Goal: Transaction & Acquisition: Purchase product/service

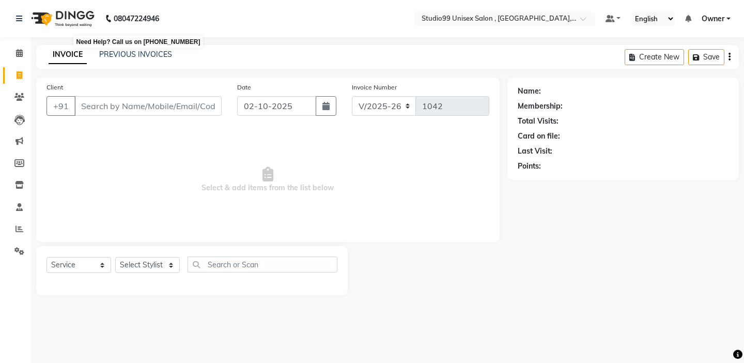
select select "8117"
select select "service"
click at [156, 56] on link "PREVIOUS INVOICES" at bounding box center [135, 54] width 73 height 9
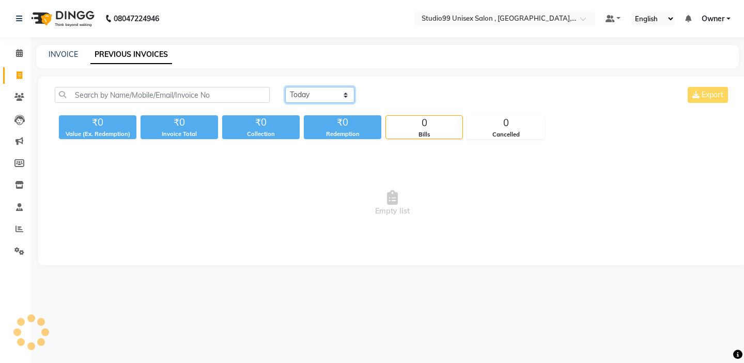
click at [313, 100] on select "[DATE] [DATE] Custom Range" at bounding box center [319, 95] width 69 height 16
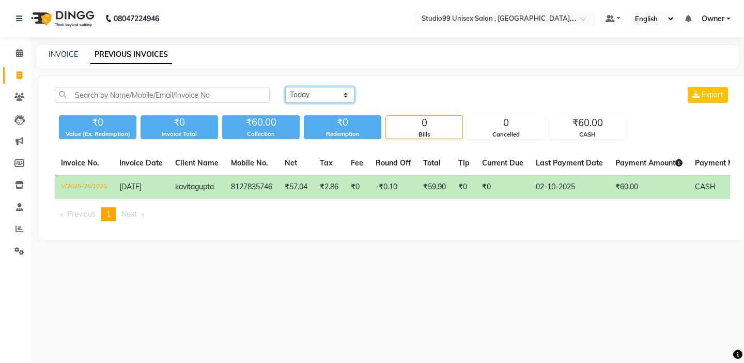
select select "range"
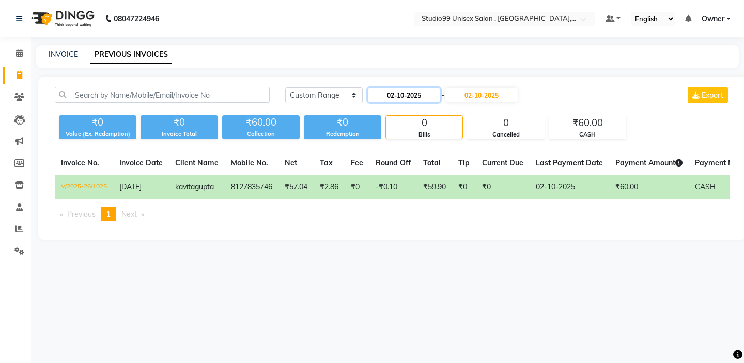
click at [391, 90] on input "02-10-2025" at bounding box center [404, 95] width 72 height 14
select select "10"
select select "2025"
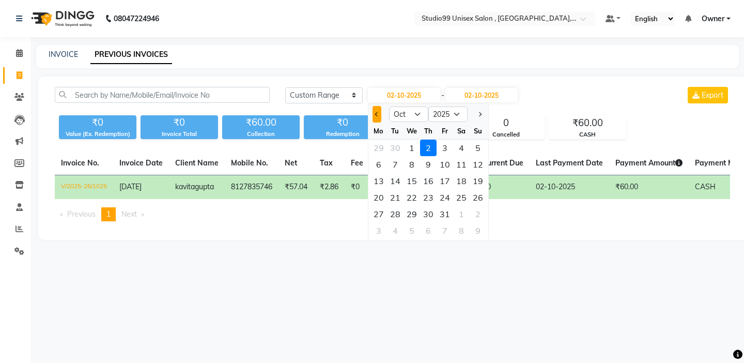
click at [377, 118] on button "Previous month" at bounding box center [376, 114] width 9 height 17
select select "9"
click at [477, 198] on div "28" at bounding box center [477, 197] width 17 height 17
type input "28-09-2025"
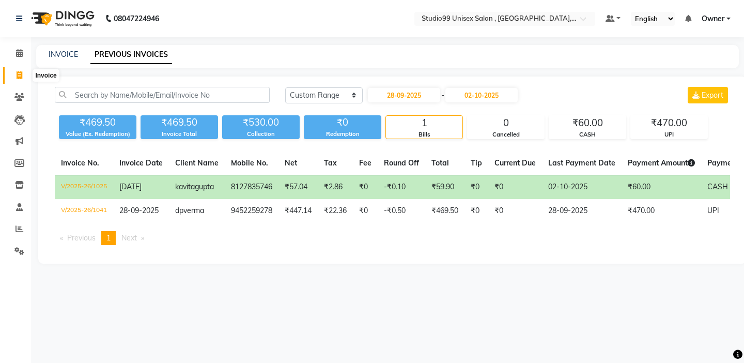
click at [11, 71] on span at bounding box center [19, 76] width 18 height 12
select select "8117"
select select "service"
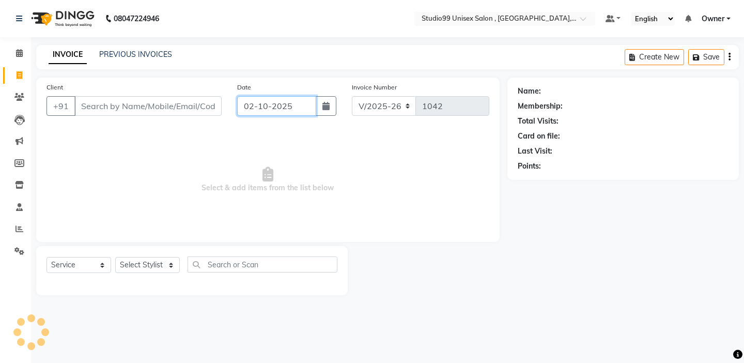
click at [282, 106] on input "02-10-2025" at bounding box center [276, 106] width 79 height 20
select select "10"
select select "2025"
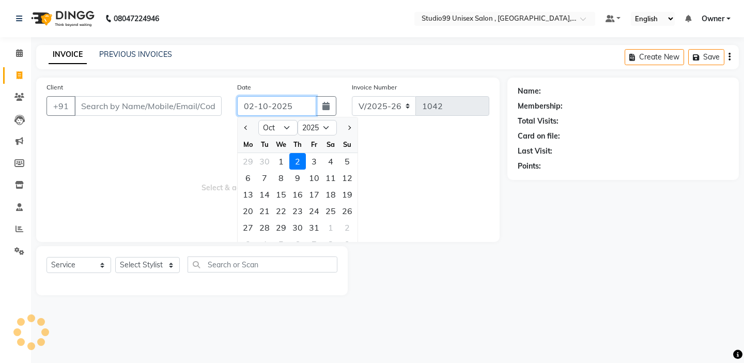
click at [282, 106] on input "02-10-2025" at bounding box center [276, 106] width 79 height 20
click at [246, 128] on span "Previous month" at bounding box center [246, 127] width 4 height 4
select select "9"
click at [342, 210] on div "28" at bounding box center [347, 210] width 17 height 17
type input "28-09-2025"
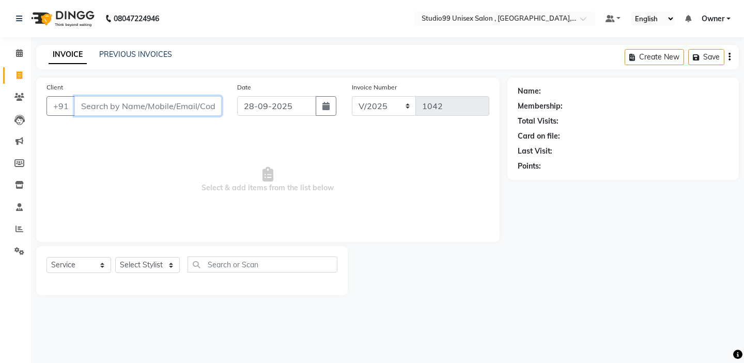
click at [138, 113] on input "Client" at bounding box center [147, 106] width 147 height 20
type input "8960510854"
click at [183, 105] on span "Add Client" at bounding box center [195, 106] width 41 height 10
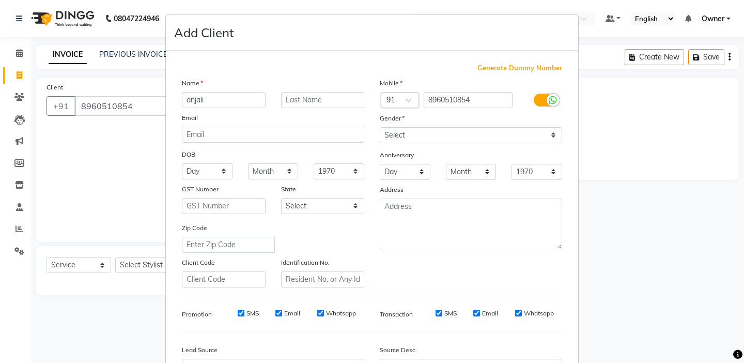
type input "anjali"
click at [493, 127] on select "Select [DEMOGRAPHIC_DATA] [DEMOGRAPHIC_DATA] Other Prefer Not To Say" at bounding box center [471, 135] width 182 height 16
select select "[DEMOGRAPHIC_DATA]"
click at [458, 295] on hr at bounding box center [372, 295] width 380 height 1
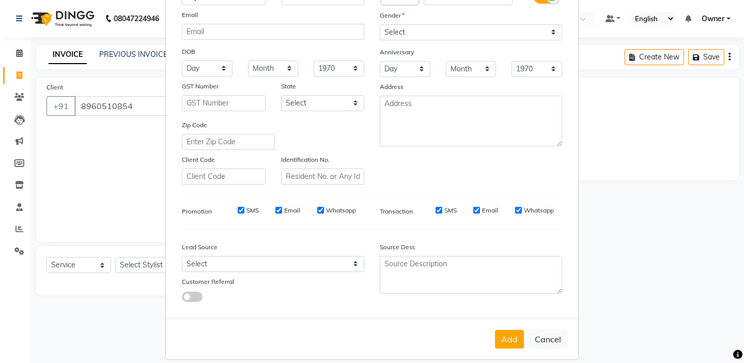
scroll to position [114, 0]
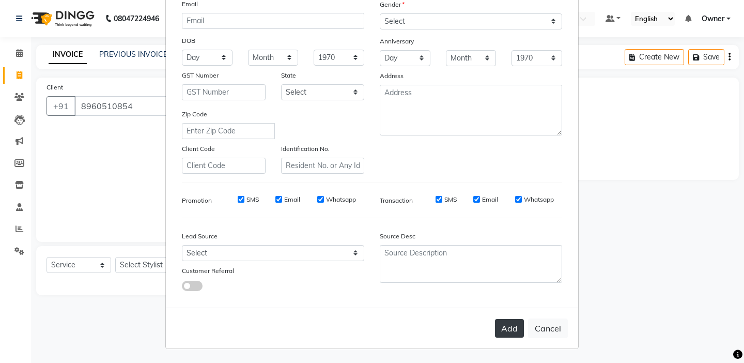
click at [504, 328] on button "Add" at bounding box center [509, 328] width 29 height 19
select select
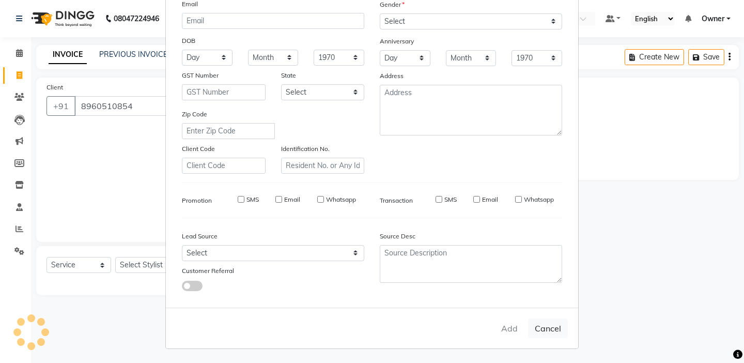
select select
checkbox input "false"
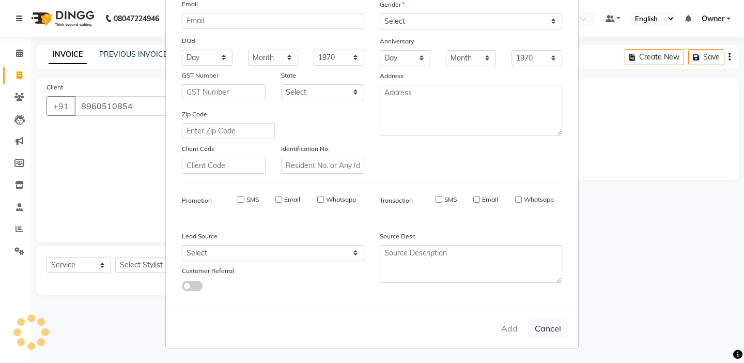
checkbox input "false"
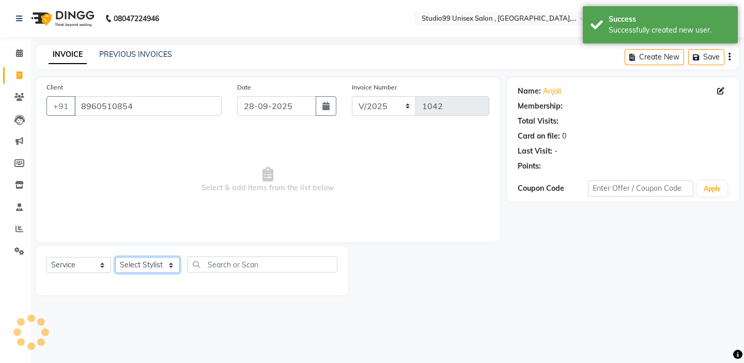
click at [149, 260] on select "Select Stylist [PERSON_NAME] Owner [PERSON_NAME] Prem [PERSON_NAME] [PERSON_NAM…" at bounding box center [147, 265] width 65 height 16
select select "1: Object"
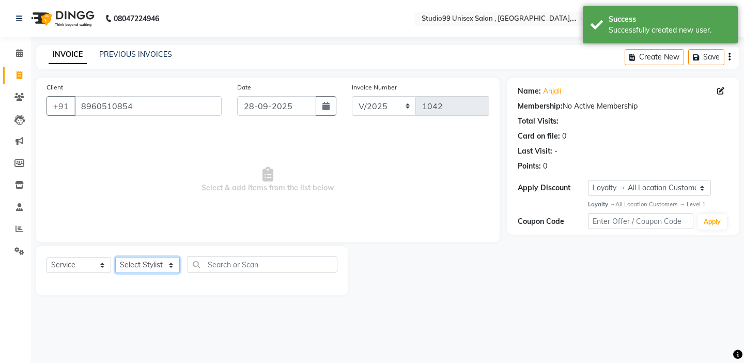
select select "76609"
click at [212, 274] on div "Select Service Product Membership Package Voucher Prepaid Gift Card Select Styl…" at bounding box center [191, 268] width 291 height 24
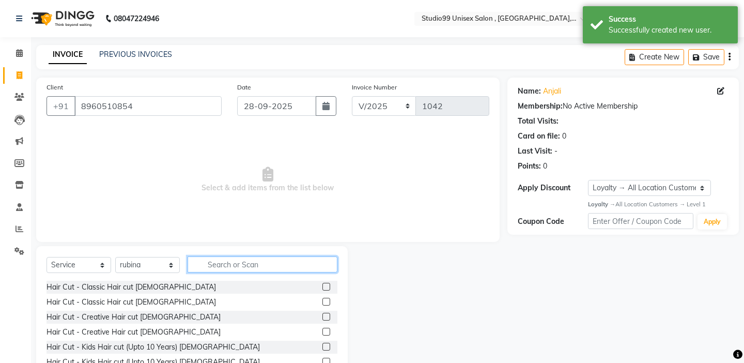
click at [212, 268] on input "text" at bounding box center [262, 264] width 150 height 16
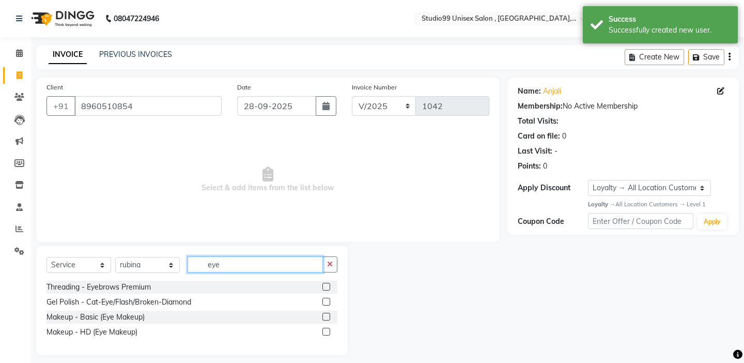
type input "eye"
click at [326, 284] on label at bounding box center [326, 286] width 8 height 8
click at [326, 284] on input "checkbox" at bounding box center [325, 287] width 7 height 7
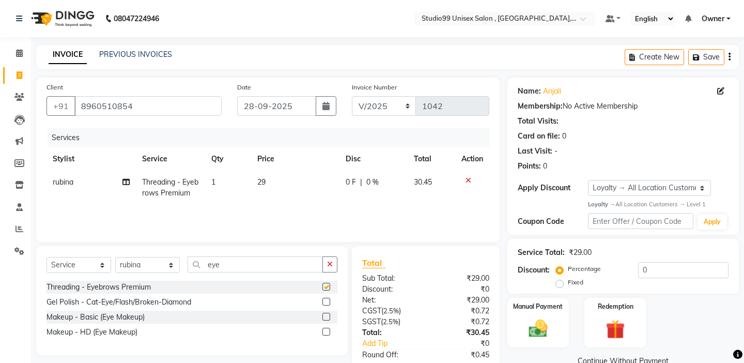
checkbox input "false"
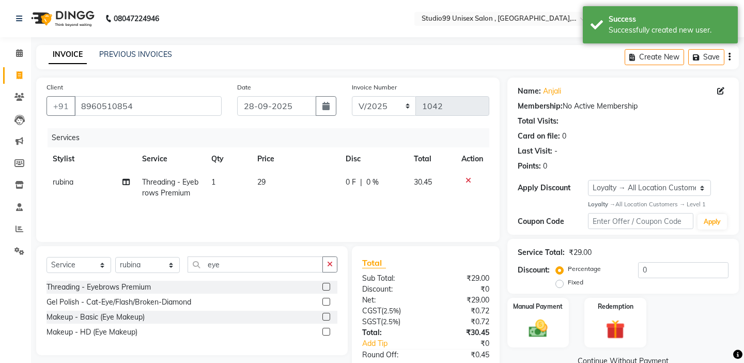
click at [297, 232] on div "Client [PHONE_NUMBER] Date [DATE] Invoice Number V/2025 V/[PHONE_NUMBER] Servic…" at bounding box center [267, 159] width 463 height 164
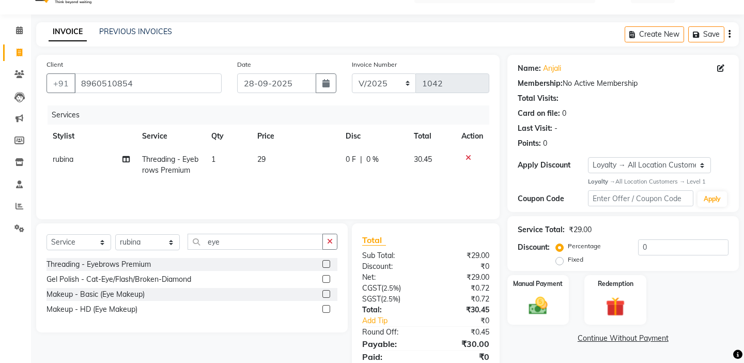
scroll to position [61, 0]
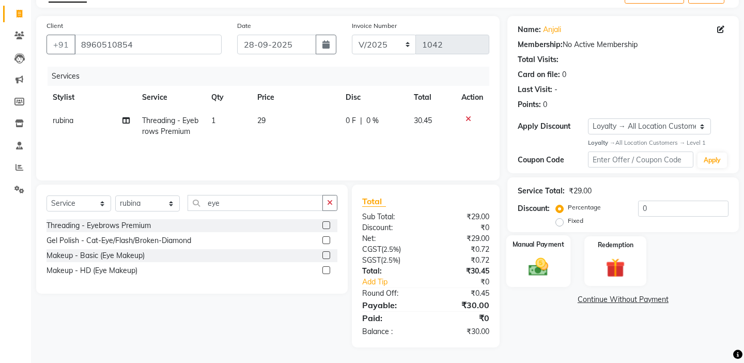
click at [558, 248] on div "Manual Payment" at bounding box center [538, 260] width 64 height 51
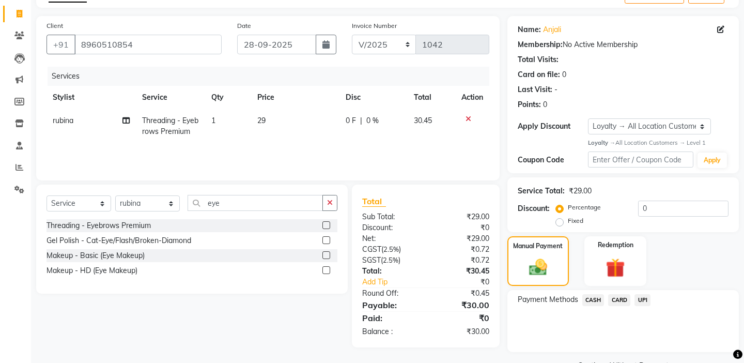
click at [641, 294] on span "UPI" at bounding box center [642, 300] width 16 height 12
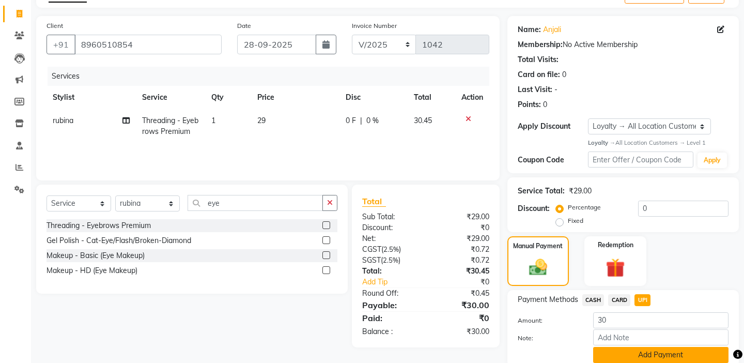
click at [624, 347] on button "Add Payment" at bounding box center [660, 355] width 135 height 16
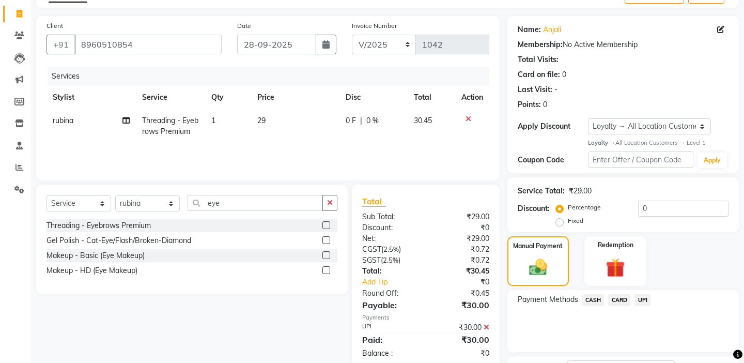
click at [593, 328] on div "Payment Methods CASH CARD UPI" at bounding box center [622, 321] width 231 height 62
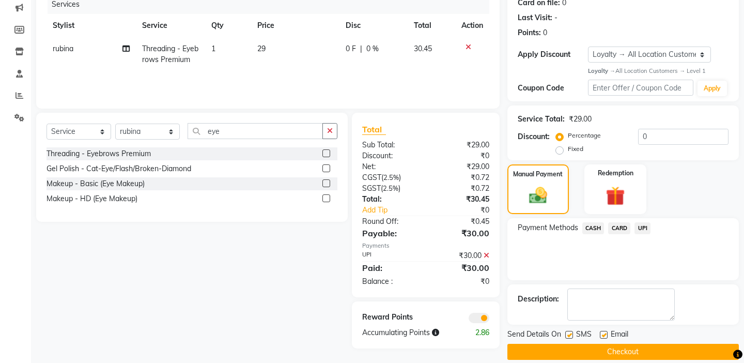
scroll to position [134, 0]
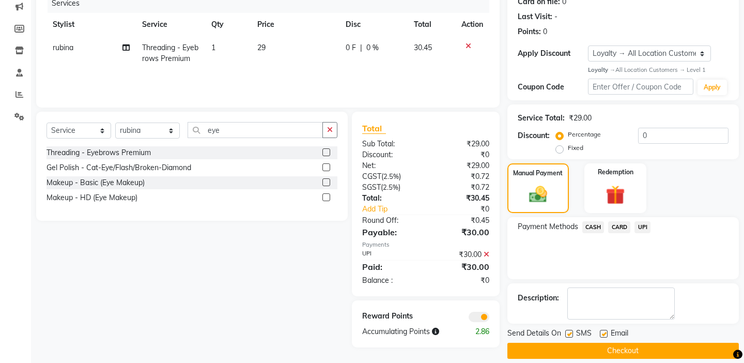
click at [587, 342] on button "Checkout" at bounding box center [622, 350] width 231 height 16
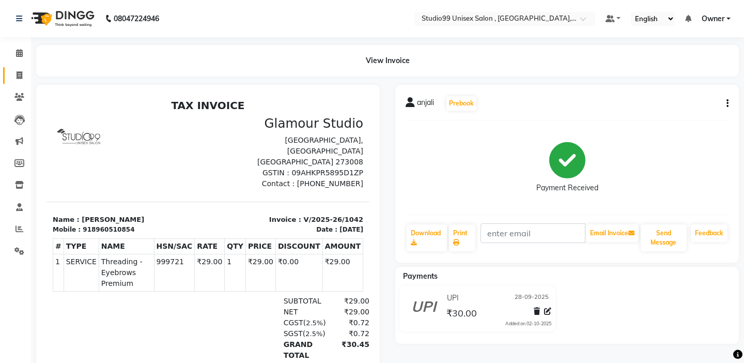
click at [17, 70] on span at bounding box center [19, 76] width 18 height 12
select select "service"
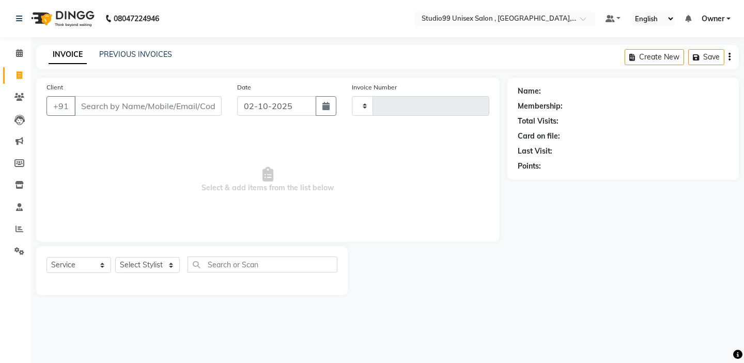
type input "1043"
select select "8117"
click at [162, 56] on link "PREVIOUS INVOICES" at bounding box center [135, 54] width 73 height 9
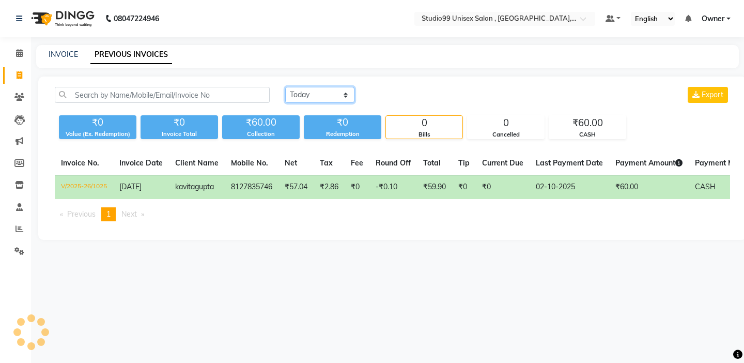
click at [306, 96] on select "[DATE] [DATE] Custom Range" at bounding box center [319, 95] width 69 height 16
click at [12, 70] on span at bounding box center [19, 76] width 18 height 12
select select "service"
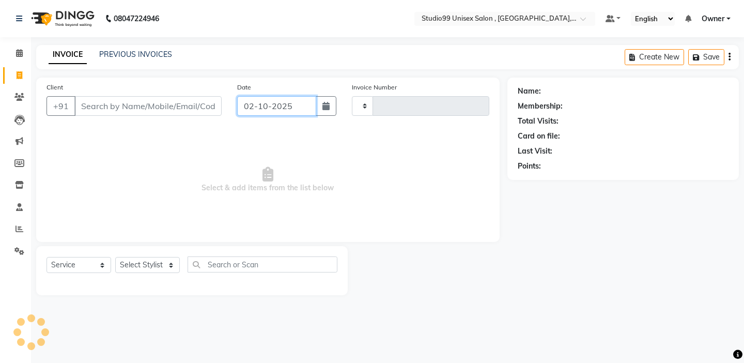
click at [268, 103] on input "02-10-2025" at bounding box center [276, 106] width 79 height 20
select select "10"
select select "2025"
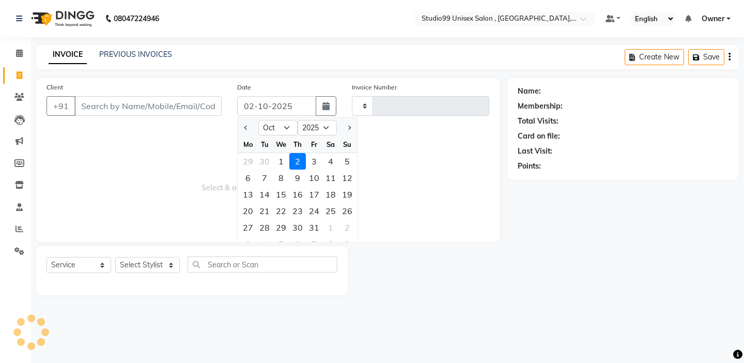
type input "1043"
select select "8117"
click at [247, 136] on div "Mo" at bounding box center [248, 144] width 17 height 17
click at [246, 124] on button "Previous month" at bounding box center [246, 127] width 9 height 17
select select "9"
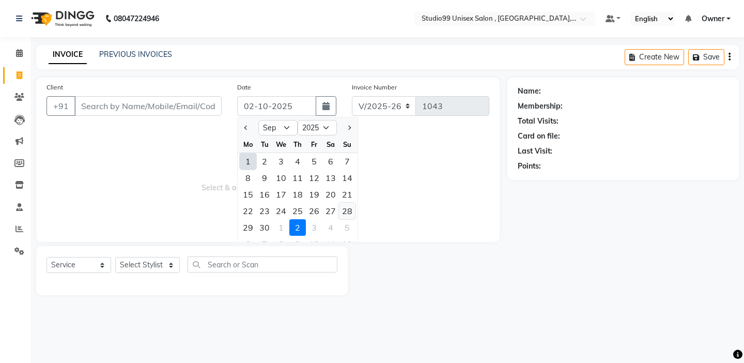
click at [349, 207] on div "28" at bounding box center [347, 210] width 17 height 17
type input "28-09-2025"
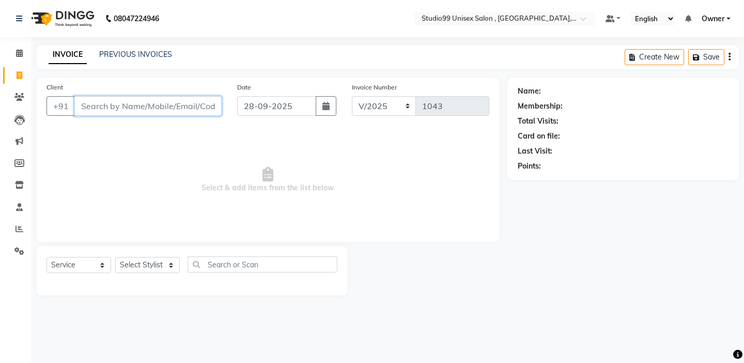
click at [133, 106] on input "Client" at bounding box center [147, 106] width 147 height 20
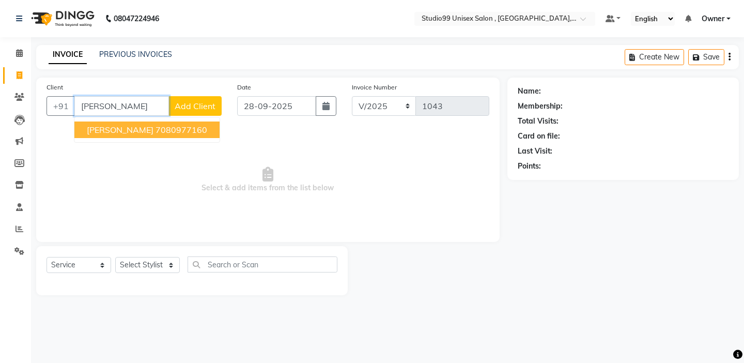
click at [159, 129] on button "[PERSON_NAME] 7080977160" at bounding box center [146, 129] width 145 height 17
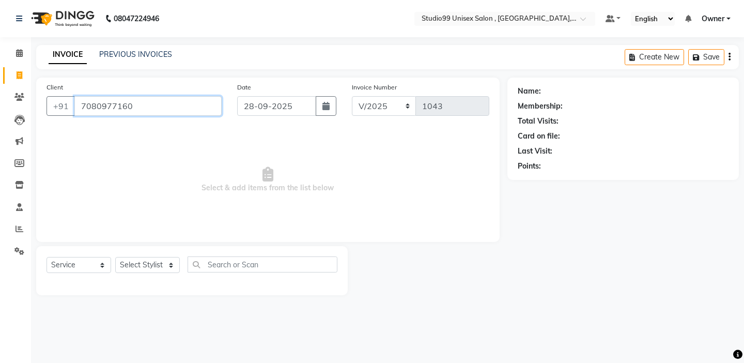
type input "7080977160"
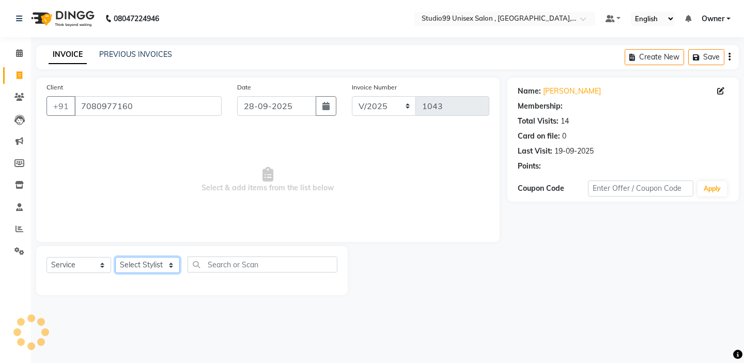
click at [156, 265] on select "Select Stylist [PERSON_NAME] Owner [PERSON_NAME] Prem [PERSON_NAME] [PERSON_NAM…" at bounding box center [147, 265] width 65 height 16
select select "1: Object"
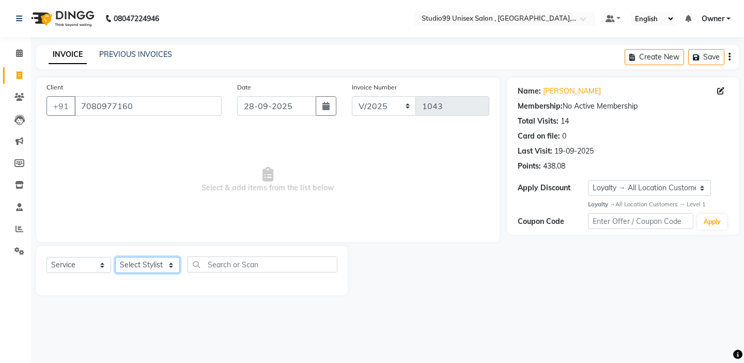
select select "84658"
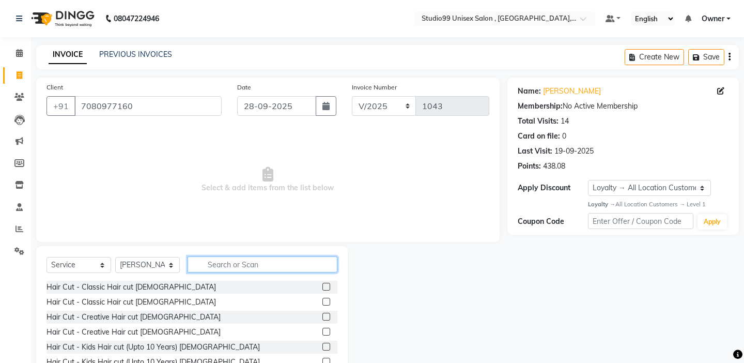
click at [246, 259] on input "text" at bounding box center [262, 264] width 150 height 16
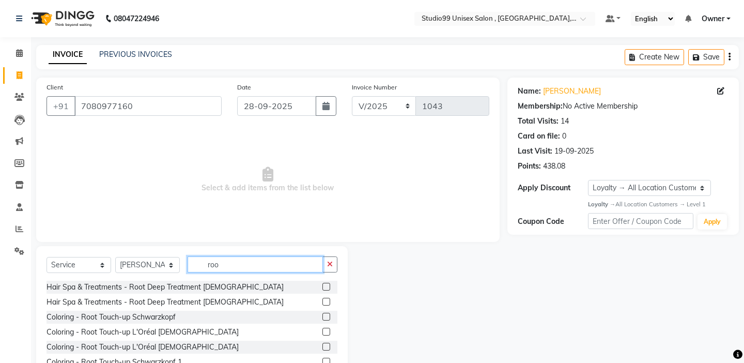
type input "roo"
click at [328, 301] on label at bounding box center [326, 301] width 8 height 8
click at [328, 301] on input "checkbox" at bounding box center [325, 301] width 7 height 7
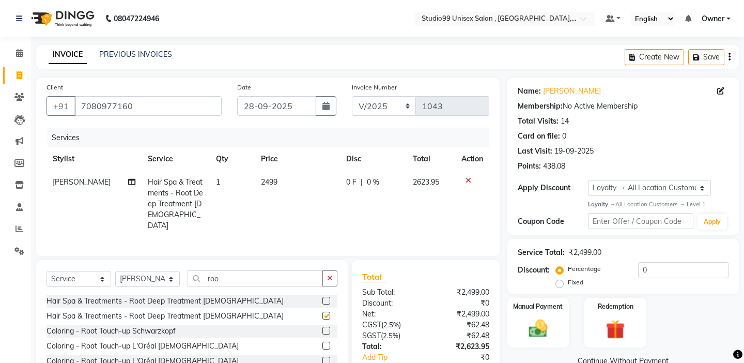
checkbox input "false"
click at [327, 356] on label at bounding box center [326, 360] width 8 height 8
click at [327, 357] on input "checkbox" at bounding box center [325, 360] width 7 height 7
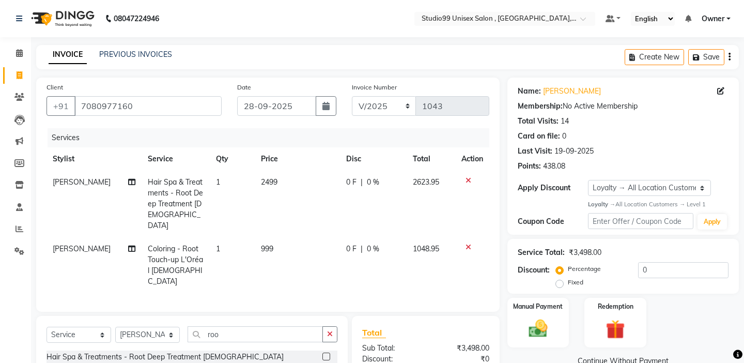
checkbox input "false"
click at [469, 181] on div at bounding box center [472, 180] width 22 height 7
click at [468, 180] on icon at bounding box center [468, 180] width 6 height 7
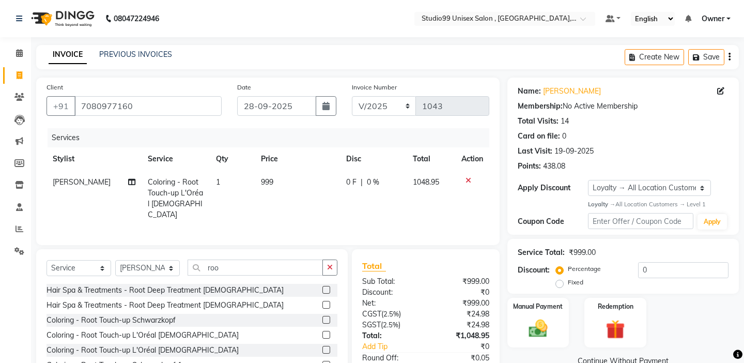
click at [474, 222] on div "Services Stylist Service Qty Price Disc Total Action [PERSON_NAME] Coloring - R…" at bounding box center [267, 181] width 443 height 106
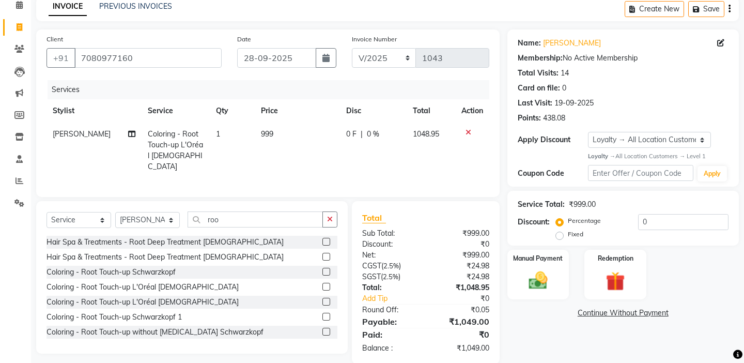
scroll to position [61, 0]
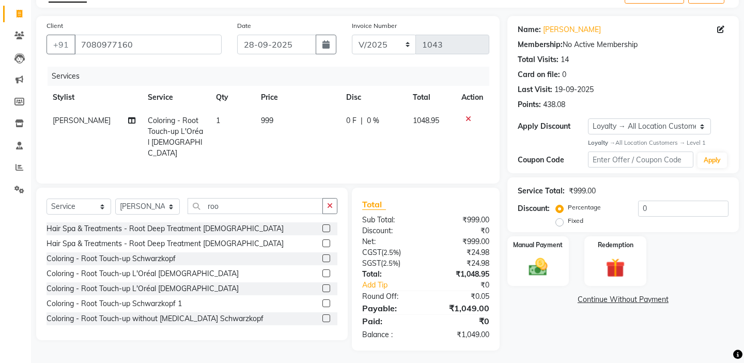
click at [583, 216] on label "Fixed" at bounding box center [575, 220] width 15 height 9
click at [565, 217] on input "Fixed" at bounding box center [561, 220] width 7 height 7
radio input "true"
click at [675, 209] on input "0" at bounding box center [683, 208] width 90 height 16
type input "49"
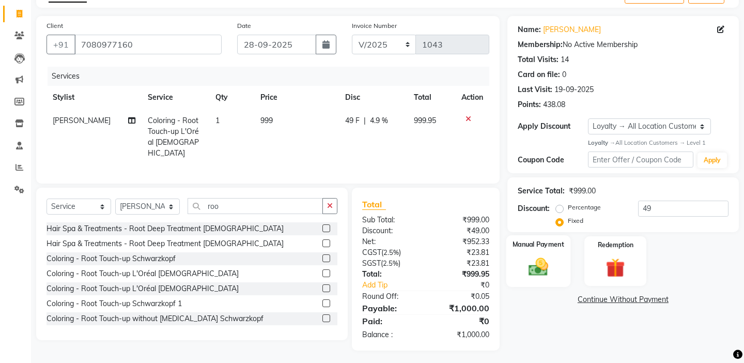
click at [543, 258] on img at bounding box center [538, 267] width 32 height 23
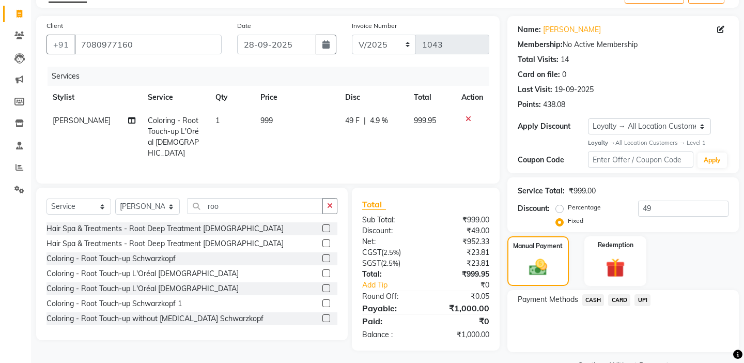
click at [640, 294] on span "UPI" at bounding box center [642, 300] width 16 height 12
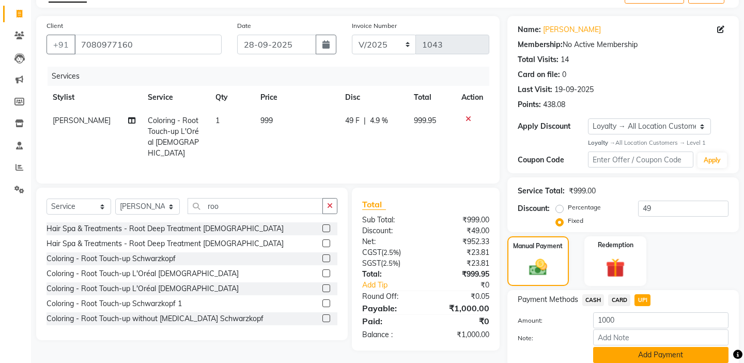
click at [624, 347] on button "Add Payment" at bounding box center [660, 355] width 135 height 16
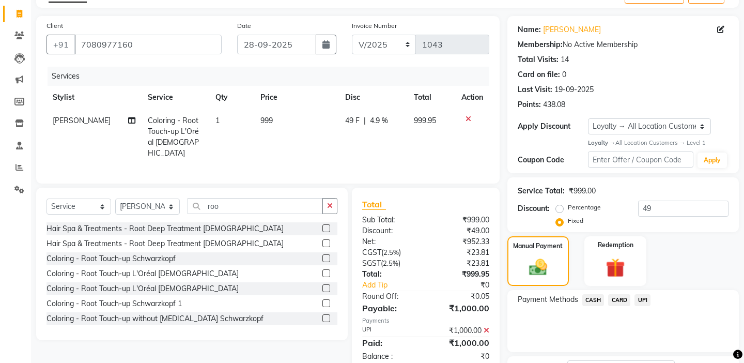
click at [581, 321] on div "Payment Methods CASH CARD UPI" at bounding box center [622, 321] width 231 height 62
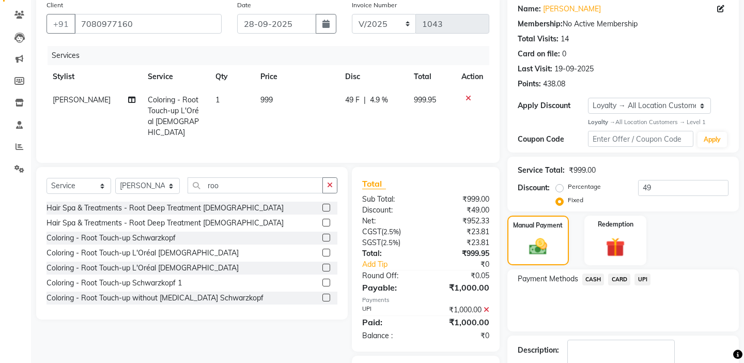
scroll to position [134, 0]
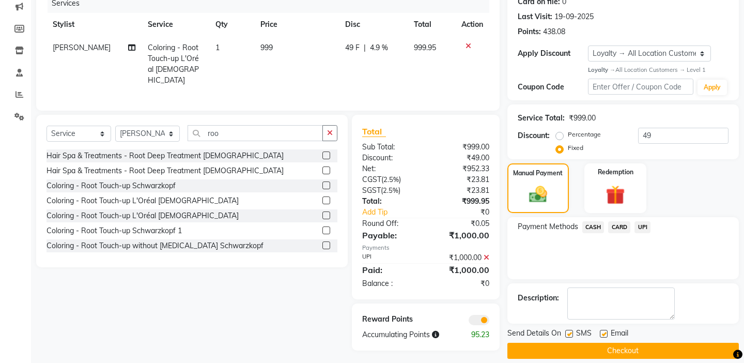
click at [552, 342] on button "Checkout" at bounding box center [622, 350] width 231 height 16
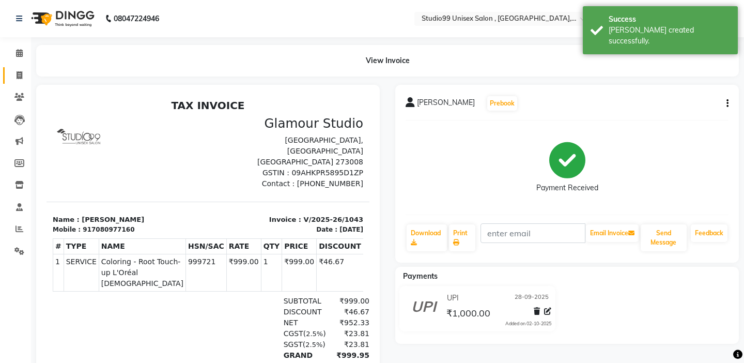
click at [21, 80] on span at bounding box center [19, 76] width 18 height 12
select select "service"
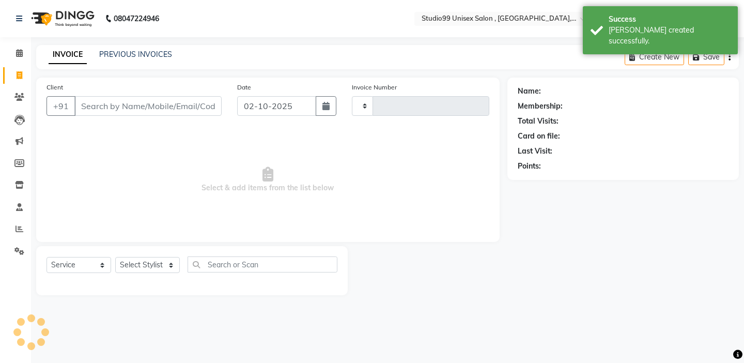
type input "1044"
select select "8117"
click at [106, 52] on link "PREVIOUS INVOICES" at bounding box center [135, 54] width 73 height 9
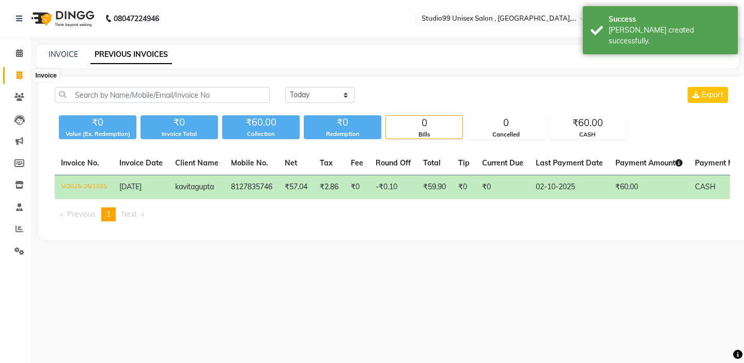
click at [21, 76] on icon at bounding box center [20, 75] width 6 height 8
select select "8117"
select select "service"
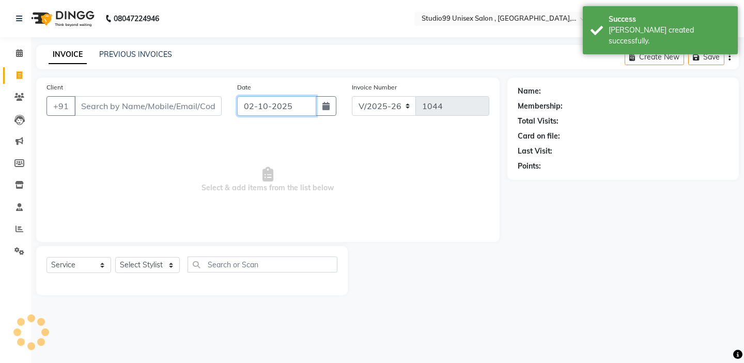
click at [260, 98] on input "02-10-2025" at bounding box center [276, 106] width 79 height 20
select select "10"
select select "2025"
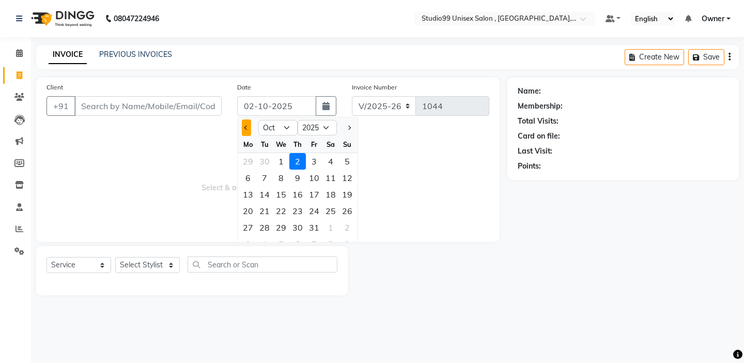
click at [246, 129] on span "Previous month" at bounding box center [246, 127] width 4 height 4
select select "9"
click at [345, 211] on div "28" at bounding box center [347, 210] width 17 height 17
type input "28-09-2025"
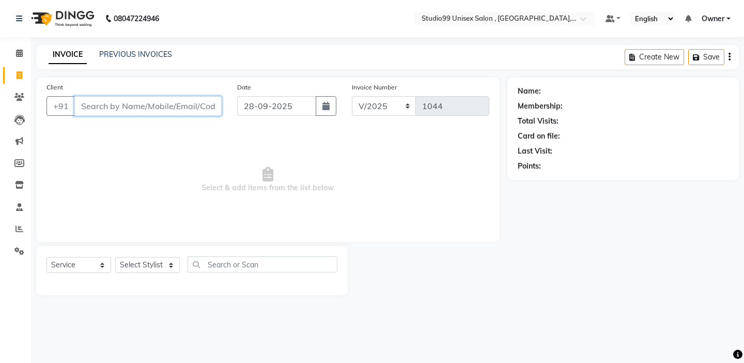
click at [137, 106] on input "Client" at bounding box center [147, 106] width 147 height 20
click at [150, 116] on div "Client +91" at bounding box center [134, 103] width 191 height 42
click at [134, 105] on input "Client" at bounding box center [147, 106] width 147 height 20
type input "8307315918"
click at [181, 112] on button "Add Client" at bounding box center [194, 106] width 53 height 20
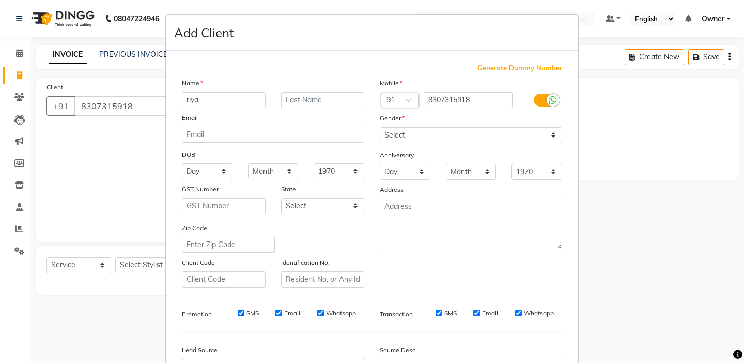
type input "riya"
click at [522, 136] on select "Select [DEMOGRAPHIC_DATA] [DEMOGRAPHIC_DATA] Other Prefer Not To Say" at bounding box center [471, 135] width 182 height 16
select select "[DEMOGRAPHIC_DATA]"
click at [396, 287] on div "Generate Dummy Number Name [PERSON_NAME] Email DOB Day 01 02 03 04 05 06 07 08 …" at bounding box center [372, 238] width 396 height 350
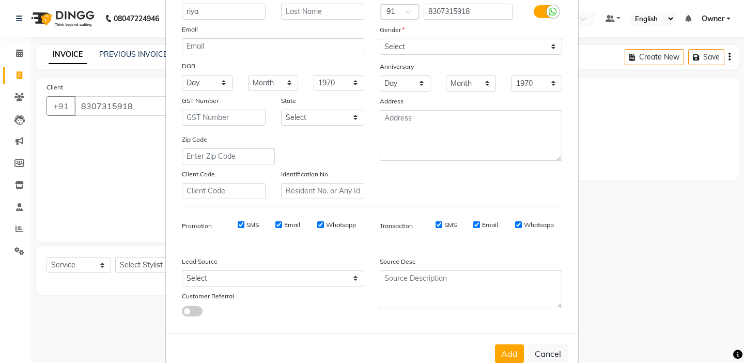
scroll to position [114, 0]
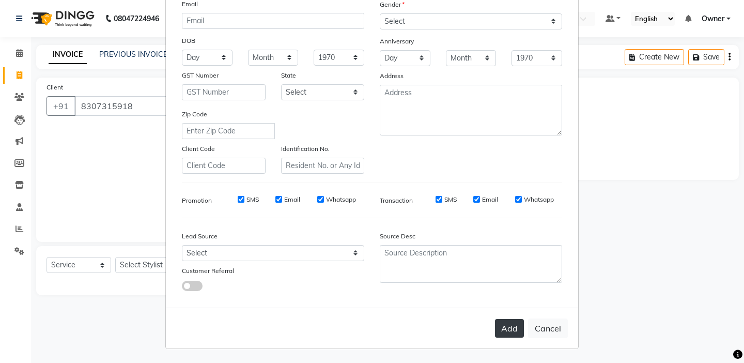
click at [507, 328] on button "Add" at bounding box center [509, 328] width 29 height 19
select select
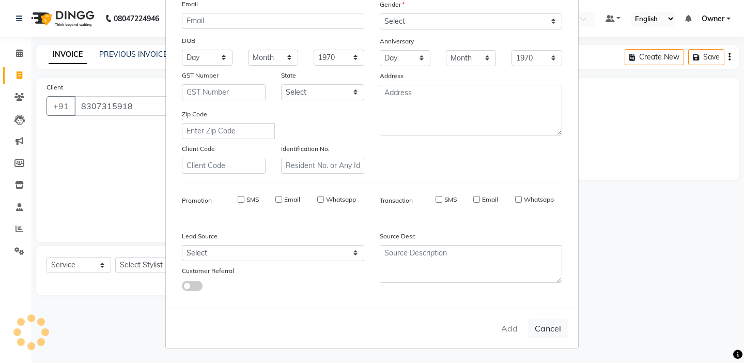
select select
checkbox input "false"
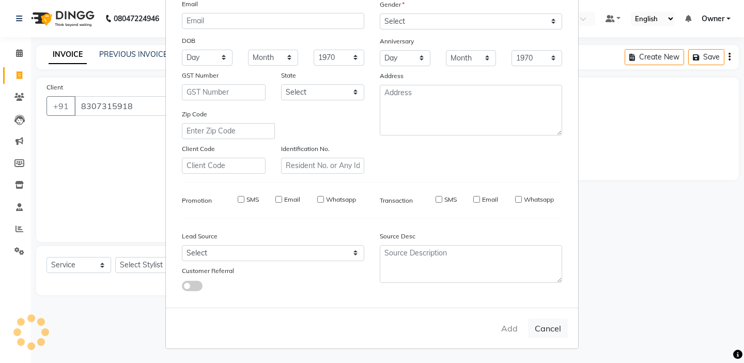
checkbox input "false"
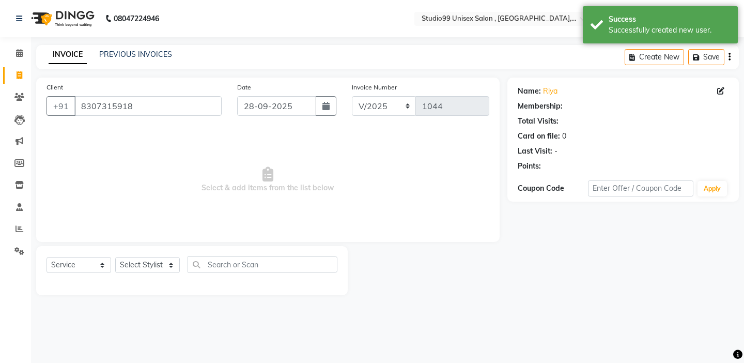
select select "1: Object"
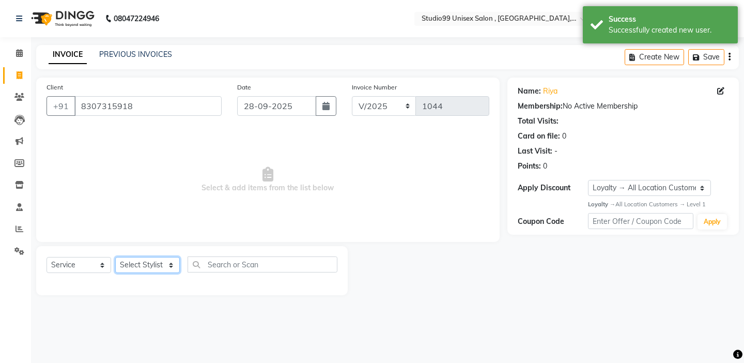
click at [142, 268] on select "Select Stylist [PERSON_NAME] Owner [PERSON_NAME] Prem [PERSON_NAME] [PERSON_NAM…" at bounding box center [147, 265] width 65 height 16
select select "84246"
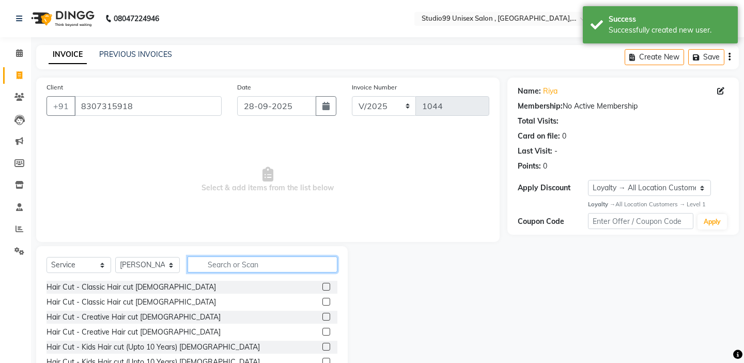
click at [209, 271] on input "text" at bounding box center [262, 264] width 150 height 16
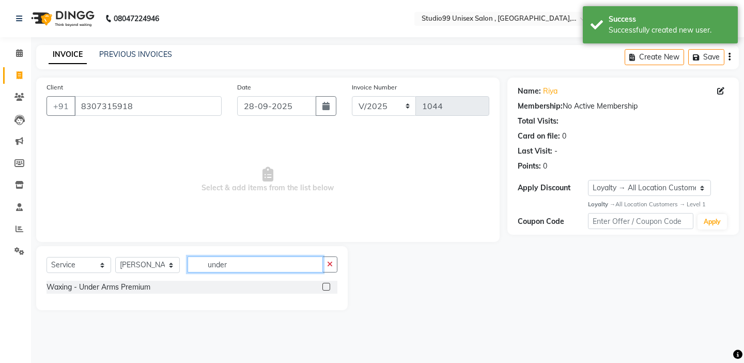
type input "under"
click at [329, 284] on label at bounding box center [326, 286] width 8 height 8
click at [329, 284] on input "checkbox" at bounding box center [325, 287] width 7 height 7
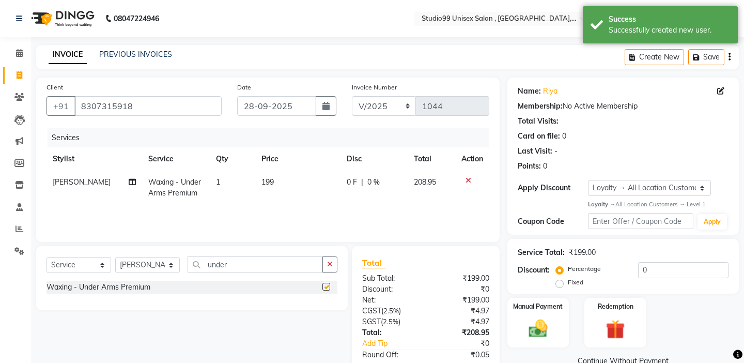
checkbox input "false"
click at [290, 248] on div "Select Service Product Membership Package Voucher Prepaid Gift Card Select Styl…" at bounding box center [191, 278] width 311 height 64
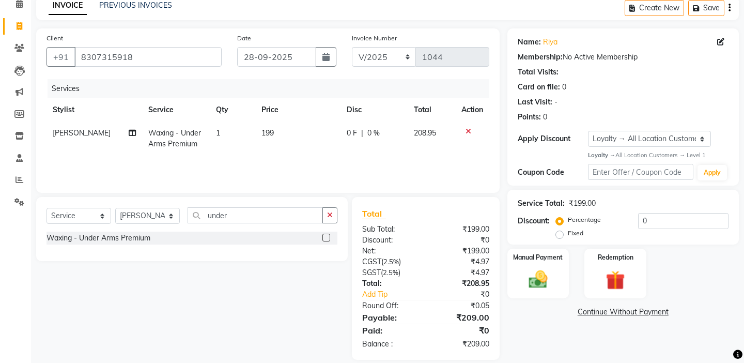
scroll to position [61, 0]
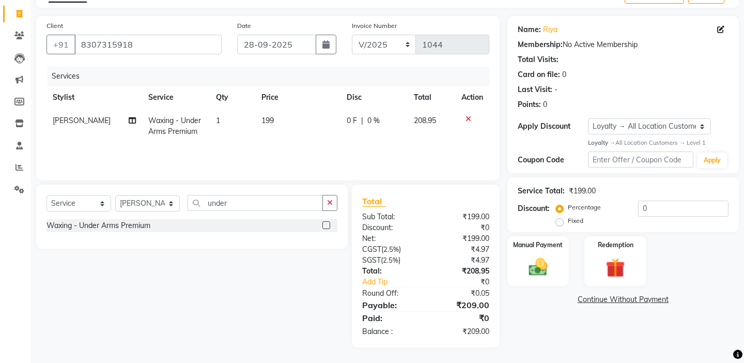
click at [583, 216] on label "Fixed" at bounding box center [575, 220] width 15 height 9
click at [565, 217] on input "Fixed" at bounding box center [561, 220] width 7 height 7
radio input "true"
click at [665, 212] on input "0" at bounding box center [683, 208] width 90 height 16
type input "59"
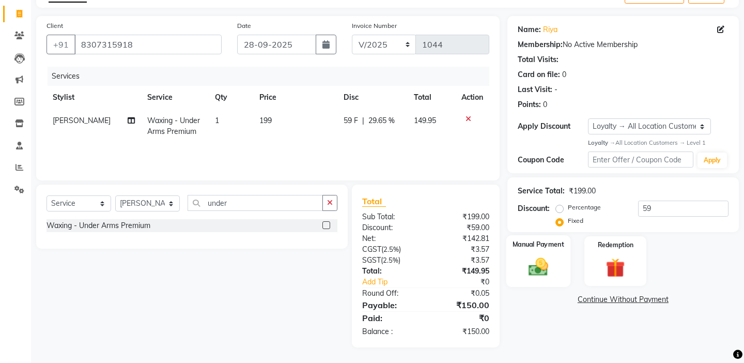
click at [516, 240] on label "Manual Payment" at bounding box center [538, 245] width 52 height 10
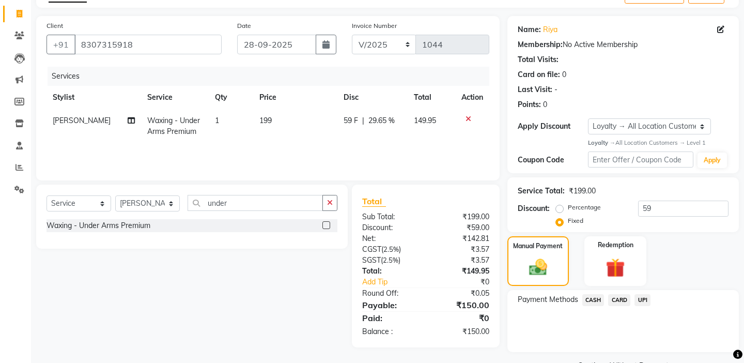
click at [594, 294] on span "CASH" at bounding box center [593, 300] width 22 height 12
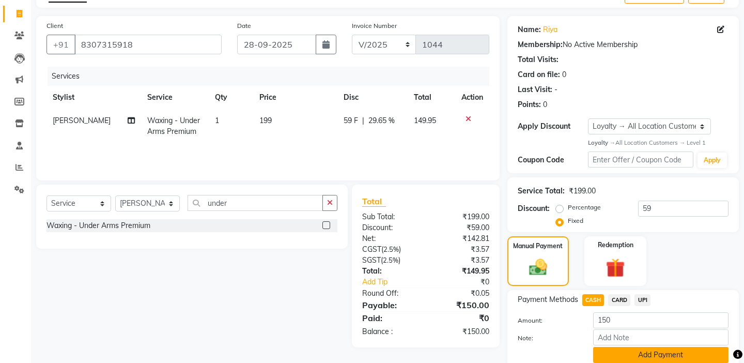
click at [625, 347] on button "Add Payment" at bounding box center [660, 355] width 135 height 16
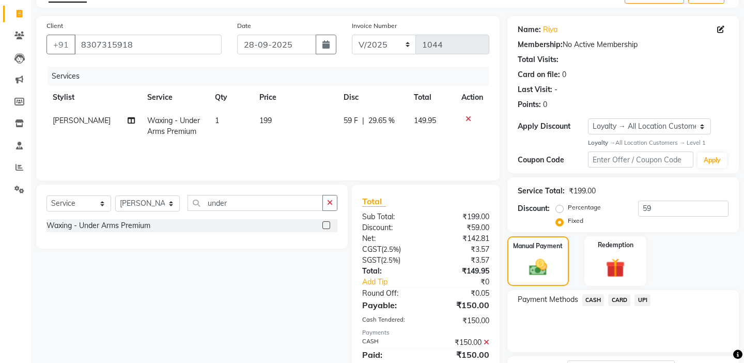
click at [569, 332] on div "Payment Methods CASH CARD UPI" at bounding box center [622, 321] width 231 height 62
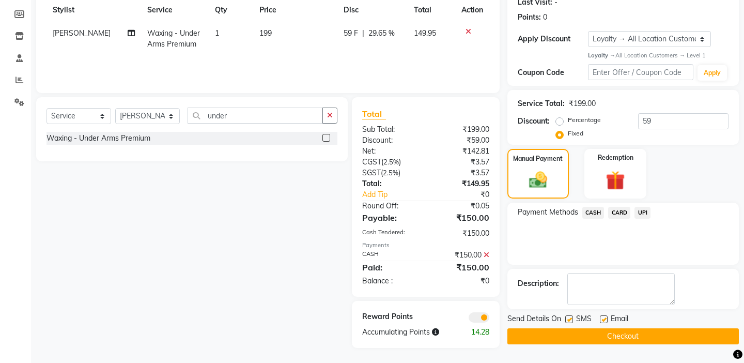
scroll to position [149, 0]
click at [568, 331] on button "Checkout" at bounding box center [622, 335] width 231 height 16
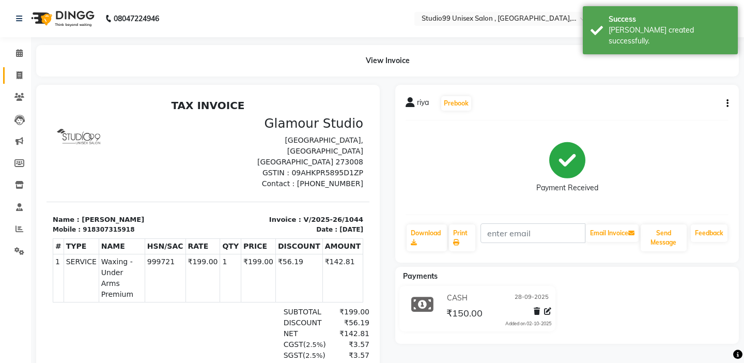
click at [15, 70] on span at bounding box center [19, 76] width 18 height 12
select select "service"
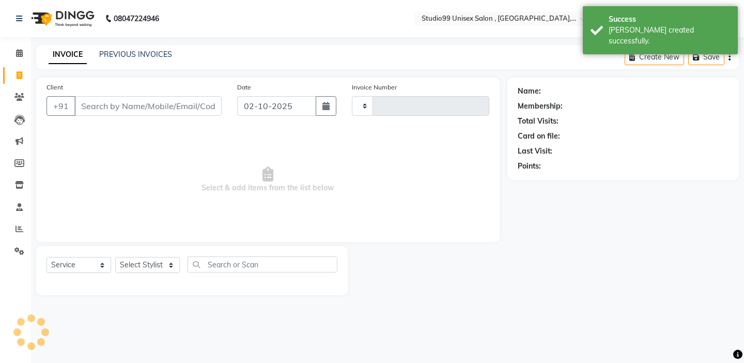
type input "1045"
select select "8117"
click at [286, 94] on div "Date [DATE]" at bounding box center [286, 103] width 115 height 42
click at [286, 99] on input "02-10-2025" at bounding box center [276, 106] width 79 height 20
select select "10"
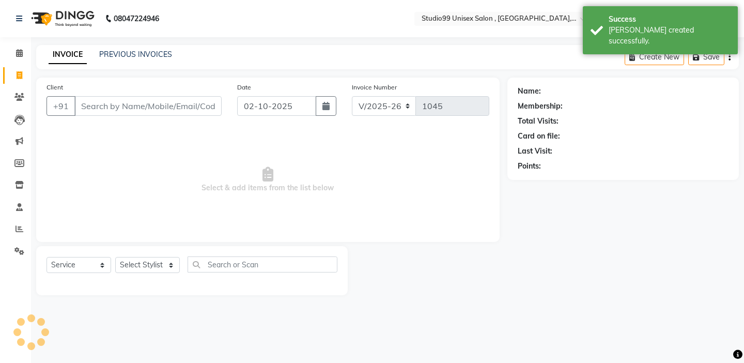
select select "2025"
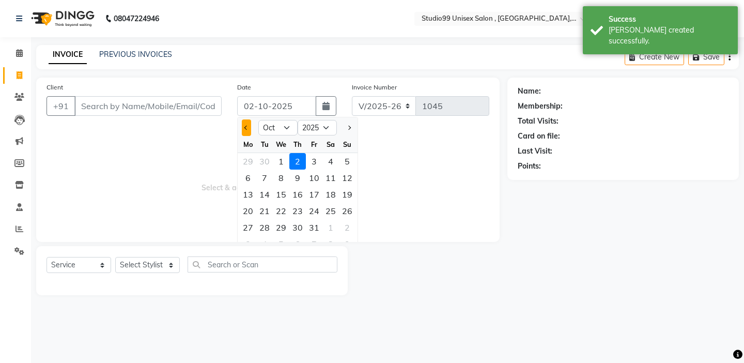
click at [249, 129] on button "Previous month" at bounding box center [246, 127] width 9 height 17
select select "9"
click at [354, 207] on div "28" at bounding box center [347, 210] width 17 height 17
type input "28-09-2025"
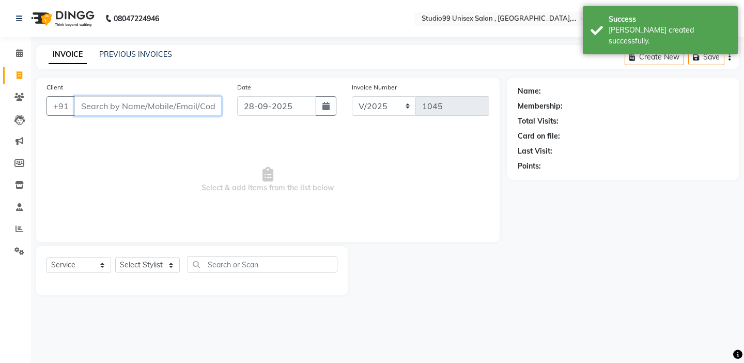
click at [177, 106] on input "Client" at bounding box center [147, 106] width 147 height 20
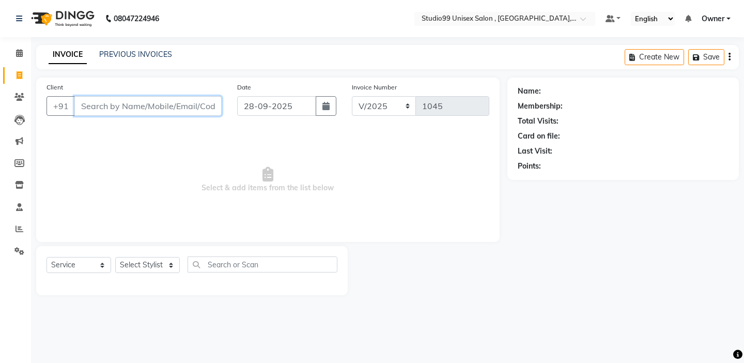
click at [111, 103] on input "Client" at bounding box center [147, 106] width 147 height 20
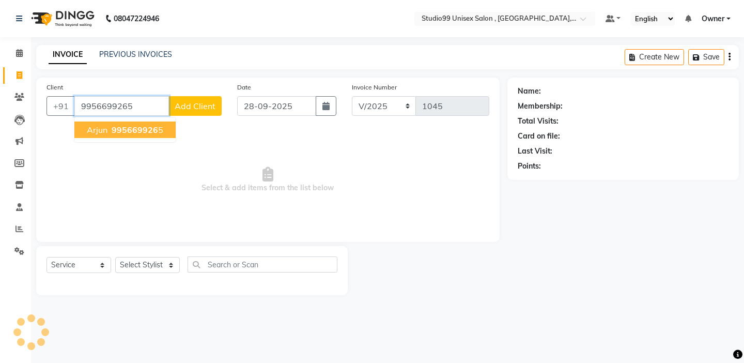
type input "9956699265"
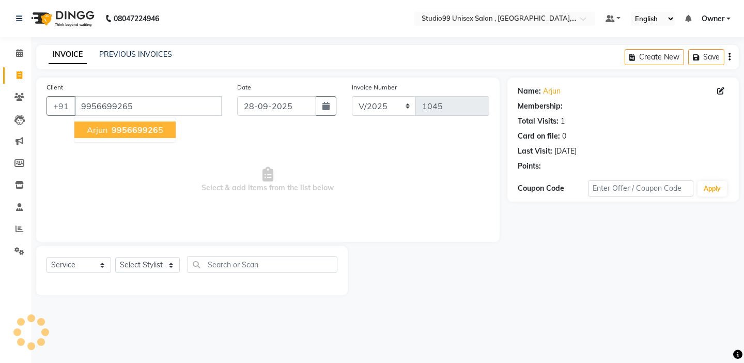
select select "1: Object"
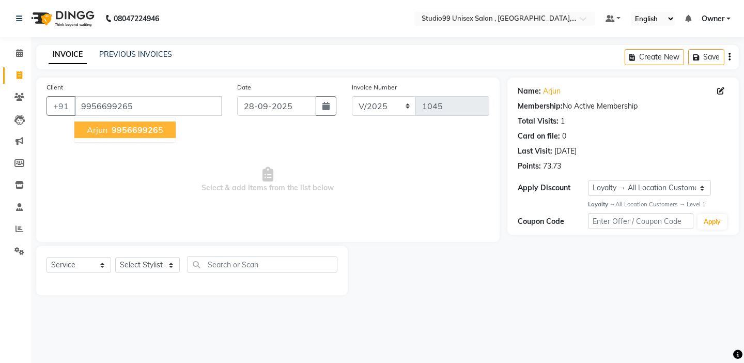
click at [97, 132] on span "arjun" at bounding box center [97, 129] width 21 height 10
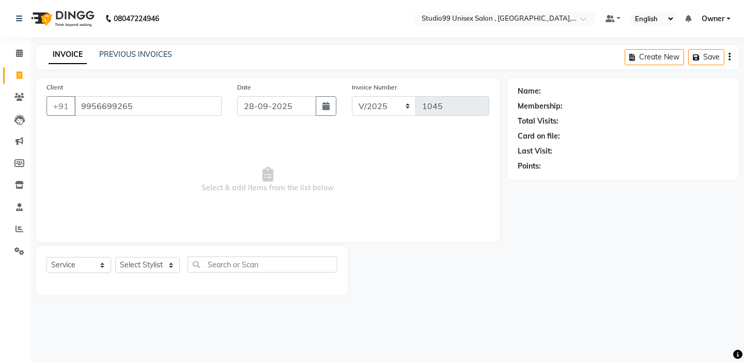
select select "1: Object"
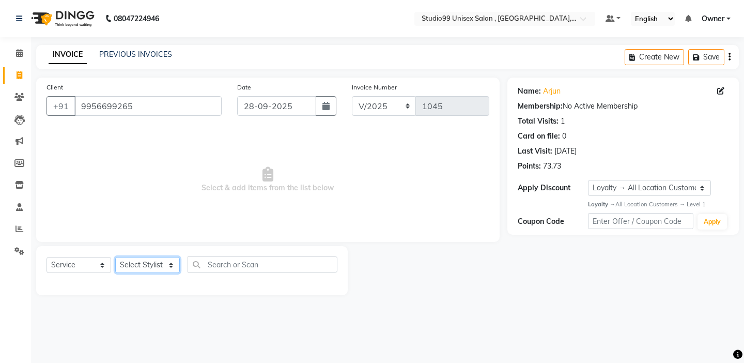
click at [138, 260] on select "Select Stylist [PERSON_NAME] Owner [PERSON_NAME] Prem [PERSON_NAME] [PERSON_NAM…" at bounding box center [147, 265] width 65 height 16
select select "90956"
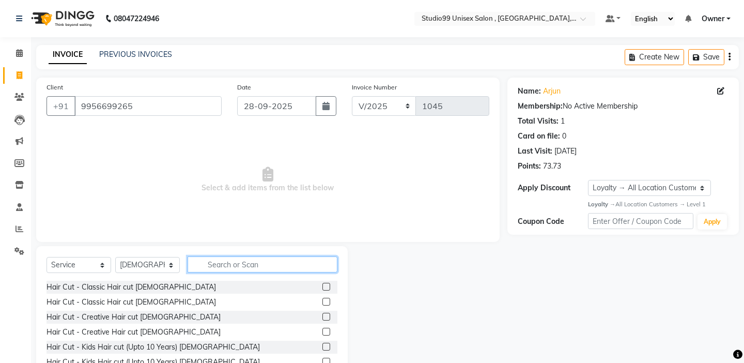
click at [246, 271] on input "text" at bounding box center [262, 264] width 150 height 16
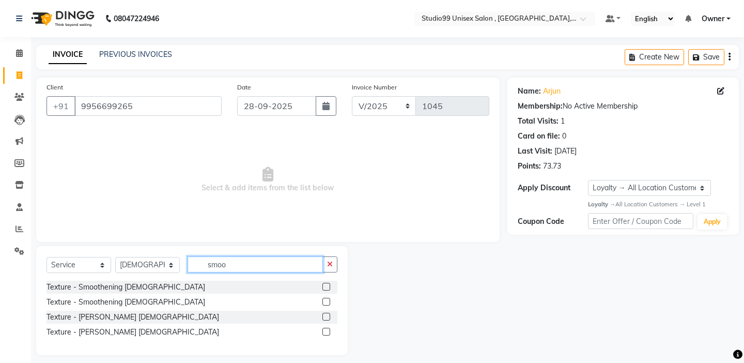
type input "smoo"
click at [326, 296] on div at bounding box center [329, 301] width 15 height 13
click at [326, 299] on label at bounding box center [326, 301] width 8 height 8
click at [326, 299] on input "checkbox" at bounding box center [325, 301] width 7 height 7
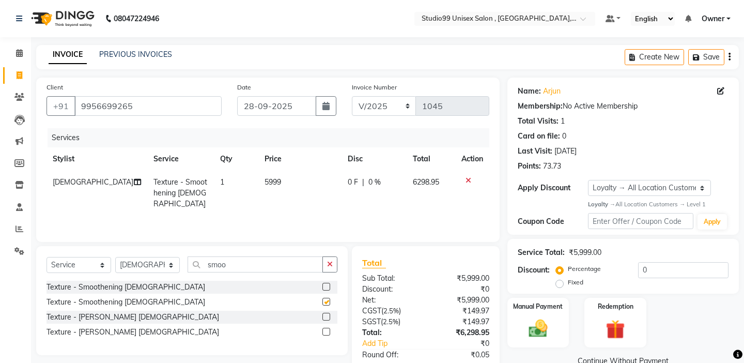
checkbox input "false"
click at [291, 183] on td "5999" at bounding box center [299, 192] width 83 height 45
select select "90956"
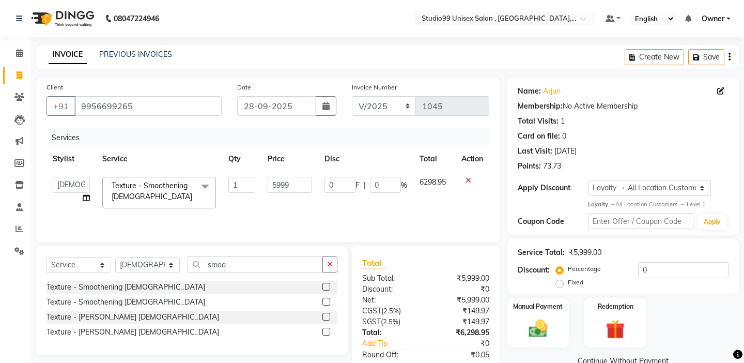
click at [297, 175] on td "5999" at bounding box center [289, 192] width 57 height 44
drag, startPoint x: 297, startPoint y: 199, endPoint x: 297, endPoint y: 190, distance: 9.3
click at [297, 198] on td "5999" at bounding box center [289, 192] width 57 height 44
click at [297, 183] on input "5999" at bounding box center [290, 185] width 44 height 16
type input "5"
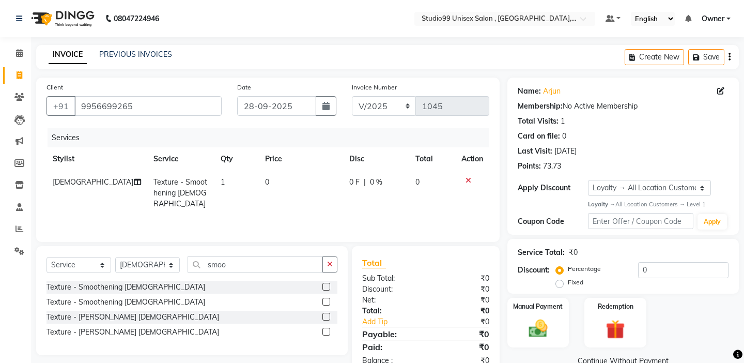
click at [469, 181] on icon at bounding box center [468, 180] width 6 height 7
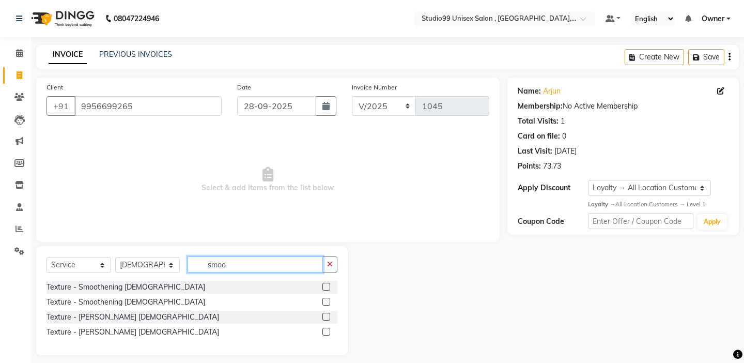
click at [293, 260] on input "smoo" at bounding box center [254, 264] width 135 height 16
type input "s"
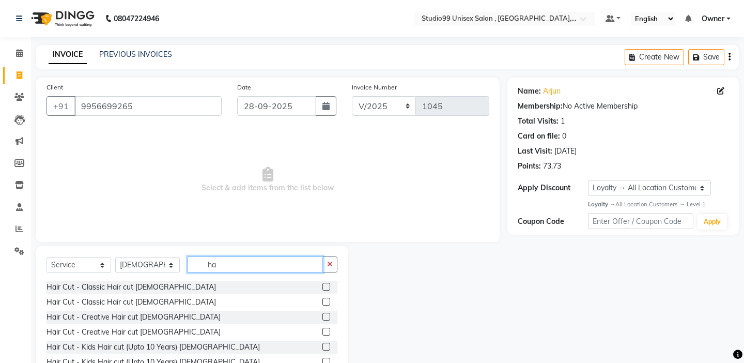
type input "ha"
click at [327, 301] on label at bounding box center [326, 301] width 8 height 8
click at [327, 301] on input "checkbox" at bounding box center [325, 301] width 7 height 7
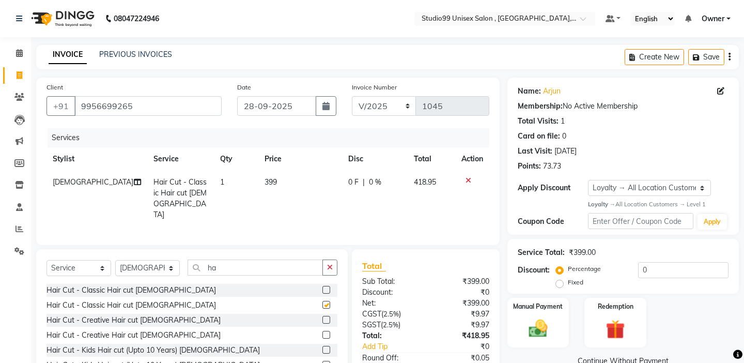
checkbox input "false"
click at [269, 241] on div "Client [PHONE_NUMBER] Date [DATE] Invoice Number V/2025 V/[PHONE_NUMBER] Servic…" at bounding box center [267, 160] width 463 height 167
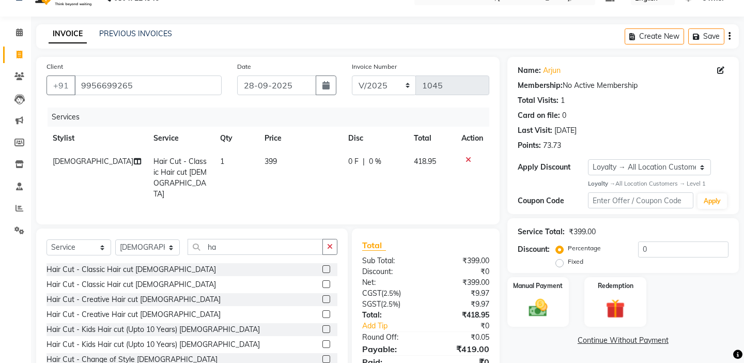
scroll to position [61, 0]
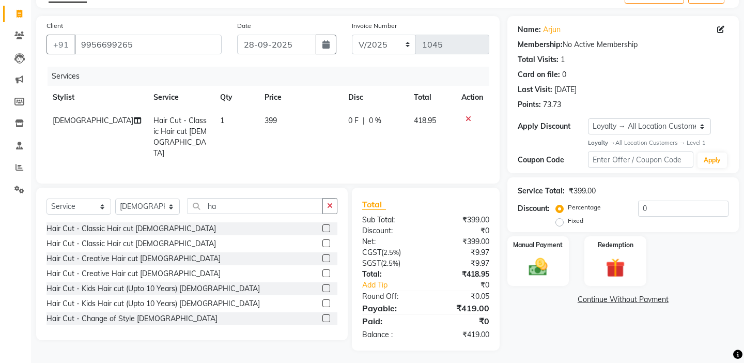
click at [284, 115] on td "399" at bounding box center [300, 137] width 84 height 56
select select "90956"
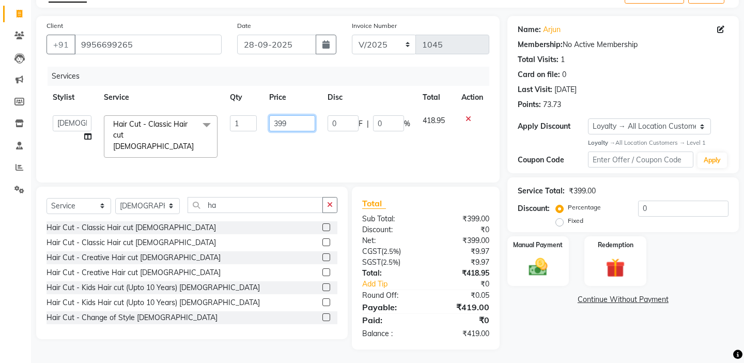
click at [296, 115] on input "399" at bounding box center [291, 123] width 45 height 16
click at [298, 124] on input "399" at bounding box center [291, 123] width 45 height 16
type input "3"
type input "500"
click at [326, 159] on div "Services Stylist Service Qty Price Disc Total Action [PERSON_NAME] mubarakh Own…" at bounding box center [267, 119] width 443 height 105
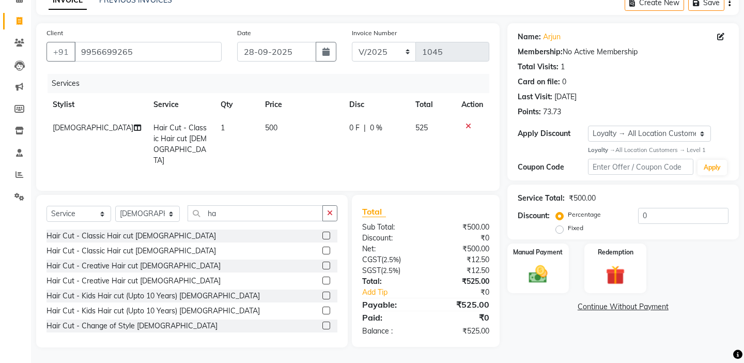
scroll to position [51, 0]
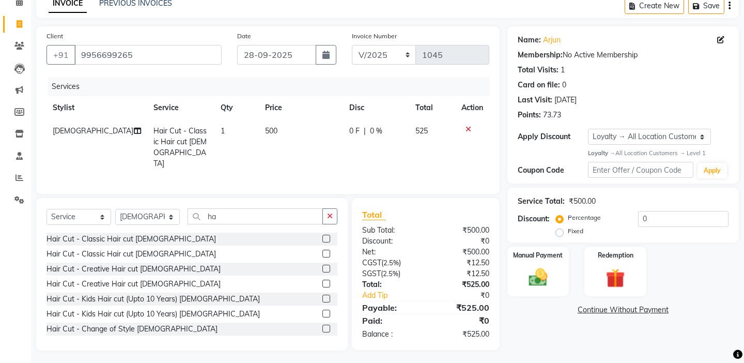
click at [583, 226] on label "Fixed" at bounding box center [575, 230] width 15 height 9
click at [565, 227] on input "Fixed" at bounding box center [561, 230] width 7 height 7
radio input "true"
click at [662, 218] on input "0" at bounding box center [683, 219] width 90 height 16
type input "3"
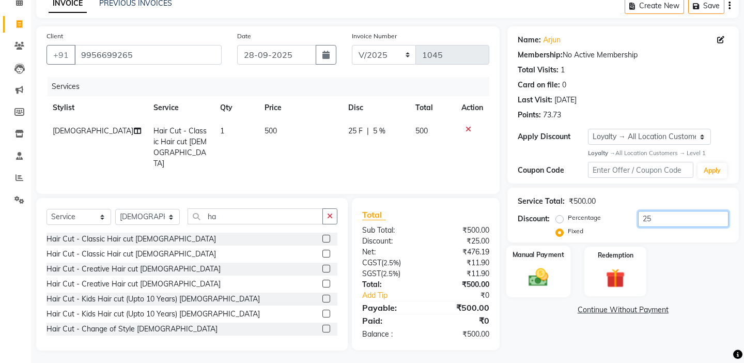
type input "25"
click at [532, 249] on div "Manual Payment" at bounding box center [538, 270] width 64 height 51
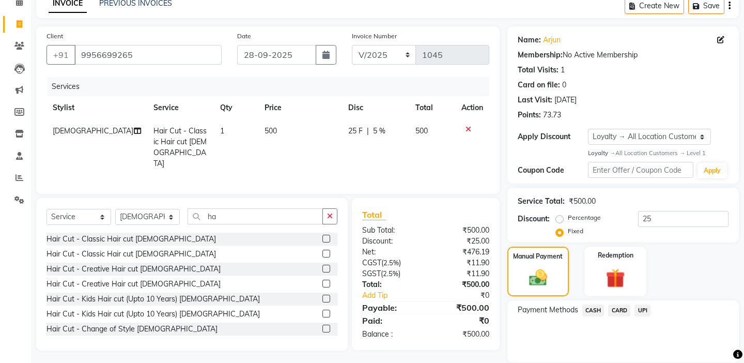
click at [596, 304] on span "CASH" at bounding box center [593, 310] width 22 height 12
click at [621, 357] on button "Add Payment" at bounding box center [660, 365] width 135 height 16
click at [601, 341] on div "Payment Methods CASH CARD UPI" at bounding box center [622, 331] width 231 height 62
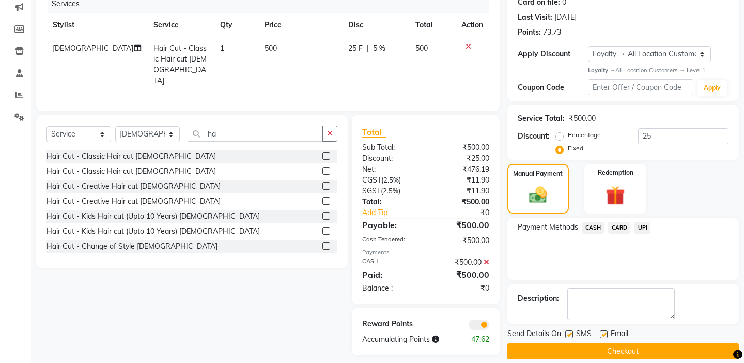
scroll to position [138, 0]
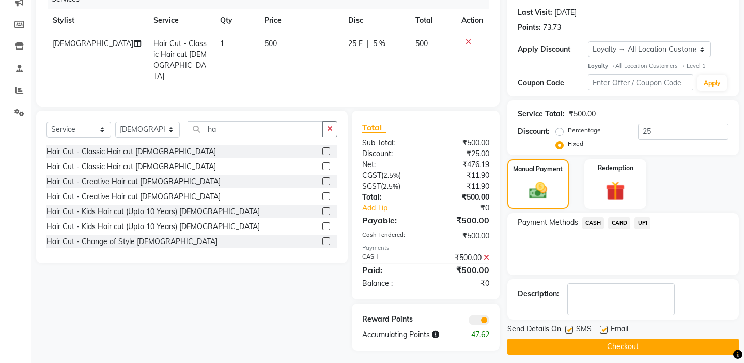
click at [601, 341] on button "Checkout" at bounding box center [622, 346] width 231 height 16
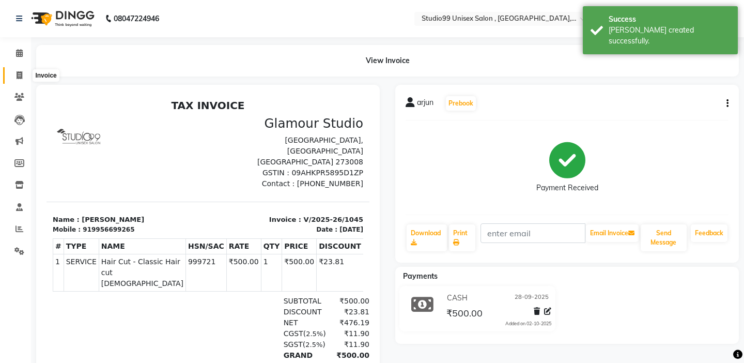
click at [24, 77] on span at bounding box center [19, 76] width 18 height 12
select select "service"
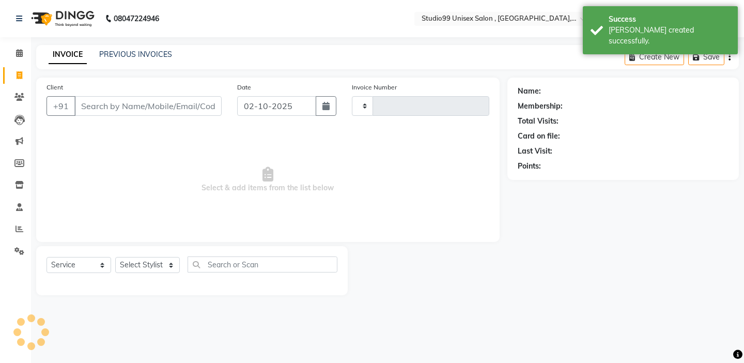
click at [167, 97] on input "Client" at bounding box center [147, 106] width 147 height 20
click at [275, 101] on input "02-10-2025" at bounding box center [276, 106] width 79 height 20
select select "10"
select select "2025"
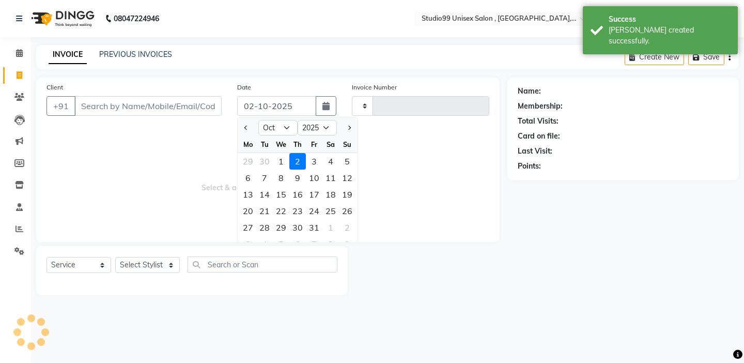
type input "1046"
select select "8117"
click at [250, 132] on button "Previous month" at bounding box center [246, 127] width 9 height 17
select select "9"
click at [352, 212] on div "28" at bounding box center [347, 210] width 17 height 17
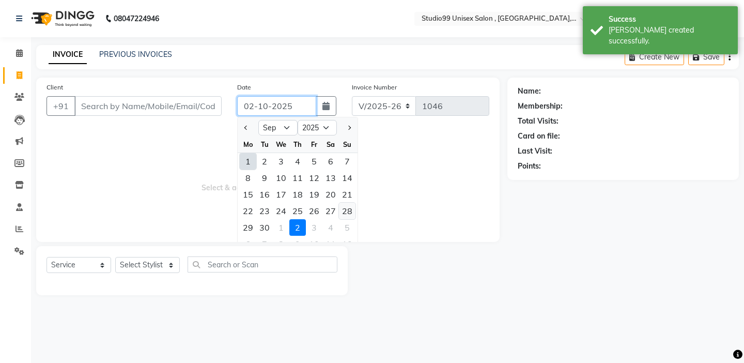
type input "28-09-2025"
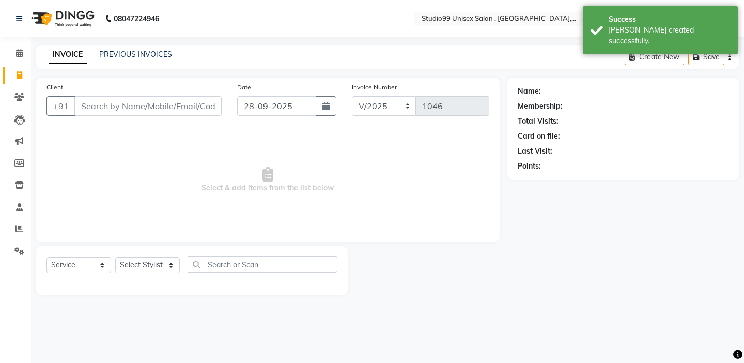
click at [166, 95] on div "Client +91" at bounding box center [134, 103] width 191 height 42
click at [166, 101] on input "Client" at bounding box center [147, 106] width 147 height 20
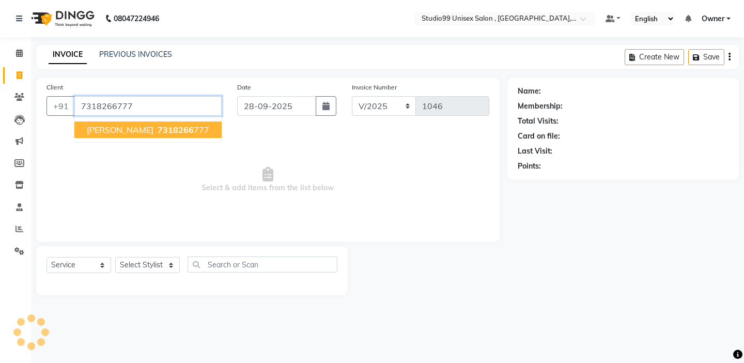
type input "7318266777"
select select "1: Object"
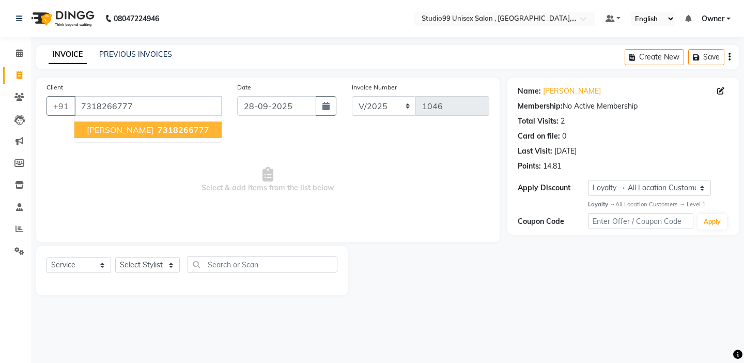
click at [158, 134] on span "7318266" at bounding box center [176, 129] width 36 height 10
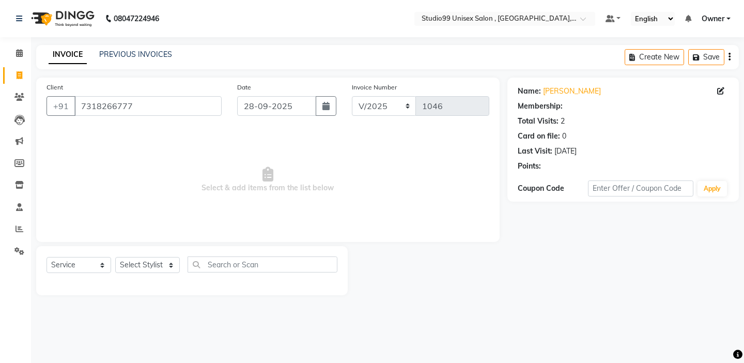
select select "1: Object"
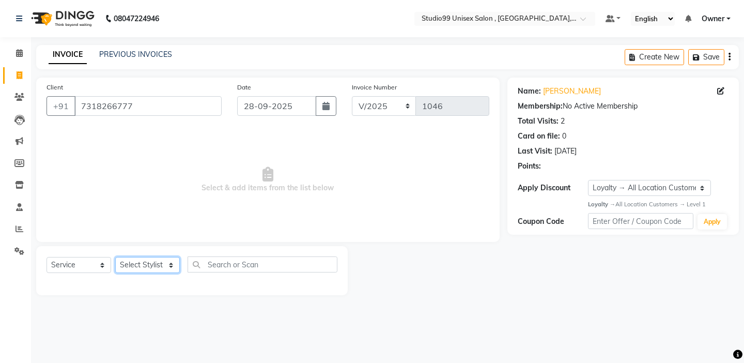
click at [139, 260] on select "Select Stylist [PERSON_NAME] Owner [PERSON_NAME] Prem [PERSON_NAME] [PERSON_NAM…" at bounding box center [147, 265] width 65 height 16
select select "90956"
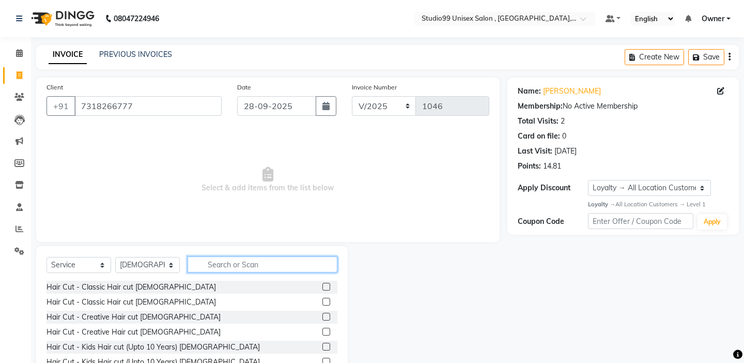
click at [226, 269] on input "text" at bounding box center [262, 264] width 150 height 16
click at [268, 269] on input "text" at bounding box center [262, 264] width 150 height 16
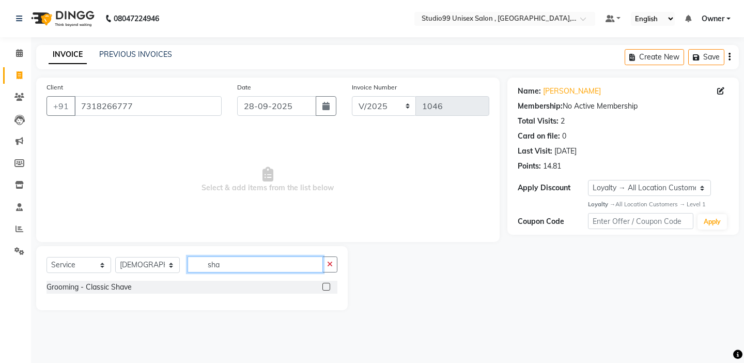
type input "sha"
click at [325, 291] on div at bounding box center [325, 287] width 7 height 11
click at [286, 262] on input "sha" at bounding box center [254, 264] width 135 height 16
click at [323, 289] on label at bounding box center [326, 286] width 8 height 8
click at [323, 289] on input "checkbox" at bounding box center [325, 287] width 7 height 7
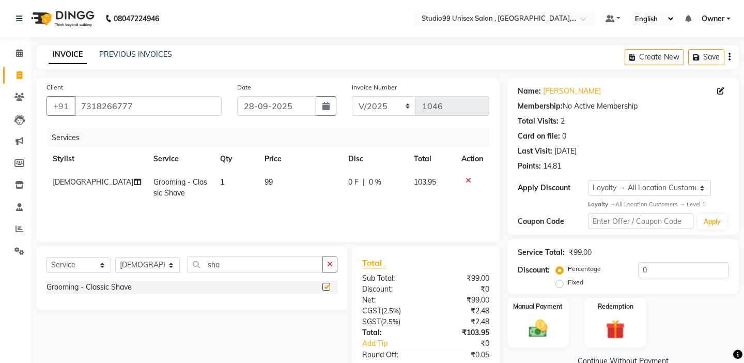
checkbox input "false"
click at [296, 178] on td "99" at bounding box center [300, 187] width 84 height 34
select select "90956"
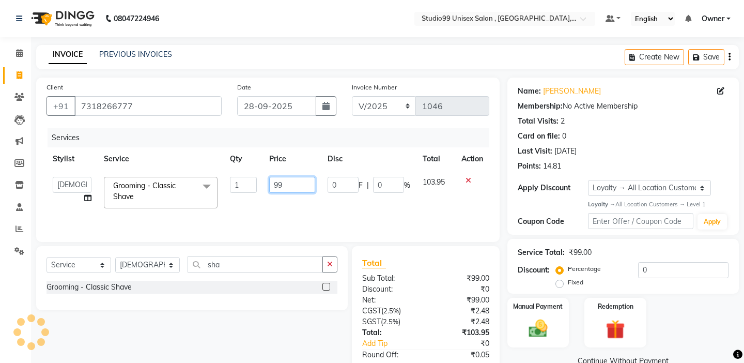
click at [296, 178] on input "99" at bounding box center [291, 185] width 45 height 16
type input "170"
click at [316, 226] on div "Services Stylist Service Qty Price Disc Total Action [PERSON_NAME] mubarakh Own…" at bounding box center [267, 179] width 443 height 103
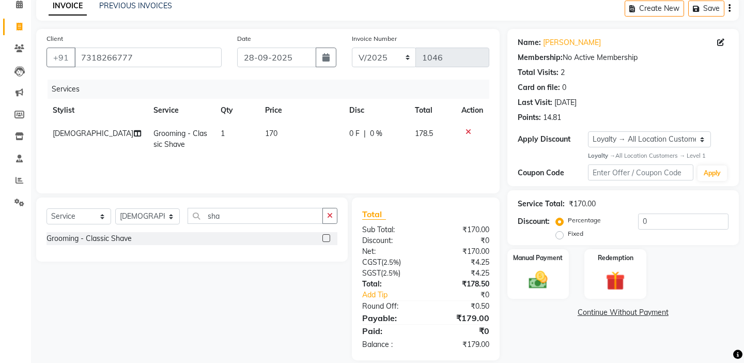
scroll to position [61, 0]
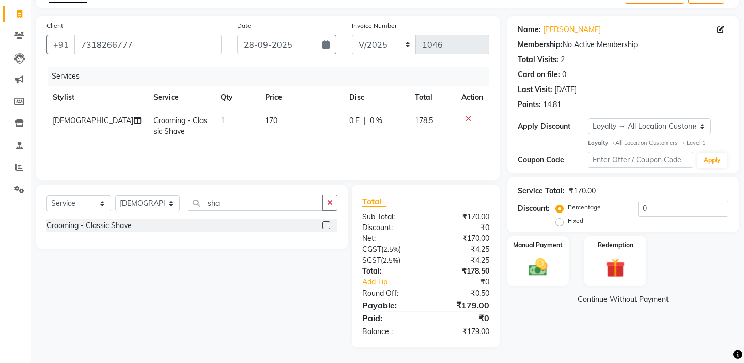
click at [583, 216] on label "Fixed" at bounding box center [575, 220] width 15 height 9
click at [565, 217] on input "Fixed" at bounding box center [561, 220] width 7 height 7
radio input "true"
click at [680, 208] on input "0" at bounding box center [683, 208] width 90 height 16
type input "9"
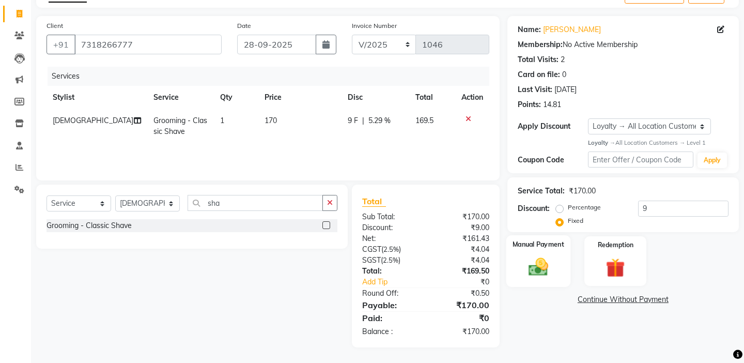
click at [552, 240] on label "Manual Payment" at bounding box center [538, 245] width 52 height 10
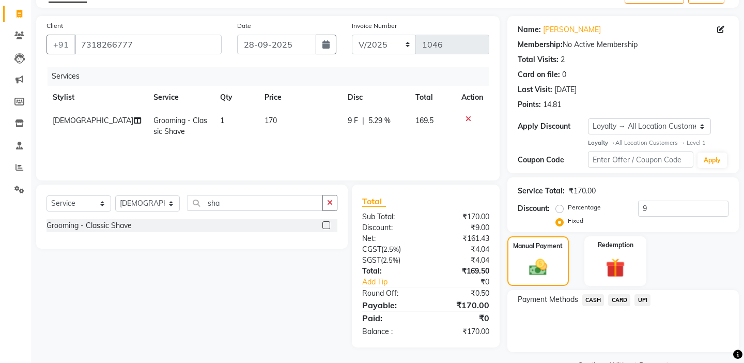
click at [592, 294] on span "CASH" at bounding box center [593, 300] width 22 height 12
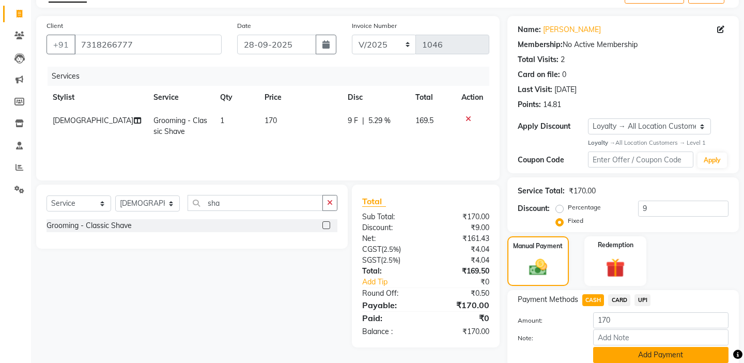
click at [611, 347] on button "Add Payment" at bounding box center [660, 355] width 135 height 16
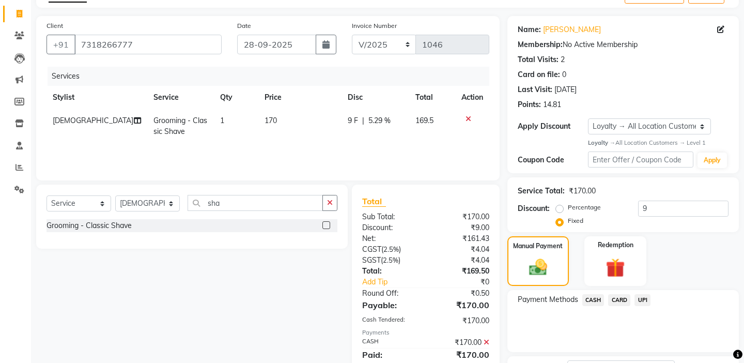
click at [606, 335] on div "Payment Methods CASH CARD UPI" at bounding box center [622, 321] width 231 height 62
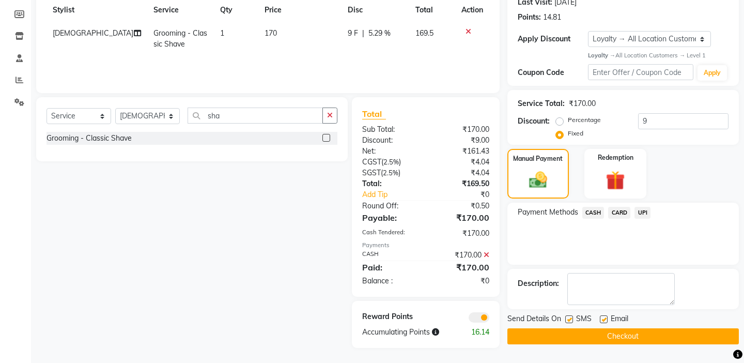
scroll to position [149, 0]
click at [606, 334] on div "Name: [PERSON_NAME] Membership: No Active Membership Total Visits: 2 Card on fi…" at bounding box center [626, 137] width 239 height 419
click at [594, 327] on button "Checkout" at bounding box center [622, 335] width 231 height 16
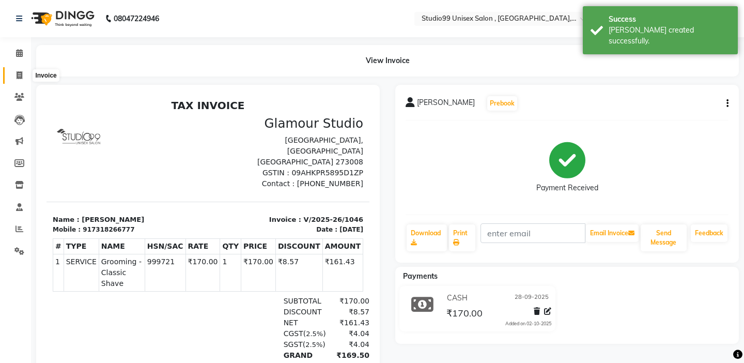
click at [24, 76] on span at bounding box center [19, 76] width 18 height 12
select select "service"
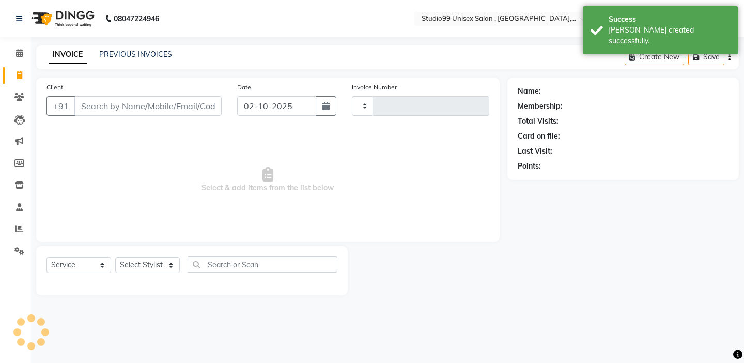
type input "1047"
select select "8117"
click at [241, 105] on input "02-10-2025" at bounding box center [276, 106] width 79 height 20
select select "10"
select select "2025"
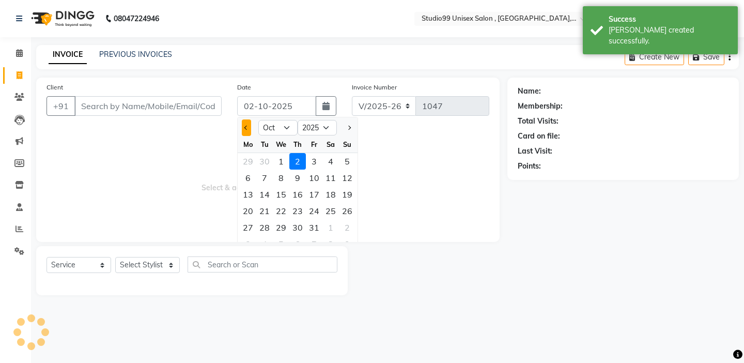
click at [248, 125] on button "Previous month" at bounding box center [246, 127] width 9 height 17
select select "9"
drag, startPoint x: 349, startPoint y: 208, endPoint x: 252, endPoint y: 178, distance: 101.6
click at [325, 205] on div "22 23 24 25 26 27 28" at bounding box center [298, 210] width 120 height 17
click at [347, 212] on div "28" at bounding box center [347, 210] width 17 height 17
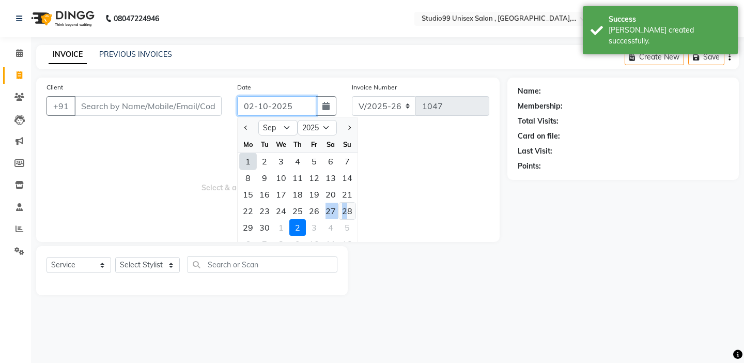
type input "28-09-2025"
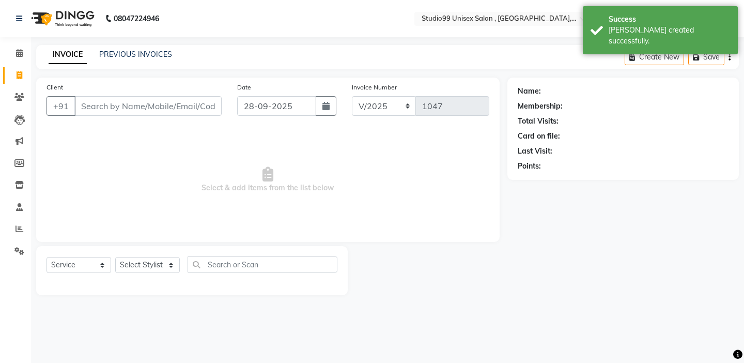
click at [161, 91] on div "Client +91" at bounding box center [134, 103] width 191 height 42
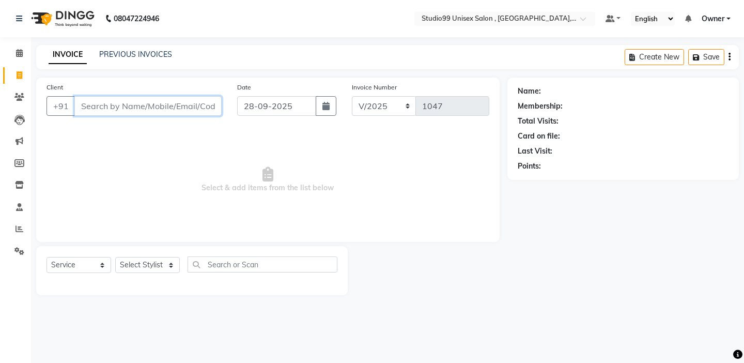
click at [161, 98] on input "Client" at bounding box center [147, 106] width 147 height 20
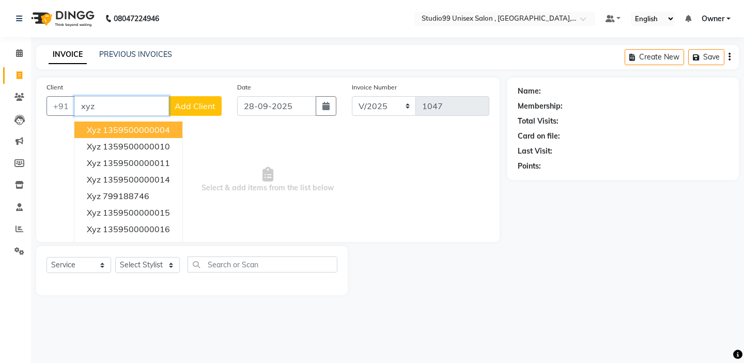
click at [165, 128] on ngb-highlight "1359500000004" at bounding box center [136, 129] width 67 height 10
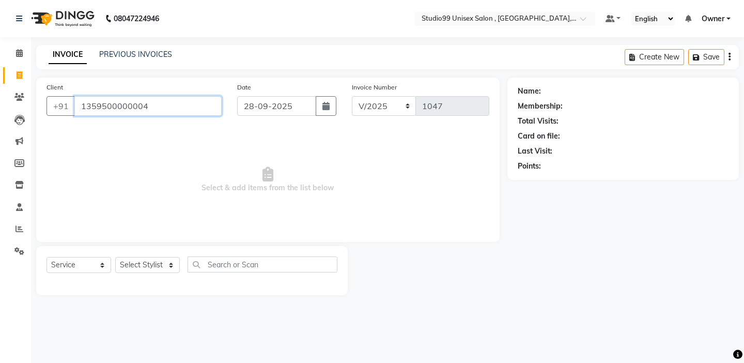
type input "1359500000004"
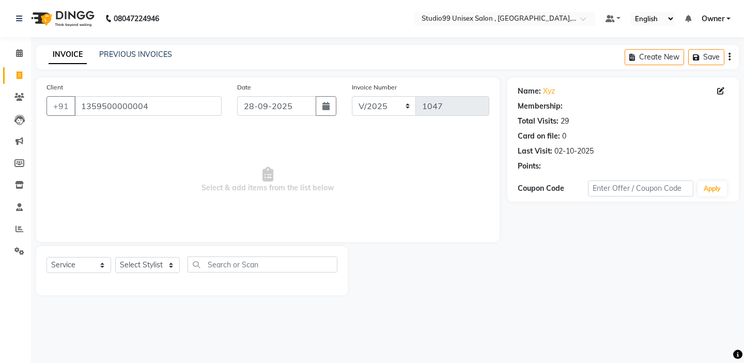
select select "1: Object"
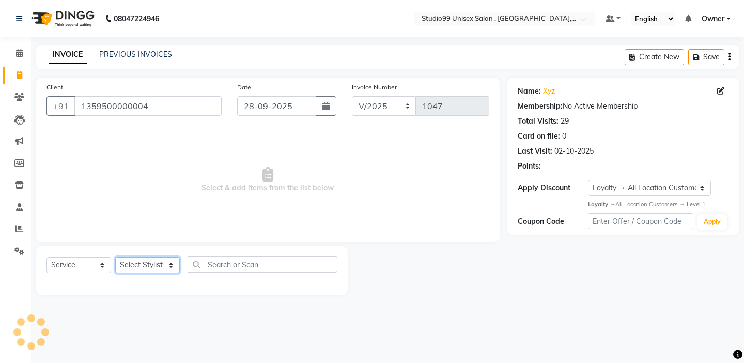
click at [160, 268] on select "Select Stylist [PERSON_NAME] Owner [PERSON_NAME] Prem [PERSON_NAME] [PERSON_NAM…" at bounding box center [147, 265] width 65 height 16
select select "84658"
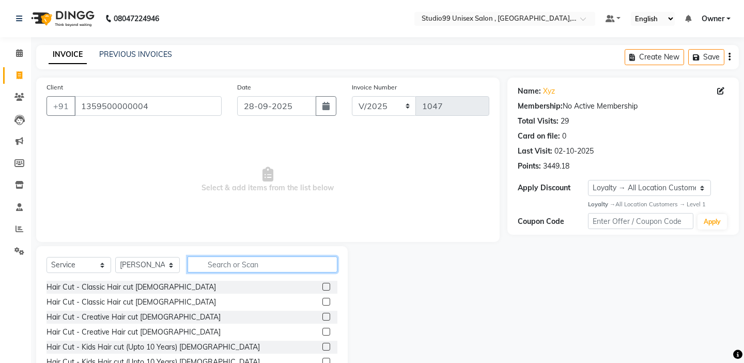
click at [242, 270] on input "text" at bounding box center [262, 264] width 150 height 16
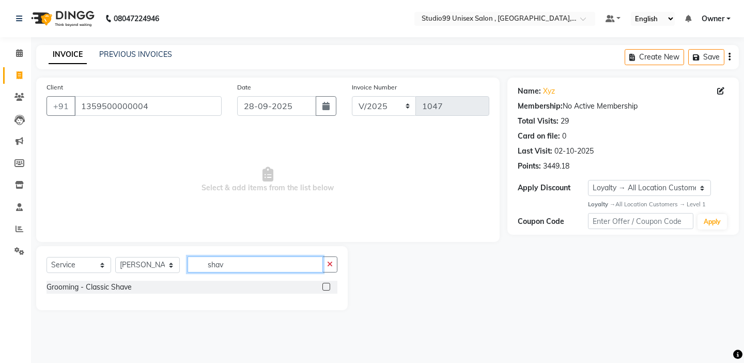
type input "shav"
click at [329, 287] on label at bounding box center [326, 286] width 8 height 8
click at [329, 287] on input "checkbox" at bounding box center [325, 287] width 7 height 7
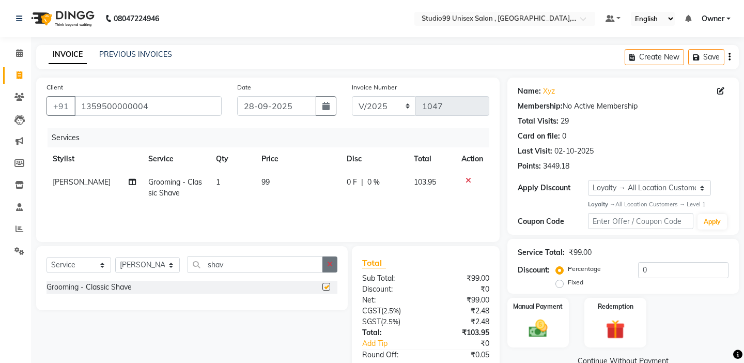
checkbox input "false"
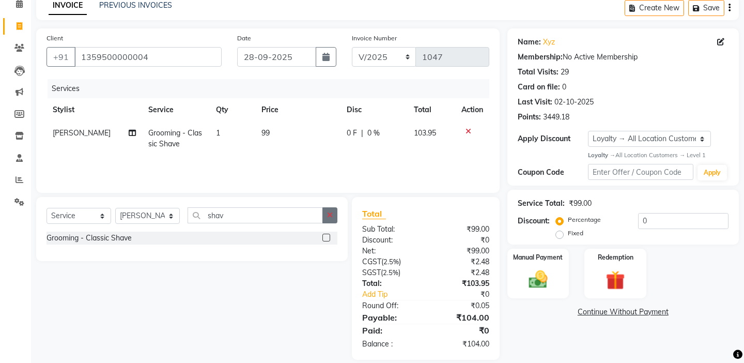
scroll to position [61, 0]
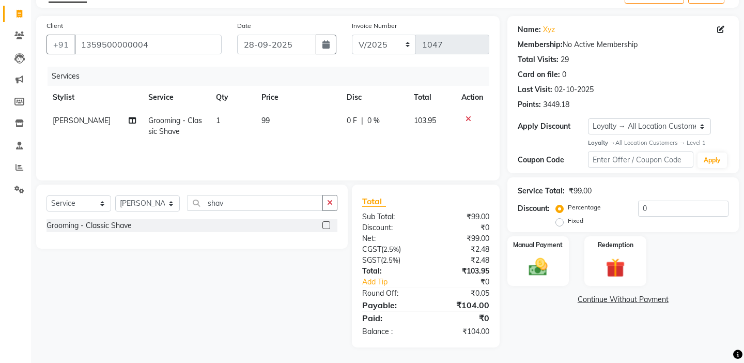
click at [583, 216] on label "Fixed" at bounding box center [575, 220] width 15 height 9
click at [565, 217] on input "Fixed" at bounding box center [561, 220] width 7 height 7
radio input "true"
click at [668, 223] on div "Name: Xyz Membership: No Active Membership Total Visits: 29 Card on file: 0 Las…" at bounding box center [626, 181] width 239 height 331
click at [661, 207] on input "0" at bounding box center [683, 208] width 90 height 16
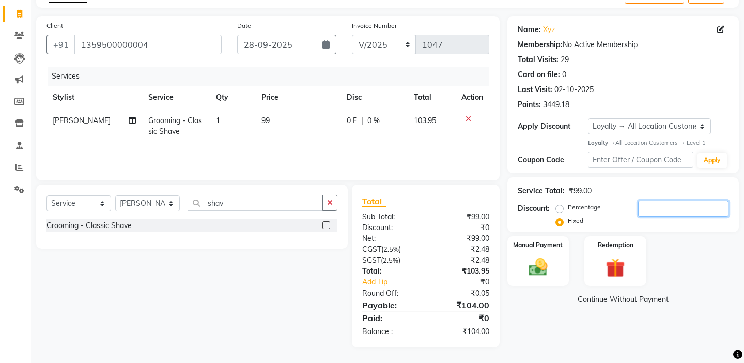
type input "5"
type input "4"
click at [548, 256] on img at bounding box center [538, 267] width 32 height 23
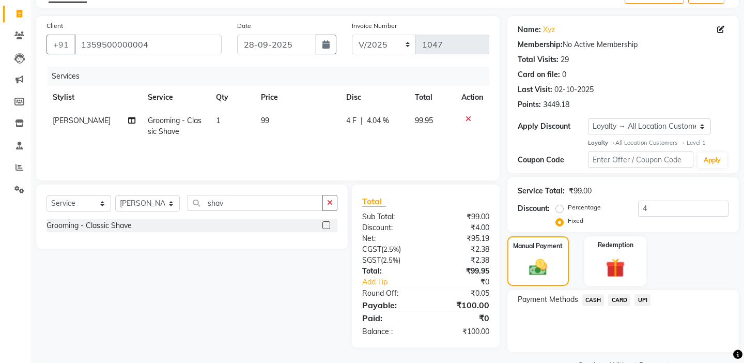
click at [639, 294] on span "UPI" at bounding box center [642, 300] width 16 height 12
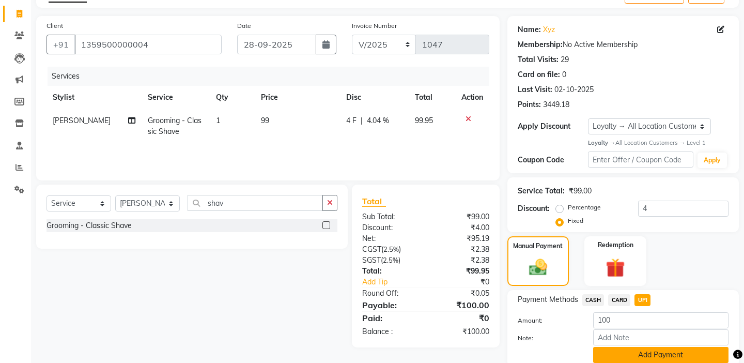
click at [614, 347] on button "Add Payment" at bounding box center [660, 355] width 135 height 16
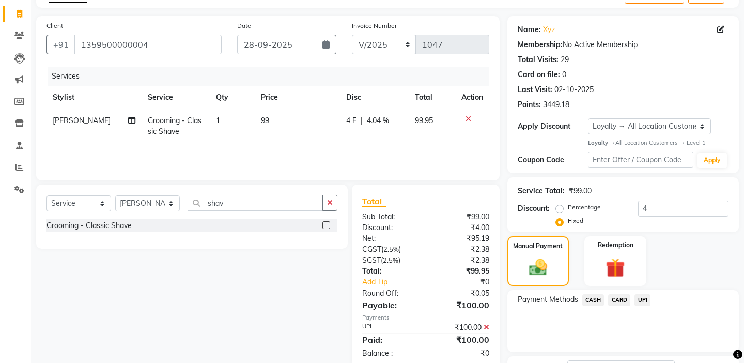
click at [572, 326] on div "Payment Methods CASH CARD UPI" at bounding box center [622, 321] width 231 height 62
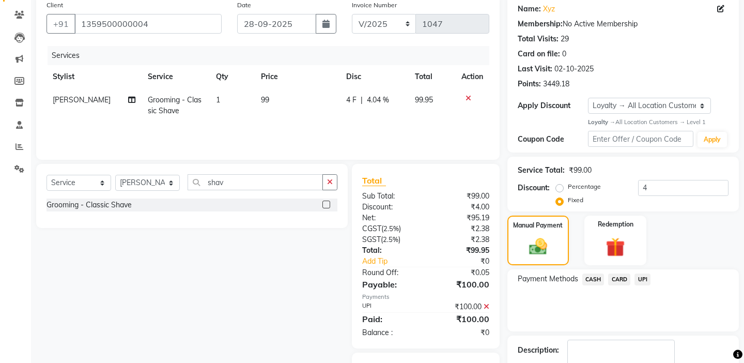
scroll to position [134, 0]
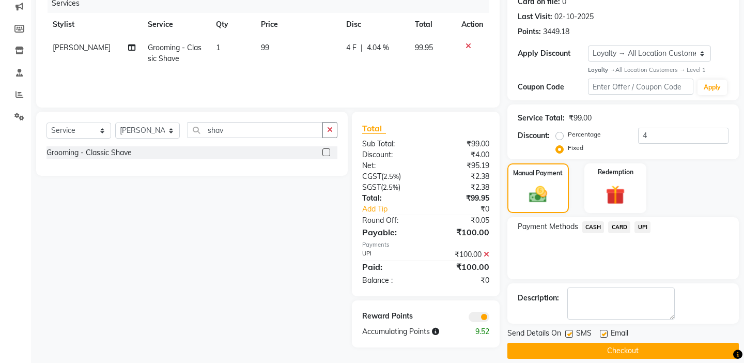
click at [567, 342] on button "Checkout" at bounding box center [622, 350] width 231 height 16
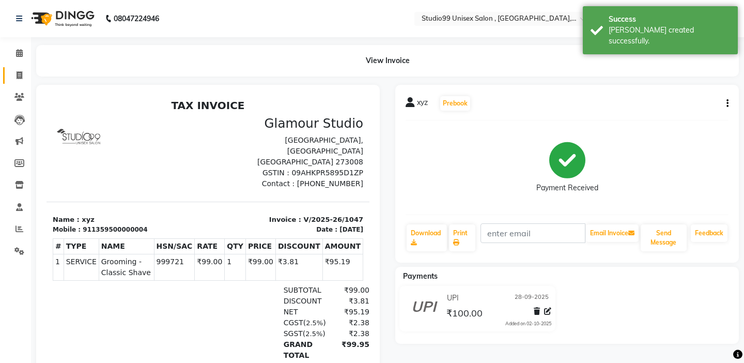
click at [16, 69] on link "Invoice" at bounding box center [15, 75] width 25 height 17
select select "service"
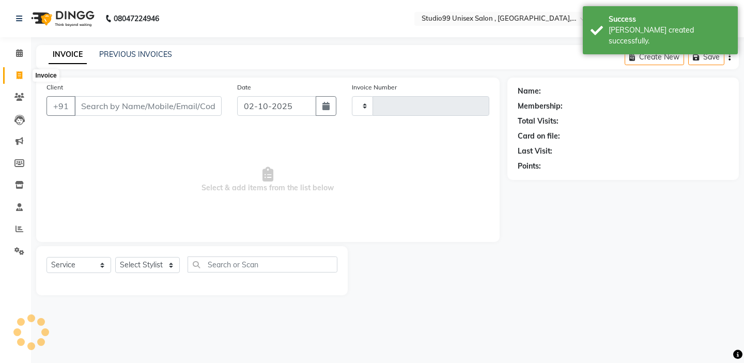
type input "1048"
select select "8117"
click at [276, 115] on input "02-10-2025" at bounding box center [276, 106] width 79 height 20
select select "10"
select select "2025"
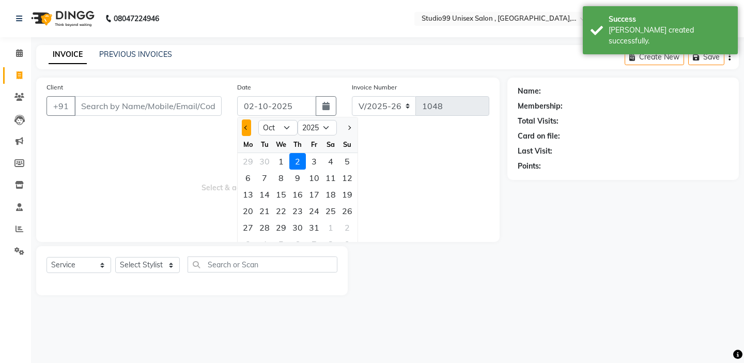
click at [243, 134] on button "Previous month" at bounding box center [246, 127] width 9 height 17
select select "9"
click at [348, 203] on div "28" at bounding box center [347, 210] width 17 height 17
type input "28-09-2025"
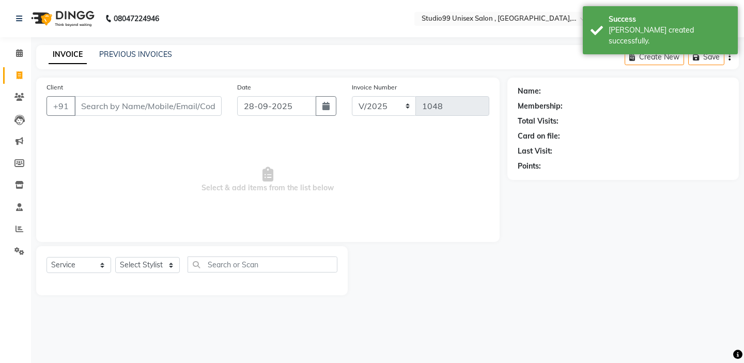
click at [148, 93] on div "Client +91" at bounding box center [134, 103] width 191 height 42
click at [148, 107] on input "Client" at bounding box center [147, 106] width 147 height 20
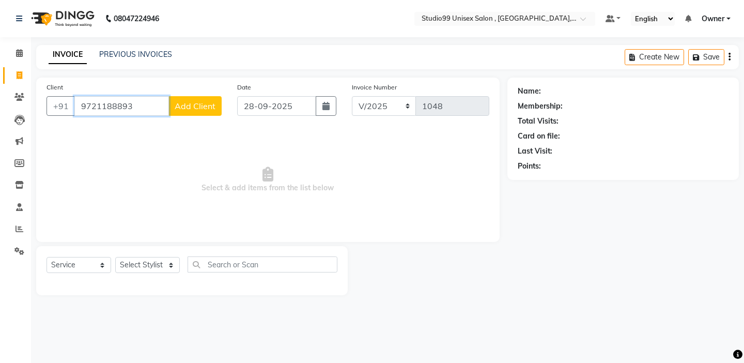
type input "9721188893"
click at [210, 112] on button "Add Client" at bounding box center [194, 106] width 53 height 20
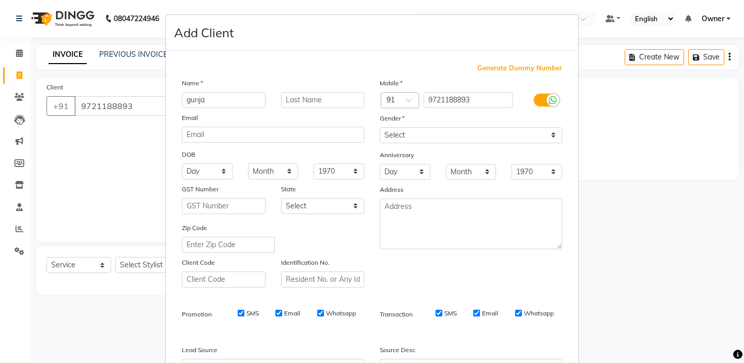
type input "gunja"
click at [421, 133] on select "Select [DEMOGRAPHIC_DATA] [DEMOGRAPHIC_DATA] Other Prefer Not To Say" at bounding box center [471, 135] width 182 height 16
select select "[DEMOGRAPHIC_DATA]"
click at [365, 259] on div "Identification No." at bounding box center [322, 272] width 99 height 30
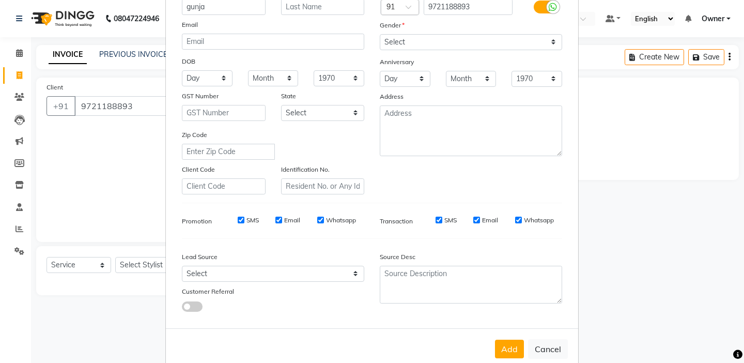
scroll to position [114, 0]
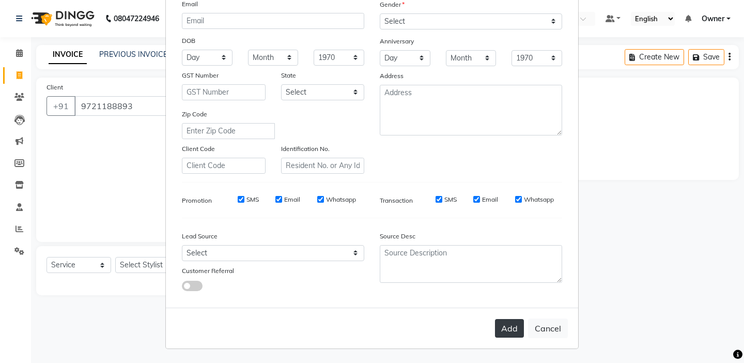
click at [502, 331] on button "Add" at bounding box center [509, 328] width 29 height 19
select select
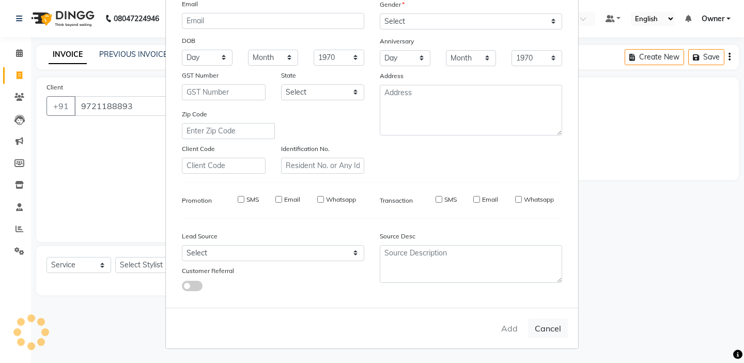
select select
checkbox input "false"
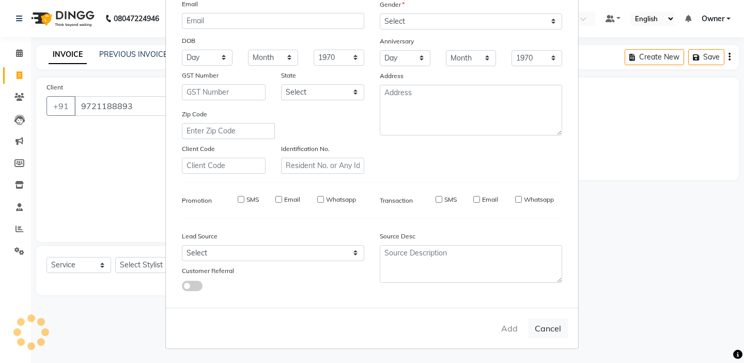
checkbox input "false"
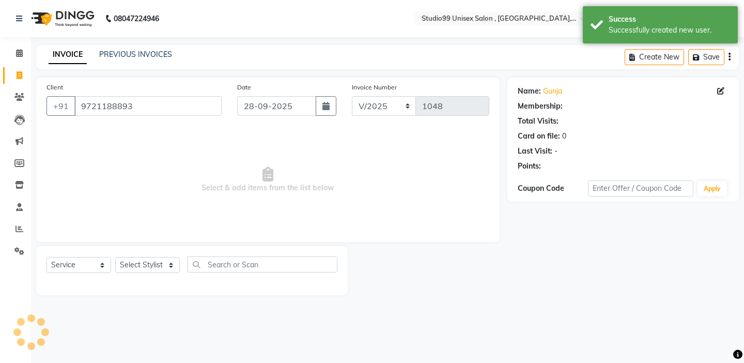
select select "1: Object"
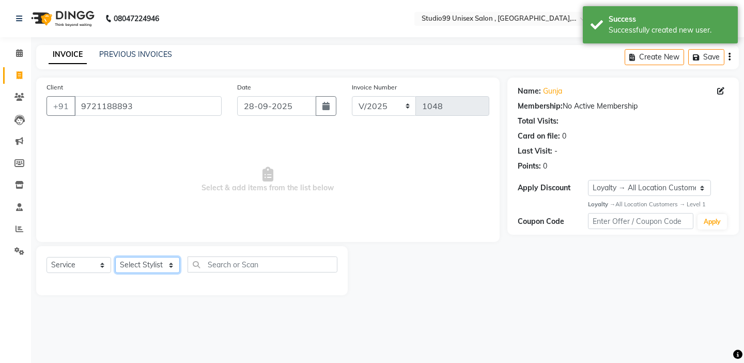
click at [148, 264] on select "Select Stylist [PERSON_NAME] Owner [PERSON_NAME] Prem [PERSON_NAME] [PERSON_NAM…" at bounding box center [147, 265] width 65 height 16
select select "83603"
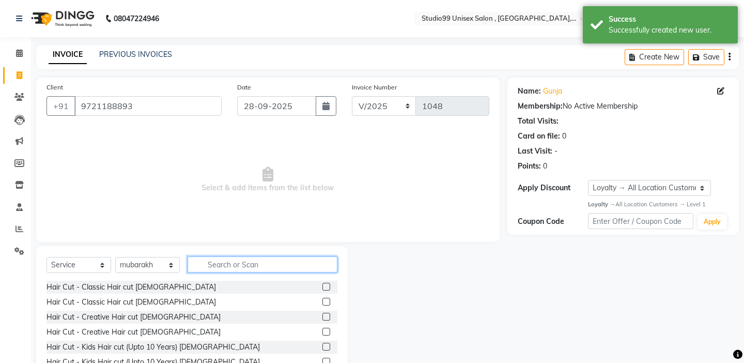
click at [246, 268] on input "text" at bounding box center [262, 264] width 150 height 16
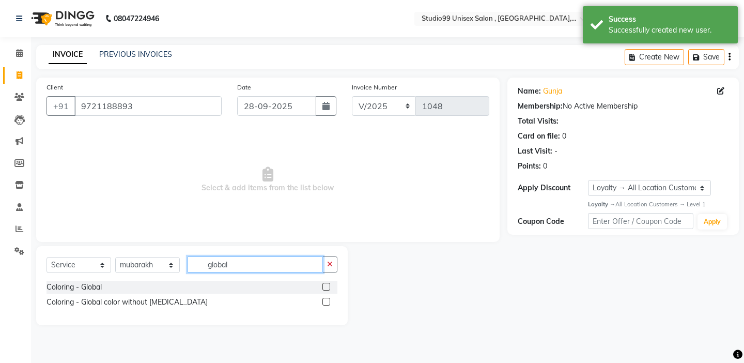
type input "global"
click at [327, 285] on label at bounding box center [326, 286] width 8 height 8
click at [327, 285] on input "checkbox" at bounding box center [325, 287] width 7 height 7
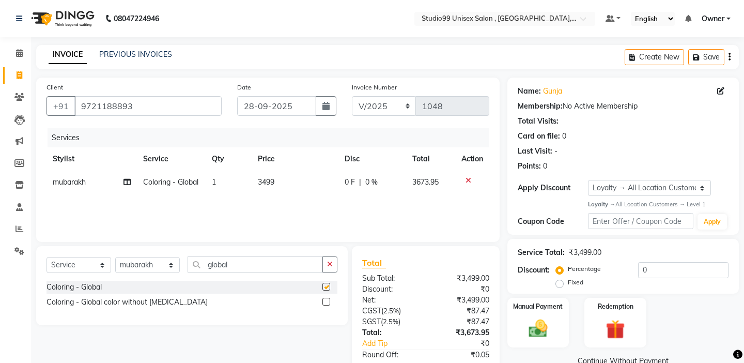
checkbox input "false"
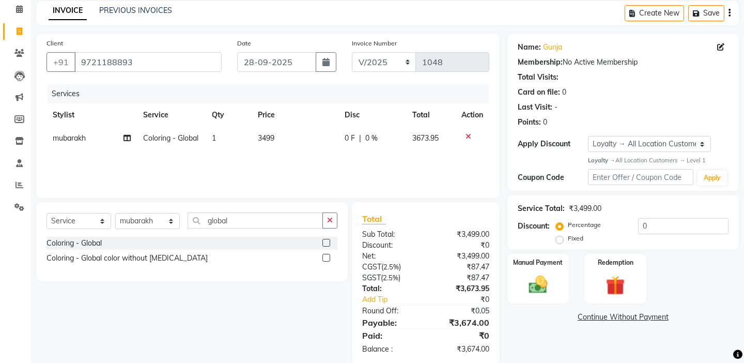
scroll to position [61, 0]
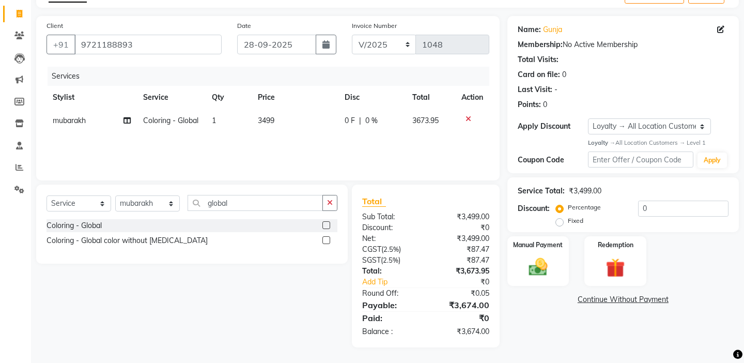
click at [583, 216] on label "Fixed" at bounding box center [575, 220] width 15 height 9
click at [565, 217] on input "Fixed" at bounding box center [561, 220] width 7 height 7
radio input "true"
click at [687, 215] on input "0" at bounding box center [683, 208] width 90 height 16
type input "1"
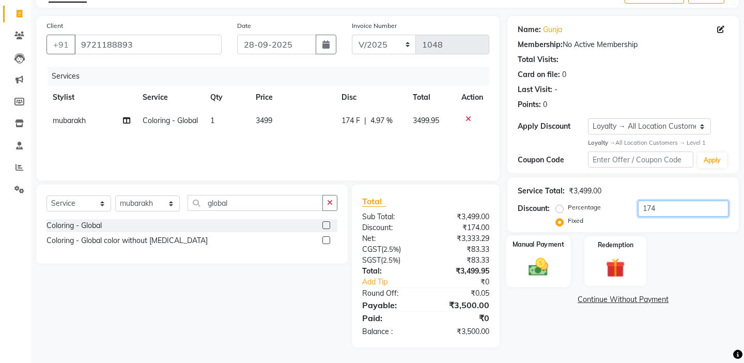
type input "174"
click at [551, 259] on img at bounding box center [538, 267] width 32 height 23
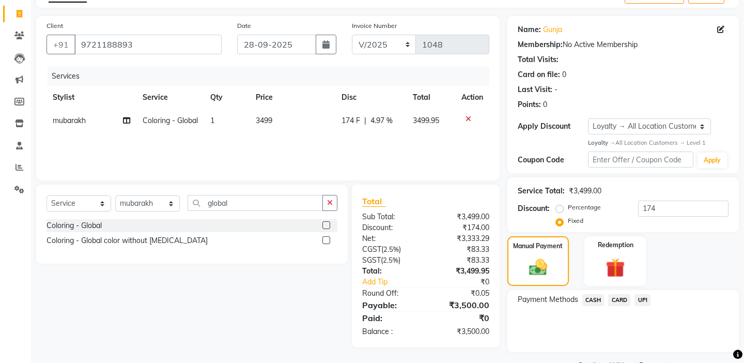
click at [642, 294] on span "UPI" at bounding box center [642, 300] width 16 height 12
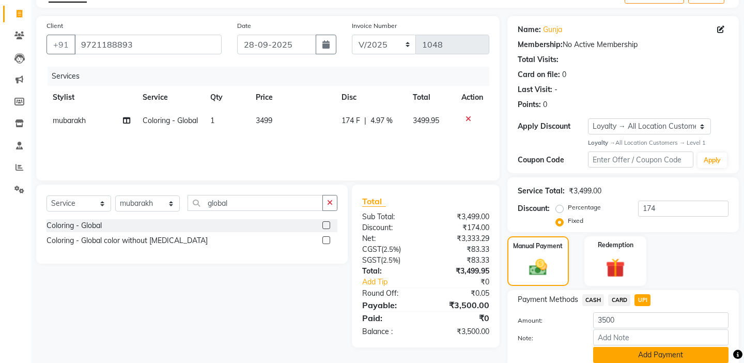
click at [623, 347] on button "Add Payment" at bounding box center [660, 355] width 135 height 16
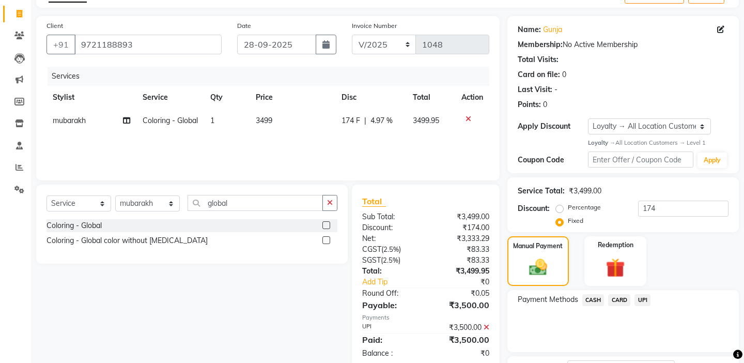
click at [582, 321] on div "Payment Methods CASH CARD UPI" at bounding box center [622, 321] width 231 height 62
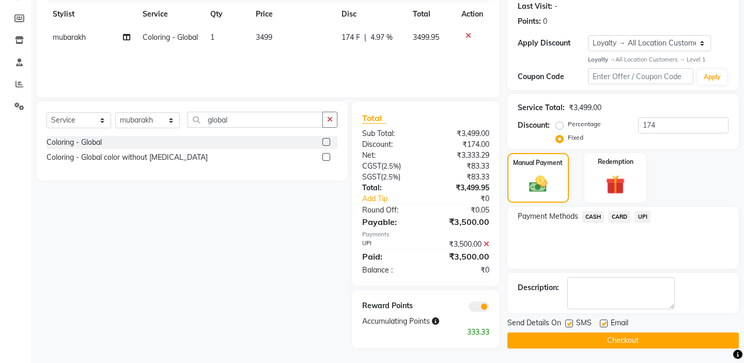
scroll to position [145, 0]
click at [574, 334] on button "Checkout" at bounding box center [622, 340] width 231 height 16
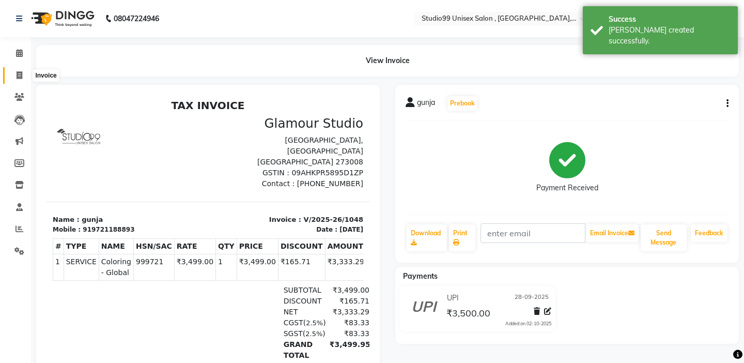
click at [19, 73] on icon at bounding box center [20, 75] width 6 height 8
select select "service"
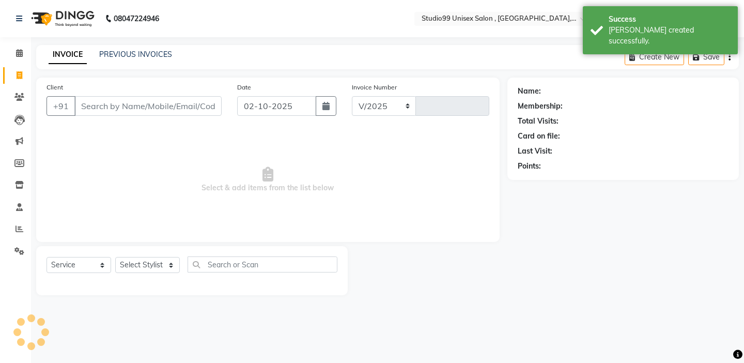
select select "8117"
type input "1049"
click at [289, 109] on input "02-10-2025" at bounding box center [276, 106] width 79 height 20
select select "10"
select select "2025"
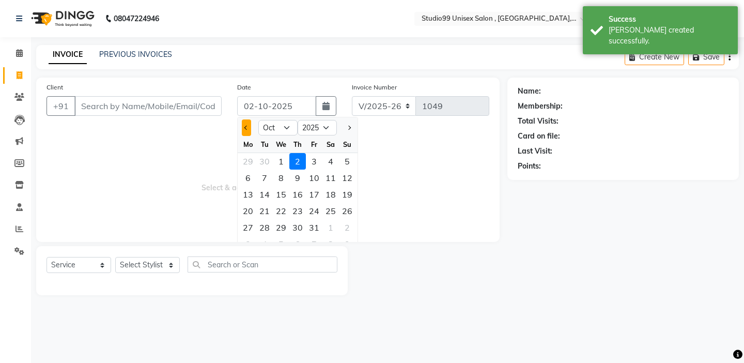
click at [249, 131] on button "Previous month" at bounding box center [246, 127] width 9 height 17
select select "9"
click at [346, 207] on div "28" at bounding box center [347, 210] width 17 height 17
type input "28-09-2025"
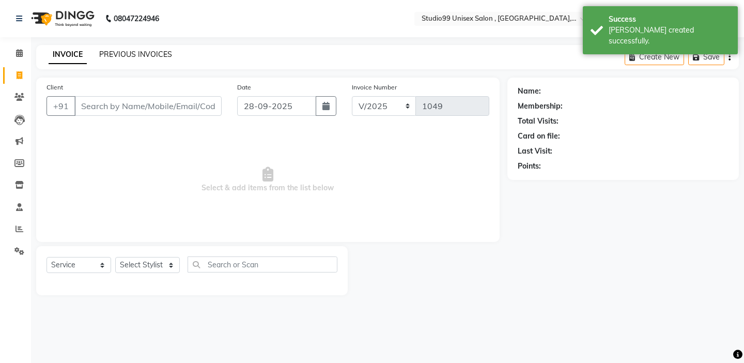
click at [166, 57] on link "PREVIOUS INVOICES" at bounding box center [135, 54] width 73 height 9
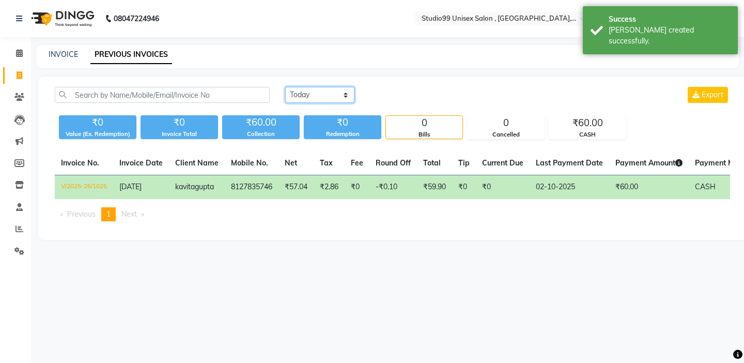
click at [329, 99] on select "[DATE] [DATE] Custom Range" at bounding box center [319, 95] width 69 height 16
select select "range"
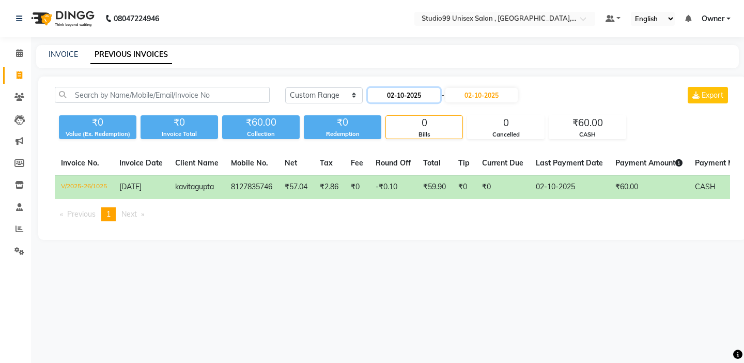
click at [387, 101] on input "02-10-2025" at bounding box center [404, 95] width 72 height 14
select select "10"
select select "2025"
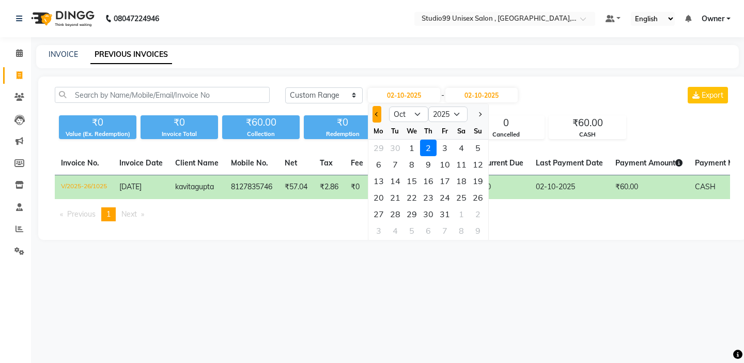
click at [378, 119] on button "Previous month" at bounding box center [376, 114] width 9 height 17
select select "9"
click at [480, 192] on div "28" at bounding box center [477, 197] width 17 height 17
type input "28-09-2025"
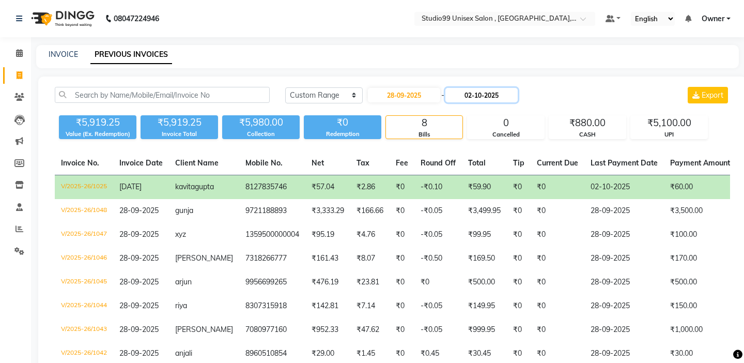
click at [474, 89] on input "02-10-2025" at bounding box center [481, 95] width 72 height 14
select select "10"
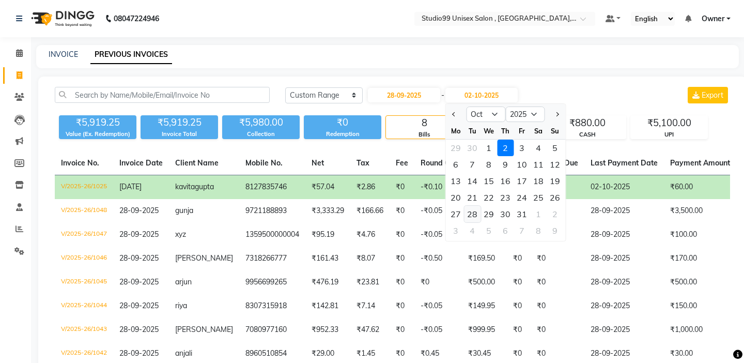
click at [478, 213] on div "28" at bounding box center [472, 214] width 17 height 17
type input "[DATE]"
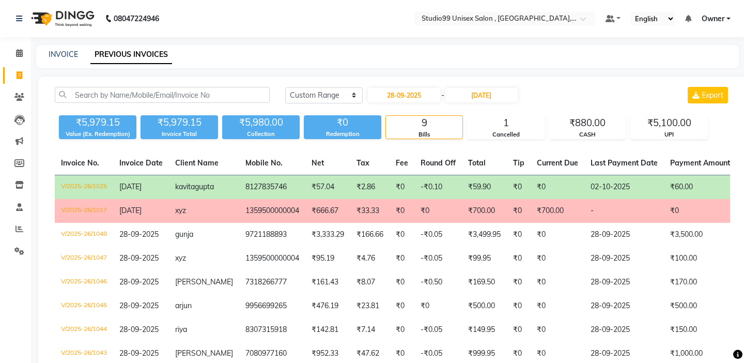
click at [282, 70] on main "INVOICE PREVIOUS INVOICES [DATE] [DATE] Custom Range [DATE] - [DATE] Export ₹5,…" at bounding box center [387, 257] width 713 height 424
click at [477, 88] on input "[DATE]" at bounding box center [481, 95] width 72 height 14
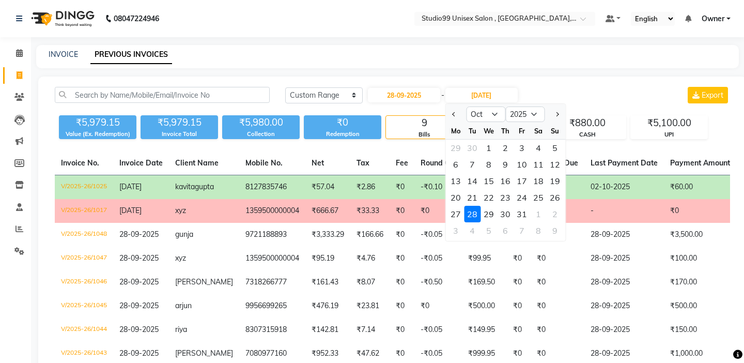
click at [458, 113] on div at bounding box center [455, 114] width 21 height 17
click at [455, 116] on button "Previous month" at bounding box center [453, 114] width 9 height 17
select select "9"
click at [551, 200] on div "28" at bounding box center [554, 197] width 17 height 17
type input "28-09-2025"
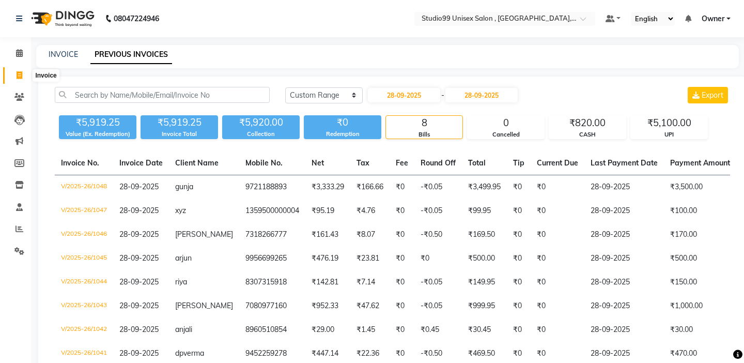
click at [19, 80] on span at bounding box center [19, 76] width 18 height 12
select select "8117"
select select "service"
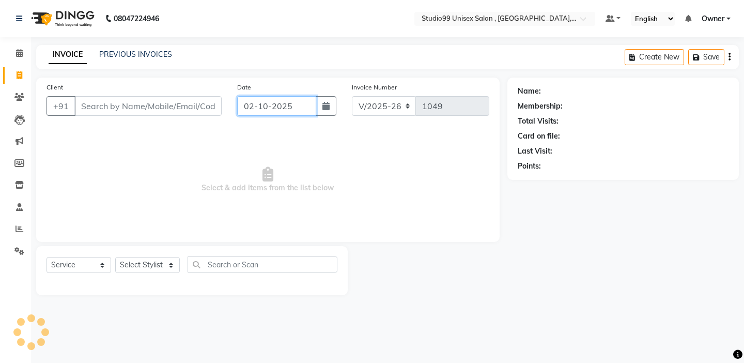
click at [301, 104] on input "02-10-2025" at bounding box center [276, 106] width 79 height 20
select select "10"
select select "2025"
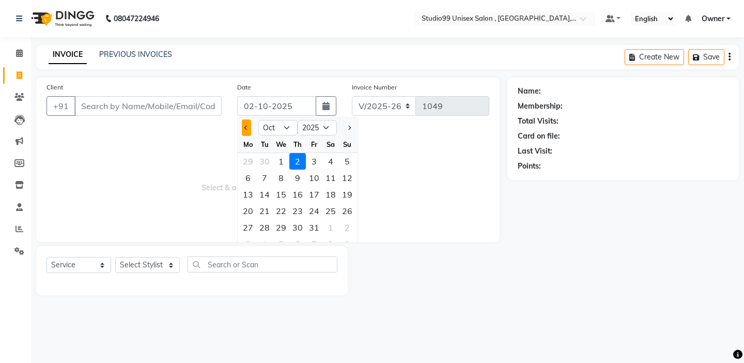
click at [246, 128] on span "Previous month" at bounding box center [246, 127] width 4 height 4
select select "9"
click at [257, 224] on div "30" at bounding box center [264, 227] width 17 height 17
type input "30-09-2025"
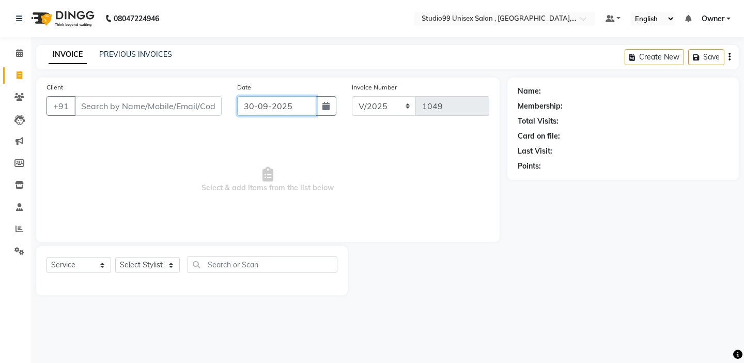
click at [278, 112] on input "30-09-2025" at bounding box center [276, 106] width 79 height 20
select select "9"
select select "2025"
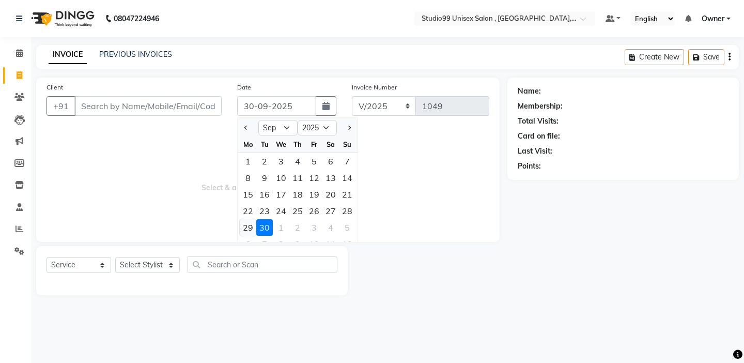
click at [251, 226] on div "29" at bounding box center [248, 227] width 17 height 17
type input "29-09-2025"
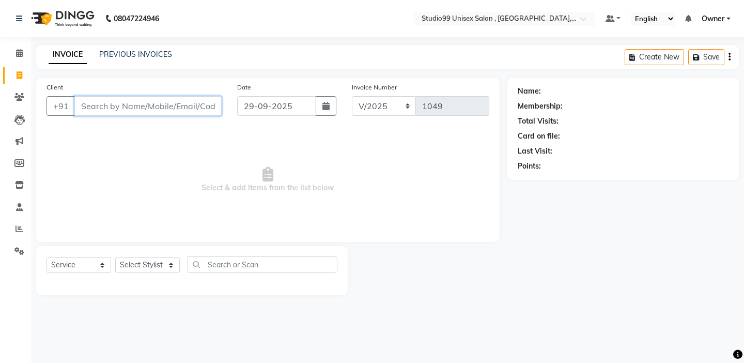
click at [131, 101] on input "Client" at bounding box center [147, 106] width 147 height 20
type input "6394915117"
click at [178, 102] on span "Add Client" at bounding box center [195, 106] width 41 height 10
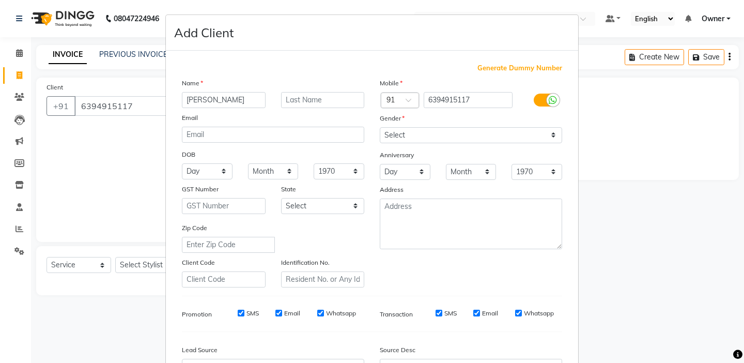
type input "[PERSON_NAME]"
click at [503, 137] on select "Select [DEMOGRAPHIC_DATA] [DEMOGRAPHIC_DATA] Other Prefer Not To Say" at bounding box center [471, 135] width 182 height 16
select select "[DEMOGRAPHIC_DATA]"
click at [458, 274] on div "Mobile Country Code × 91 6394915117 Gender Select [DEMOGRAPHIC_DATA] [DEMOGRAPH…" at bounding box center [471, 182] width 198 height 210
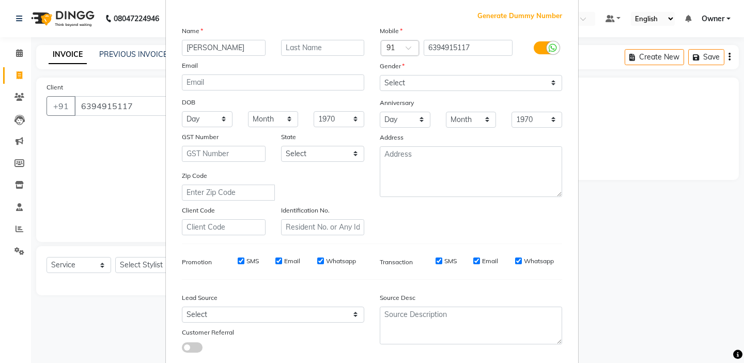
scroll to position [114, 0]
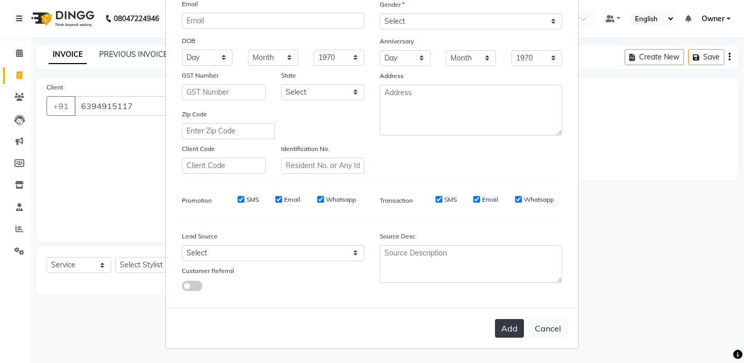
click at [507, 319] on button "Add" at bounding box center [509, 328] width 29 height 19
select select
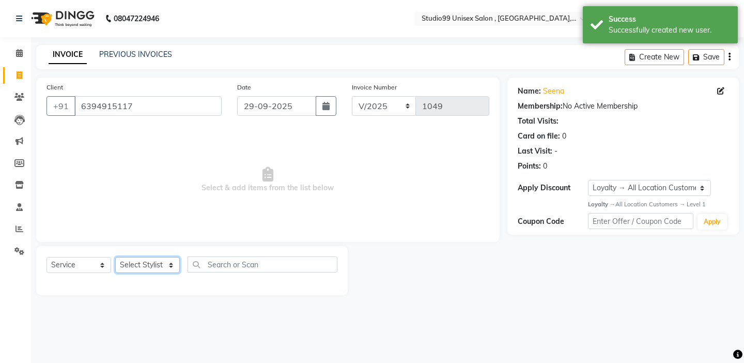
click at [161, 269] on select "Select Stylist [PERSON_NAME] Owner [PERSON_NAME] Prem [PERSON_NAME] [PERSON_NAM…" at bounding box center [147, 265] width 65 height 16
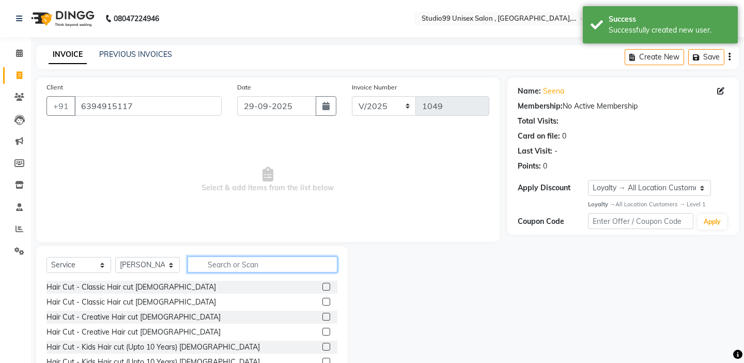
click at [228, 260] on input "text" at bounding box center [262, 264] width 150 height 16
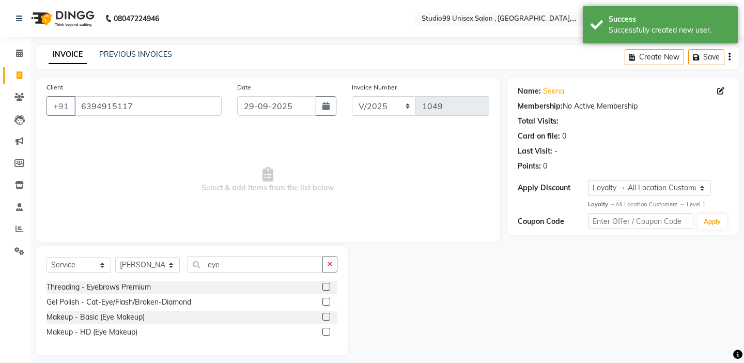
click at [328, 286] on label at bounding box center [326, 286] width 8 height 8
click at [328, 286] on input "checkbox" at bounding box center [325, 287] width 7 height 7
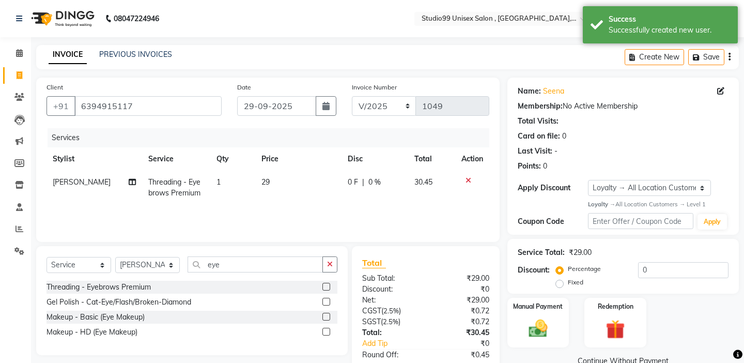
click at [328, 288] on label at bounding box center [326, 286] width 8 height 8
click at [328, 288] on input "checkbox" at bounding box center [325, 287] width 7 height 7
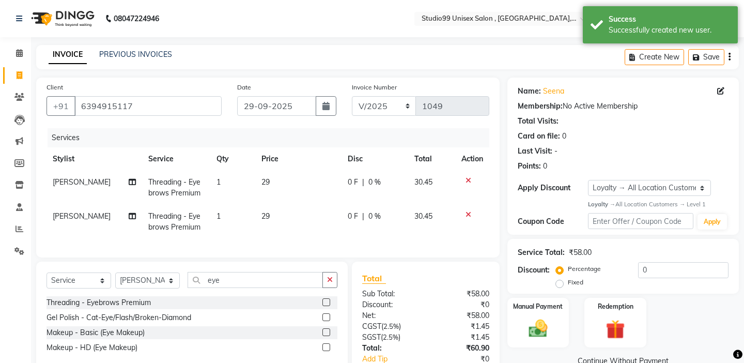
click at [326, 303] on label at bounding box center [326, 302] width 8 height 8
click at [326, 303] on input "checkbox" at bounding box center [325, 302] width 7 height 7
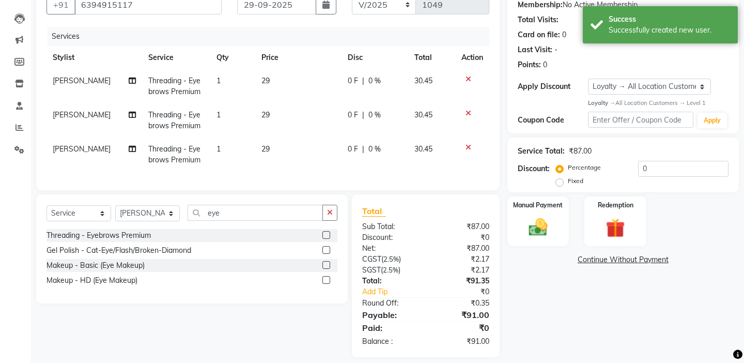
scroll to position [111, 0]
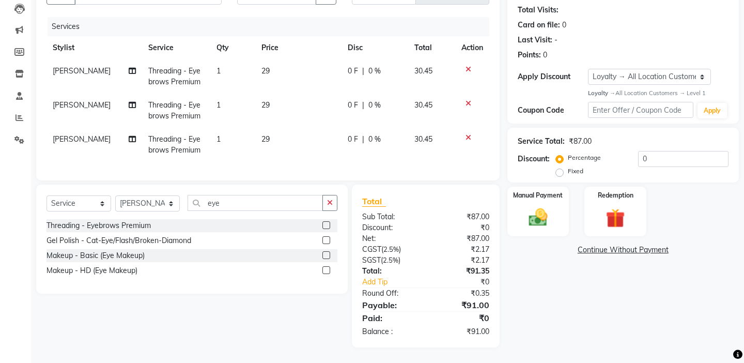
click at [583, 165] on div "Fixed" at bounding box center [570, 171] width 25 height 12
click at [583, 166] on label "Fixed" at bounding box center [575, 170] width 15 height 9
click at [565, 167] on input "Fixed" at bounding box center [561, 170] width 7 height 7
click at [672, 151] on input "0" at bounding box center [683, 159] width 90 height 16
click at [674, 161] on input "0" at bounding box center [683, 159] width 90 height 16
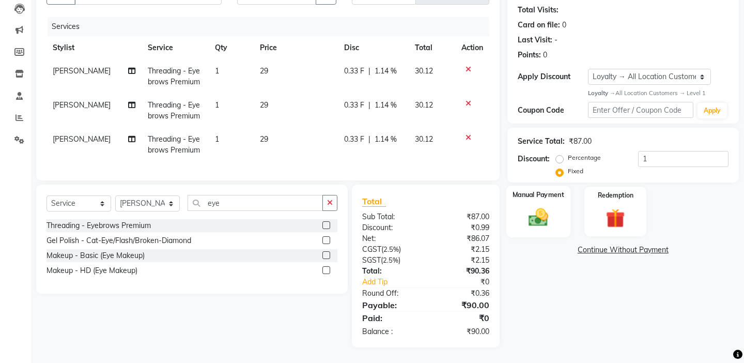
click at [551, 190] on label "Manual Payment" at bounding box center [538, 195] width 52 height 10
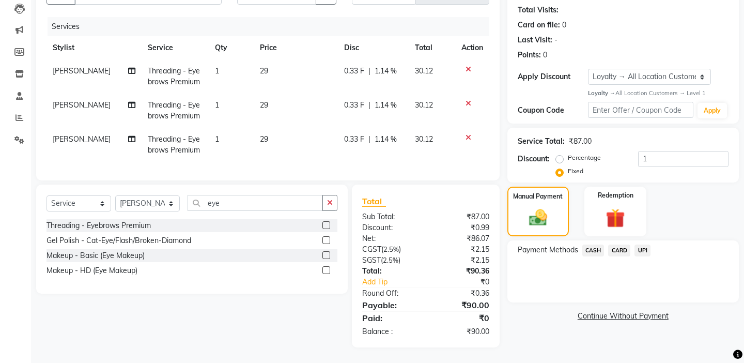
click at [585, 244] on span "CASH" at bounding box center [593, 250] width 22 height 12
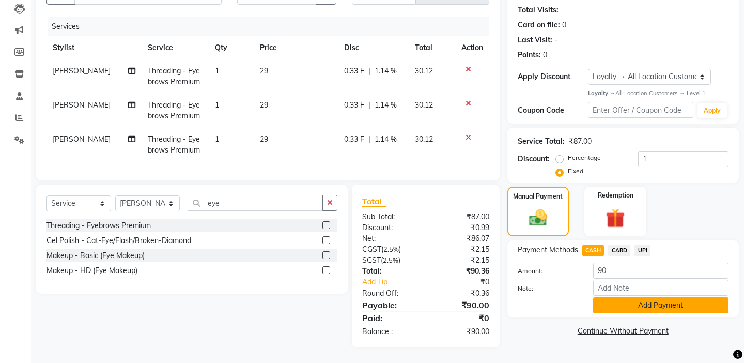
click at [611, 297] on button "Add Payment" at bounding box center [660, 305] width 135 height 16
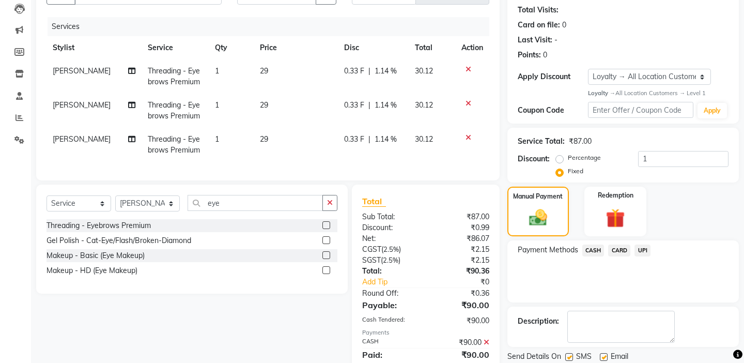
click at [580, 306] on div "Description:" at bounding box center [622, 326] width 231 height 40
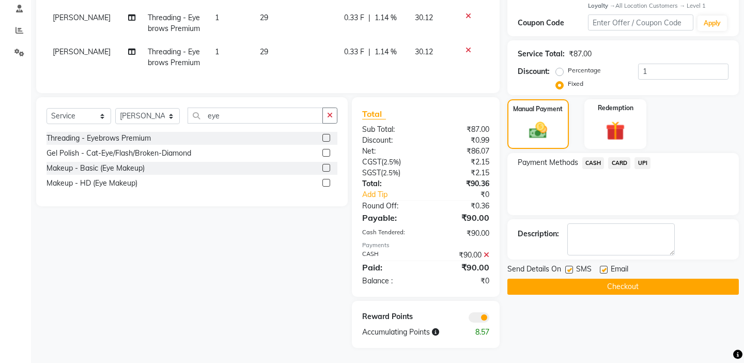
scroll to position [199, 0]
click at [555, 282] on div "Name: [PERSON_NAME] Membership: No Active Membership Total Visits: Card on file…" at bounding box center [626, 113] width 239 height 468
click at [547, 264] on div "Send Details On SMS Email Checkout" at bounding box center [622, 278] width 231 height 31
click at [547, 278] on button "Checkout" at bounding box center [622, 286] width 231 height 16
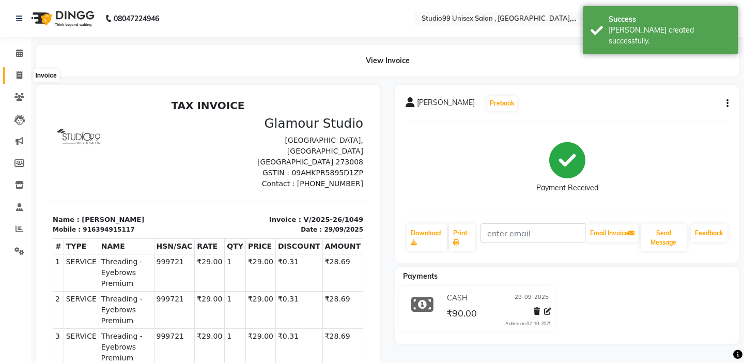
click at [21, 76] on icon at bounding box center [20, 75] width 6 height 8
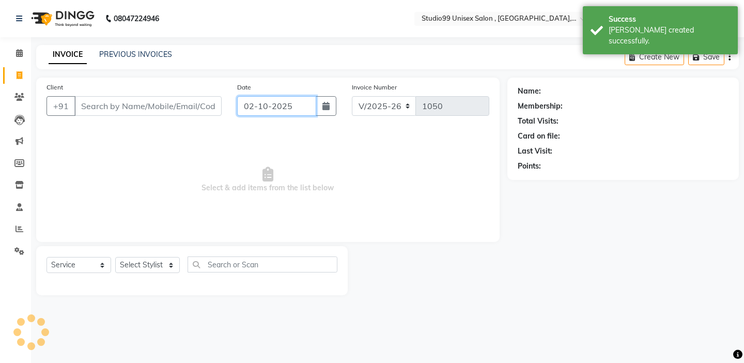
click at [253, 111] on input "02-10-2025" at bounding box center [276, 106] width 79 height 20
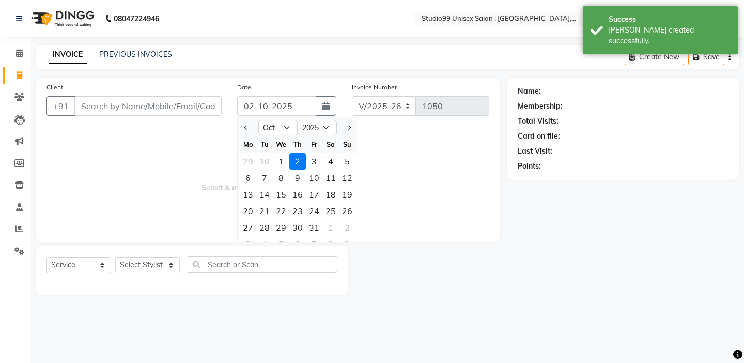
click at [255, 130] on div at bounding box center [248, 127] width 21 height 17
click at [250, 130] on div at bounding box center [248, 127] width 21 height 17
click at [249, 128] on button "Previous month" at bounding box center [246, 127] width 9 height 17
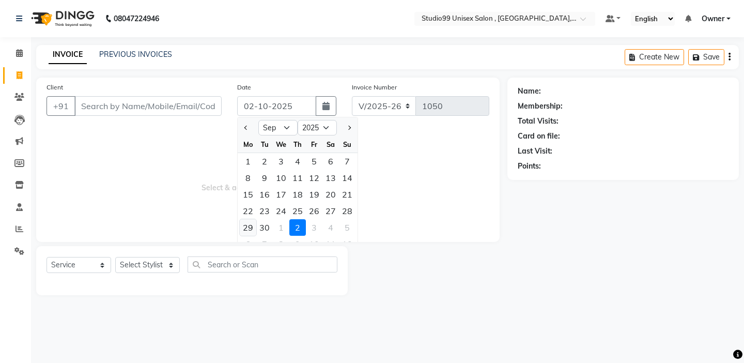
click at [244, 228] on div "29" at bounding box center [248, 227] width 17 height 17
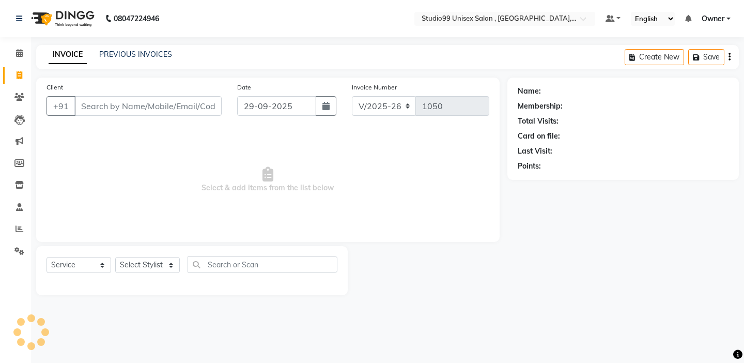
click at [207, 195] on span "Select & add items from the list below" at bounding box center [267, 179] width 443 height 103
click at [152, 105] on input "Client" at bounding box center [147, 106] width 147 height 20
click at [209, 103] on span "Add Client" at bounding box center [195, 106] width 41 height 10
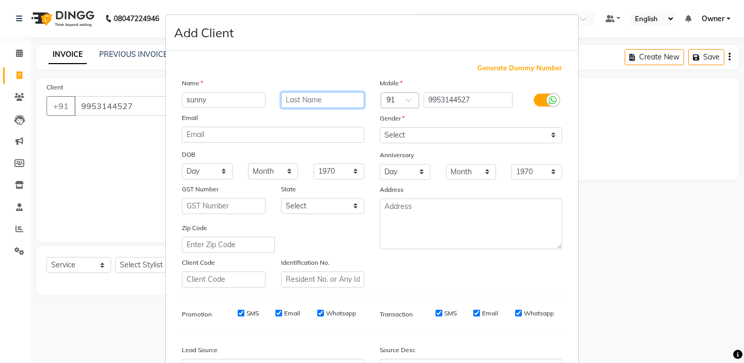
click at [312, 98] on input "text" at bounding box center [323, 100] width 84 height 16
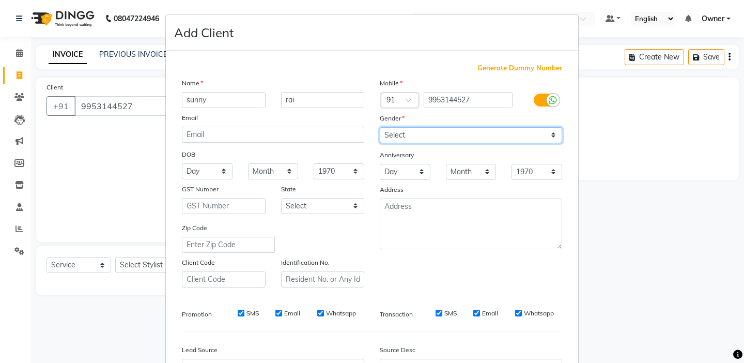
click at [381, 133] on select "Select [DEMOGRAPHIC_DATA] [DEMOGRAPHIC_DATA] Other Prefer Not To Say" at bounding box center [471, 135] width 182 height 16
click at [379, 252] on div "Mobile Country Code × 91 9953144527 Gender Select [DEMOGRAPHIC_DATA] [DEMOGRAPH…" at bounding box center [471, 182] width 198 height 210
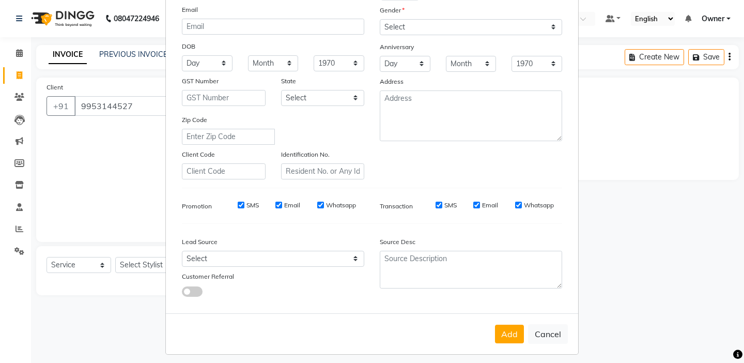
scroll to position [114, 0]
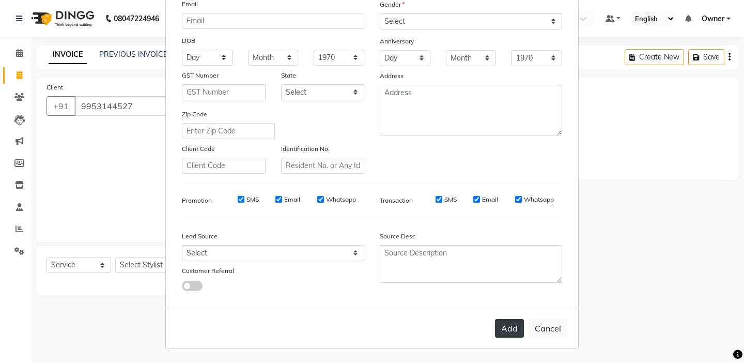
click at [499, 328] on button "Add" at bounding box center [509, 328] width 29 height 19
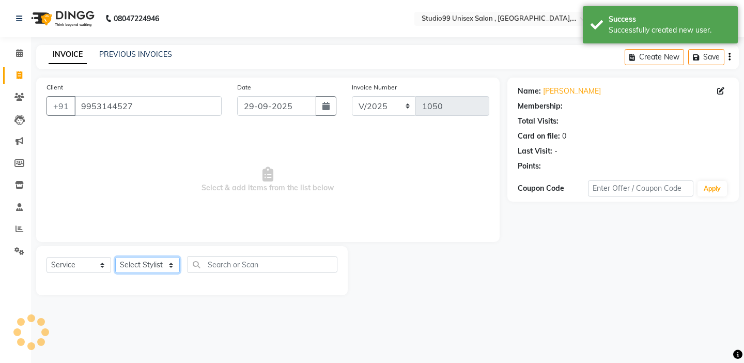
click at [153, 265] on select "Select Stylist [PERSON_NAME] Owner [PERSON_NAME] Prem [PERSON_NAME] [PERSON_NAM…" at bounding box center [147, 265] width 65 height 16
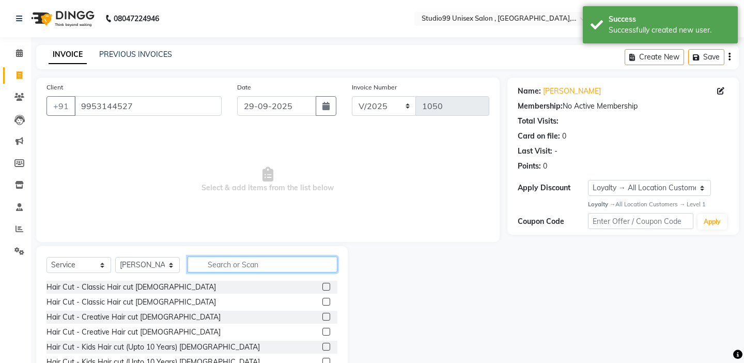
click at [242, 265] on input "text" at bounding box center [262, 264] width 150 height 16
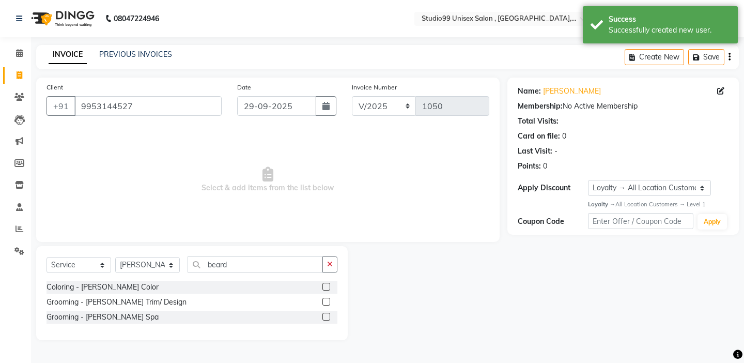
click at [327, 299] on label at bounding box center [326, 301] width 8 height 8
click at [327, 299] on input "checkbox" at bounding box center [325, 301] width 7 height 7
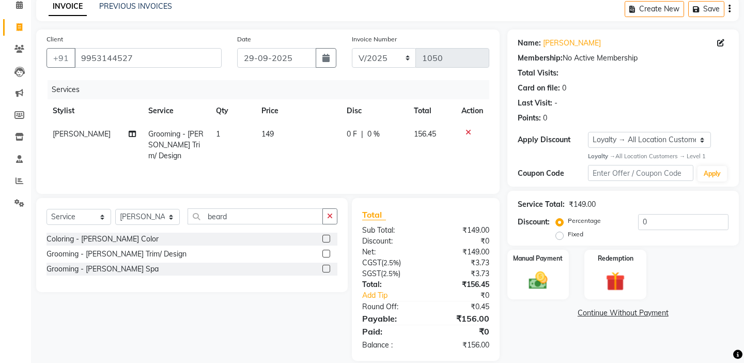
scroll to position [61, 0]
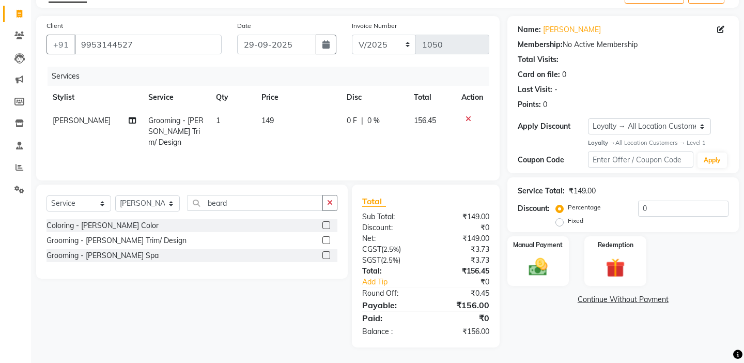
click at [583, 216] on label "Fixed" at bounding box center [575, 220] width 15 height 9
click at [565, 217] on input "Fixed" at bounding box center [561, 220] width 7 height 7
click at [670, 206] on input "0" at bounding box center [683, 208] width 90 height 16
click at [556, 242] on div "Manual Payment" at bounding box center [538, 260] width 64 height 51
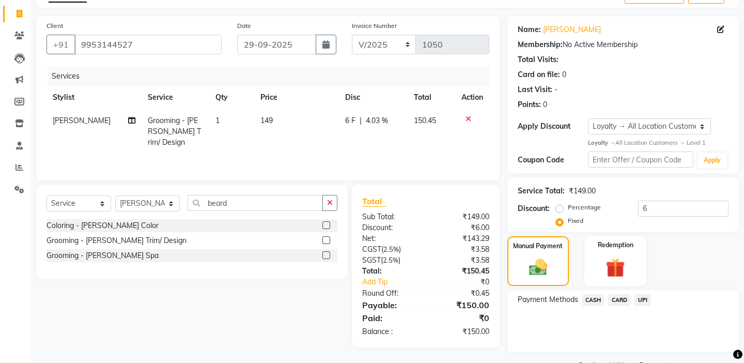
click at [592, 294] on span "CASH" at bounding box center [593, 300] width 22 height 12
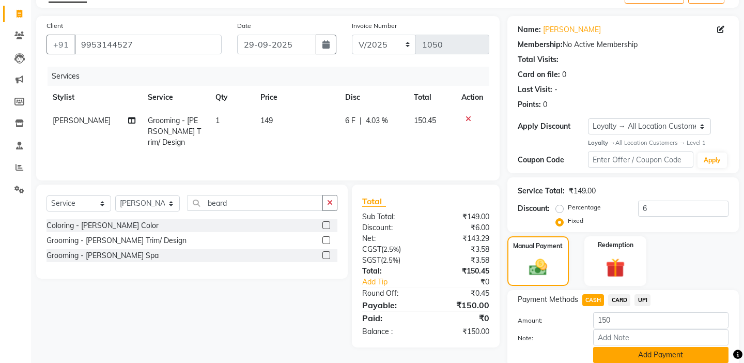
click at [604, 347] on button "Add Payment" at bounding box center [660, 355] width 135 height 16
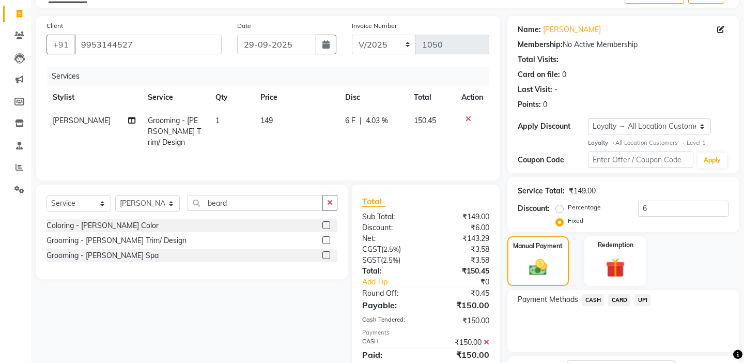
click at [579, 325] on div "Payment Methods CASH CARD UPI" at bounding box center [622, 321] width 231 height 62
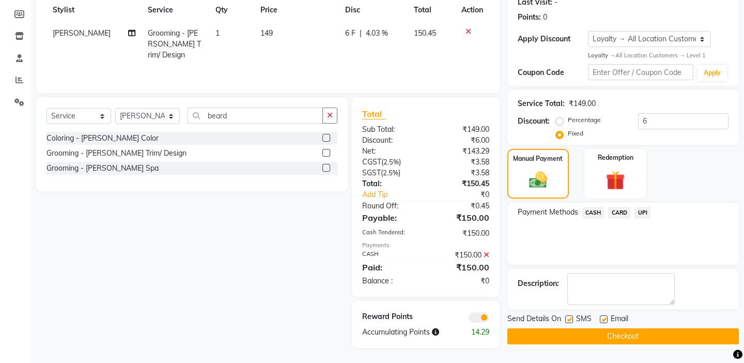
scroll to position [149, 0]
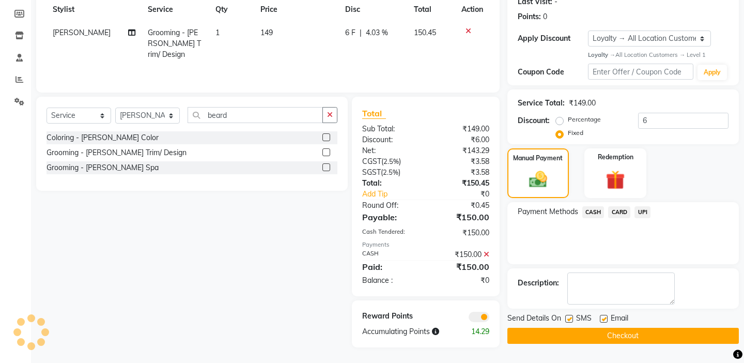
click at [579, 327] on button "Checkout" at bounding box center [622, 335] width 231 height 16
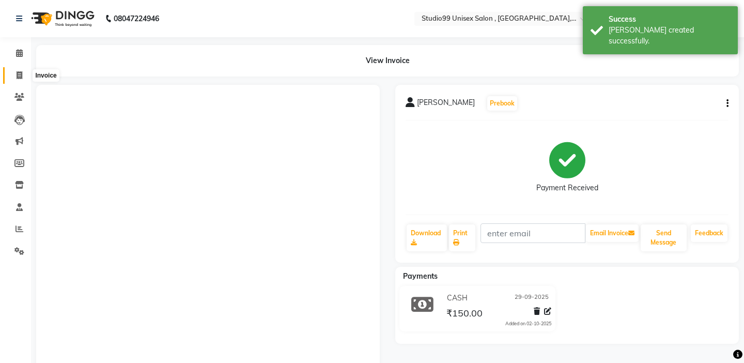
click at [15, 72] on span at bounding box center [19, 76] width 18 height 12
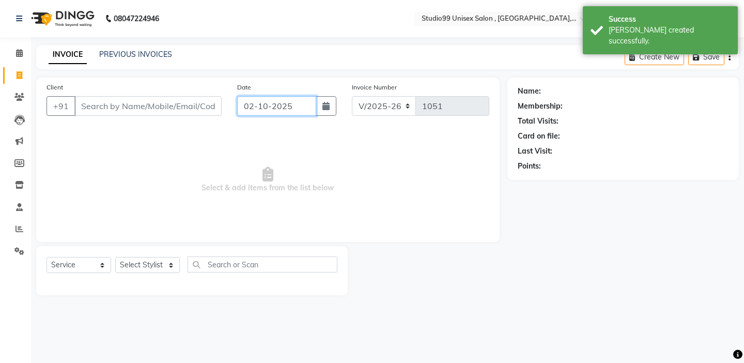
click at [282, 111] on input "02-10-2025" at bounding box center [276, 106] width 79 height 20
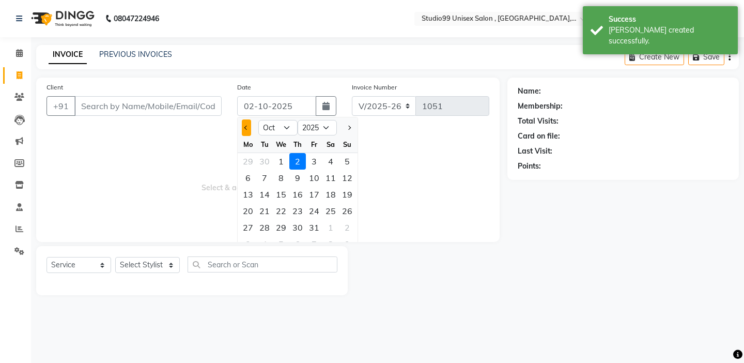
click at [245, 130] on button "Previous month" at bounding box center [246, 127] width 9 height 17
click at [249, 228] on div "29" at bounding box center [248, 227] width 17 height 17
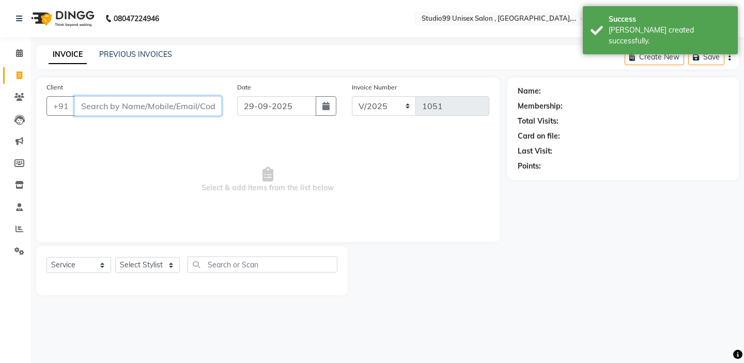
click at [162, 104] on input "Client" at bounding box center [147, 106] width 147 height 20
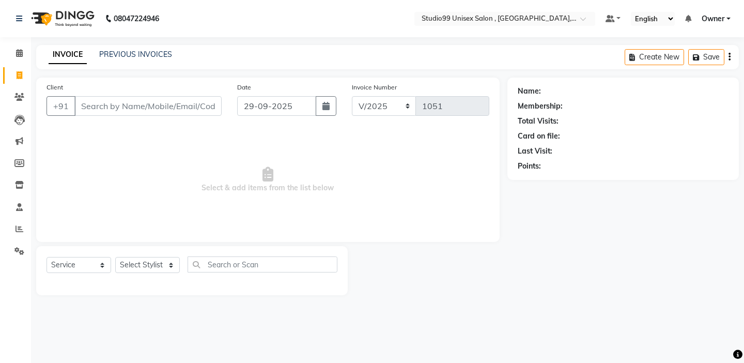
click at [137, 59] on div "PREVIOUS INVOICES" at bounding box center [135, 54] width 73 height 11
click at [150, 51] on link "PREVIOUS INVOICES" at bounding box center [135, 54] width 73 height 9
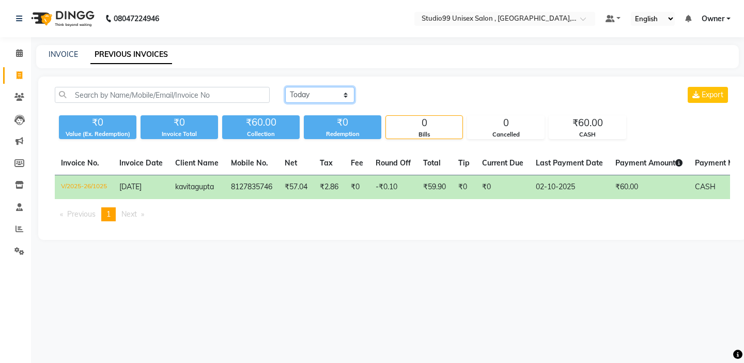
click at [309, 93] on select "[DATE] [DATE] Custom Range" at bounding box center [319, 95] width 69 height 16
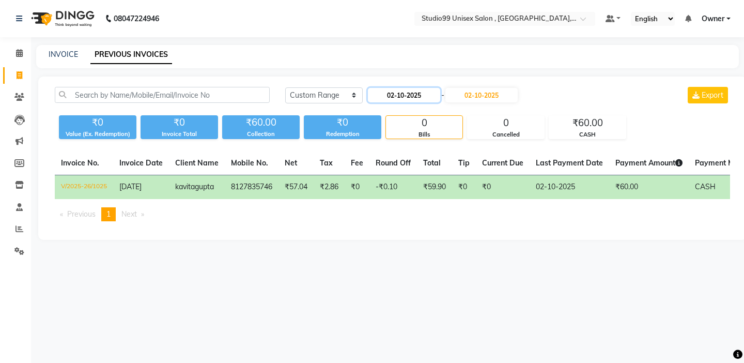
click at [385, 95] on input "02-10-2025" at bounding box center [404, 95] width 72 height 14
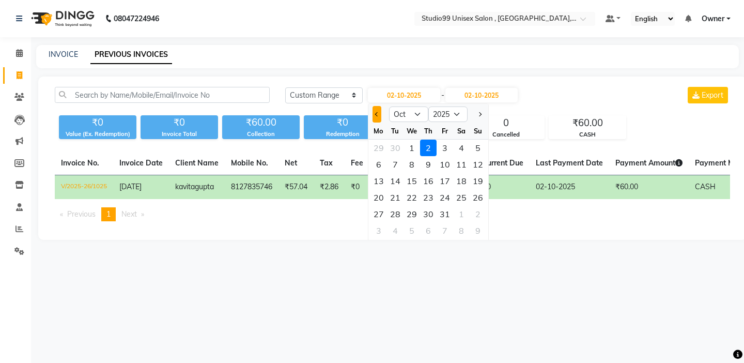
click at [374, 114] on span "Previous month" at bounding box center [376, 114] width 4 height 4
click at [385, 212] on div "29" at bounding box center [378, 214] width 17 height 17
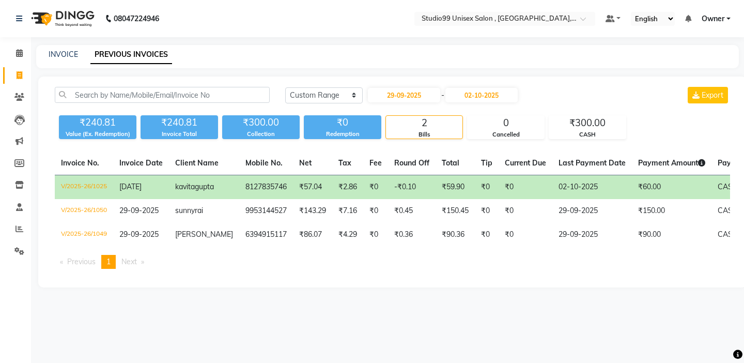
click at [20, 75] on icon at bounding box center [20, 75] width 6 height 8
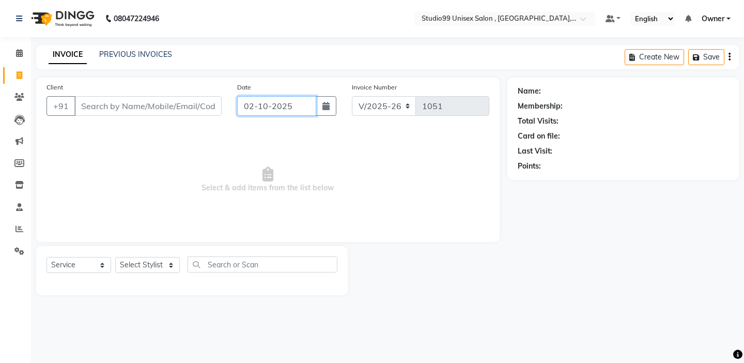
click at [264, 102] on input "02-10-2025" at bounding box center [276, 106] width 79 height 20
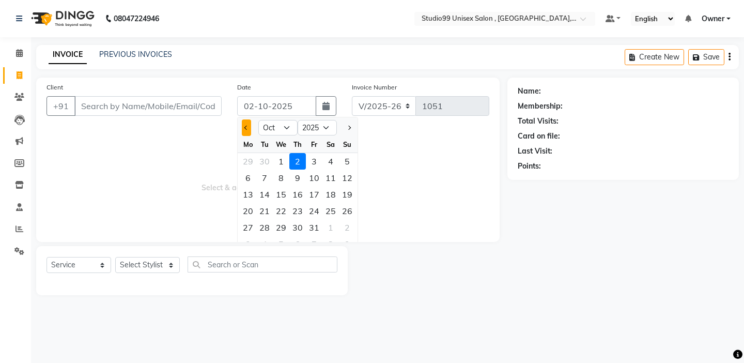
click at [247, 129] on span "Previous month" at bounding box center [246, 127] width 4 height 4
click at [251, 227] on div "29" at bounding box center [248, 227] width 17 height 17
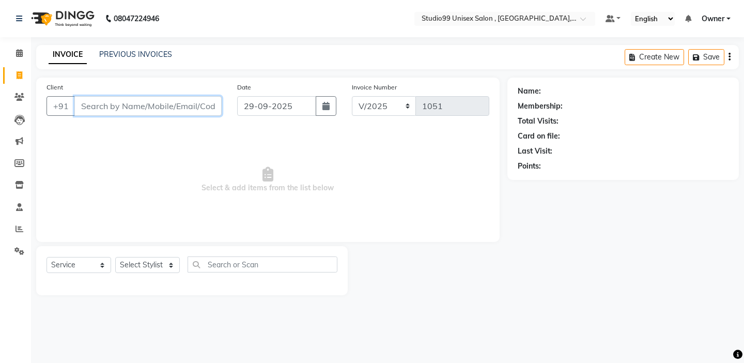
click at [154, 101] on input "Client" at bounding box center [147, 106] width 147 height 20
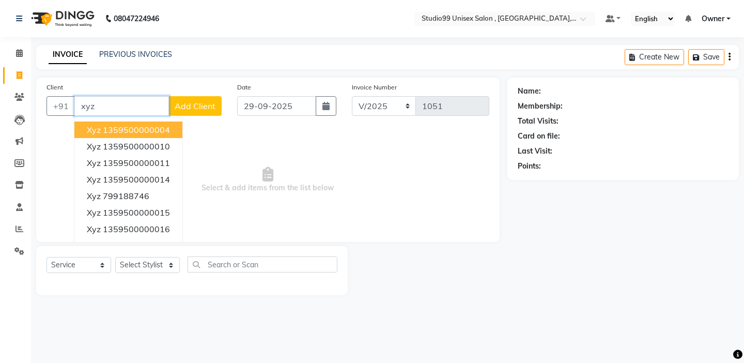
click at [154, 130] on ngb-highlight "1359500000004" at bounding box center [136, 129] width 67 height 10
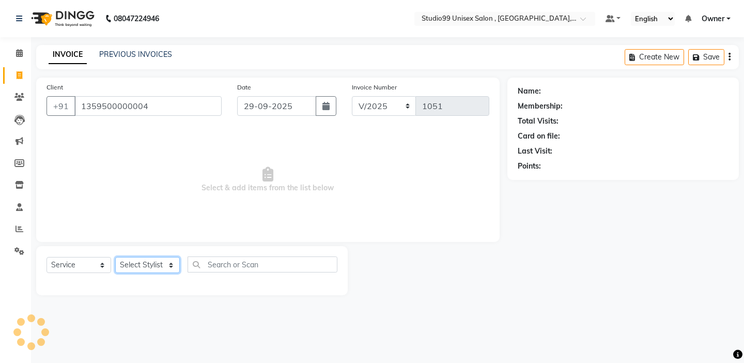
click at [145, 269] on select "Select Stylist [PERSON_NAME] Owner [PERSON_NAME] Prem [PERSON_NAME] [PERSON_NAM…" at bounding box center [147, 265] width 65 height 16
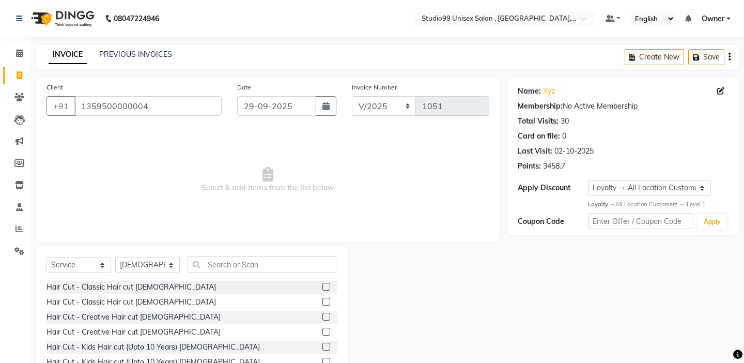
click at [249, 252] on div "Select Service Product Membership Package Voucher Prepaid Gift Card Select Styl…" at bounding box center [191, 322] width 311 height 152
click at [249, 263] on input "text" at bounding box center [262, 264] width 150 height 16
click at [249, 262] on input "text" at bounding box center [262, 264] width 150 height 16
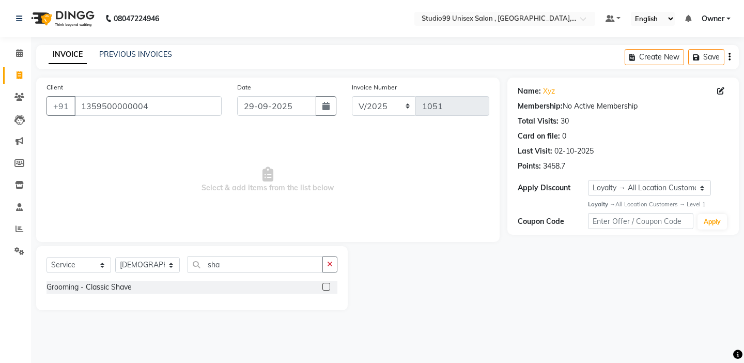
click at [326, 288] on label at bounding box center [326, 286] width 8 height 8
click at [326, 288] on input "checkbox" at bounding box center [325, 287] width 7 height 7
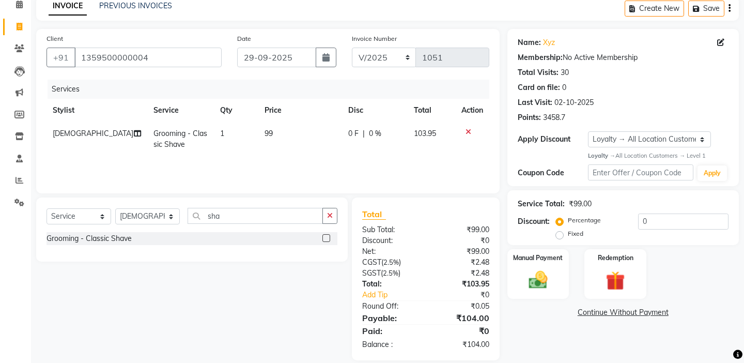
scroll to position [61, 0]
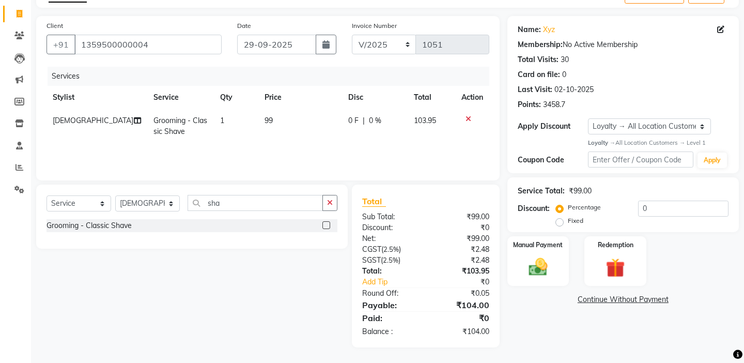
click at [603, 205] on div "Percentage Fixed" at bounding box center [598, 214] width 81 height 27
click at [583, 216] on label "Fixed" at bounding box center [575, 220] width 15 height 9
click at [565, 217] on input "Fixed" at bounding box center [561, 220] width 7 height 7
click at [653, 207] on input "0" at bounding box center [683, 208] width 90 height 16
click at [569, 239] on div "Manual Payment Redemption" at bounding box center [622, 261] width 247 height 50
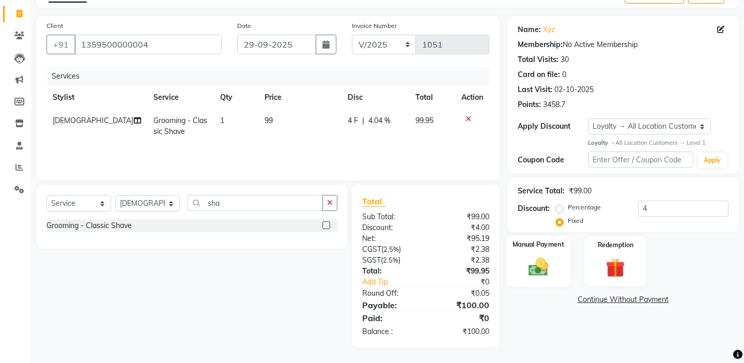
click at [563, 239] on div "Manual Payment" at bounding box center [538, 260] width 64 height 51
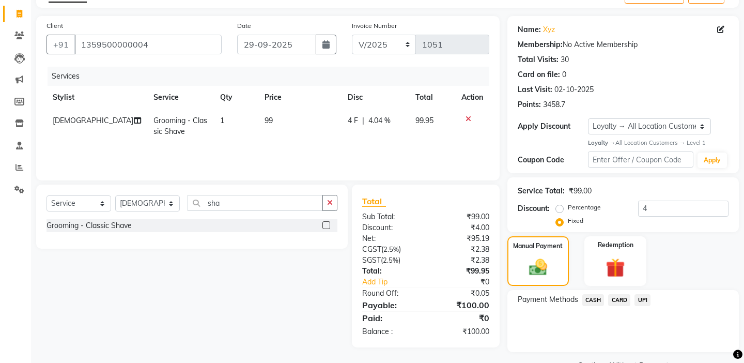
click at [591, 294] on span "CASH" at bounding box center [593, 300] width 22 height 12
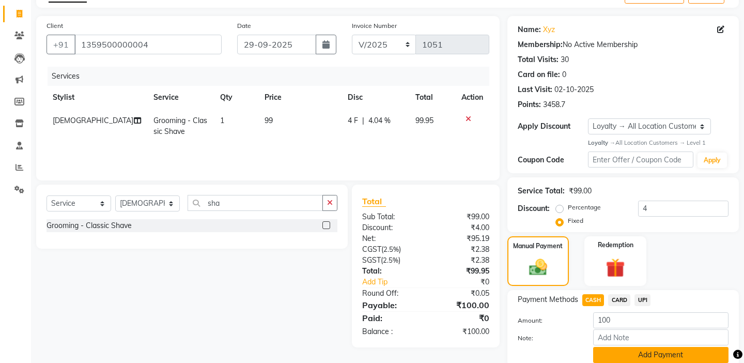
click at [611, 347] on button "Add Payment" at bounding box center [660, 355] width 135 height 16
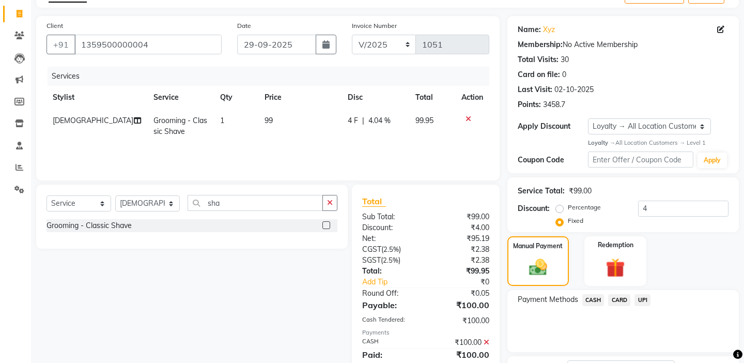
click at [588, 332] on div "Payment Methods CASH CARD UPI" at bounding box center [622, 321] width 231 height 62
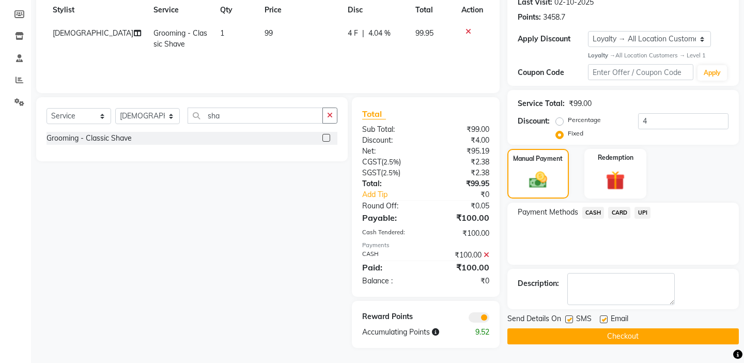
scroll to position [149, 0]
click at [592, 327] on button "Checkout" at bounding box center [622, 335] width 231 height 16
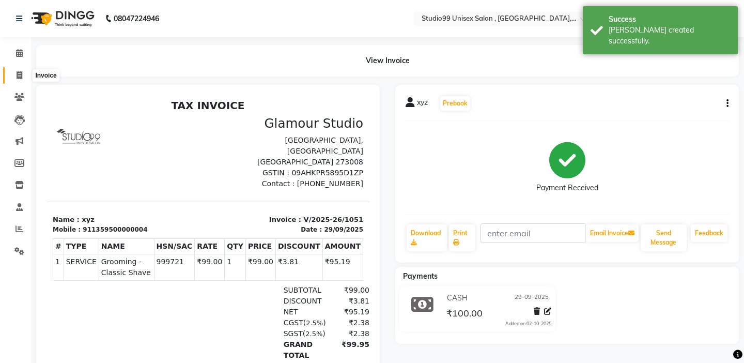
click at [14, 77] on span at bounding box center [19, 76] width 18 height 12
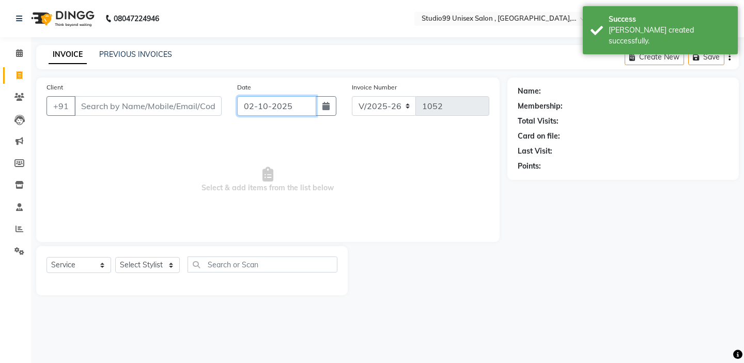
click at [278, 107] on input "02-10-2025" at bounding box center [276, 106] width 79 height 20
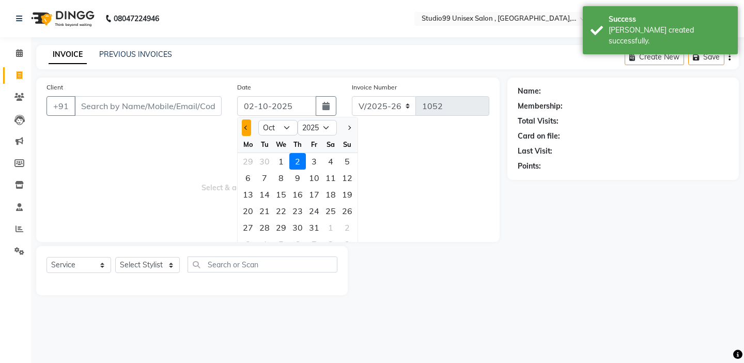
click at [245, 124] on button "Previous month" at bounding box center [246, 127] width 9 height 17
click at [250, 226] on div "29" at bounding box center [248, 227] width 17 height 17
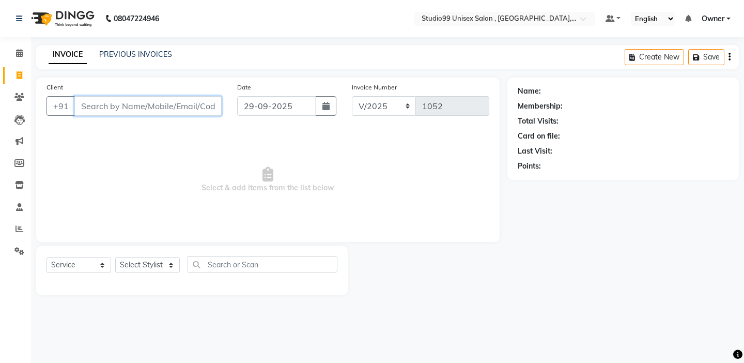
click at [133, 109] on input "Client" at bounding box center [147, 106] width 147 height 20
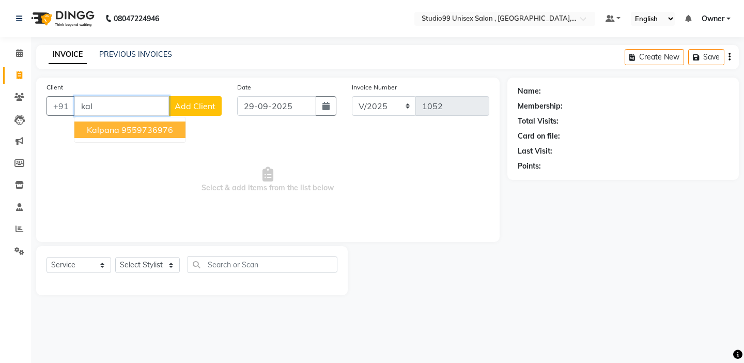
click at [127, 130] on ngb-highlight "9559736976" at bounding box center [147, 129] width 52 height 10
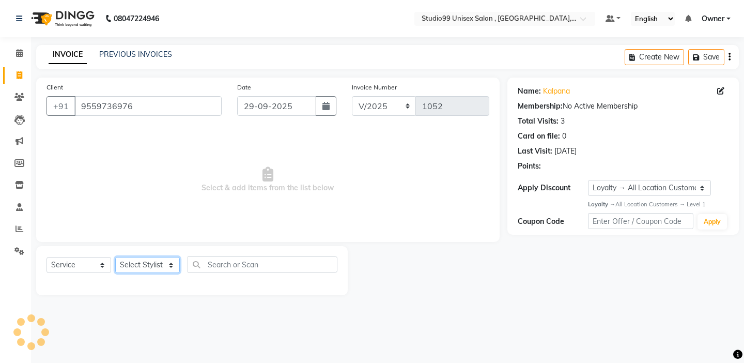
click at [148, 261] on select "Select Stylist [PERSON_NAME] Owner [PERSON_NAME] Prem [PERSON_NAME] [PERSON_NAM…" at bounding box center [147, 265] width 65 height 16
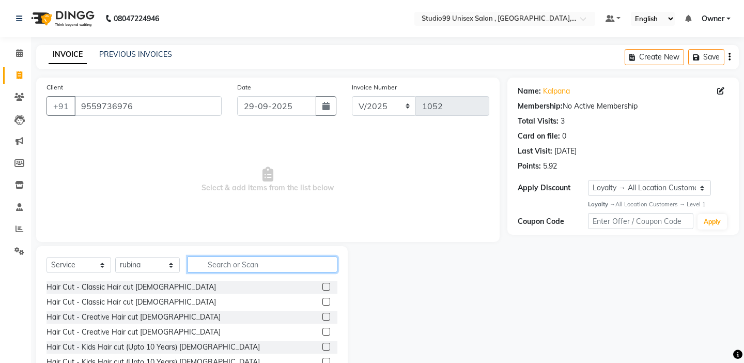
click at [260, 265] on input "text" at bounding box center [262, 264] width 150 height 16
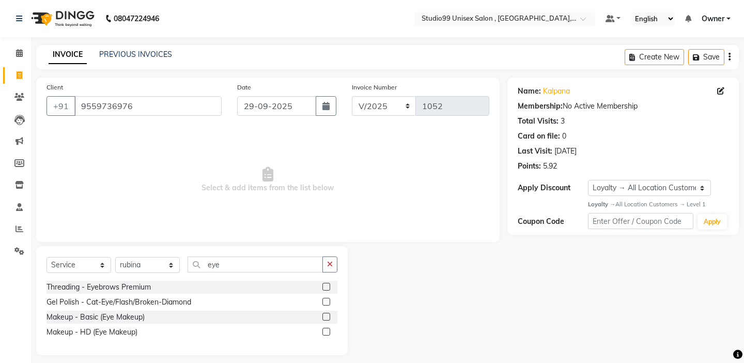
click at [323, 288] on label at bounding box center [326, 286] width 8 height 8
click at [323, 288] on input "checkbox" at bounding box center [325, 287] width 7 height 7
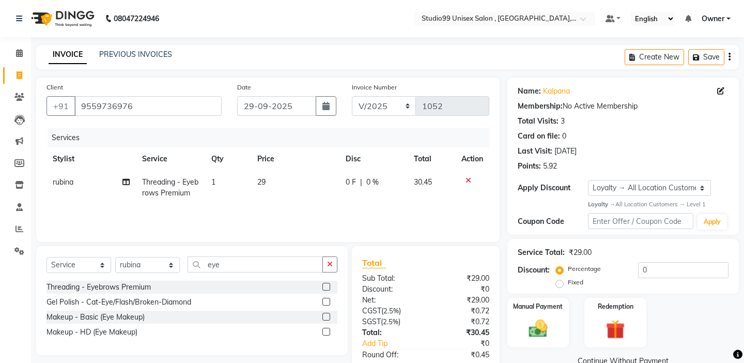
click at [328, 287] on label at bounding box center [326, 286] width 8 height 8
click at [328, 287] on input "checkbox" at bounding box center [325, 287] width 7 height 7
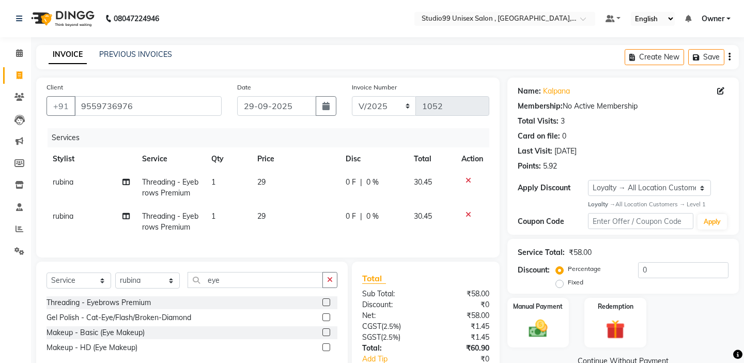
click at [326, 300] on label at bounding box center [326, 302] width 8 height 8
click at [326, 300] on input "checkbox" at bounding box center [325, 302] width 7 height 7
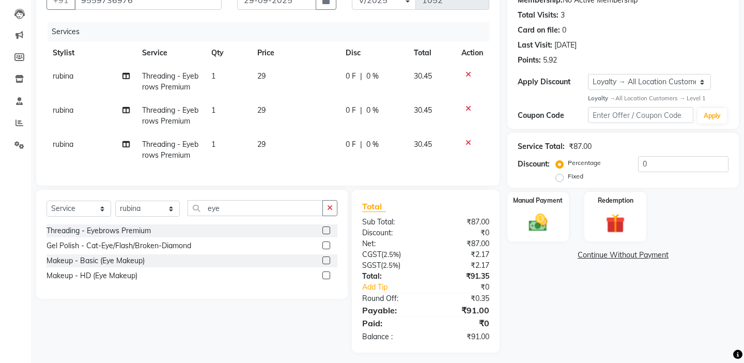
scroll to position [111, 0]
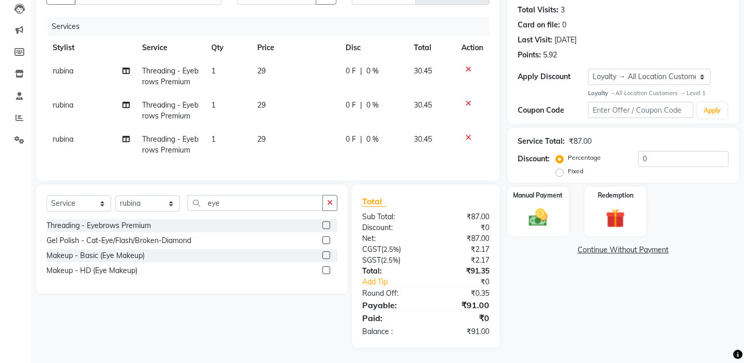
click at [583, 166] on label "Fixed" at bounding box center [575, 170] width 15 height 9
click at [565, 167] on input "Fixed" at bounding box center [561, 170] width 7 height 7
click at [654, 161] on input "0" at bounding box center [683, 159] width 90 height 16
click at [556, 199] on div "Manual Payment" at bounding box center [538, 210] width 64 height 51
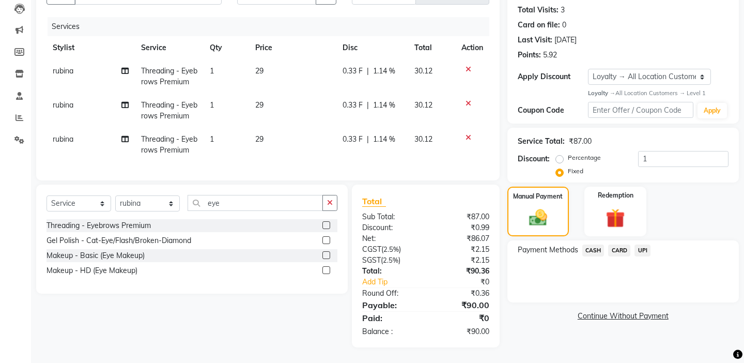
click at [645, 244] on span "UPI" at bounding box center [642, 250] width 16 height 12
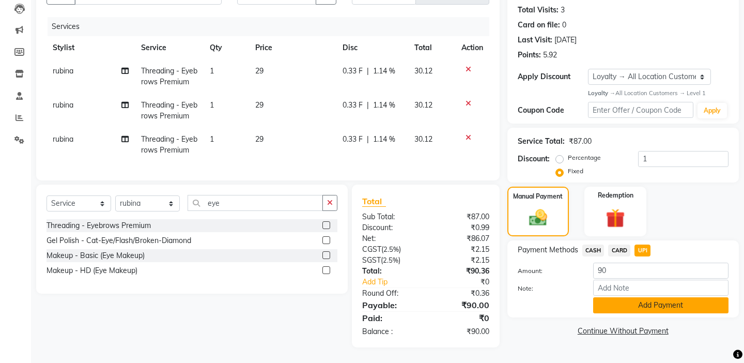
click at [632, 297] on button "Add Payment" at bounding box center [660, 305] width 135 height 16
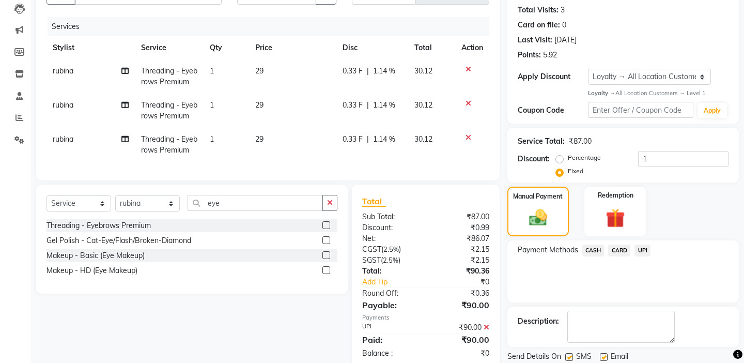
click at [577, 288] on div "Payment Methods CASH CARD UPI" at bounding box center [622, 271] width 231 height 62
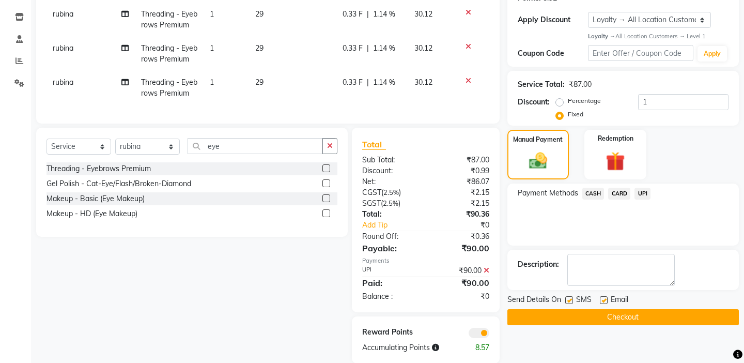
scroll to position [184, 0]
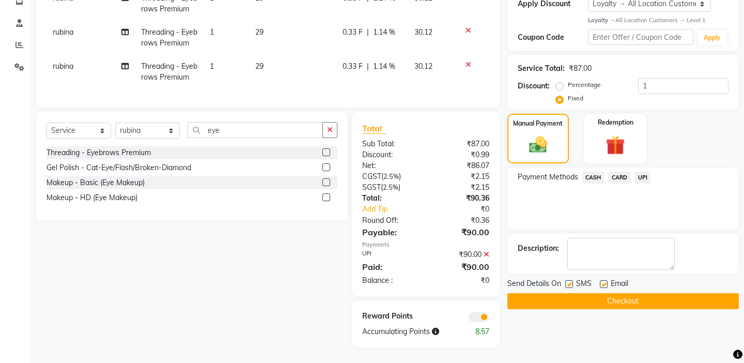
click at [579, 293] on button "Checkout" at bounding box center [622, 301] width 231 height 16
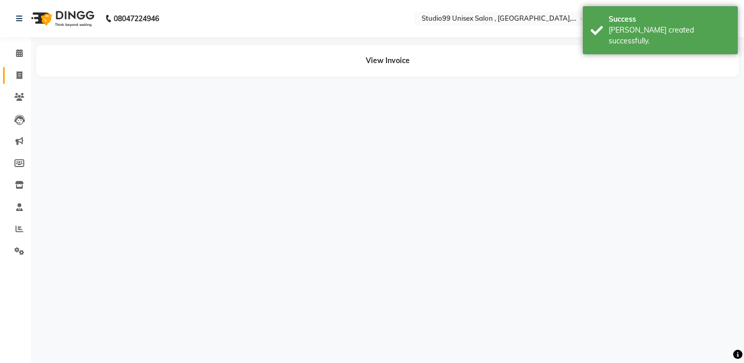
click at [26, 71] on span at bounding box center [19, 76] width 18 height 12
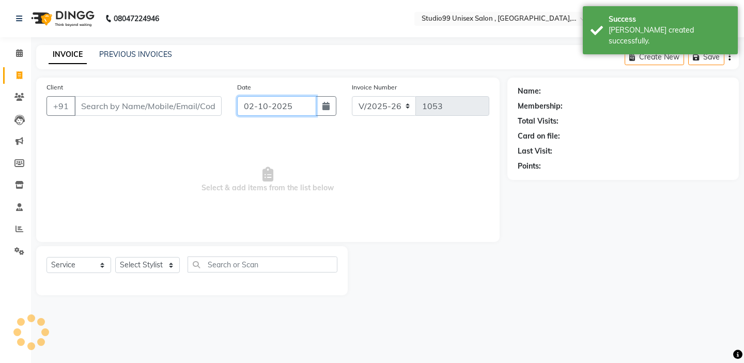
click at [255, 109] on input "02-10-2025" at bounding box center [276, 106] width 79 height 20
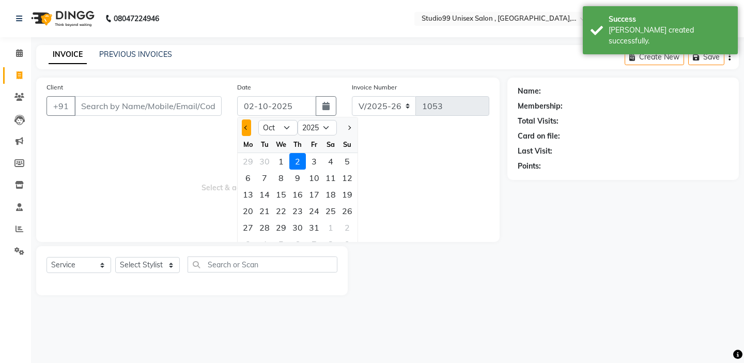
click at [249, 128] on button "Previous month" at bounding box center [246, 127] width 9 height 17
click at [252, 229] on div "29" at bounding box center [248, 227] width 17 height 17
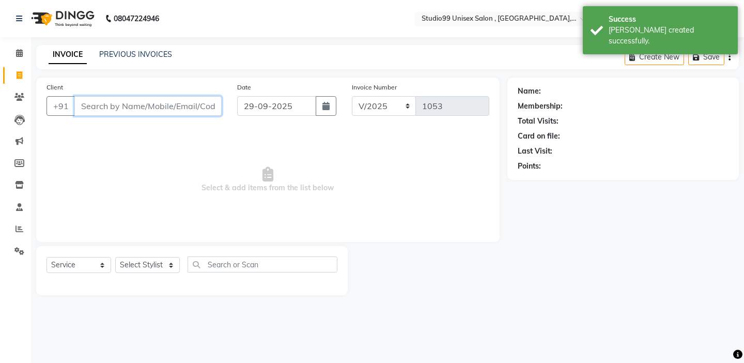
click at [159, 105] on input "Client" at bounding box center [147, 106] width 147 height 20
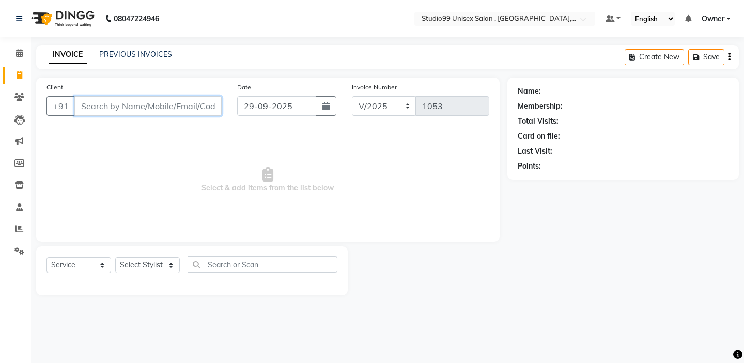
click at [142, 106] on input "Client" at bounding box center [147, 106] width 147 height 20
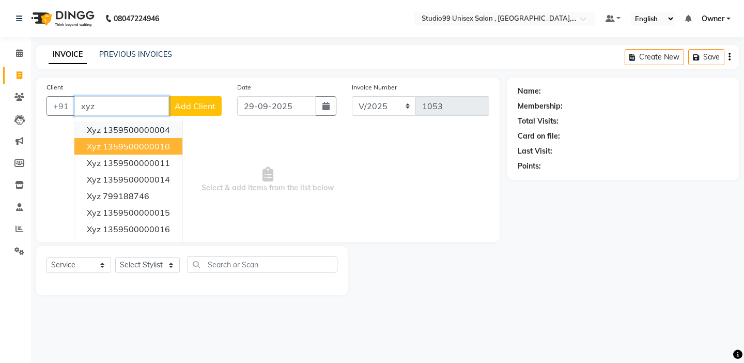
click at [155, 133] on ngb-highlight "1359500000004" at bounding box center [136, 129] width 67 height 10
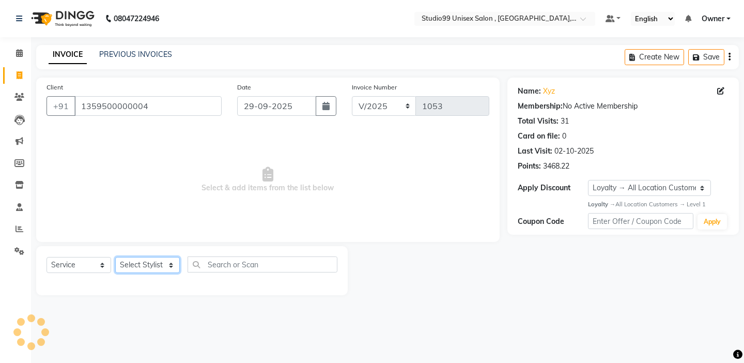
click at [139, 269] on select "Select Stylist [PERSON_NAME] Owner [PERSON_NAME] Prem [PERSON_NAME] [PERSON_NAM…" at bounding box center [147, 265] width 65 height 16
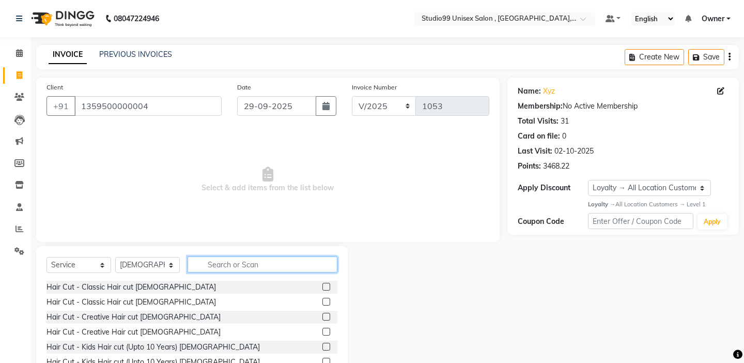
click at [240, 268] on input "text" at bounding box center [262, 264] width 150 height 16
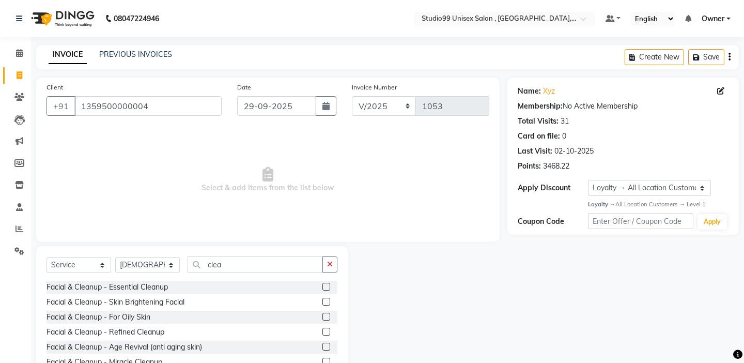
click at [327, 302] on label at bounding box center [326, 301] width 8 height 8
click at [327, 302] on input "checkbox" at bounding box center [325, 301] width 7 height 7
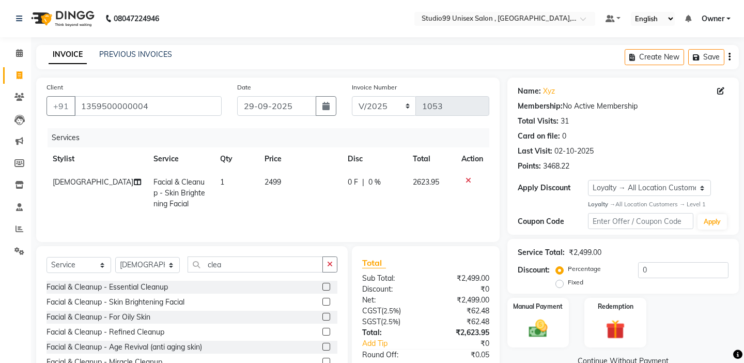
click at [299, 246] on div "Select Service Product Membership Package Voucher Prepaid Gift Card Select Styl…" at bounding box center [191, 322] width 311 height 152
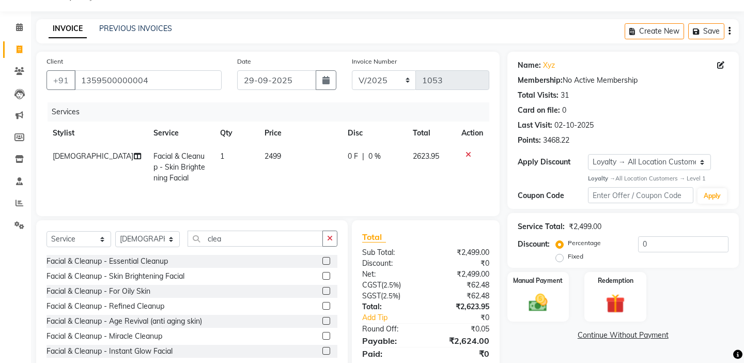
scroll to position [61, 0]
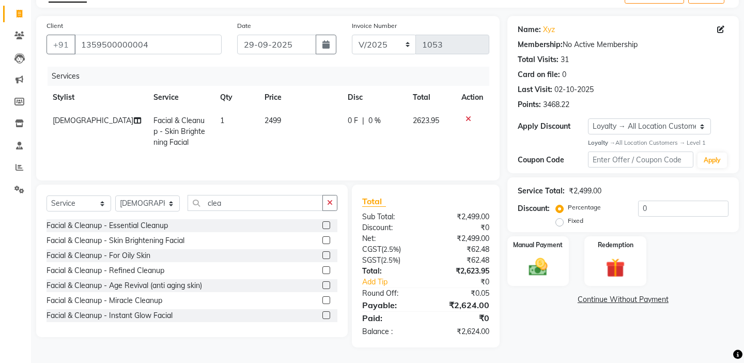
click at [298, 118] on td "2499" at bounding box center [299, 131] width 83 height 45
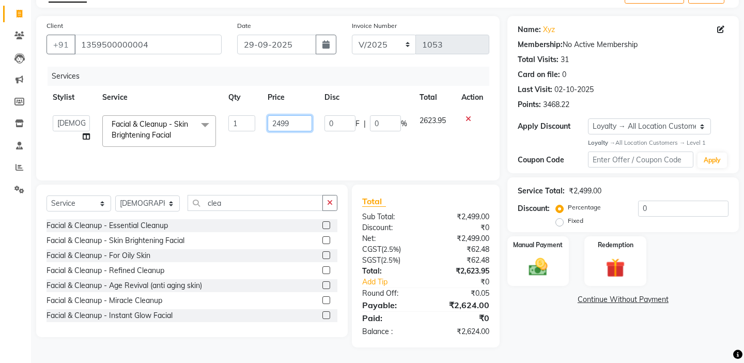
click at [299, 118] on input "2499" at bounding box center [290, 123] width 44 height 16
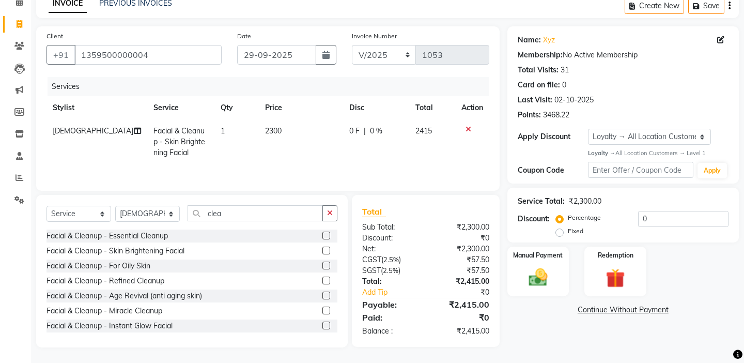
scroll to position [51, 0]
click at [302, 137] on td "2300" at bounding box center [301, 141] width 84 height 45
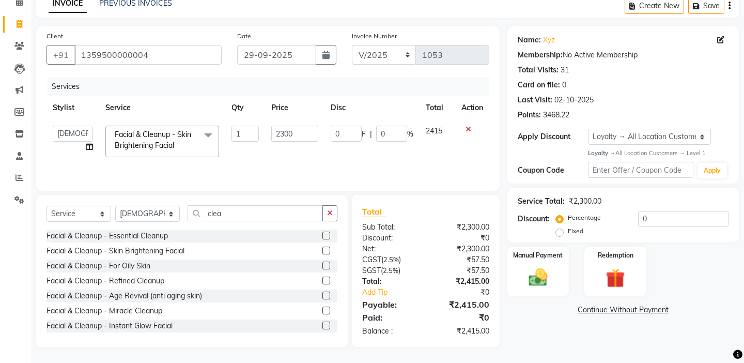
click at [583, 226] on label "Fixed" at bounding box center [575, 230] width 15 height 9
click at [565, 227] on input "Fixed" at bounding box center [561, 230] width 7 height 7
click at [684, 217] on input "0" at bounding box center [683, 219] width 90 height 16
click at [539, 272] on img at bounding box center [538, 277] width 32 height 23
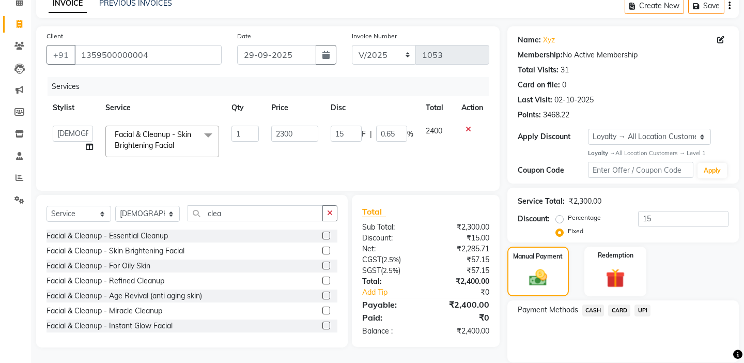
click at [601, 304] on span "CASH" at bounding box center [593, 310] width 22 height 12
click at [622, 357] on button "Add Payment" at bounding box center [660, 365] width 135 height 16
click at [604, 338] on div "Payment Methods CASH CARD UPI" at bounding box center [622, 331] width 231 height 62
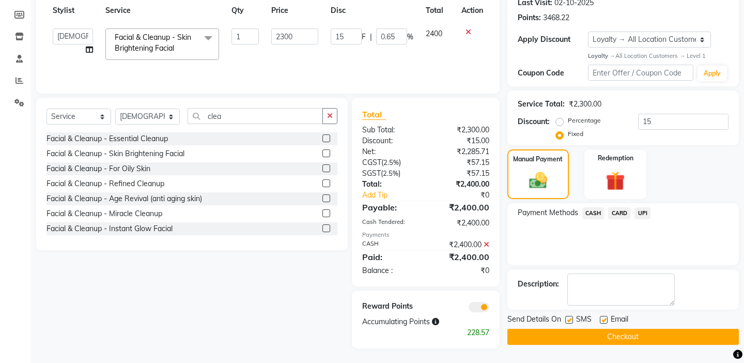
scroll to position [149, 0]
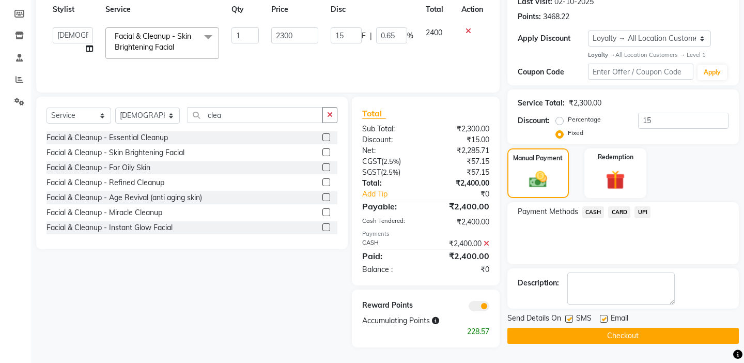
click at [599, 327] on button "Checkout" at bounding box center [622, 335] width 231 height 16
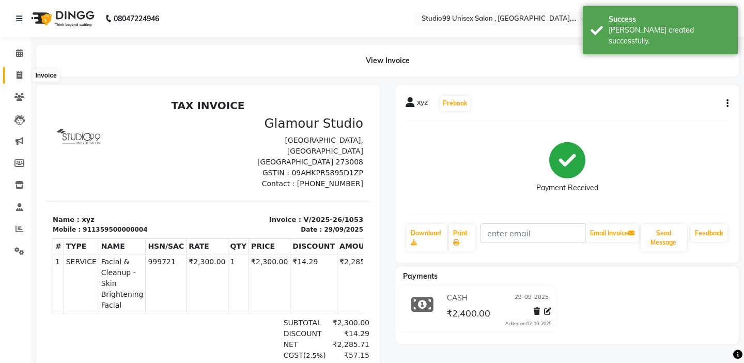
click at [24, 75] on span at bounding box center [19, 76] width 18 height 12
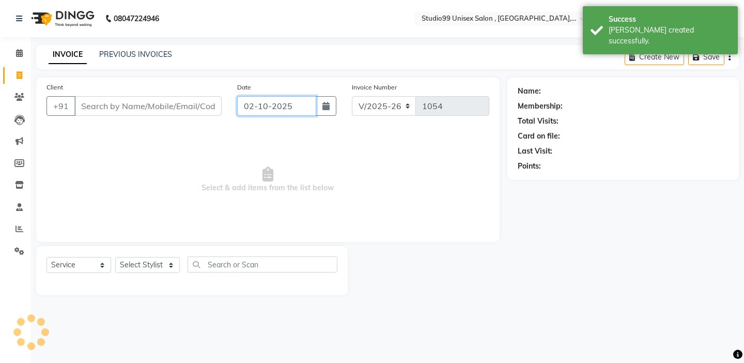
click at [264, 108] on input "02-10-2025" at bounding box center [276, 106] width 79 height 20
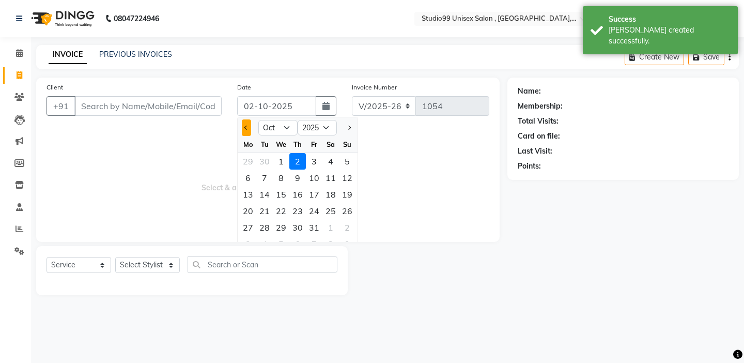
click at [249, 130] on button "Previous month" at bounding box center [246, 127] width 9 height 17
click at [251, 230] on div "29" at bounding box center [248, 227] width 17 height 17
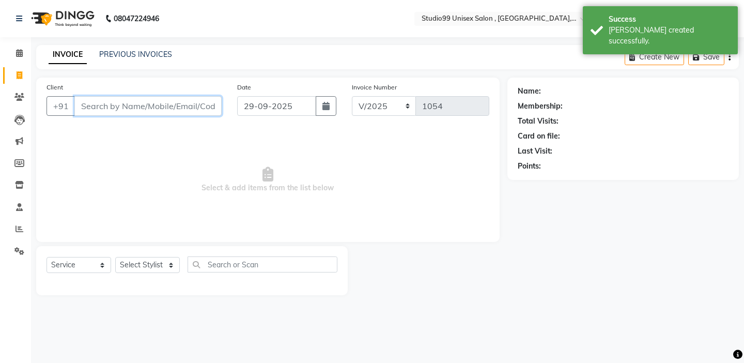
click at [153, 115] on input "Client" at bounding box center [147, 106] width 147 height 20
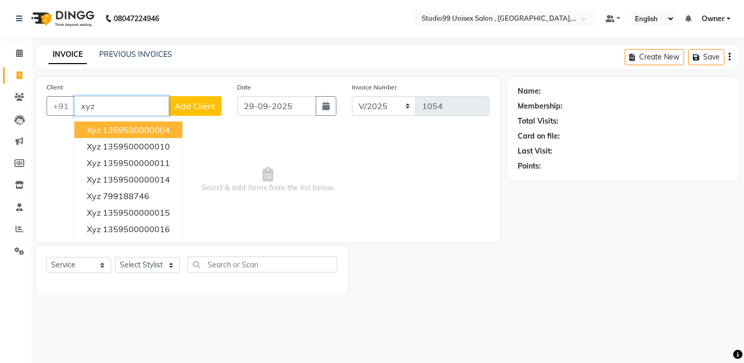
click at [142, 133] on ngb-highlight "1359500000004" at bounding box center [136, 129] width 67 height 10
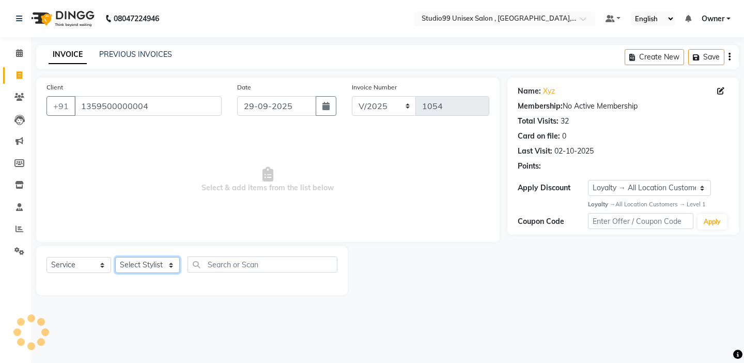
click at [139, 272] on select "Select Stylist [PERSON_NAME] Owner [PERSON_NAME] Prem [PERSON_NAME] [PERSON_NAM…" at bounding box center [147, 265] width 65 height 16
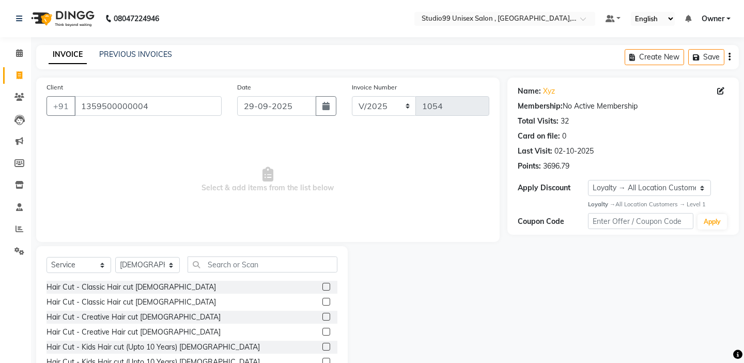
click at [255, 253] on div "Select Service Product Membership Package Voucher Prepaid Gift Card Select Styl…" at bounding box center [191, 322] width 311 height 152
click at [255, 255] on div "Select Service Product Membership Package Voucher Prepaid Gift Card Select Styl…" at bounding box center [191, 322] width 311 height 152
click at [255, 261] on input "text" at bounding box center [262, 264] width 150 height 16
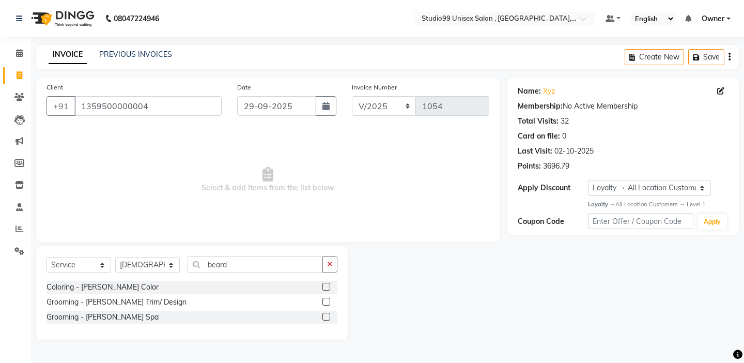
click at [328, 302] on label at bounding box center [326, 301] width 8 height 8
click at [328, 302] on input "checkbox" at bounding box center [325, 301] width 7 height 7
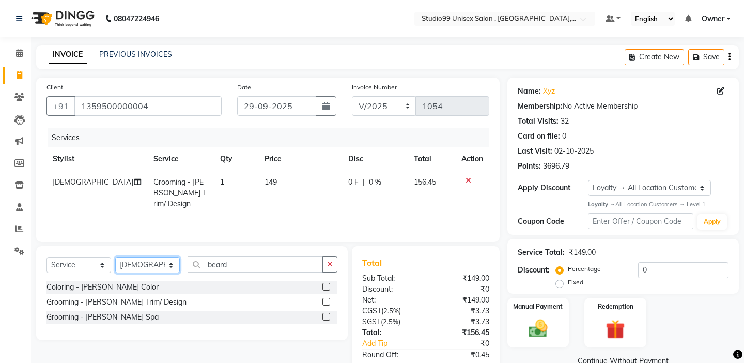
click at [165, 268] on select "Select Stylist [PERSON_NAME] Owner [PERSON_NAME] Prem [PERSON_NAME] [PERSON_NAM…" at bounding box center [147, 265] width 65 height 16
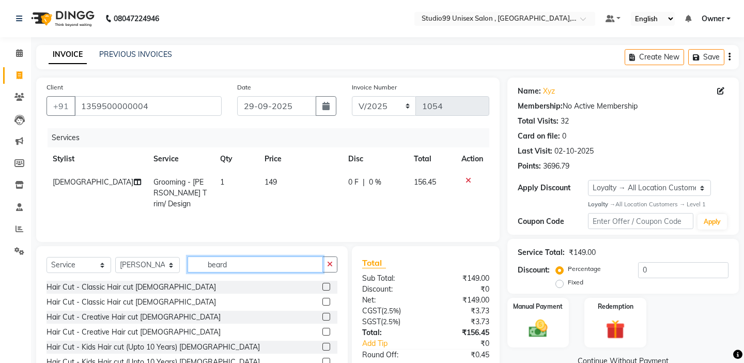
click at [270, 260] on input "beard" at bounding box center [254, 264] width 135 height 16
click at [297, 260] on input "beard" at bounding box center [254, 264] width 135 height 16
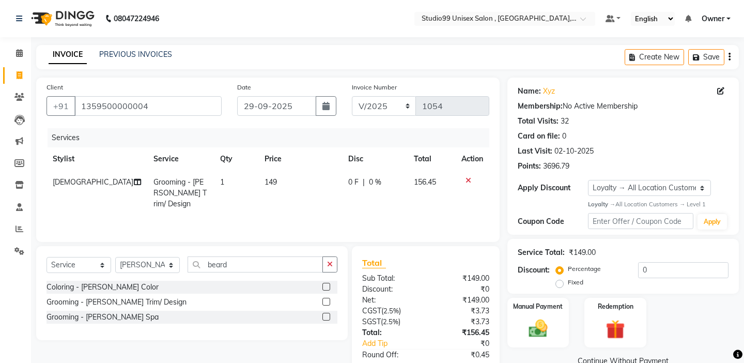
click at [328, 303] on label at bounding box center [326, 301] width 8 height 8
click at [328, 303] on input "checkbox" at bounding box center [325, 301] width 7 height 7
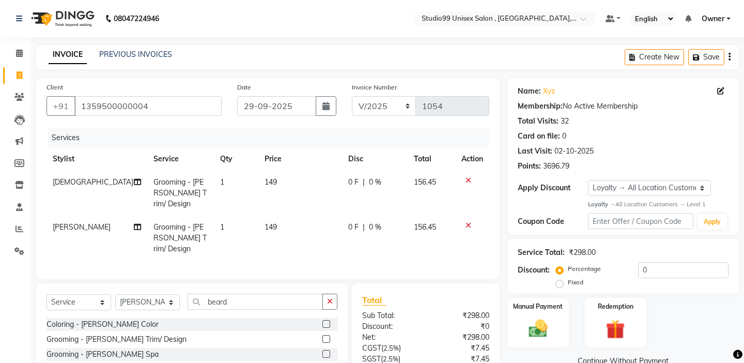
click at [302, 259] on div "Client [PHONE_NUMBER] Date [DATE] Invoice Number V/2025 V/[PHONE_NUMBER] Servic…" at bounding box center [267, 261] width 479 height 368
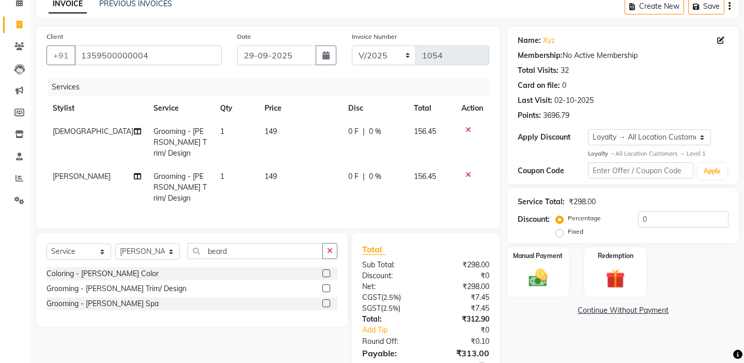
scroll to position [77, 0]
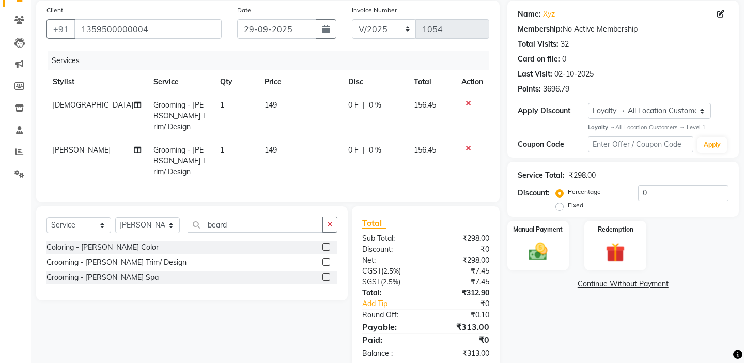
click at [583, 200] on label "Fixed" at bounding box center [575, 204] width 15 height 9
click at [565, 201] on input "Fixed" at bounding box center [561, 204] width 7 height 7
click at [682, 193] on input "0" at bounding box center [683, 193] width 90 height 16
click at [527, 244] on img at bounding box center [538, 251] width 32 height 23
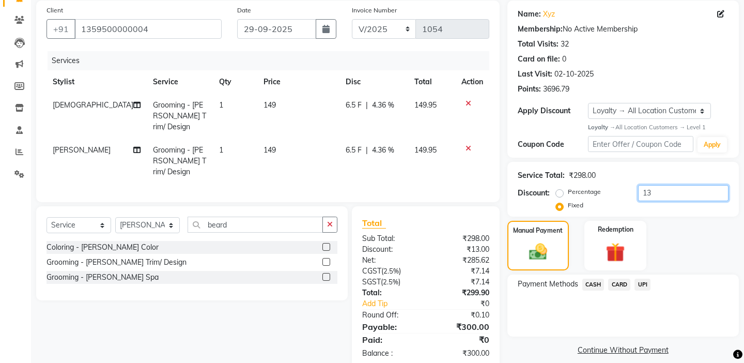
click at [675, 198] on input "13" at bounding box center [683, 193] width 90 height 16
click at [294, 105] on td "149" at bounding box center [300, 115] width 84 height 45
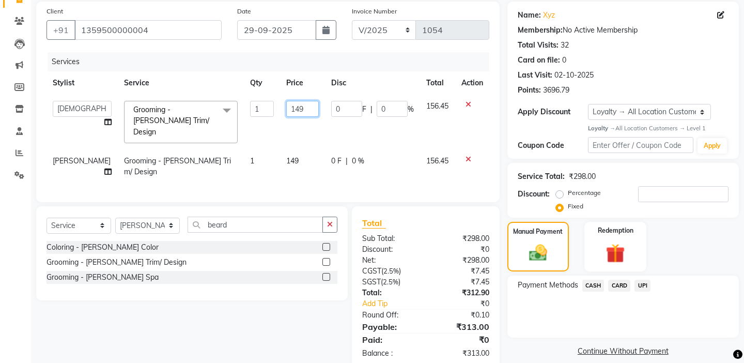
click at [305, 111] on input "149" at bounding box center [302, 109] width 33 height 16
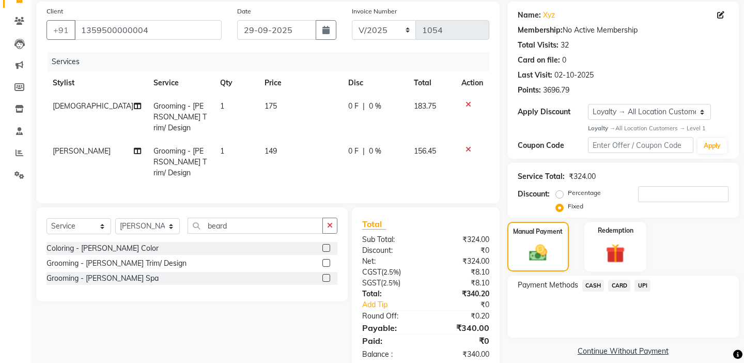
click at [301, 147] on td "149" at bounding box center [300, 161] width 84 height 45
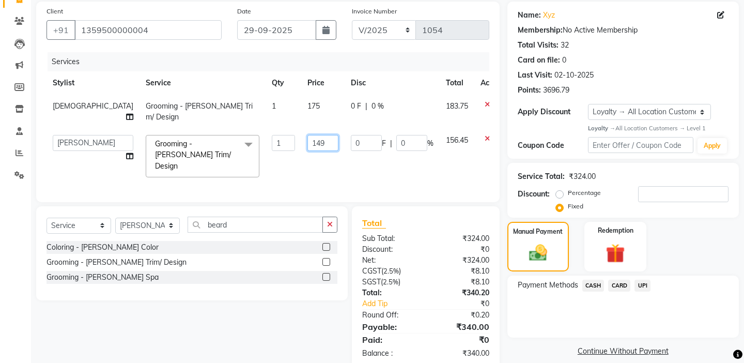
click at [307, 137] on input "149" at bounding box center [322, 143] width 31 height 16
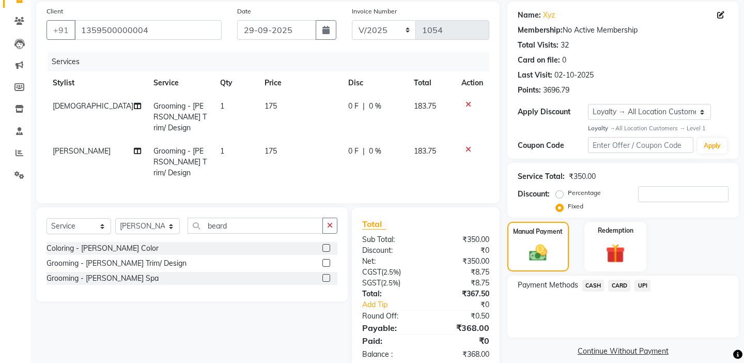
click at [352, 179] on div "Client [PHONE_NUMBER] Date [DATE] Invoice Number V/2025 V/[PHONE_NUMBER] Servic…" at bounding box center [267, 102] width 463 height 201
click at [661, 201] on input "number" at bounding box center [683, 194] width 90 height 16
click at [592, 279] on span "CASH" at bounding box center [593, 285] width 22 height 12
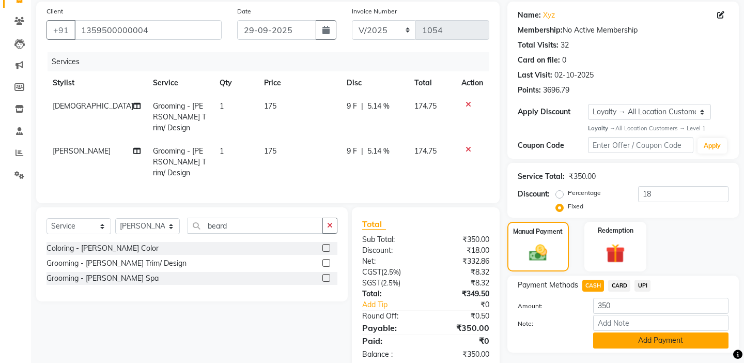
click at [612, 332] on button "Add Payment" at bounding box center [660, 340] width 135 height 16
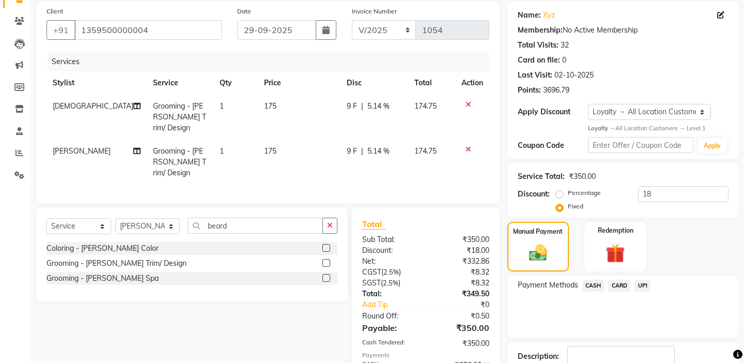
click at [578, 305] on div "Payment Methods CASH CARD UPI" at bounding box center [622, 306] width 231 height 62
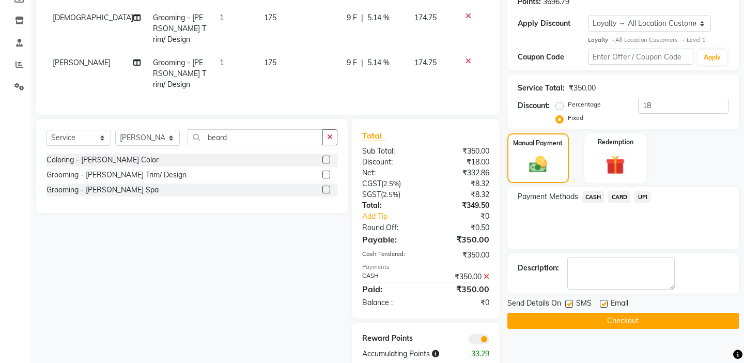
scroll to position [165, 0]
click at [578, 312] on button "Checkout" at bounding box center [622, 320] width 231 height 16
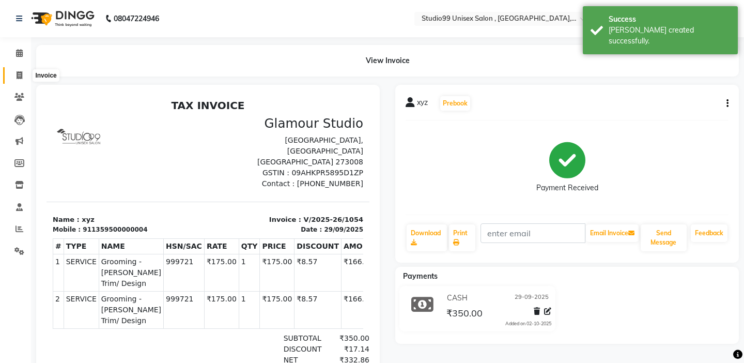
click at [25, 79] on span at bounding box center [19, 76] width 18 height 12
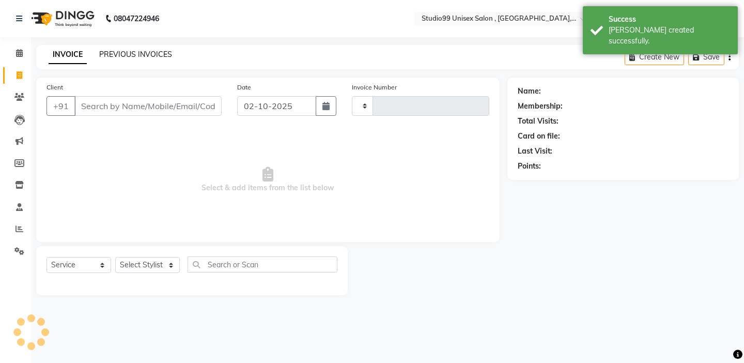
click at [165, 56] on link "PREVIOUS INVOICES" at bounding box center [135, 54] width 73 height 9
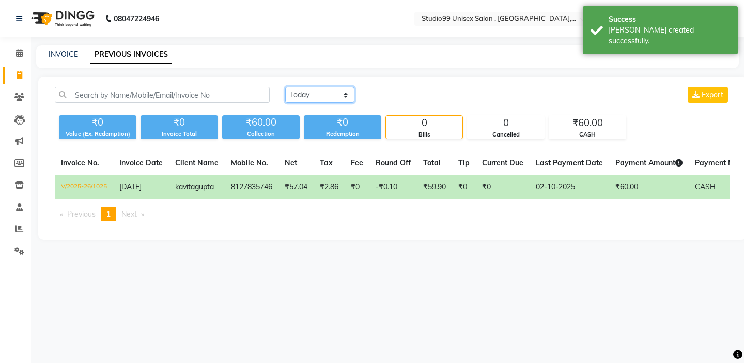
click at [323, 92] on select "[DATE] [DATE] Custom Range" at bounding box center [319, 95] width 69 height 16
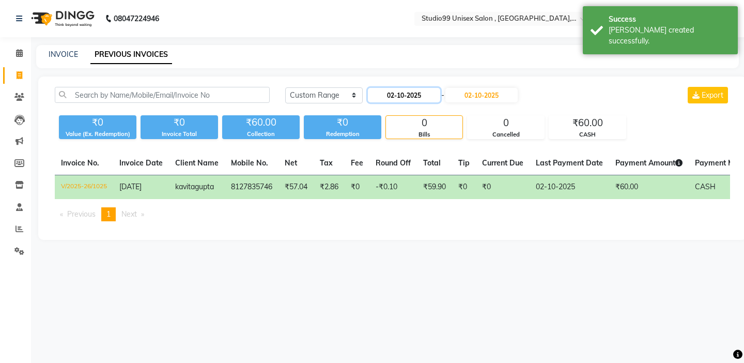
click at [399, 89] on input "02-10-2025" at bounding box center [404, 95] width 72 height 14
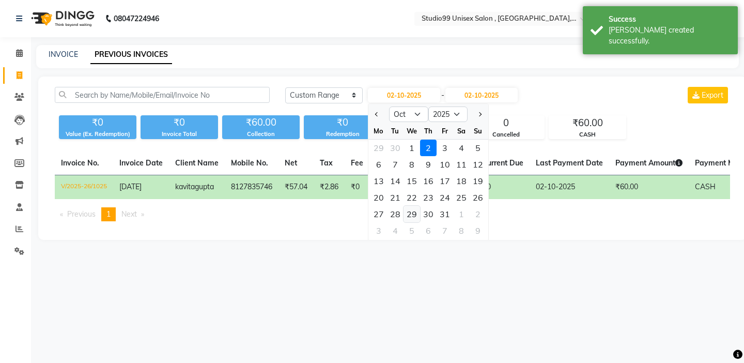
click at [419, 213] on div "29" at bounding box center [411, 214] width 17 height 17
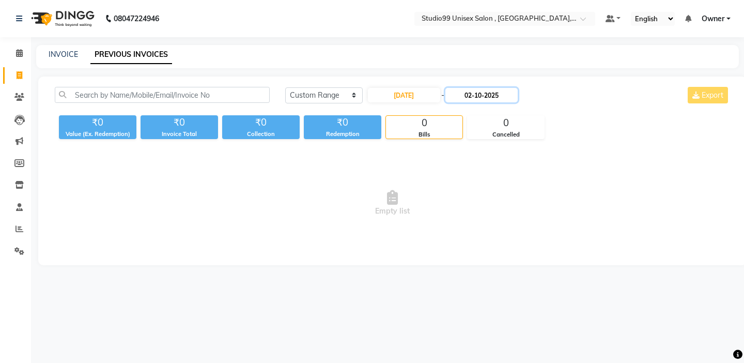
click at [467, 88] on input "02-10-2025" at bounding box center [481, 95] width 72 height 14
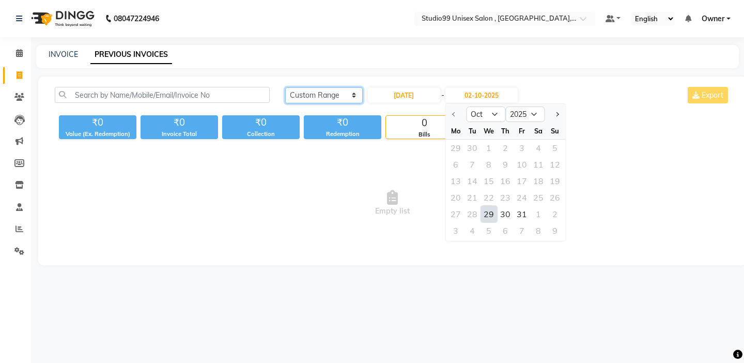
click at [326, 89] on select "[DATE] [DATE] Custom Range" at bounding box center [323, 95] width 77 height 16
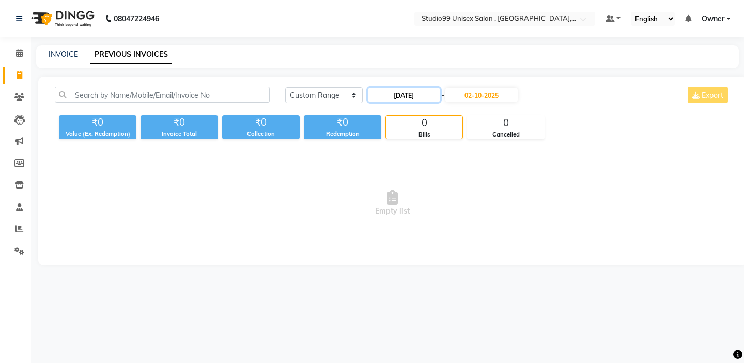
click at [386, 90] on input "[DATE]" at bounding box center [404, 95] width 72 height 14
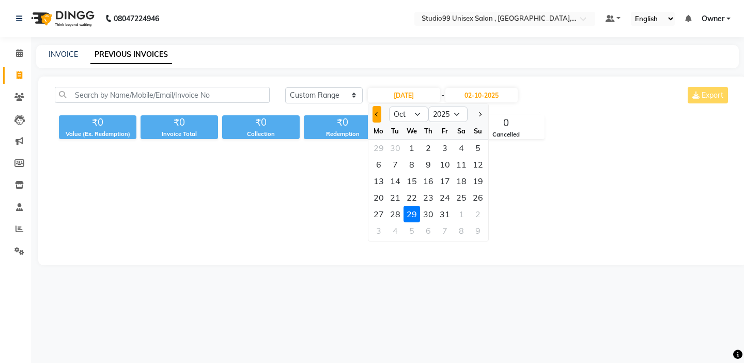
click at [378, 111] on button "Previous month" at bounding box center [376, 114] width 9 height 17
click at [383, 215] on div "29" at bounding box center [378, 214] width 17 height 17
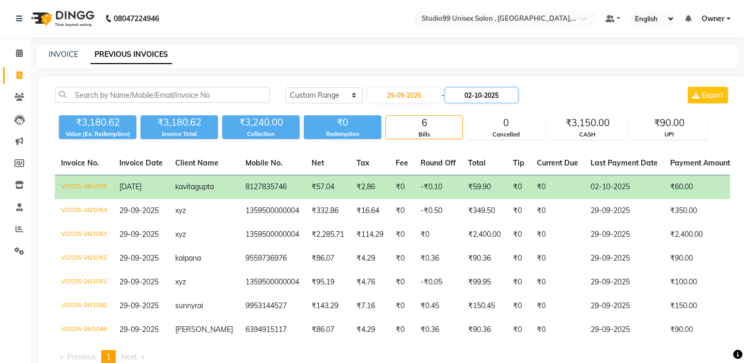
click at [472, 97] on input "02-10-2025" at bounding box center [481, 95] width 72 height 14
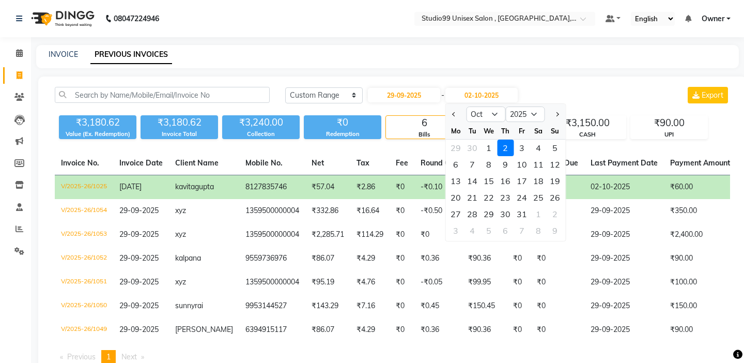
click at [454, 122] on div "Mo" at bounding box center [455, 130] width 17 height 17
click at [454, 117] on button "Previous month" at bounding box center [453, 114] width 9 height 17
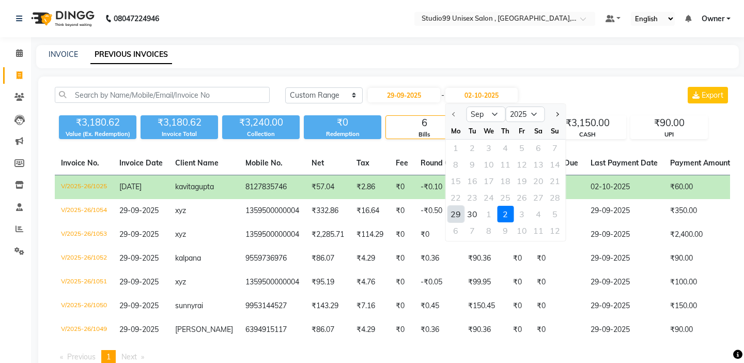
click at [458, 214] on div "29" at bounding box center [455, 214] width 17 height 17
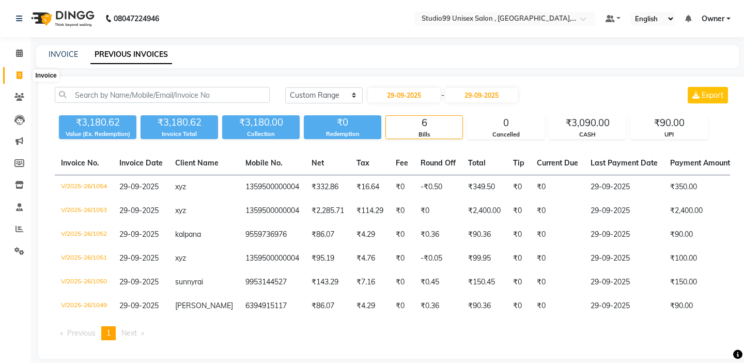
click at [20, 71] on icon at bounding box center [20, 75] width 6 height 8
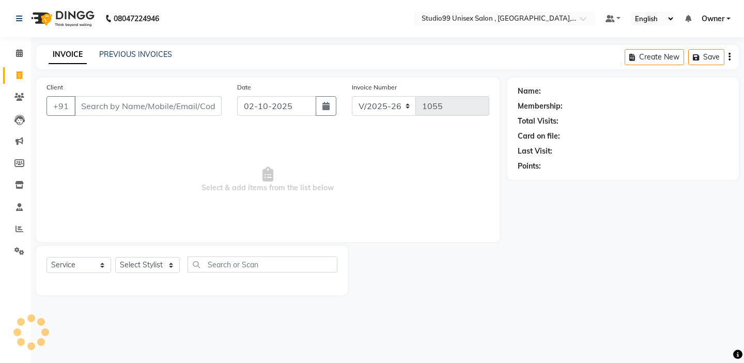
click at [256, 121] on div "Date [DATE]" at bounding box center [286, 103] width 115 height 42
click at [256, 115] on input "02-10-2025" at bounding box center [276, 106] width 79 height 20
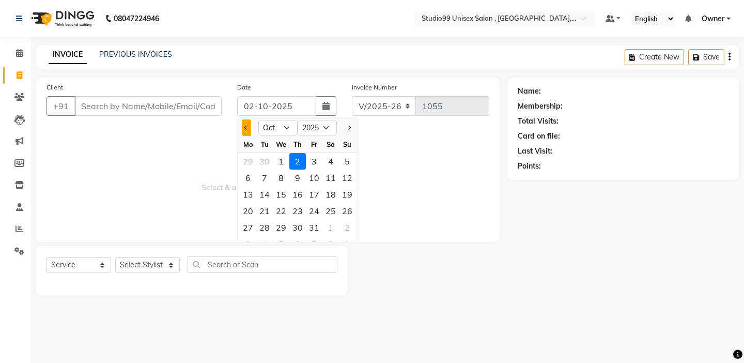
click at [250, 123] on button "Previous month" at bounding box center [246, 127] width 9 height 17
click at [265, 228] on div "30" at bounding box center [264, 227] width 17 height 17
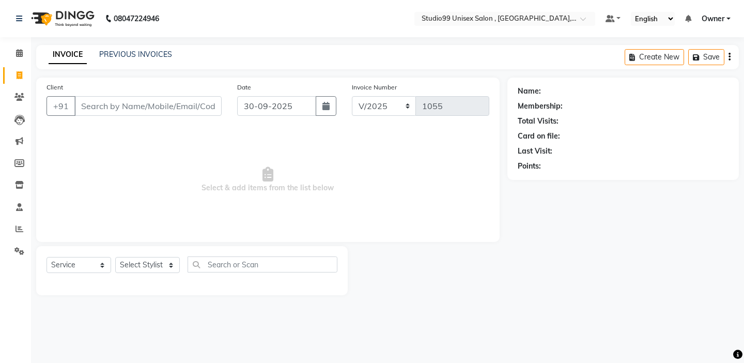
click at [159, 117] on div "Client +91" at bounding box center [134, 103] width 191 height 42
click at [176, 89] on div "Client +91" at bounding box center [134, 103] width 191 height 42
click at [195, 109] on input "Client" at bounding box center [147, 106] width 147 height 20
click at [216, 108] on button "Add Client" at bounding box center [194, 106] width 53 height 20
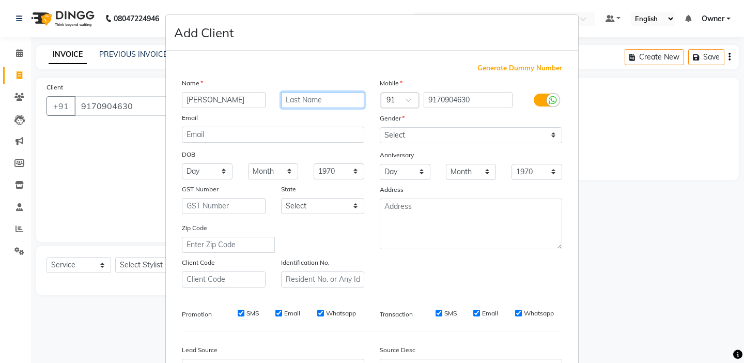
click at [318, 97] on input "text" at bounding box center [323, 100] width 84 height 16
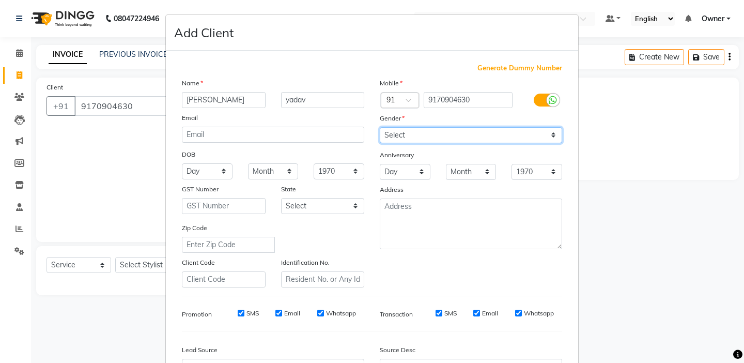
click at [445, 137] on select "Select [DEMOGRAPHIC_DATA] [DEMOGRAPHIC_DATA] Other Prefer Not To Say" at bounding box center [471, 135] width 182 height 16
click at [388, 277] on div "Mobile Country Code × 91 9170904630 Gender Select [DEMOGRAPHIC_DATA] [DEMOGRAPH…" at bounding box center [471, 182] width 198 height 210
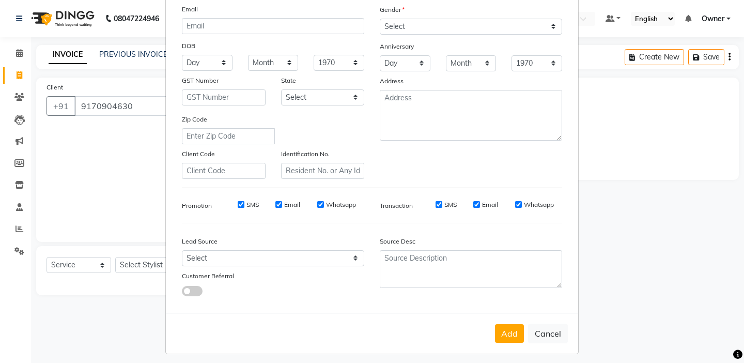
scroll to position [114, 0]
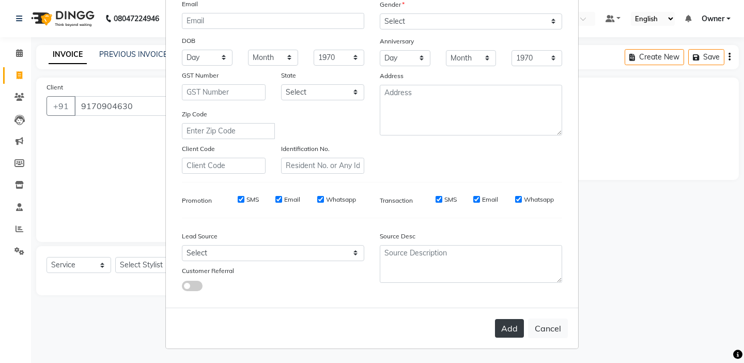
click at [502, 333] on button "Add" at bounding box center [509, 328] width 29 height 19
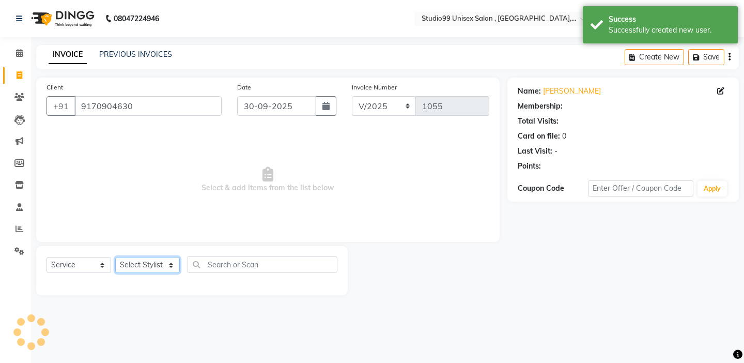
click at [146, 268] on select "Select Stylist [PERSON_NAME] Owner [PERSON_NAME] Prem [PERSON_NAME] [PERSON_NAM…" at bounding box center [147, 265] width 65 height 16
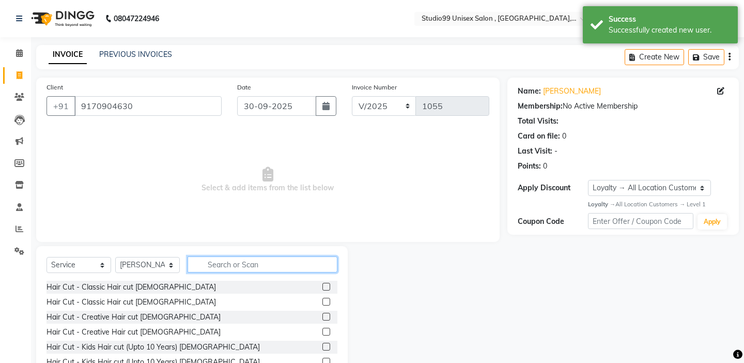
click at [217, 270] on input "text" at bounding box center [262, 264] width 150 height 16
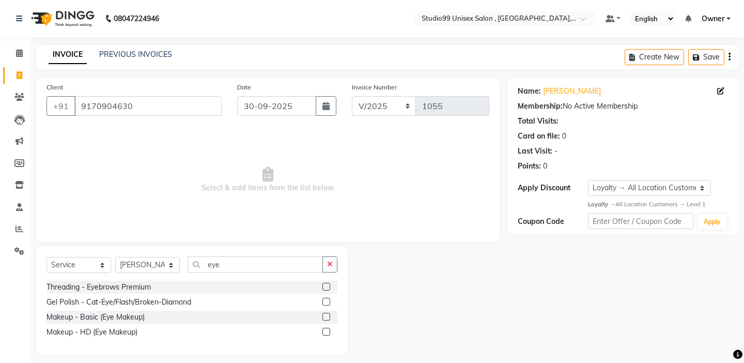
click at [325, 284] on label at bounding box center [326, 286] width 8 height 8
click at [325, 284] on input "checkbox" at bounding box center [325, 287] width 7 height 7
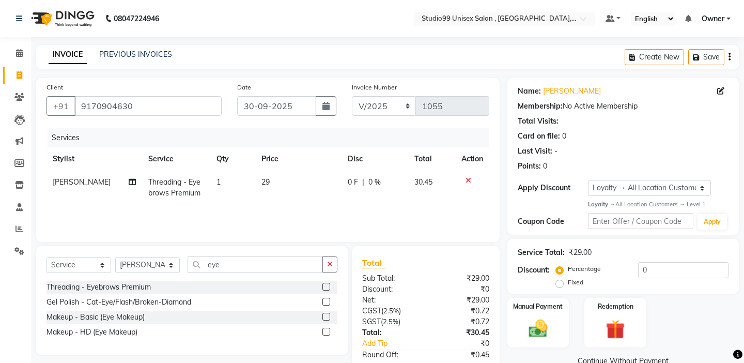
click at [326, 289] on label at bounding box center [326, 286] width 8 height 8
click at [326, 289] on input "checkbox" at bounding box center [325, 287] width 7 height 7
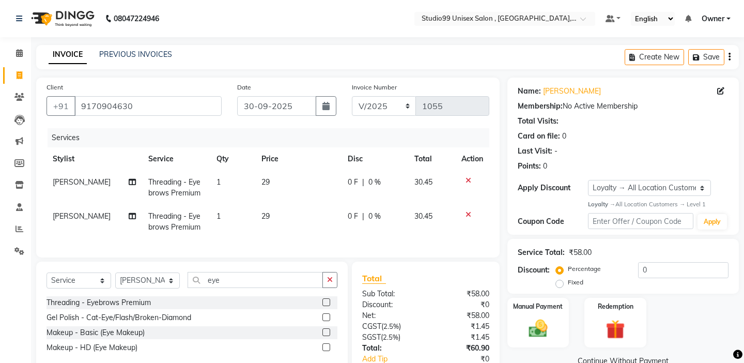
click at [324, 304] on label at bounding box center [326, 302] width 8 height 8
click at [324, 304] on input "checkbox" at bounding box center [325, 302] width 7 height 7
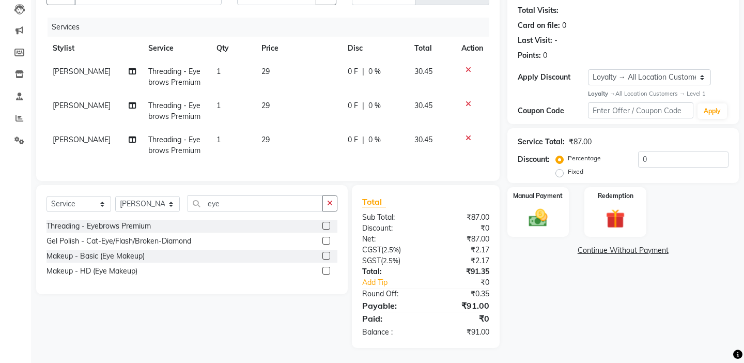
scroll to position [111, 0]
click at [583, 166] on label "Fixed" at bounding box center [575, 170] width 15 height 9
click at [565, 167] on input "Fixed" at bounding box center [561, 170] width 7 height 7
click at [673, 160] on input "0" at bounding box center [683, 159] width 90 height 16
click at [532, 190] on div "Manual Payment" at bounding box center [538, 210] width 64 height 51
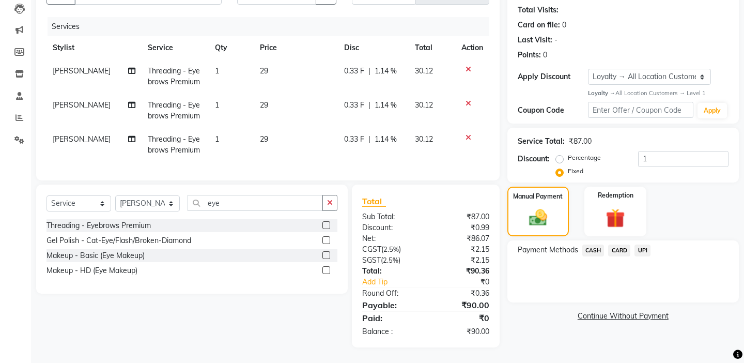
click at [649, 244] on span "UPI" at bounding box center [642, 250] width 16 height 12
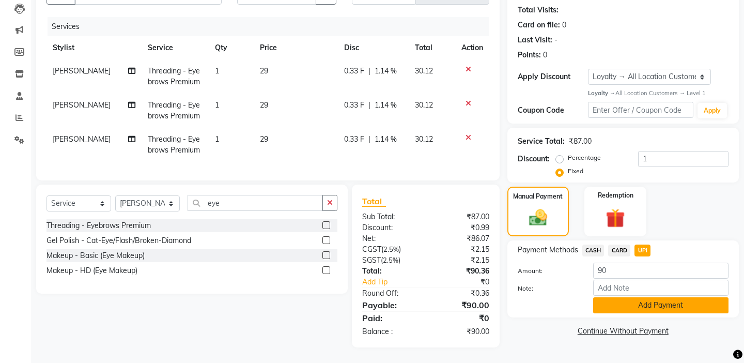
click at [631, 297] on button "Add Payment" at bounding box center [660, 305] width 135 height 16
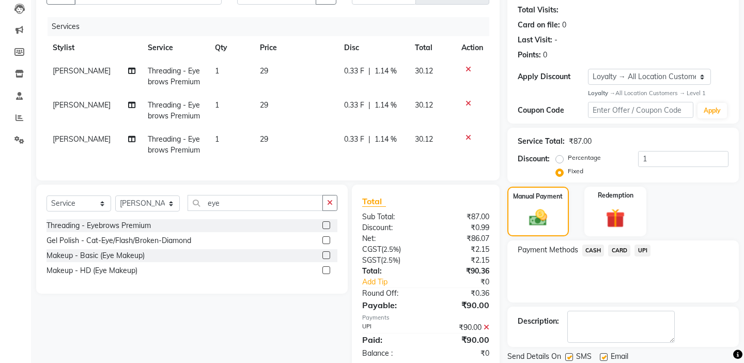
click at [591, 288] on div "Payment Methods CASH CARD UPI" at bounding box center [622, 271] width 231 height 62
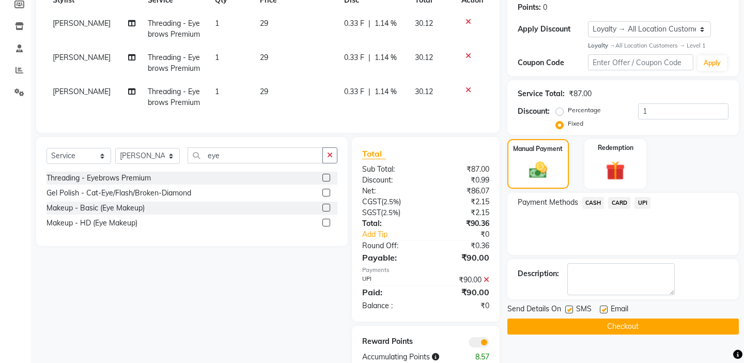
scroll to position [184, 0]
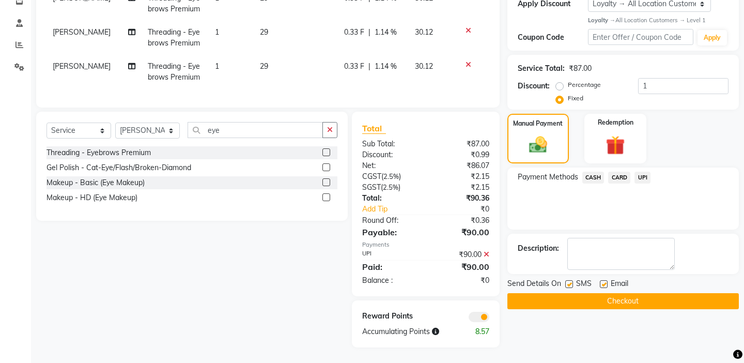
click at [596, 293] on button "Checkout" at bounding box center [622, 301] width 231 height 16
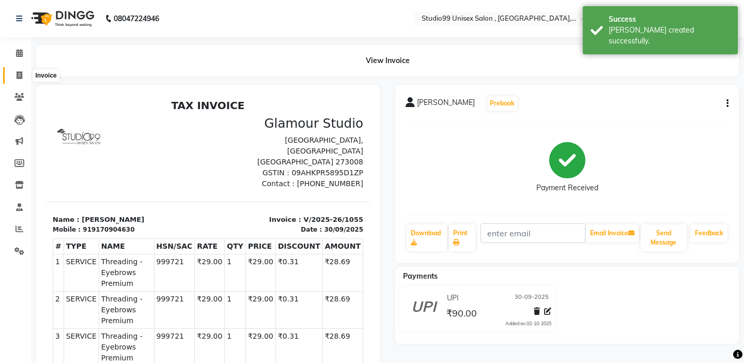
click at [17, 77] on icon at bounding box center [20, 75] width 6 height 8
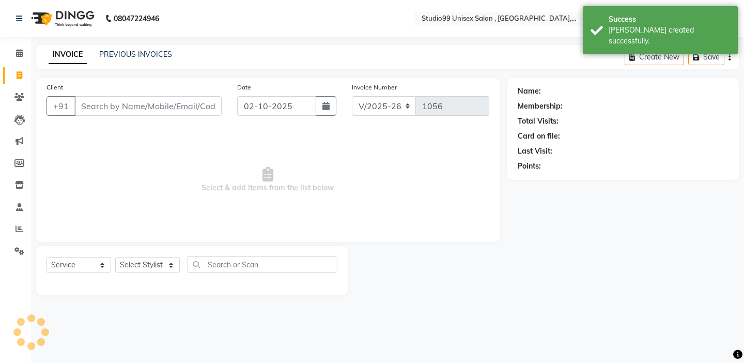
click at [113, 108] on input "Client" at bounding box center [147, 106] width 147 height 20
click at [278, 100] on input "02-10-2025" at bounding box center [276, 106] width 79 height 20
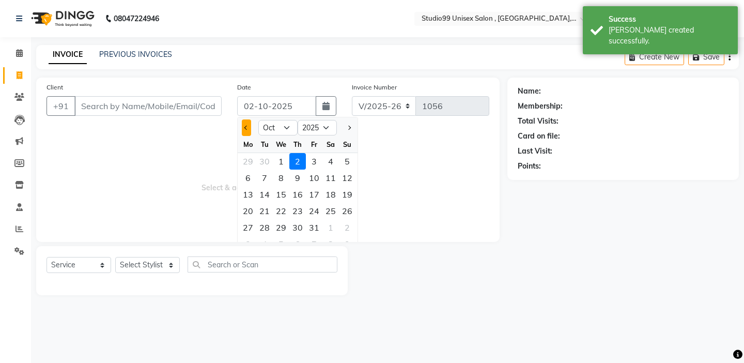
click at [246, 123] on button "Previous month" at bounding box center [246, 127] width 9 height 17
click at [261, 228] on div "30" at bounding box center [264, 227] width 17 height 17
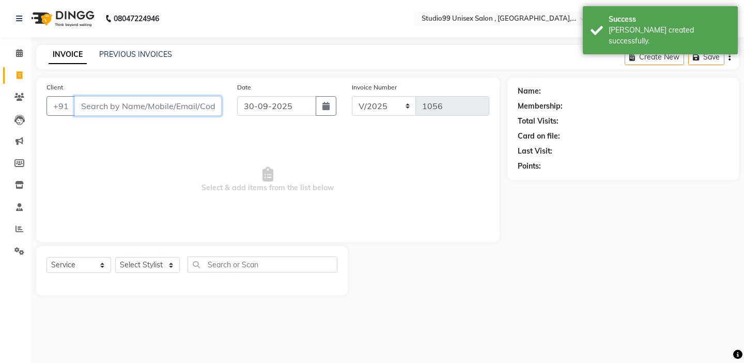
click at [128, 103] on input "Client" at bounding box center [147, 106] width 147 height 20
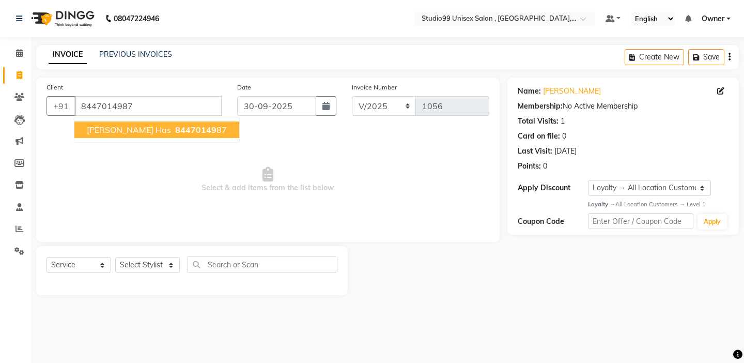
click at [173, 130] on ngb-highlight "84470149 87" at bounding box center [200, 129] width 54 height 10
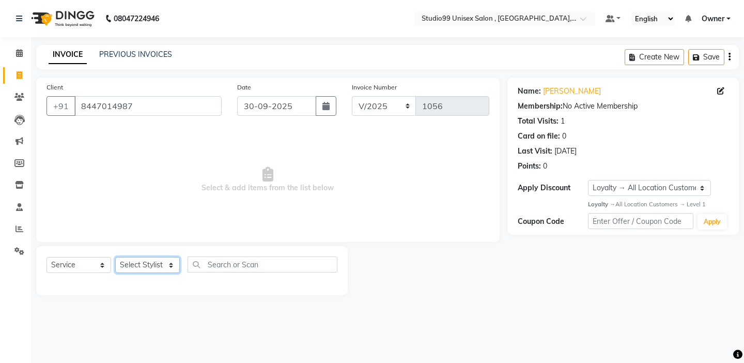
click at [146, 259] on select "Select Stylist [PERSON_NAME] Owner [PERSON_NAME] Prem [PERSON_NAME] [PERSON_NAM…" at bounding box center [147, 265] width 65 height 16
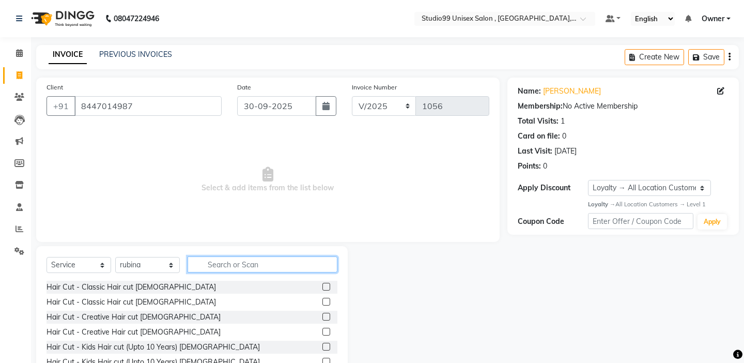
click at [212, 262] on input "text" at bounding box center [262, 264] width 150 height 16
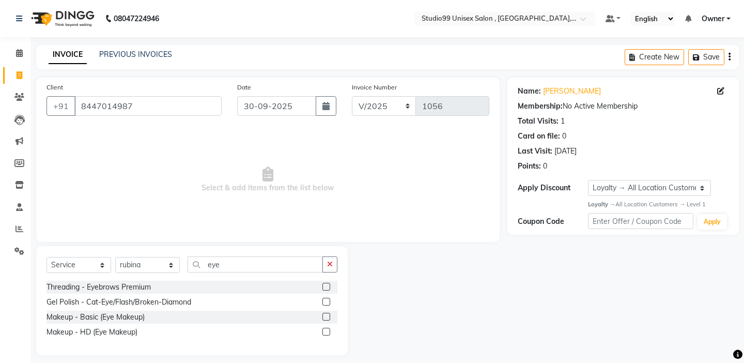
click at [326, 285] on label at bounding box center [326, 286] width 8 height 8
click at [326, 285] on input "checkbox" at bounding box center [325, 287] width 7 height 7
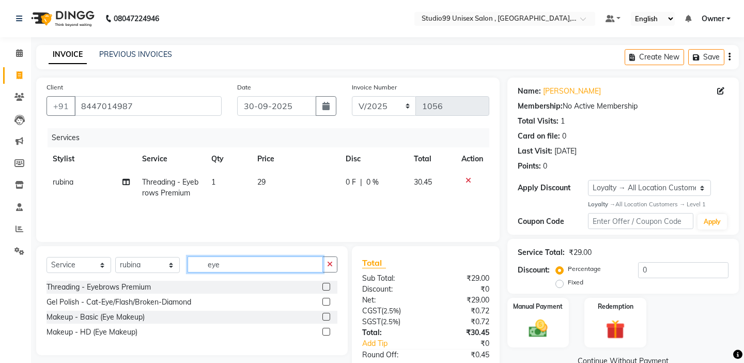
click at [310, 265] on input "eye" at bounding box center [254, 264] width 135 height 16
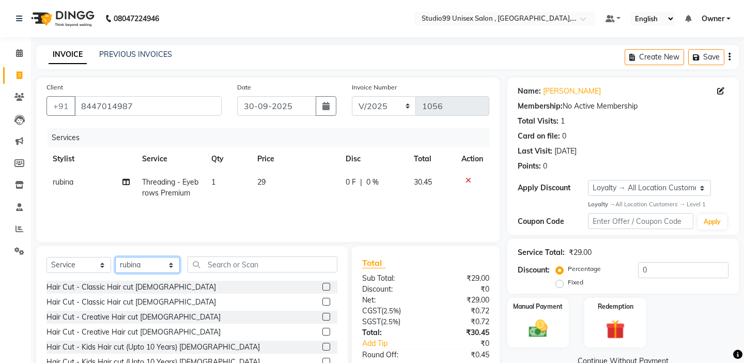
click at [151, 263] on select "Select Stylist [PERSON_NAME] Owner [PERSON_NAME] Prem [PERSON_NAME] [PERSON_NAM…" at bounding box center [147, 265] width 65 height 16
click at [229, 253] on div "Select Service Product Membership Package Voucher Prepaid Gift Card Select Styl…" at bounding box center [191, 322] width 311 height 152
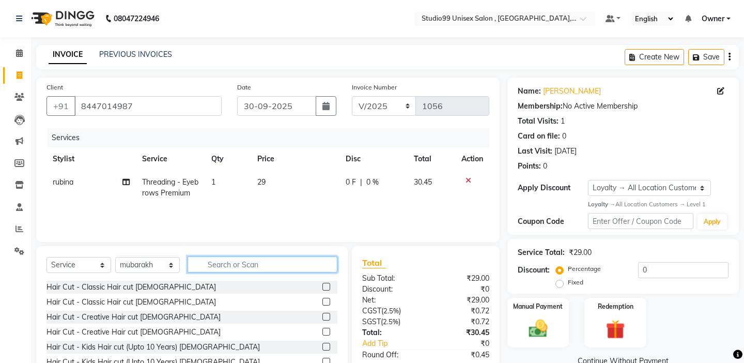
click at [229, 262] on input "text" at bounding box center [262, 264] width 150 height 16
click at [327, 312] on label at bounding box center [326, 316] width 8 height 8
click at [327, 313] on input "checkbox" at bounding box center [325, 316] width 7 height 7
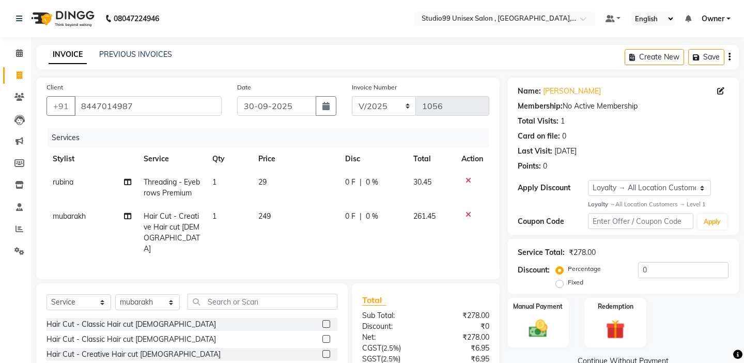
click at [276, 240] on div "Services Stylist Service Qty Price Disc Total Action rubina Threading - Eyebrow…" at bounding box center [267, 198] width 443 height 140
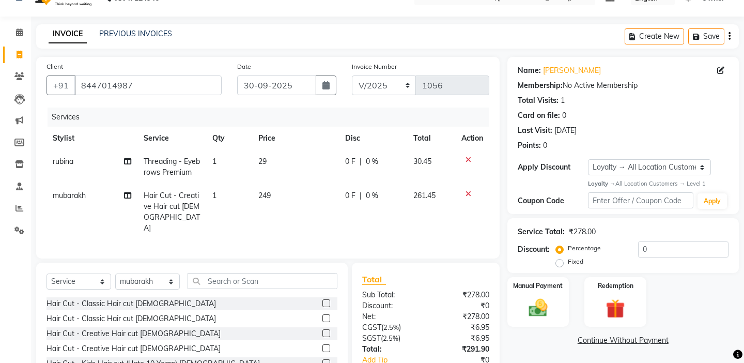
scroll to position [77, 0]
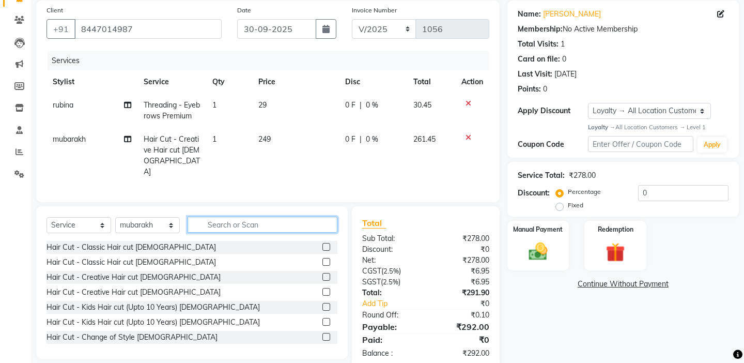
click at [267, 216] on input "text" at bounding box center [262, 224] width 150 height 16
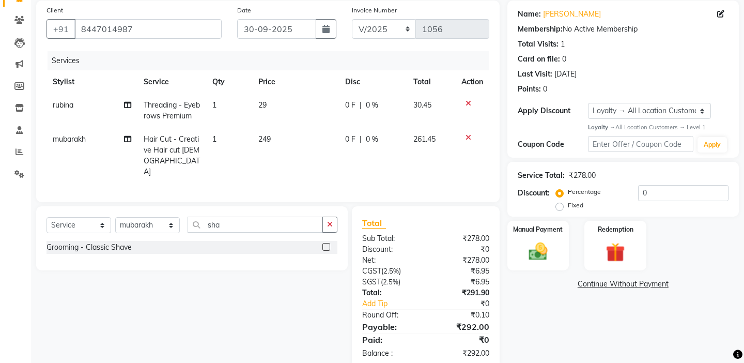
click at [322, 243] on label at bounding box center [326, 247] width 8 height 8
click at [322, 244] on input "checkbox" at bounding box center [325, 247] width 7 height 7
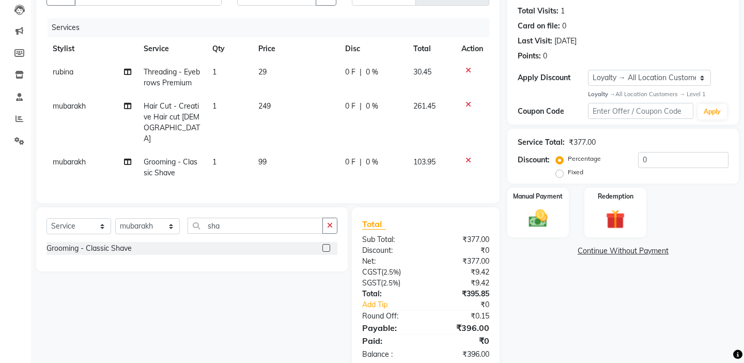
scroll to position [111, 0]
click at [583, 166] on label "Fixed" at bounding box center [575, 170] width 15 height 9
click at [565, 167] on input "Fixed" at bounding box center [561, 170] width 7 height 7
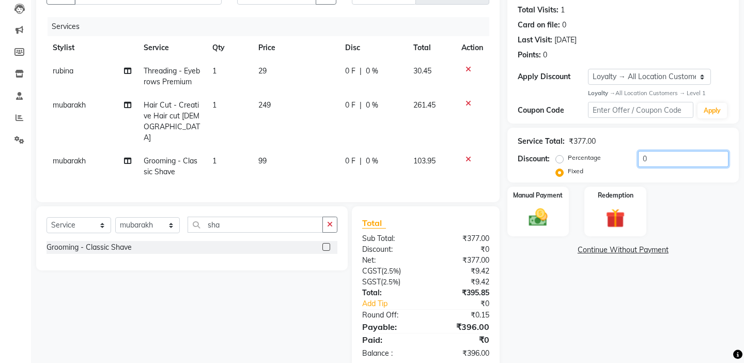
click at [654, 159] on input "0" at bounding box center [683, 159] width 90 height 16
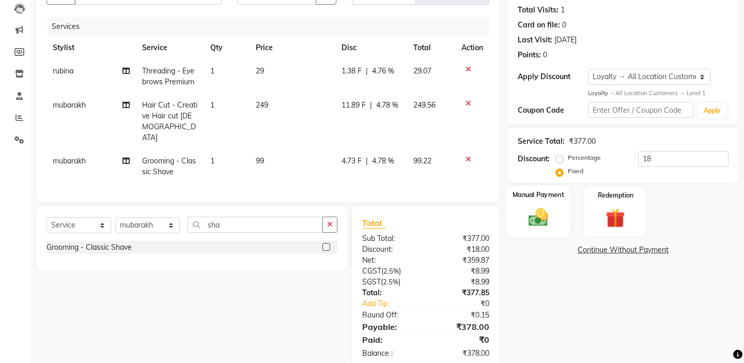
click at [555, 192] on div "Manual Payment" at bounding box center [538, 210] width 64 height 51
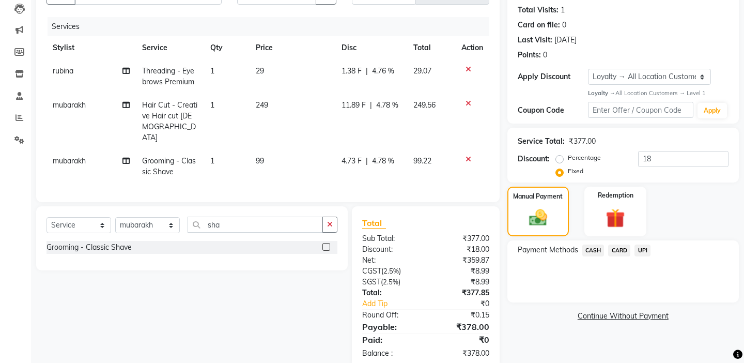
click at [650, 244] on div "Payment Methods CASH CARD UPI" at bounding box center [622, 251] width 211 height 14
click at [646, 244] on span "UPI" at bounding box center [642, 250] width 16 height 12
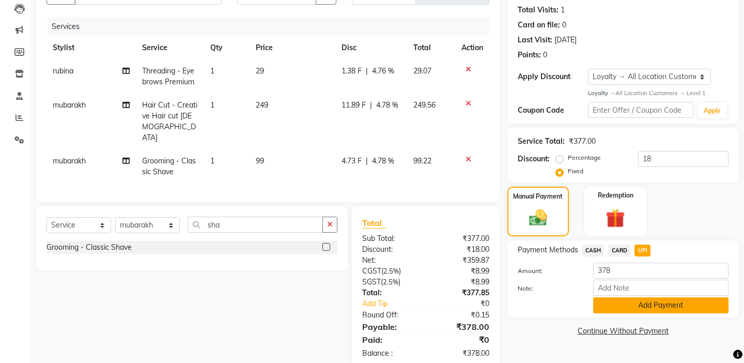
click at [641, 297] on button "Add Payment" at bounding box center [660, 305] width 135 height 16
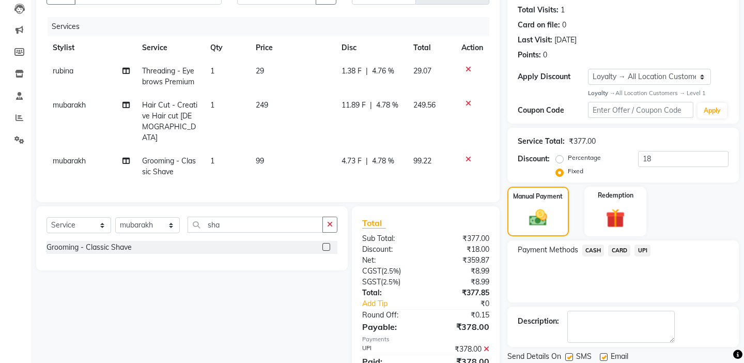
click at [564, 284] on div "Payment Methods CASH CARD UPI" at bounding box center [622, 271] width 231 height 62
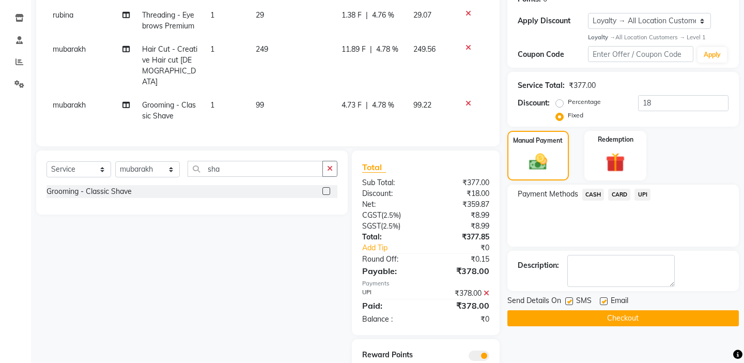
scroll to position [184, 0]
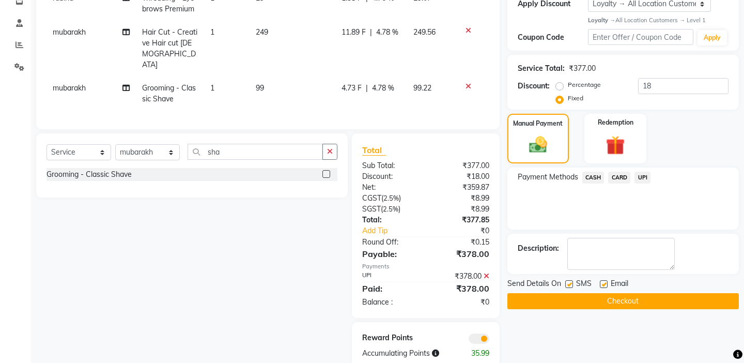
click at [564, 293] on button "Checkout" at bounding box center [622, 301] width 231 height 16
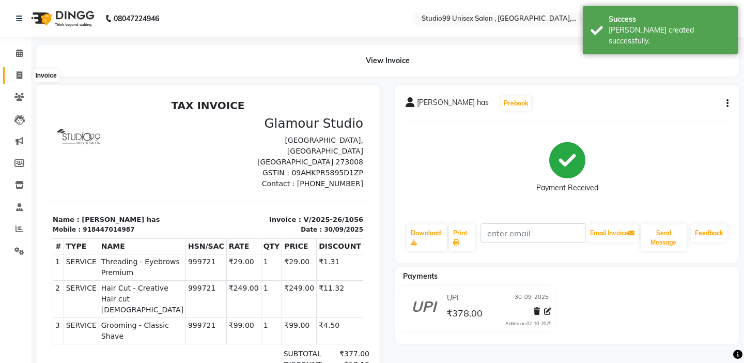
click at [20, 78] on icon at bounding box center [20, 75] width 6 height 8
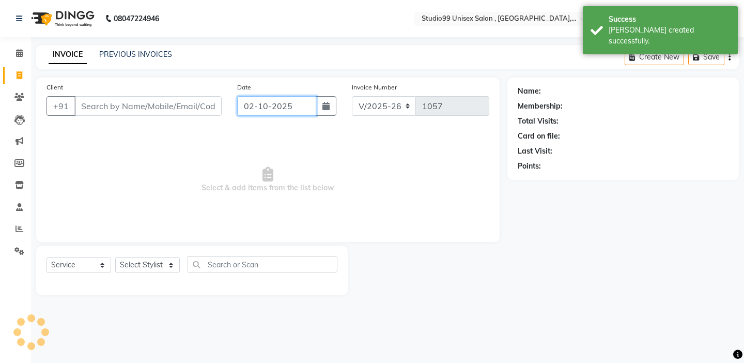
click at [240, 105] on input "02-10-2025" at bounding box center [276, 106] width 79 height 20
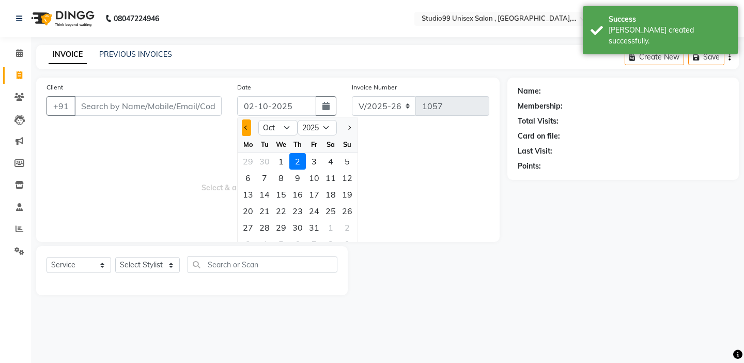
click at [250, 131] on button "Previous month" at bounding box center [246, 127] width 9 height 17
click at [267, 221] on div "30" at bounding box center [264, 227] width 17 height 17
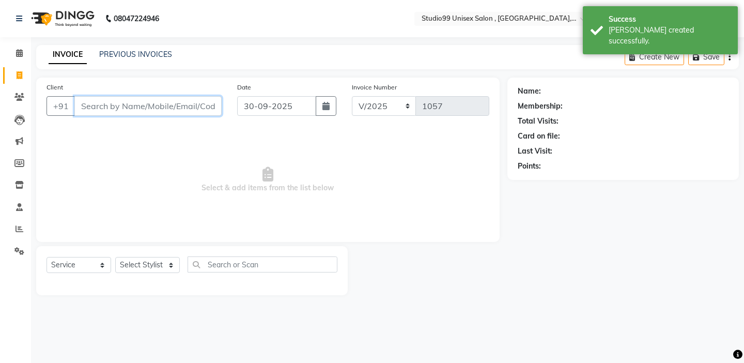
click at [177, 101] on input "Client" at bounding box center [147, 106] width 147 height 20
click at [177, 103] on input "Client" at bounding box center [147, 106] width 147 height 20
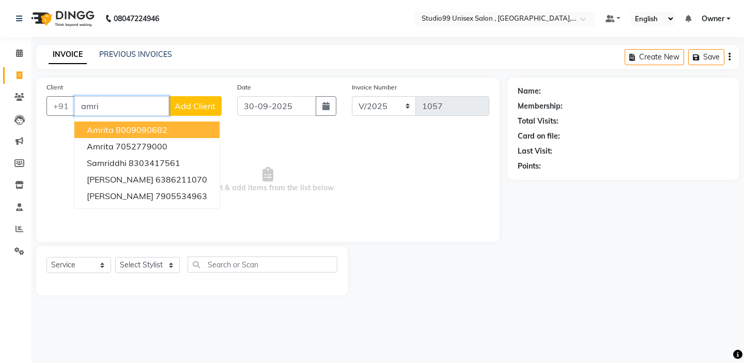
click at [159, 133] on ngb-highlight "8009090682" at bounding box center [142, 129] width 52 height 10
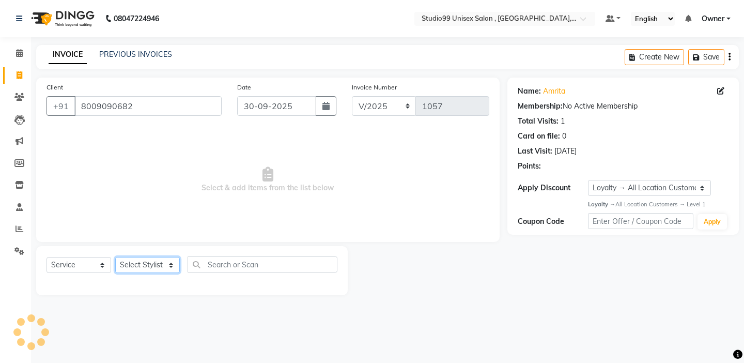
click at [141, 266] on select "Select Stylist [PERSON_NAME] Owner [PERSON_NAME] Prem [PERSON_NAME] [PERSON_NAM…" at bounding box center [147, 265] width 65 height 16
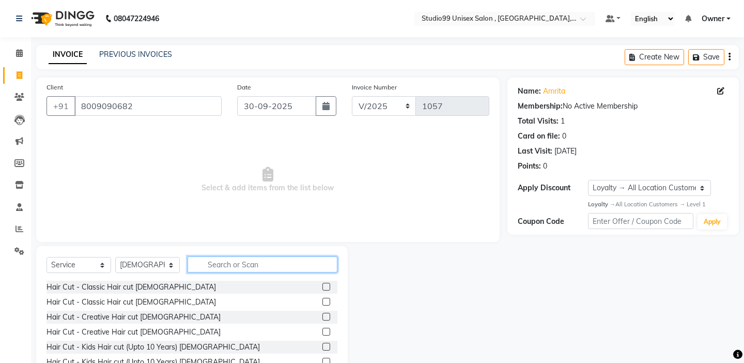
click at [228, 269] on input "text" at bounding box center [262, 264] width 150 height 16
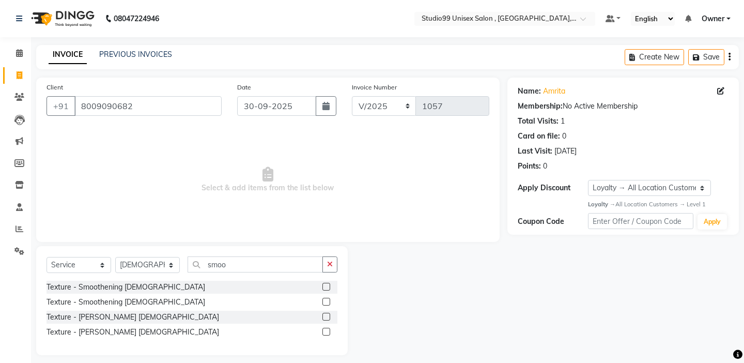
click at [326, 301] on label at bounding box center [326, 301] width 8 height 8
click at [326, 301] on input "checkbox" at bounding box center [325, 301] width 7 height 7
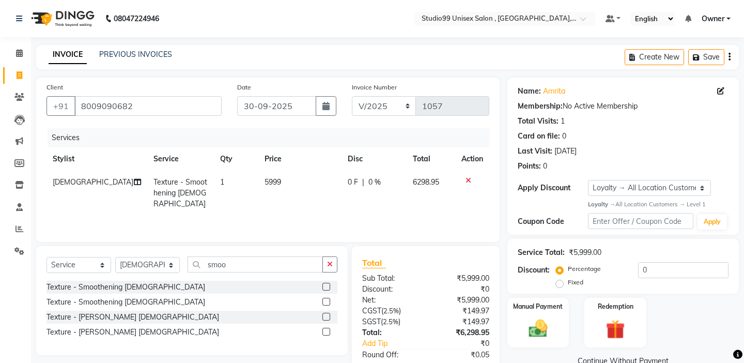
click at [292, 182] on td "5999" at bounding box center [299, 192] width 83 height 45
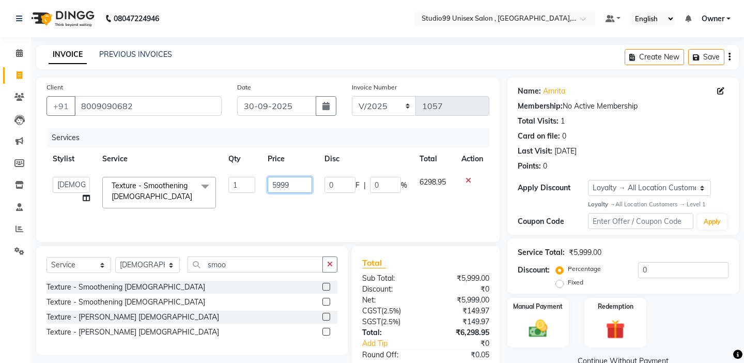
click at [292, 182] on input "5999" at bounding box center [290, 185] width 44 height 16
click at [292, 182] on input "3" at bounding box center [290, 185] width 44 height 16
click at [308, 188] on input "3000" at bounding box center [290, 185] width 44 height 16
click at [321, 225] on div "Services Stylist Service Qty Price Disc Total Action [PERSON_NAME] mubarakh Own…" at bounding box center [267, 179] width 443 height 103
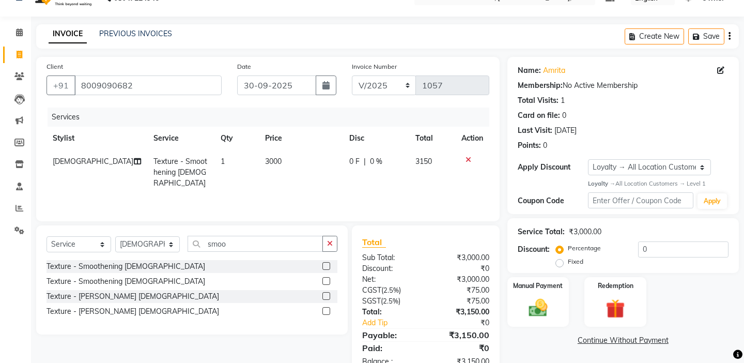
scroll to position [51, 0]
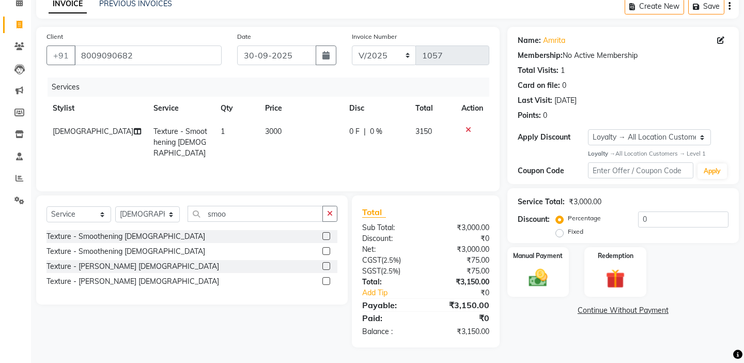
click at [603, 221] on div "Percentage Fixed" at bounding box center [598, 225] width 81 height 27
click at [583, 227] on label "Fixed" at bounding box center [575, 231] width 15 height 9
click at [565, 228] on input "Fixed" at bounding box center [561, 231] width 7 height 7
click at [672, 221] on input "0" at bounding box center [683, 219] width 90 height 16
click at [559, 270] on div "Manual Payment" at bounding box center [538, 271] width 64 height 51
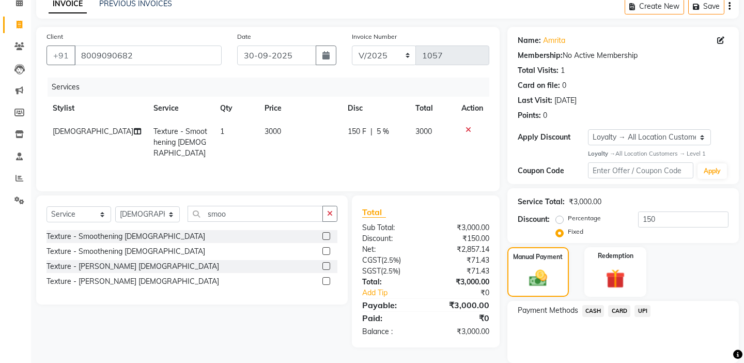
click at [644, 305] on span "UPI" at bounding box center [642, 311] width 16 height 12
click at [604, 359] on button "Add Payment" at bounding box center [660, 365] width 135 height 16
click at [585, 354] on div "Name: Amrita Membership: No Active Membership Total Visits: 1 Card on file: 0 L…" at bounding box center [626, 234] width 239 height 415
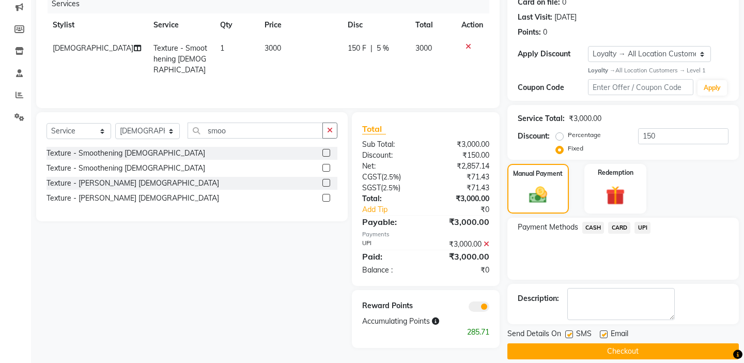
scroll to position [134, 0]
click at [584, 342] on button "Checkout" at bounding box center [622, 350] width 231 height 16
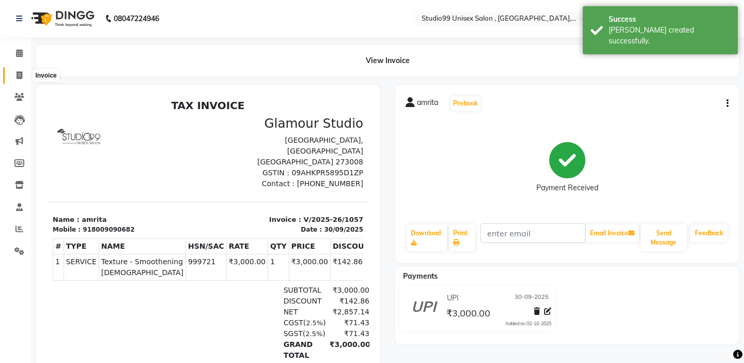
click at [14, 73] on span at bounding box center [19, 76] width 18 height 12
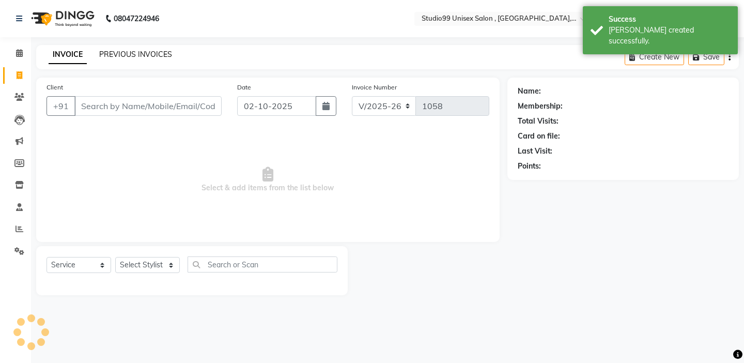
click at [148, 51] on link "PREVIOUS INVOICES" at bounding box center [135, 54] width 73 height 9
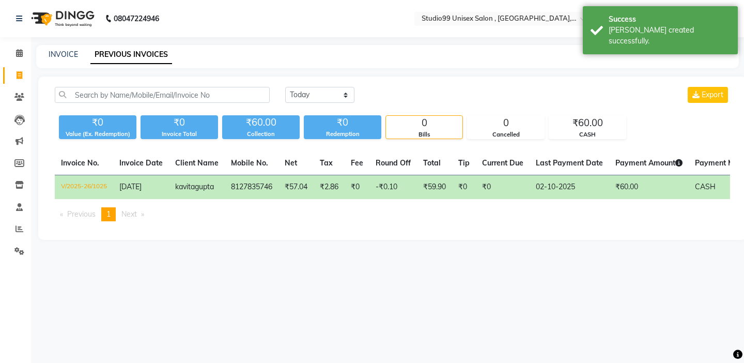
click at [80, 58] on div "INVOICE PREVIOUS INVOICES" at bounding box center [381, 54] width 690 height 11
click at [66, 57] on link "INVOICE" at bounding box center [63, 54] width 29 height 9
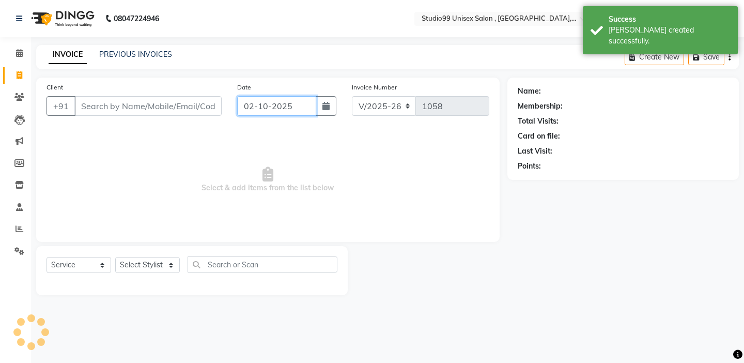
click at [278, 106] on input "02-10-2025" at bounding box center [276, 106] width 79 height 20
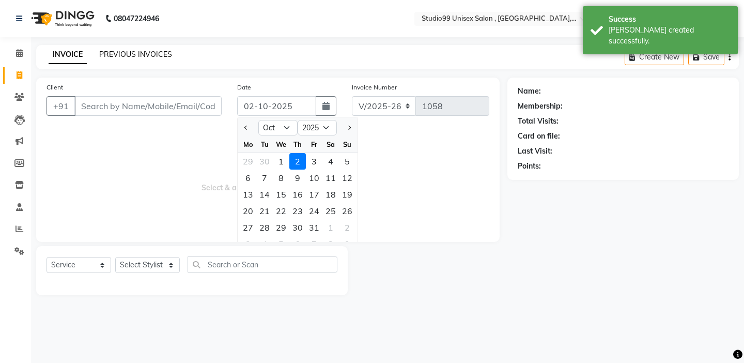
click at [149, 57] on link "PREVIOUS INVOICES" at bounding box center [135, 54] width 73 height 9
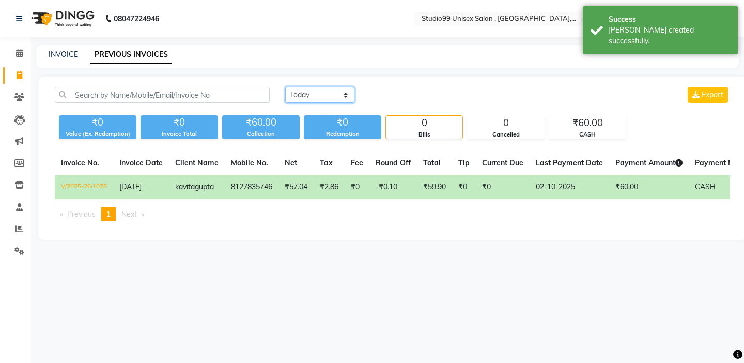
click at [304, 100] on select "[DATE] [DATE] Custom Range" at bounding box center [319, 95] width 69 height 16
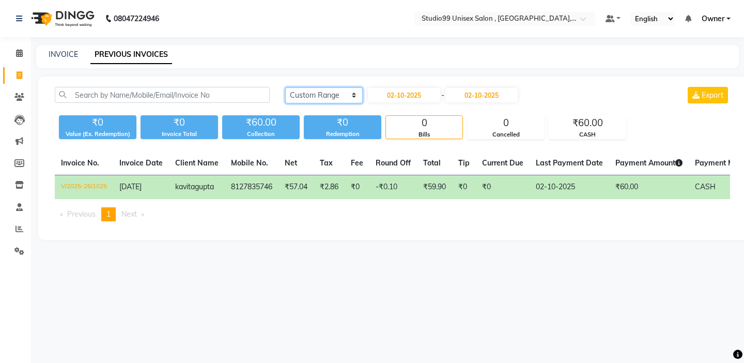
click at [314, 99] on select "[DATE] [DATE] Custom Range" at bounding box center [323, 95] width 77 height 16
click at [410, 95] on input "02-10-2025" at bounding box center [404, 95] width 72 height 14
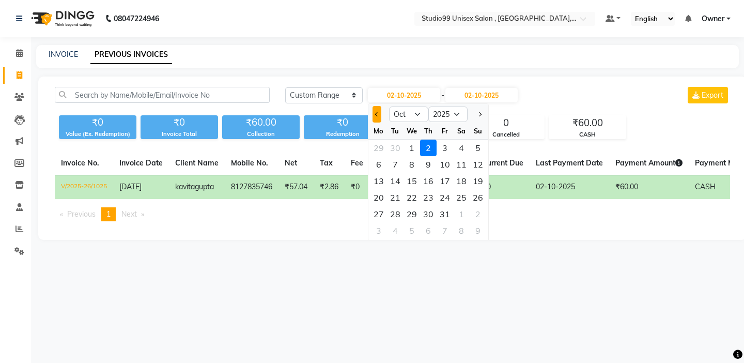
click at [377, 112] on button "Previous month" at bounding box center [376, 114] width 9 height 17
click at [390, 213] on div "30" at bounding box center [395, 214] width 17 height 17
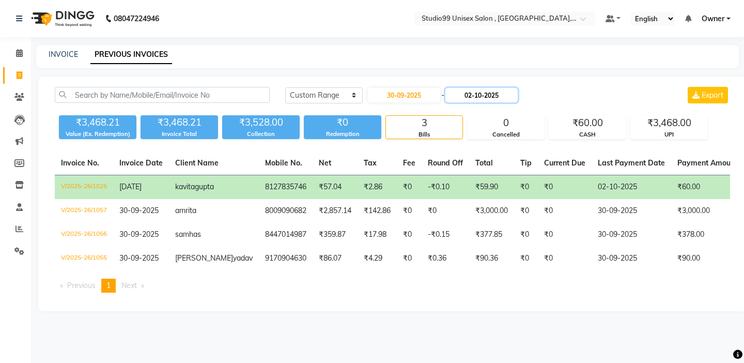
click at [501, 91] on input "02-10-2025" at bounding box center [481, 95] width 72 height 14
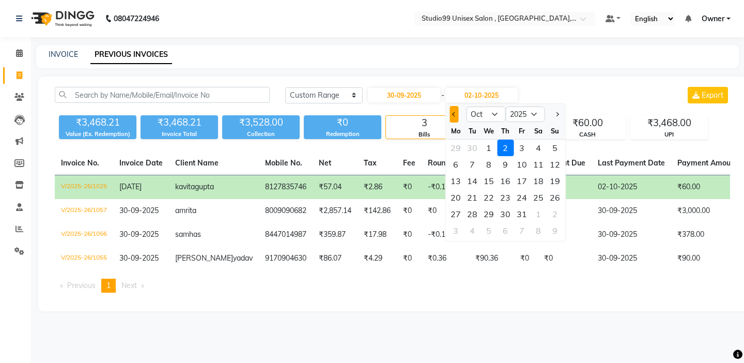
click at [457, 118] on button "Previous month" at bounding box center [453, 114] width 9 height 17
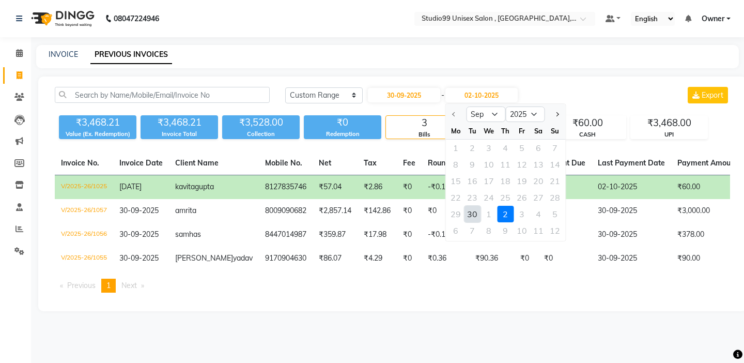
click at [473, 215] on div "30" at bounding box center [472, 214] width 17 height 17
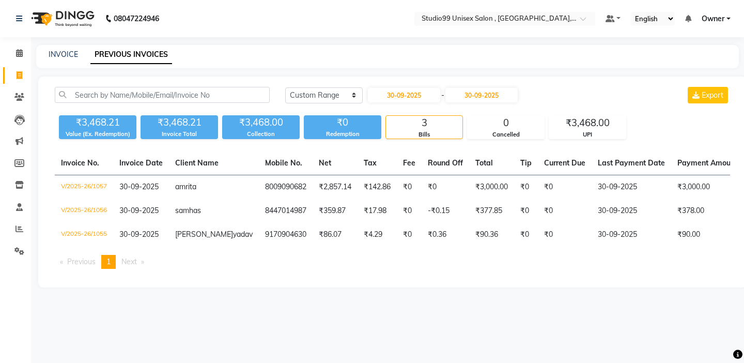
click at [567, 289] on main "INVOICE PREVIOUS INVOICES [DATE] [DATE] Custom Range [DATE] - [DATE] Export ₹3,…" at bounding box center [387, 174] width 713 height 258
click at [15, 80] on span at bounding box center [19, 76] width 18 height 12
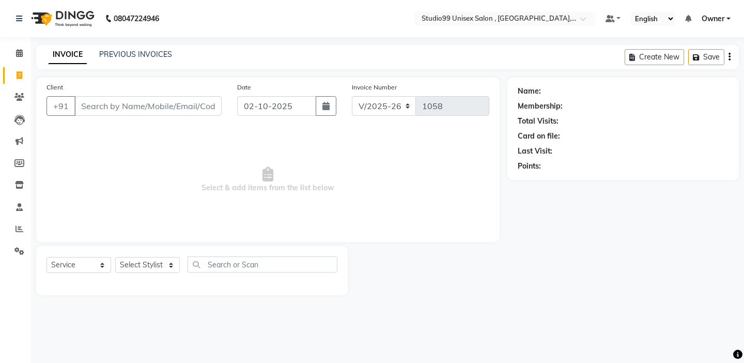
click at [15, 81] on span at bounding box center [19, 76] width 18 height 12
click at [279, 99] on input "02-10-2025" at bounding box center [276, 106] width 79 height 20
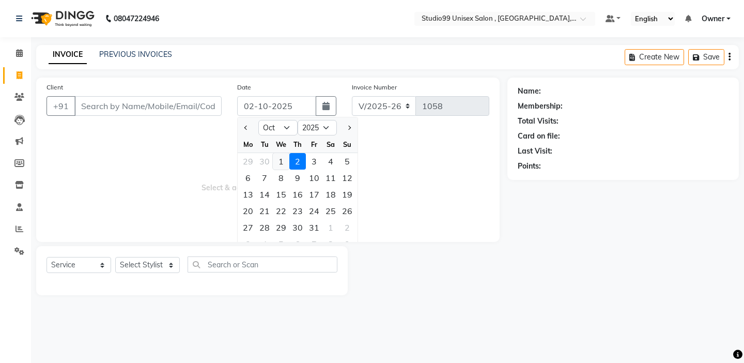
click at [279, 156] on div "1" at bounding box center [281, 161] width 17 height 17
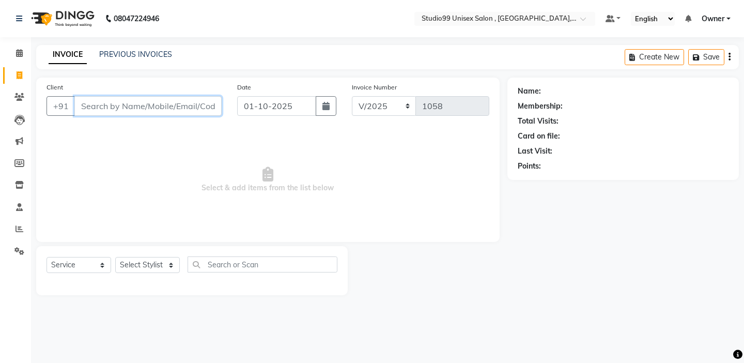
click at [138, 109] on input "Client" at bounding box center [147, 106] width 147 height 20
click at [208, 109] on span "Add Client" at bounding box center [195, 106] width 41 height 10
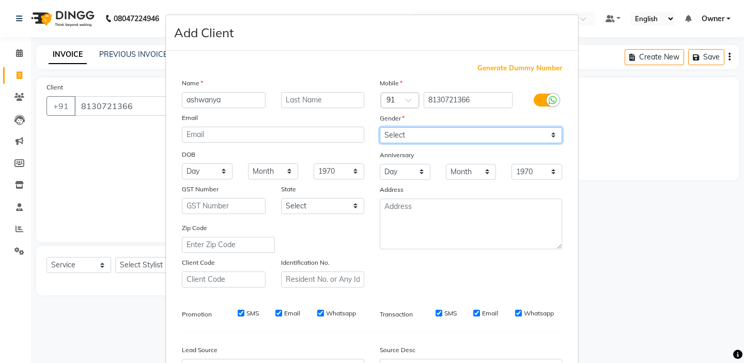
click at [491, 136] on select "Select [DEMOGRAPHIC_DATA] [DEMOGRAPHIC_DATA] Other Prefer Not To Say" at bounding box center [471, 135] width 182 height 16
click at [390, 284] on div "Mobile Country Code × 91 8130721366 Gender Select [DEMOGRAPHIC_DATA] [DEMOGRAPH…" at bounding box center [471, 182] width 198 height 210
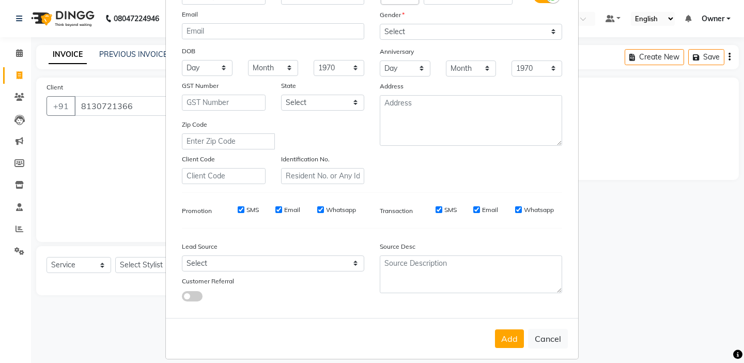
scroll to position [114, 0]
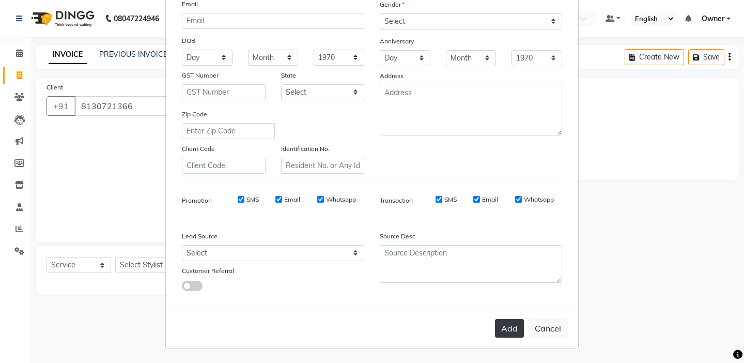
click at [518, 319] on button "Add" at bounding box center [509, 328] width 29 height 19
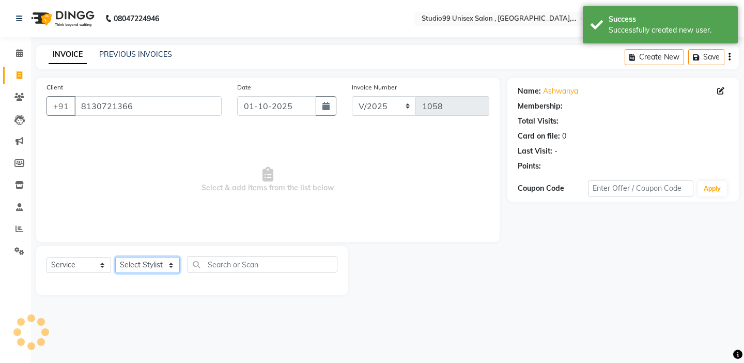
click at [155, 268] on select "Select Stylist [PERSON_NAME] Owner [PERSON_NAME] Prem [PERSON_NAME] [PERSON_NAM…" at bounding box center [147, 265] width 65 height 16
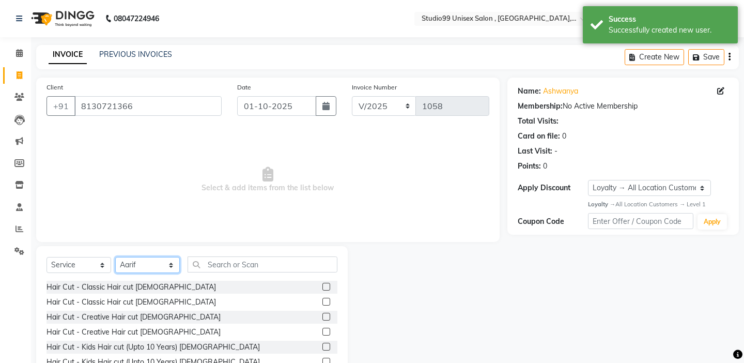
click at [149, 268] on select "Select Stylist [PERSON_NAME] Owner [PERSON_NAME] Prem [PERSON_NAME] [PERSON_NAM…" at bounding box center [147, 265] width 65 height 16
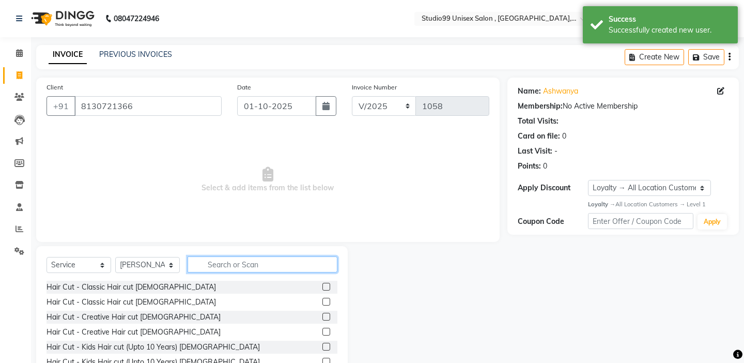
click at [239, 256] on input "text" at bounding box center [262, 264] width 150 height 16
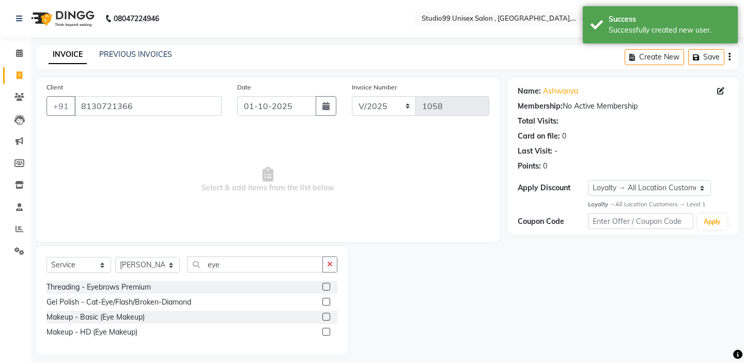
click at [325, 282] on label at bounding box center [326, 286] width 8 height 8
click at [325, 284] on input "checkbox" at bounding box center [325, 287] width 7 height 7
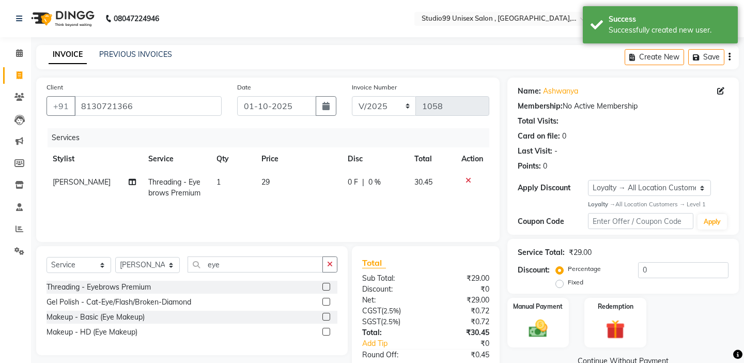
click at [280, 233] on div "Client [PHONE_NUMBER] Date [DATE] Invoice Number V/2025 V/[PHONE_NUMBER] Servic…" at bounding box center [267, 159] width 463 height 164
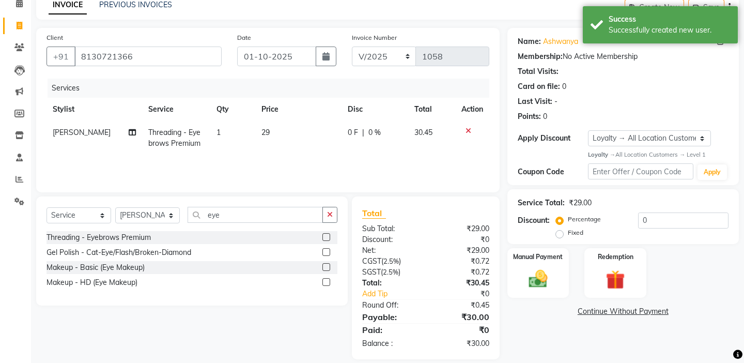
scroll to position [61, 0]
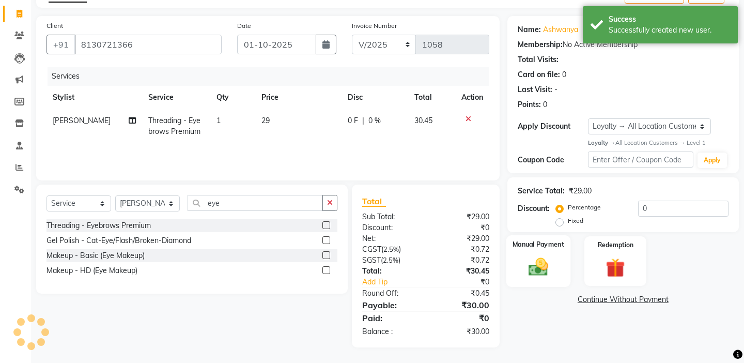
click at [522, 261] on img at bounding box center [538, 267] width 32 height 23
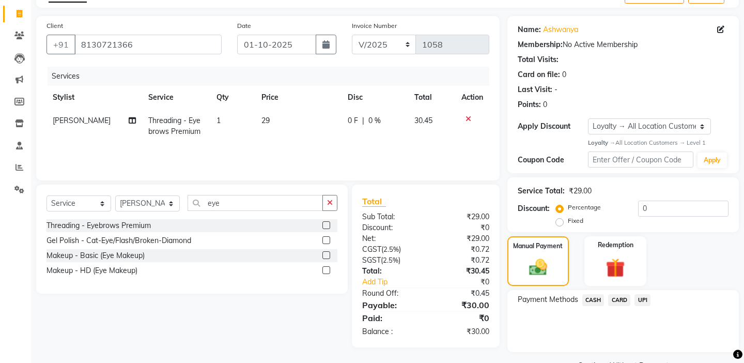
click at [643, 294] on span "UPI" at bounding box center [642, 300] width 16 height 12
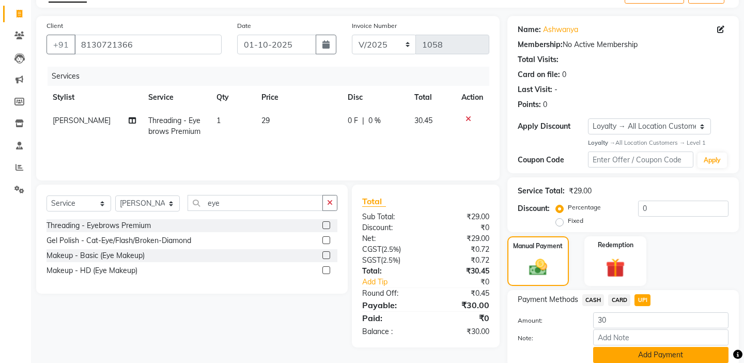
click at [615, 347] on button "Add Payment" at bounding box center [660, 355] width 135 height 16
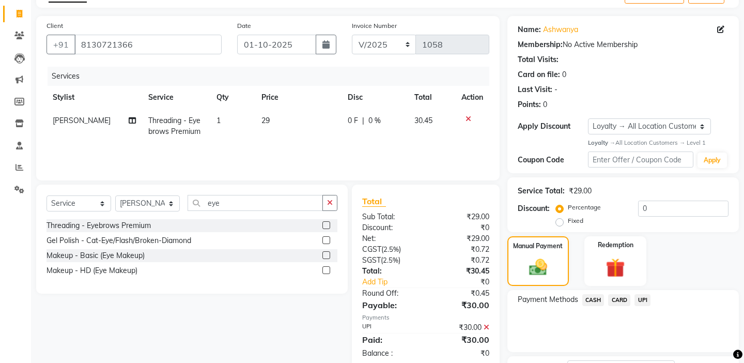
click at [579, 331] on div "Payment Methods CASH CARD UPI" at bounding box center [622, 321] width 231 height 62
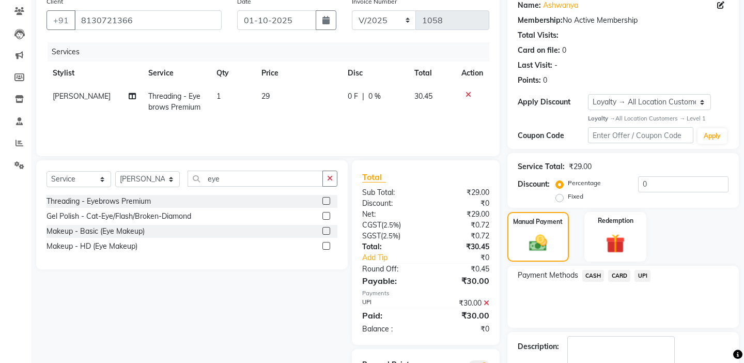
scroll to position [134, 0]
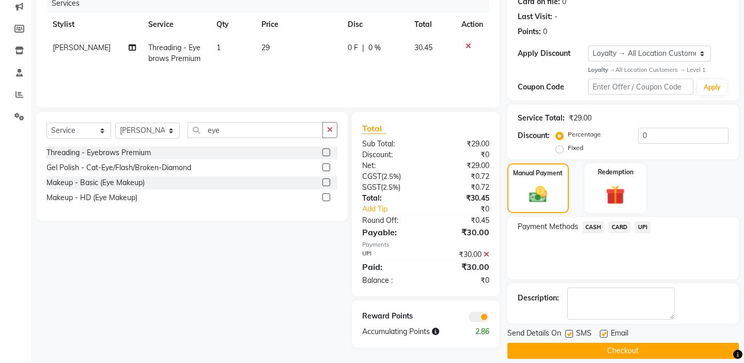
click at [580, 343] on button "Checkout" at bounding box center [622, 350] width 231 height 16
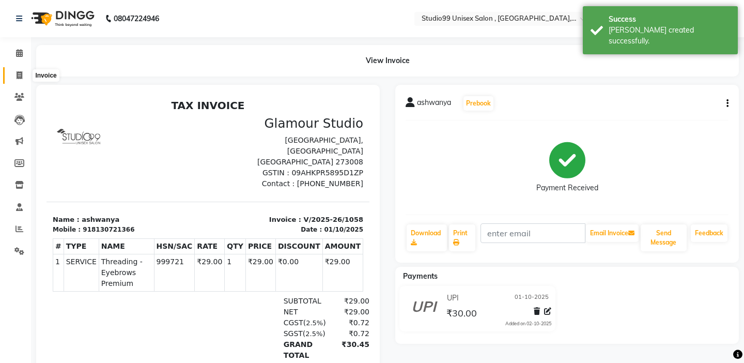
click at [21, 76] on icon at bounding box center [20, 75] width 6 height 8
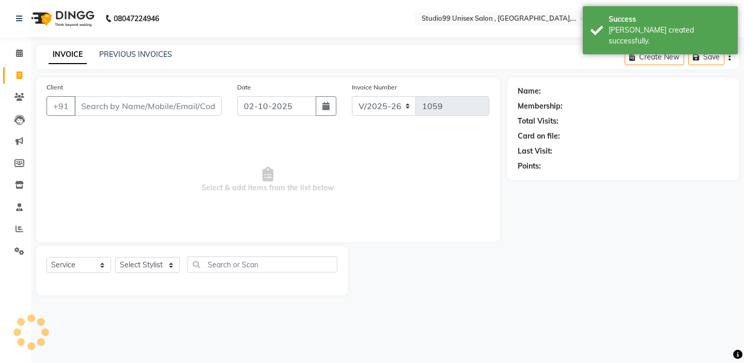
click at [193, 124] on div "Client +91 Date [DATE] Invoice Number V/2025 V/[PHONE_NUMBER] Select & add item…" at bounding box center [267, 159] width 463 height 164
click at [247, 92] on div "Date [DATE]" at bounding box center [286, 103] width 115 height 42
click at [247, 98] on input "02-10-2025" at bounding box center [276, 106] width 79 height 20
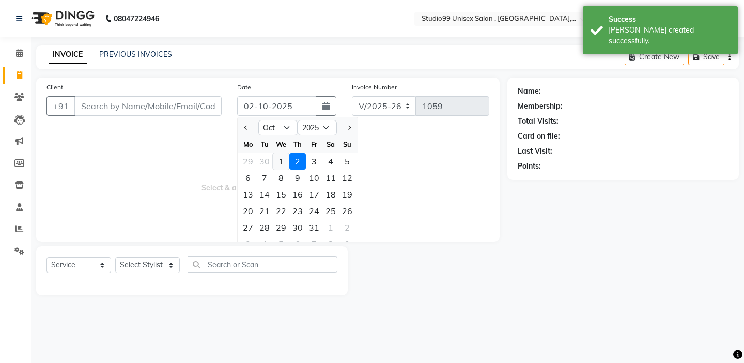
click at [282, 160] on div "1" at bounding box center [281, 161] width 17 height 17
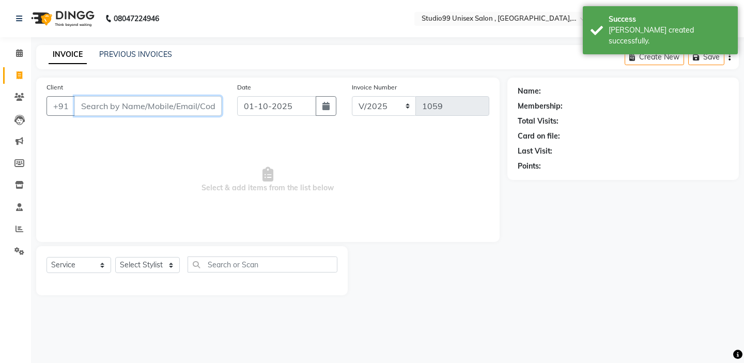
click at [167, 106] on input "Client" at bounding box center [147, 106] width 147 height 20
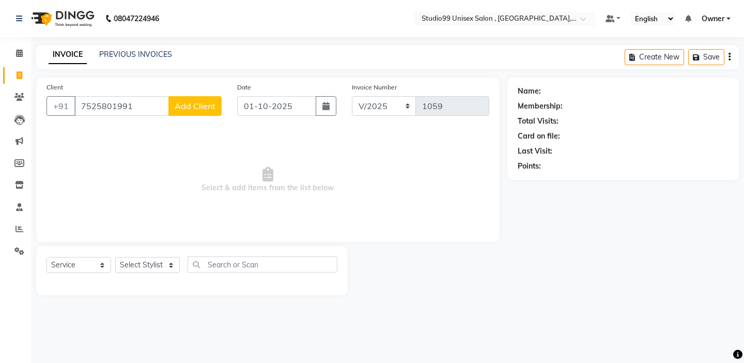
click at [213, 107] on span "Add Client" at bounding box center [195, 106] width 41 height 10
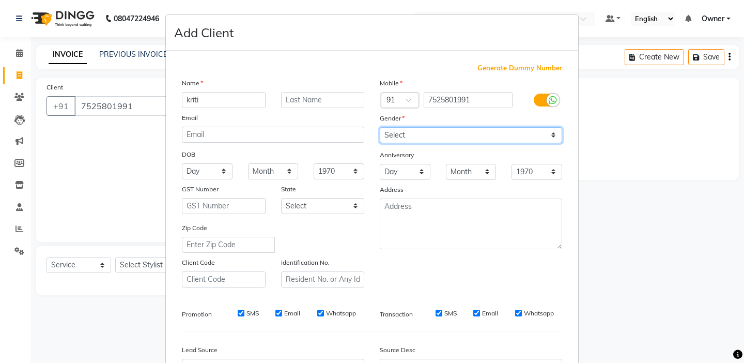
click at [393, 136] on select "Select [DEMOGRAPHIC_DATA] [DEMOGRAPHIC_DATA] Other Prefer Not To Say" at bounding box center [471, 135] width 182 height 16
click at [385, 268] on div "Mobile Country Code × 91 7525801991 Gender Select [DEMOGRAPHIC_DATA] [DEMOGRAPH…" at bounding box center [471, 182] width 198 height 210
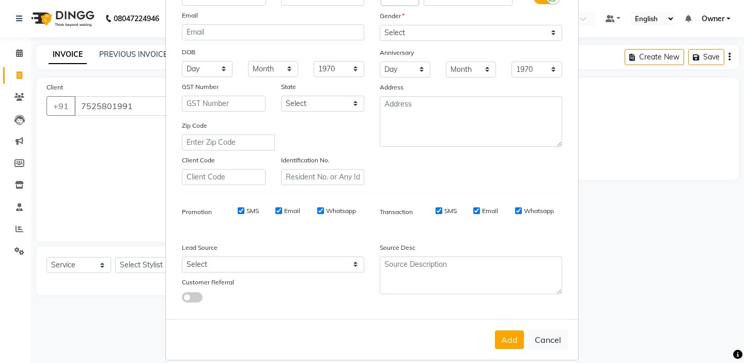
scroll to position [103, 0]
click at [515, 343] on button "Add" at bounding box center [509, 338] width 29 height 19
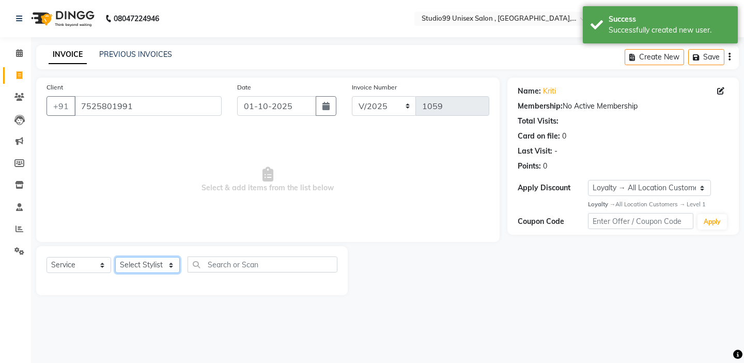
click at [130, 268] on select "Select Stylist [PERSON_NAME] Owner [PERSON_NAME] Prem [PERSON_NAME] [PERSON_NAM…" at bounding box center [147, 265] width 65 height 16
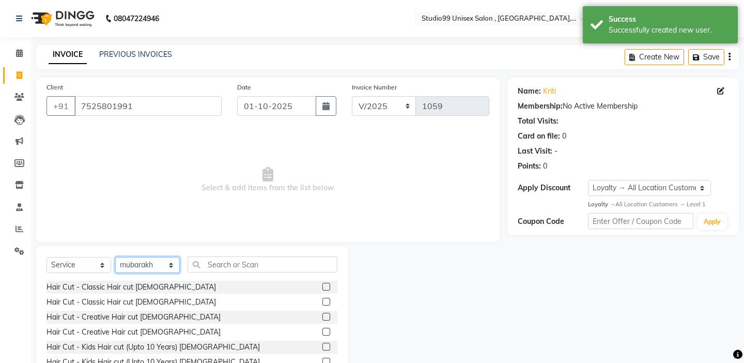
click at [138, 266] on select "Select Stylist [PERSON_NAME] Owner [PERSON_NAME] Prem [PERSON_NAME] [PERSON_NAM…" at bounding box center [147, 265] width 65 height 16
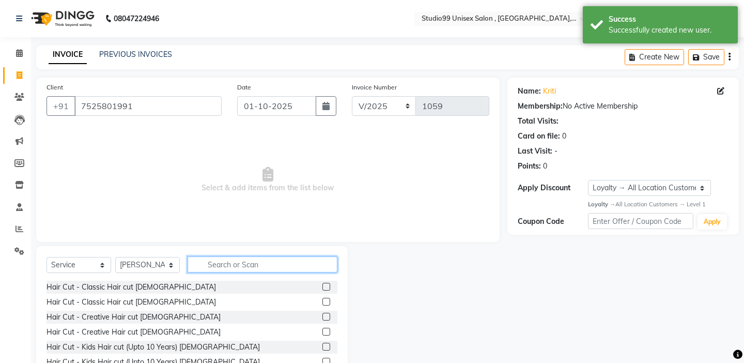
click at [249, 268] on input "text" at bounding box center [262, 264] width 150 height 16
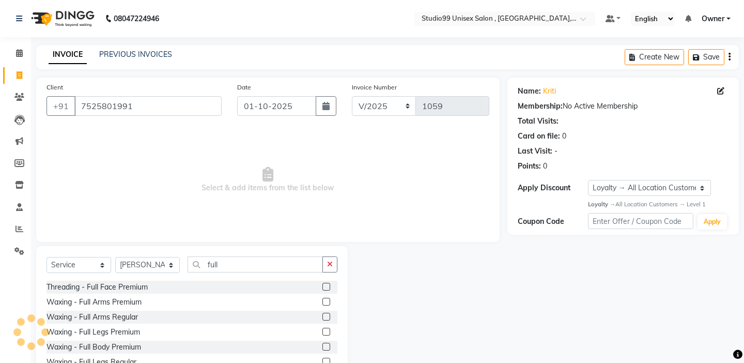
click at [327, 288] on label at bounding box center [326, 286] width 8 height 8
click at [327, 288] on input "checkbox" at bounding box center [325, 287] width 7 height 7
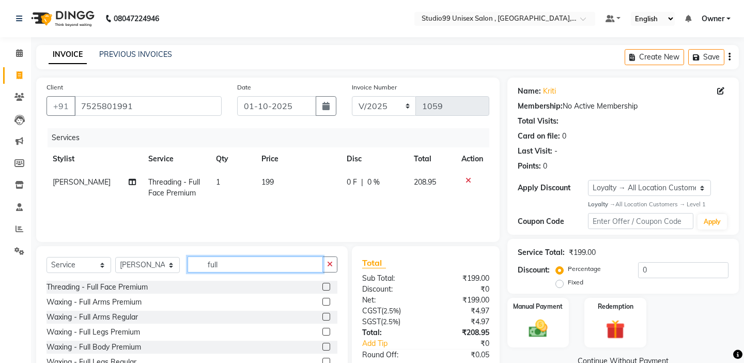
click at [292, 266] on input "full" at bounding box center [254, 264] width 135 height 16
click at [260, 246] on div "Select Service Product Membership Package Voucher Prepaid Gift Card Select Styl…" at bounding box center [191, 322] width 311 height 152
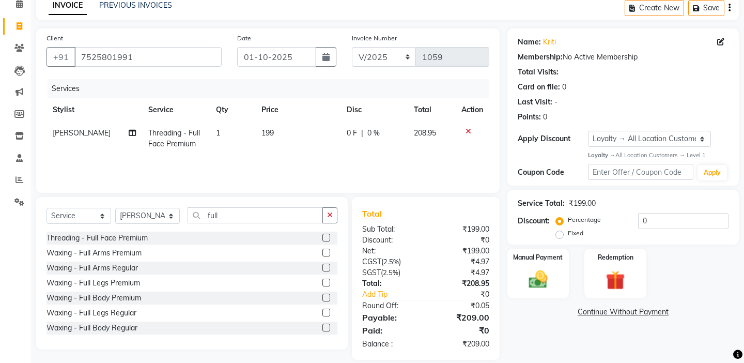
scroll to position [61, 0]
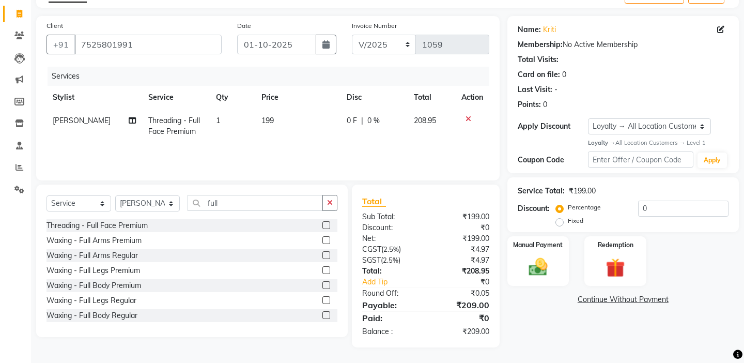
click at [326, 240] on label at bounding box center [326, 240] width 8 height 8
click at [326, 240] on input "checkbox" at bounding box center [325, 240] width 7 height 7
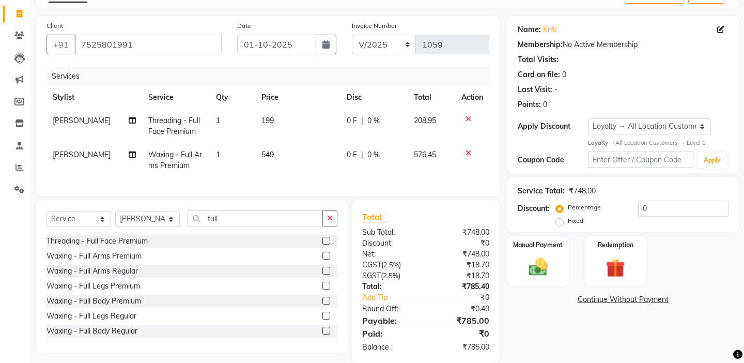
click at [468, 114] on td at bounding box center [472, 126] width 34 height 34
click at [468, 116] on icon at bounding box center [468, 118] width 6 height 7
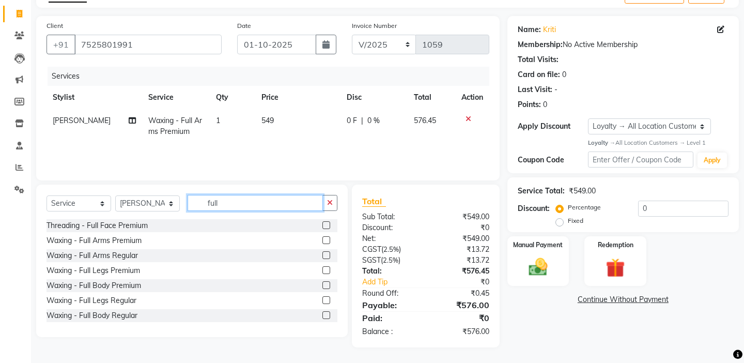
click at [265, 203] on input "full" at bounding box center [254, 203] width 135 height 16
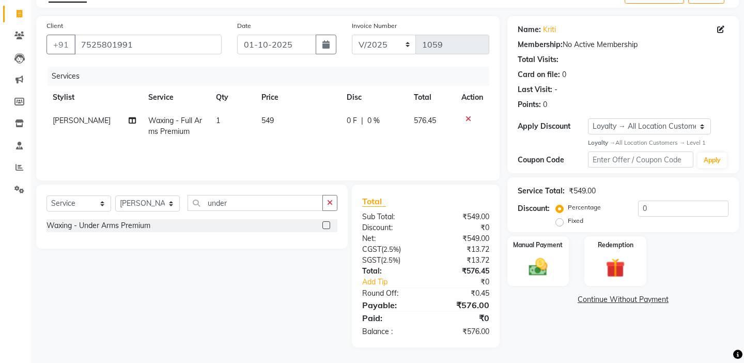
click at [326, 225] on label at bounding box center [326, 225] width 8 height 8
click at [326, 225] on input "checkbox" at bounding box center [325, 225] width 7 height 7
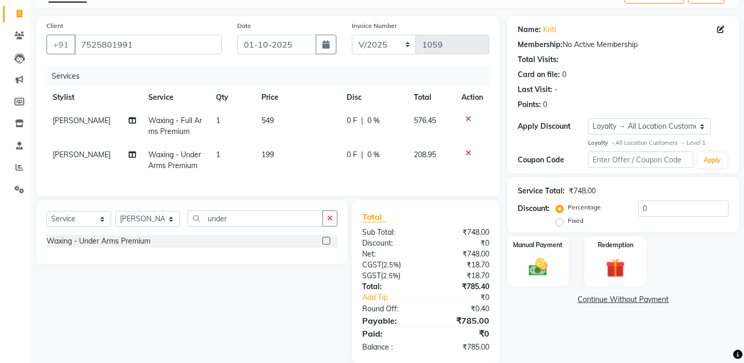
click at [241, 191] on div "Client [PHONE_NUMBER] Date [DATE] Invoice Number V/2025 V/[PHONE_NUMBER] Servic…" at bounding box center [267, 106] width 463 height 180
click at [536, 256] on img at bounding box center [538, 267] width 32 height 23
click at [644, 294] on span "UPI" at bounding box center [642, 300] width 16 height 12
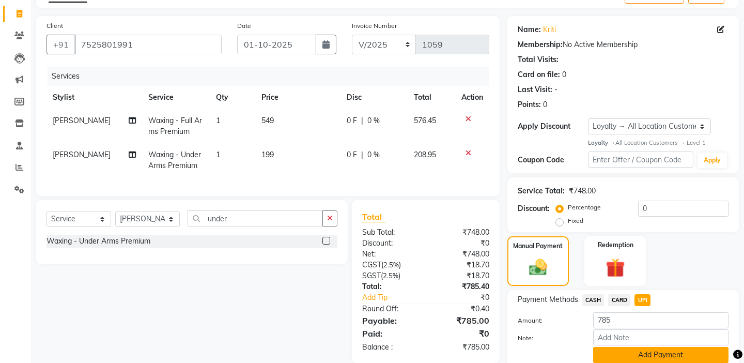
click at [639, 347] on button "Add Payment" at bounding box center [660, 355] width 135 height 16
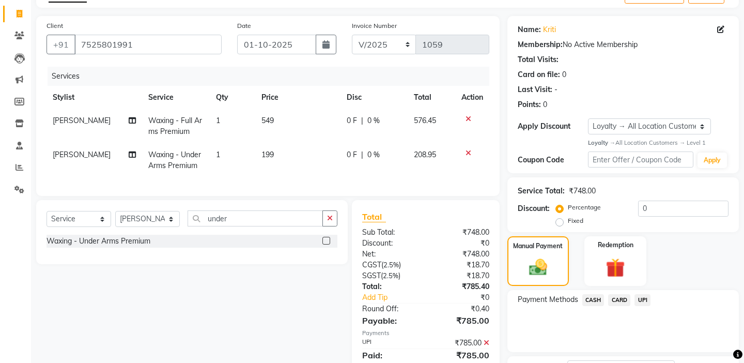
click at [575, 315] on div "Payment Methods CASH CARD UPI" at bounding box center [622, 321] width 231 height 62
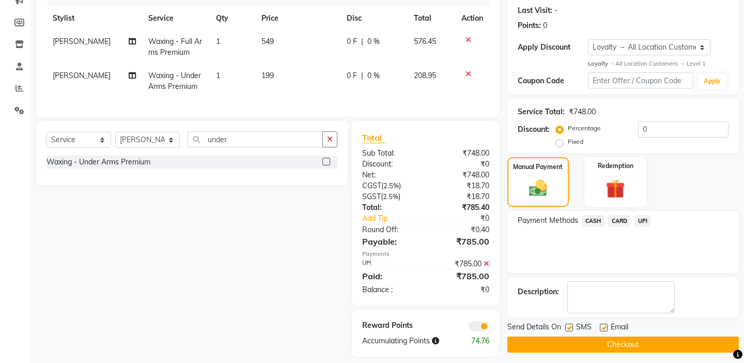
scroll to position [144, 0]
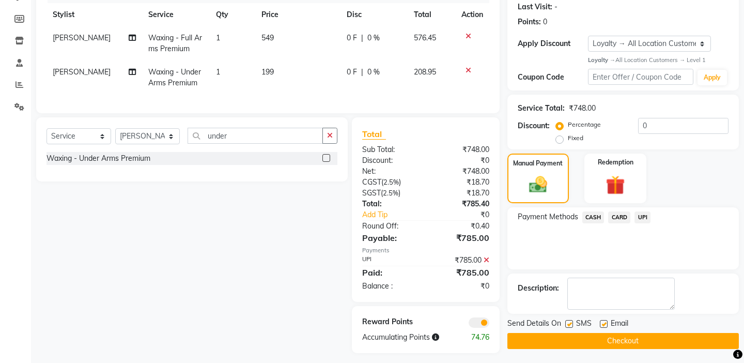
click at [571, 333] on button "Checkout" at bounding box center [622, 341] width 231 height 16
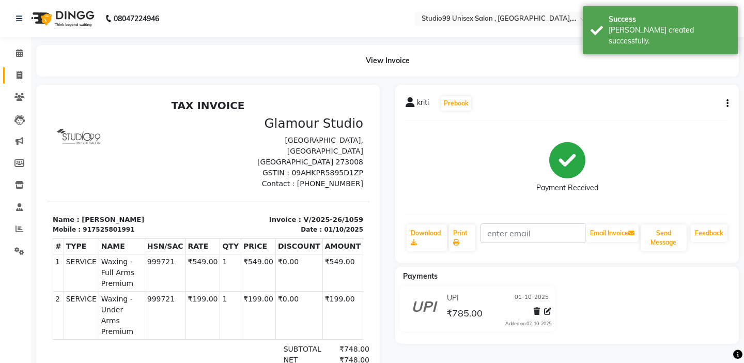
click at [18, 82] on link "Invoice" at bounding box center [15, 75] width 25 height 17
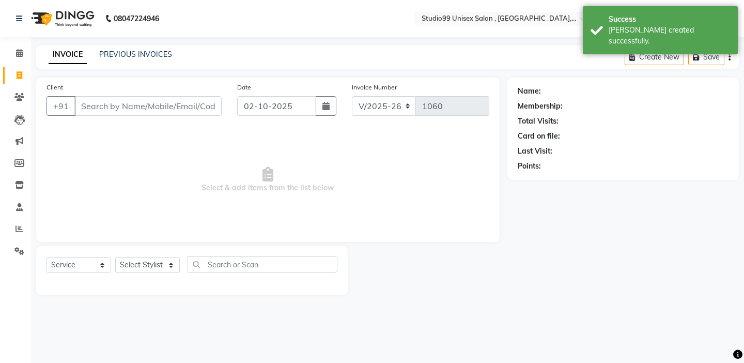
click at [140, 103] on input "Client" at bounding box center [147, 106] width 147 height 20
click at [261, 105] on input "02-10-2025" at bounding box center [276, 106] width 79 height 20
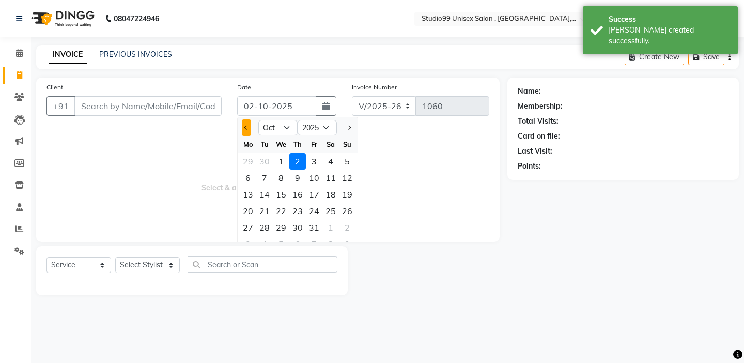
click at [243, 129] on button "Previous month" at bounding box center [246, 127] width 9 height 17
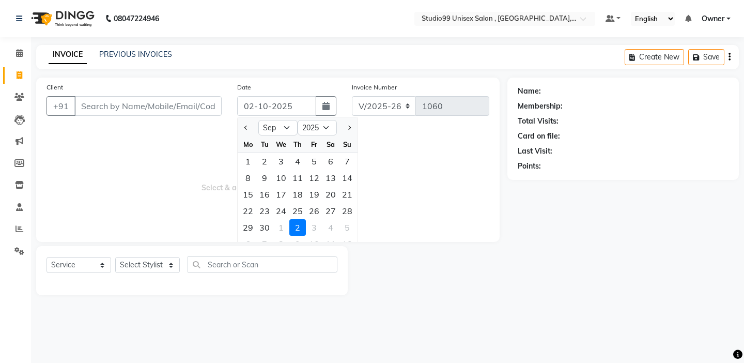
click at [355, 127] on div at bounding box center [347, 127] width 21 height 17
click at [353, 127] on button "Next month" at bounding box center [348, 127] width 9 height 17
click at [280, 156] on div "1" at bounding box center [281, 161] width 17 height 17
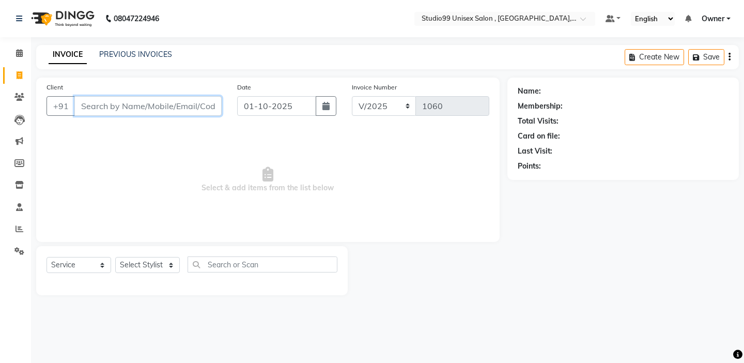
click at [172, 113] on input "Client" at bounding box center [147, 106] width 147 height 20
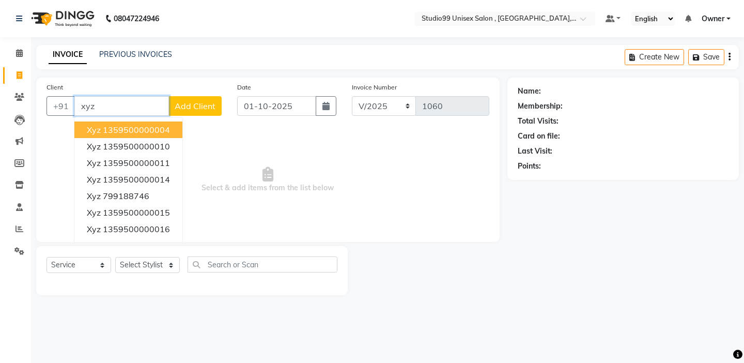
click at [161, 127] on ngb-highlight "1359500000004" at bounding box center [136, 129] width 67 height 10
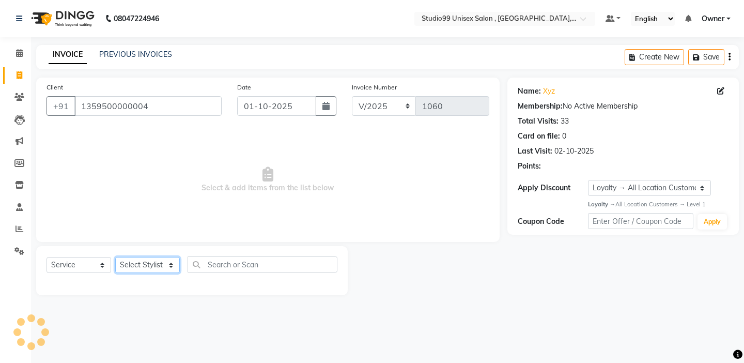
click at [169, 269] on select "Select Stylist [PERSON_NAME] Owner [PERSON_NAME] Prem [PERSON_NAME] [PERSON_NAM…" at bounding box center [147, 265] width 65 height 16
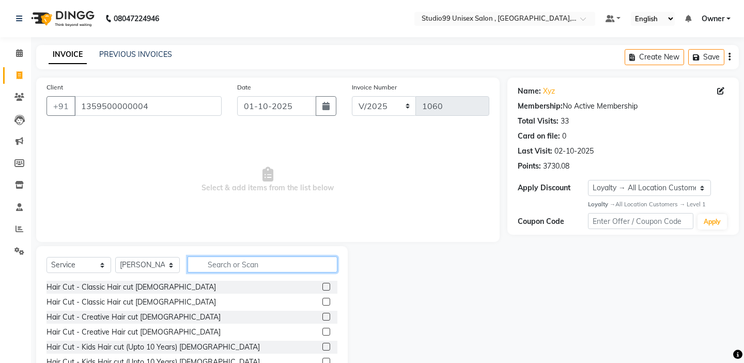
click at [230, 259] on input "text" at bounding box center [262, 264] width 150 height 16
click at [326, 288] on label at bounding box center [326, 286] width 8 height 8
click at [326, 288] on input "checkbox" at bounding box center [325, 287] width 7 height 7
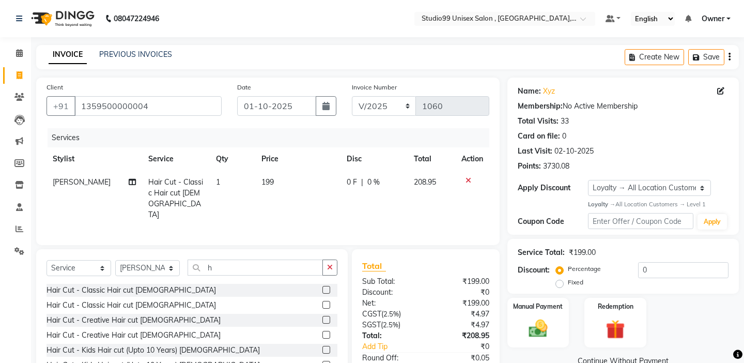
click at [327, 321] on div at bounding box center [325, 321] width 7 height 11
click at [323, 316] on label at bounding box center [326, 320] width 8 height 8
click at [323, 317] on input "checkbox" at bounding box center [325, 320] width 7 height 7
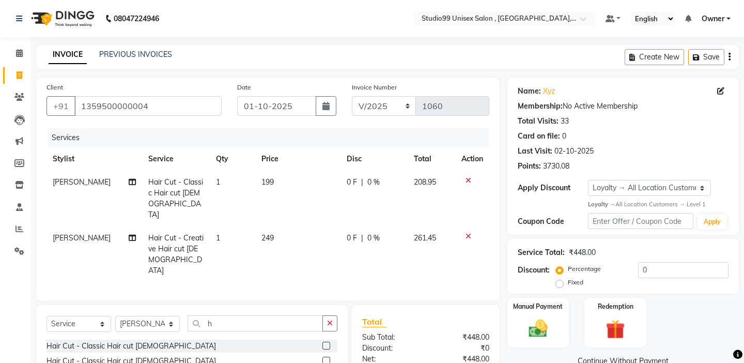
click at [292, 315] on div "Select Service Product Membership Package Voucher Prepaid Gift Card Select Styl…" at bounding box center [191, 327] width 291 height 24
click at [298, 315] on input "h" at bounding box center [254, 323] width 135 height 16
click at [328, 339] on div "Coloring - [PERSON_NAME] Color Grooming - [PERSON_NAME] Trim/ Design Grooming -…" at bounding box center [191, 361] width 291 height 45
click at [328, 356] on label at bounding box center [326, 360] width 8 height 8
click at [328, 357] on input "checkbox" at bounding box center [325, 360] width 7 height 7
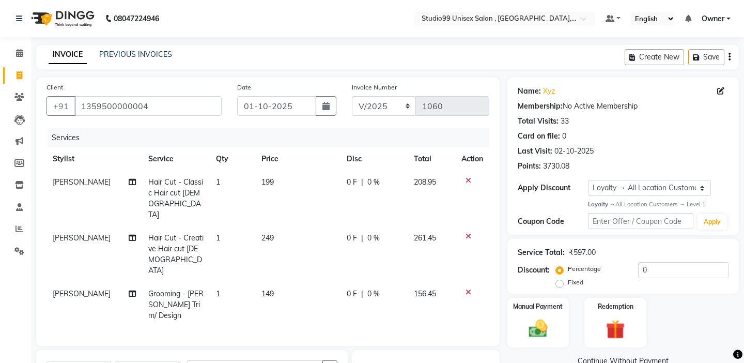
click at [467, 178] on icon at bounding box center [468, 180] width 6 height 7
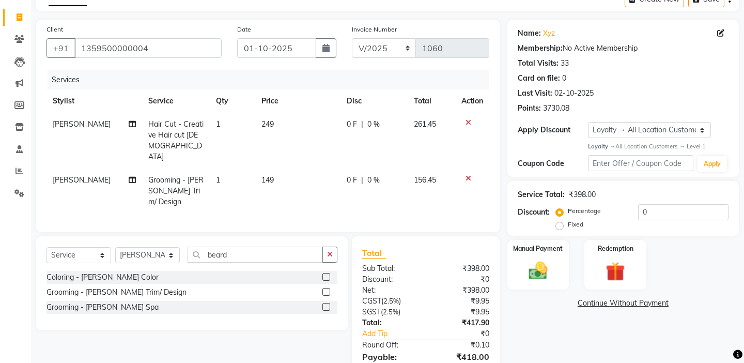
scroll to position [77, 0]
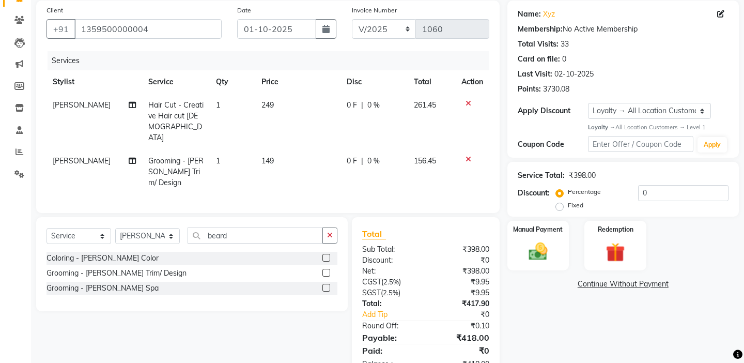
click at [602, 194] on div "Percentage Fixed" at bounding box center [598, 198] width 81 height 27
click at [583, 200] on label "Fixed" at bounding box center [575, 204] width 15 height 9
click at [565, 201] on input "Fixed" at bounding box center [561, 204] width 7 height 7
click at [666, 194] on input "0" at bounding box center [683, 193] width 90 height 16
click at [553, 225] on div "Manual Payment" at bounding box center [538, 244] width 64 height 51
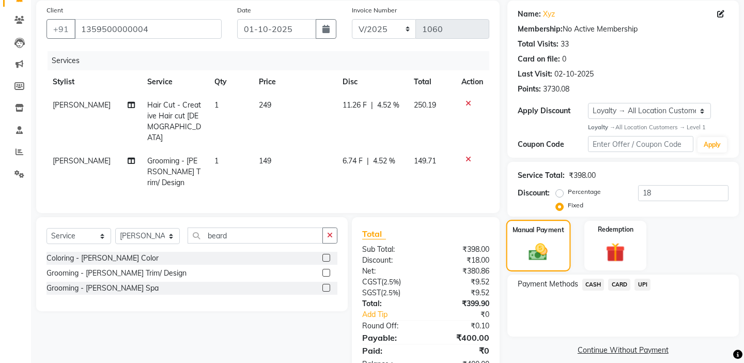
click at [553, 225] on div "Manual Payment" at bounding box center [538, 244] width 64 height 51
click at [592, 278] on span "CASH" at bounding box center [593, 284] width 22 height 12
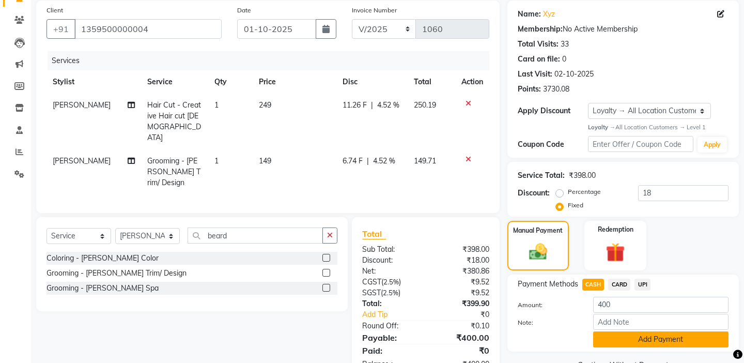
click at [627, 319] on div "Amount: 400 Note: Add Payment" at bounding box center [622, 321] width 211 height 51
click at [578, 331] on div at bounding box center [547, 339] width 75 height 16
click at [608, 331] on button "Add Payment" at bounding box center [660, 339] width 135 height 16
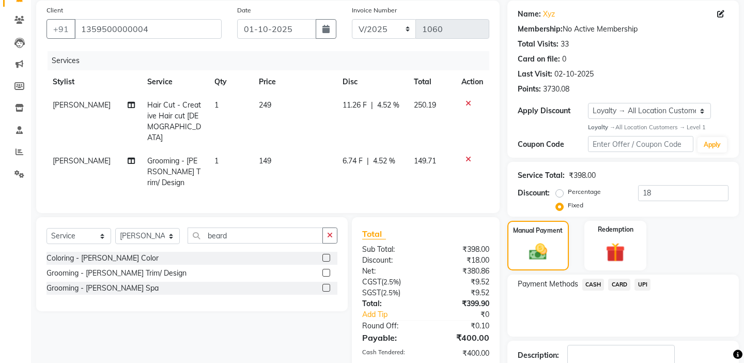
click at [589, 322] on div "Payment Methods CASH CARD UPI" at bounding box center [622, 305] width 231 height 62
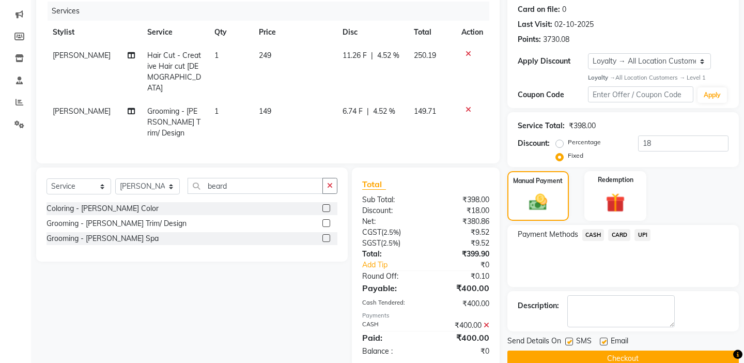
scroll to position [165, 0]
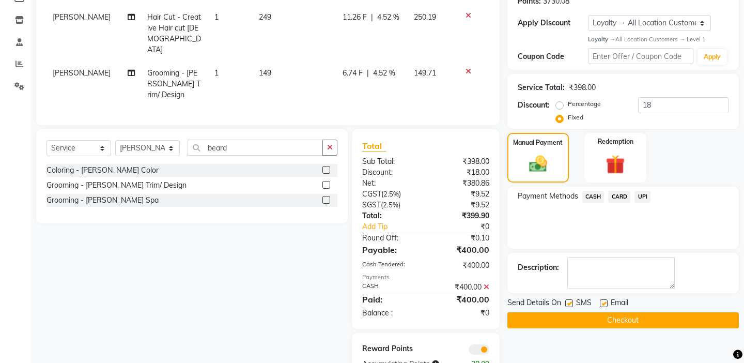
click at [579, 312] on button "Checkout" at bounding box center [622, 320] width 231 height 16
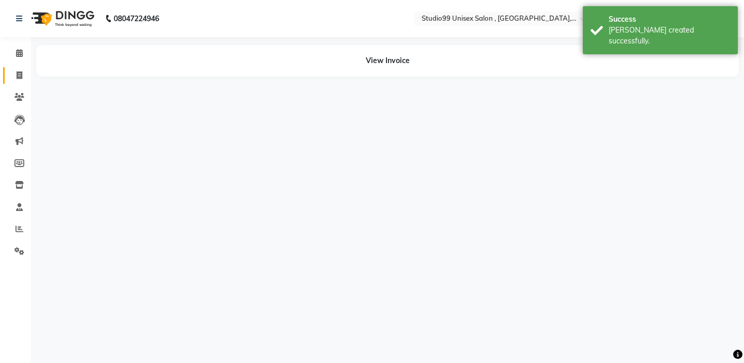
click at [26, 73] on span at bounding box center [19, 76] width 18 height 12
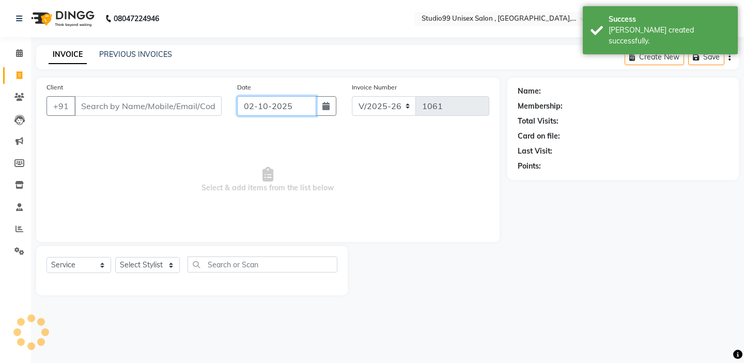
click at [298, 115] on input "02-10-2025" at bounding box center [276, 106] width 79 height 20
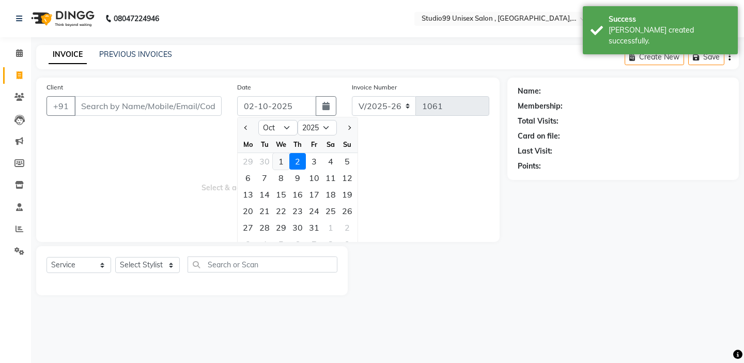
click at [275, 154] on div "1" at bounding box center [281, 161] width 17 height 17
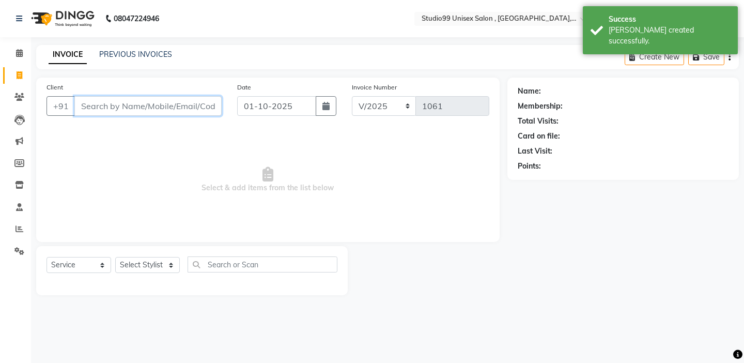
click at [183, 97] on input "Client" at bounding box center [147, 106] width 147 height 20
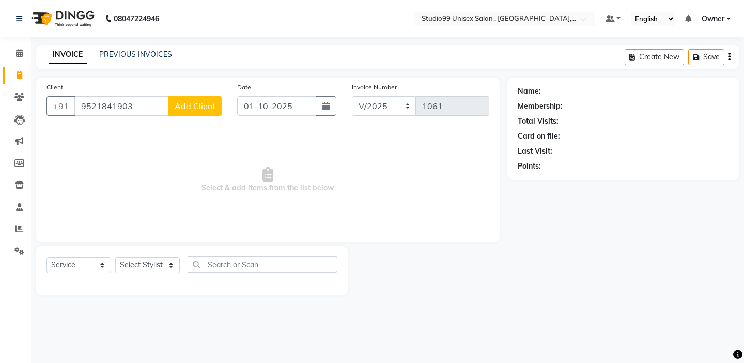
click at [199, 102] on span "Add Client" at bounding box center [195, 106] width 41 height 10
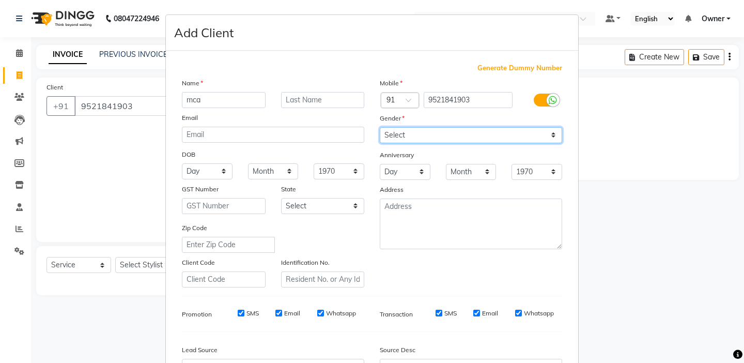
click at [391, 140] on select "Select [DEMOGRAPHIC_DATA] [DEMOGRAPHIC_DATA] Other Prefer Not To Say" at bounding box center [471, 135] width 182 height 16
click at [436, 271] on div "Mobile Country Code × 91 9521841903 Gender Select [DEMOGRAPHIC_DATA] [DEMOGRAPH…" at bounding box center [471, 182] width 198 height 210
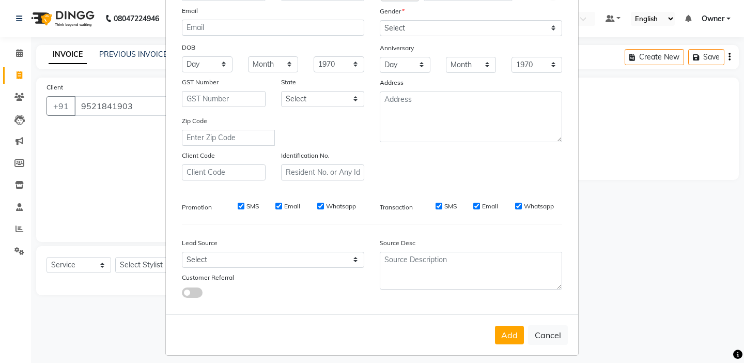
scroll to position [114, 0]
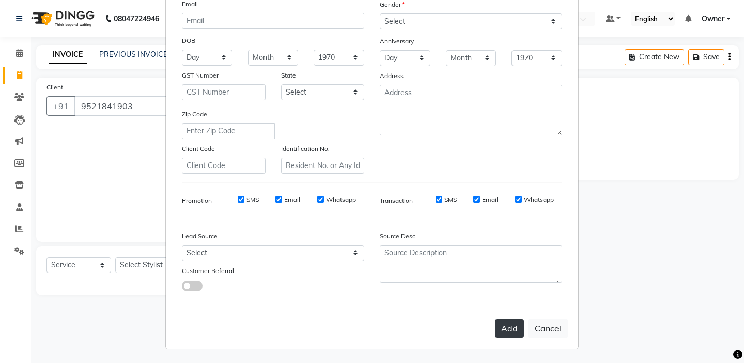
click at [514, 323] on button "Add" at bounding box center [509, 328] width 29 height 19
click at [139, 261] on ngb-modal-window "Add Client Generate Dummy Number Name mca Email DOB Day 01 02 03 04 05 06 07 08…" at bounding box center [372, 181] width 744 height 363
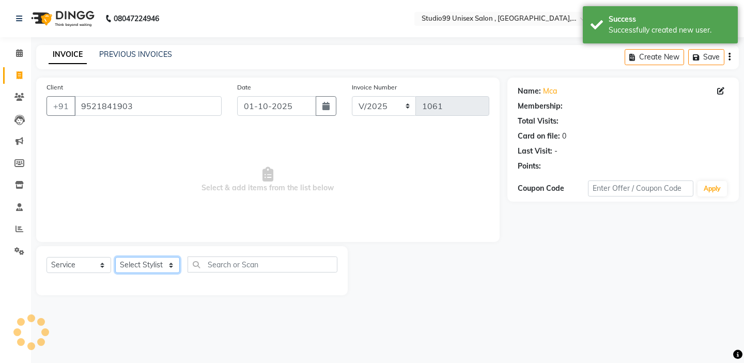
click at [149, 269] on select "Select Stylist [PERSON_NAME] Owner [PERSON_NAME] Prem [PERSON_NAME] [PERSON_NAM…" at bounding box center [147, 265] width 65 height 16
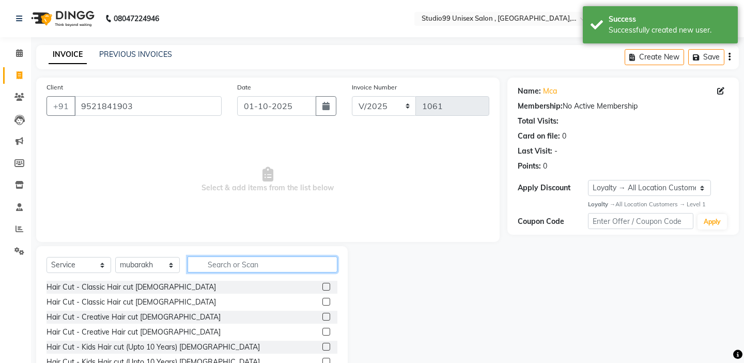
click at [230, 259] on input "text" at bounding box center [262, 264] width 150 height 16
click at [328, 316] on label at bounding box center [326, 316] width 8 height 8
click at [328, 316] on input "checkbox" at bounding box center [325, 316] width 7 height 7
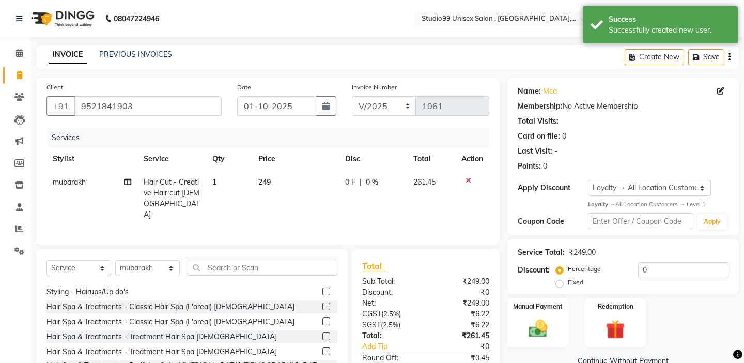
scroll to position [207, 0]
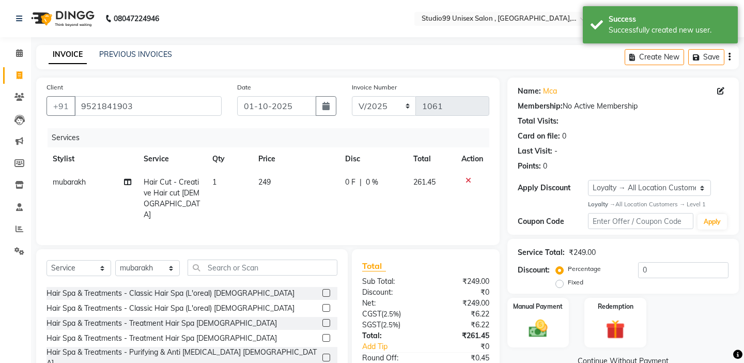
click at [583, 277] on label "Fixed" at bounding box center [575, 281] width 15 height 9
click at [565, 278] on input "Fixed" at bounding box center [561, 281] width 7 height 7
click at [655, 268] on input "0" at bounding box center [683, 270] width 90 height 16
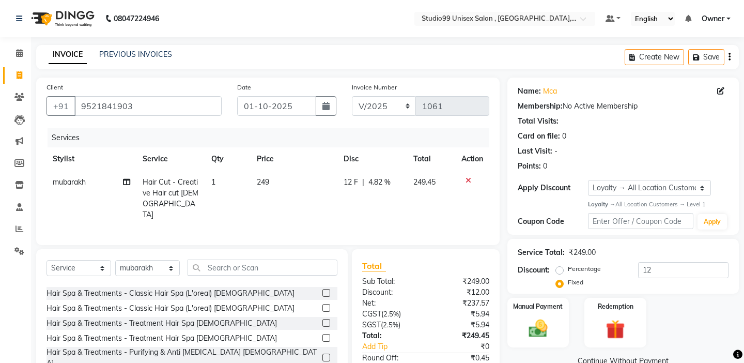
click at [450, 201] on td "249.45" at bounding box center [431, 198] width 48 height 56
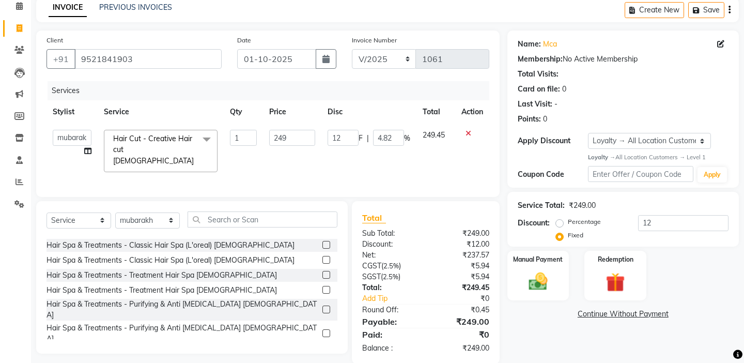
scroll to position [61, 0]
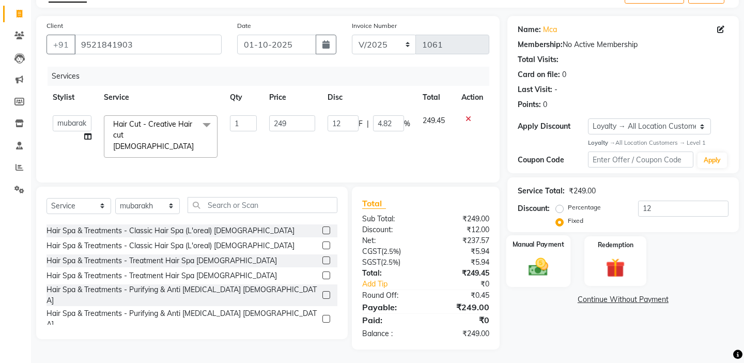
click at [529, 256] on img at bounding box center [538, 267] width 32 height 23
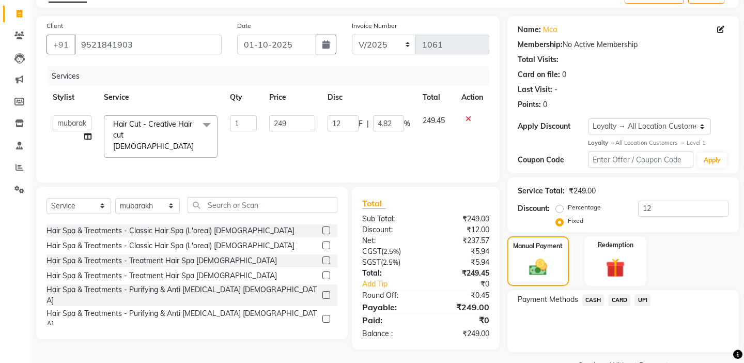
click at [593, 294] on span "CASH" at bounding box center [593, 300] width 22 height 12
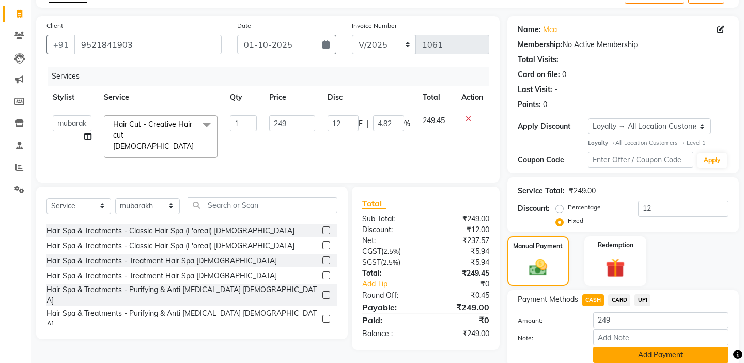
click at [646, 347] on button "Add Payment" at bounding box center [660, 355] width 135 height 16
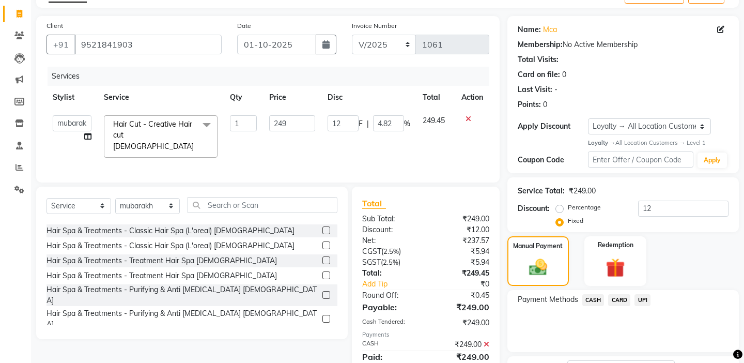
click at [513, 327] on div "Payment Methods CASH CARD UPI" at bounding box center [622, 321] width 231 height 62
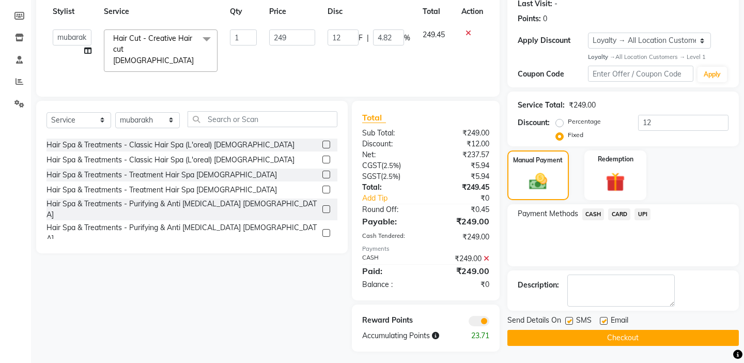
scroll to position [149, 0]
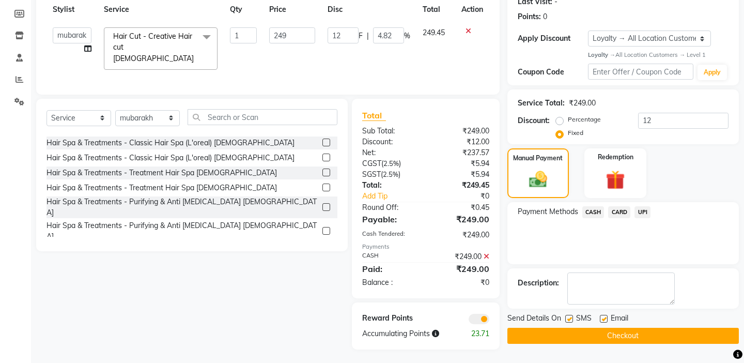
click at [513, 327] on button "Checkout" at bounding box center [622, 335] width 231 height 16
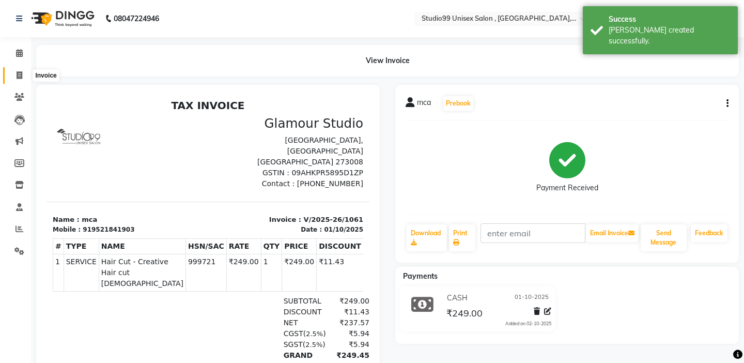
click at [15, 70] on span at bounding box center [19, 76] width 18 height 12
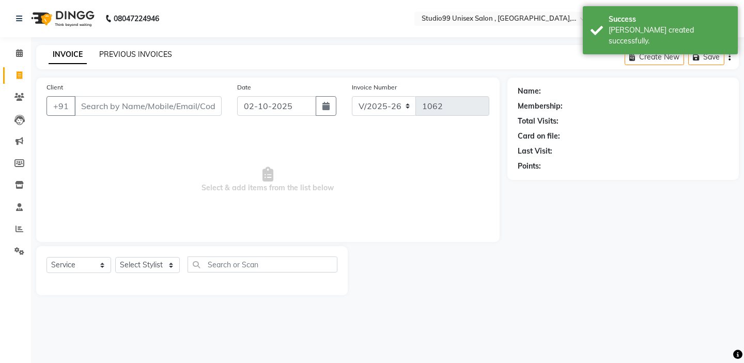
click at [163, 51] on link "PREVIOUS INVOICES" at bounding box center [135, 54] width 73 height 9
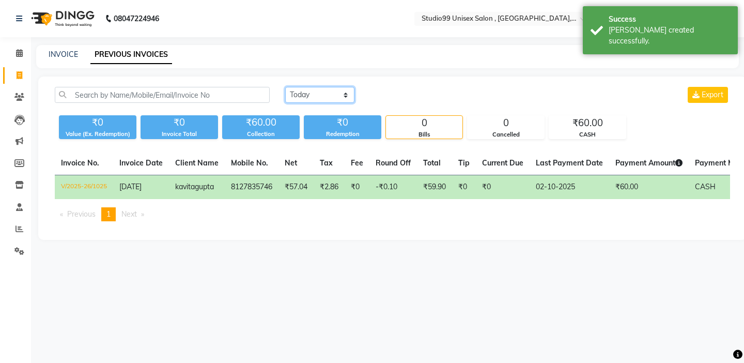
click at [295, 89] on select "[DATE] [DATE] Custom Range" at bounding box center [319, 95] width 69 height 16
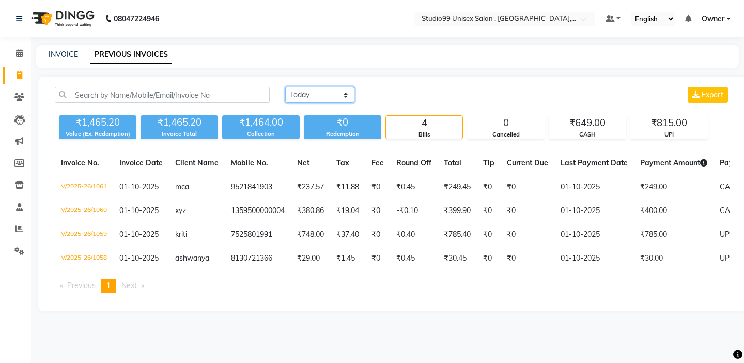
click at [306, 88] on select "[DATE] [DATE] Custom Range" at bounding box center [319, 95] width 69 height 16
click at [17, 79] on span at bounding box center [19, 76] width 18 height 12
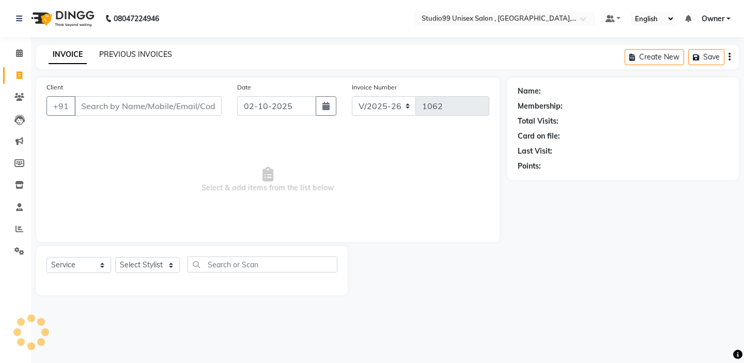
click at [125, 58] on link "PREVIOUS INVOICES" at bounding box center [135, 54] width 73 height 9
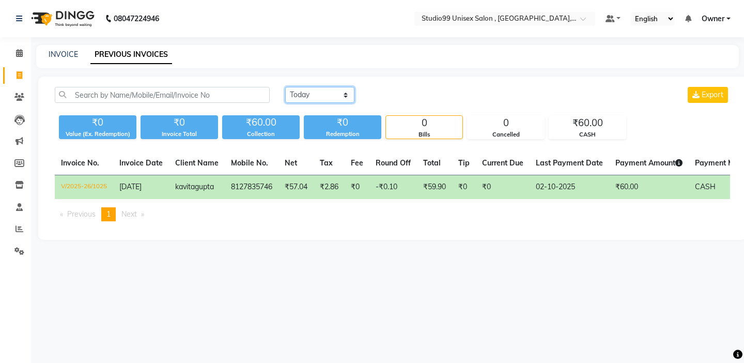
click at [297, 87] on select "[DATE] [DATE] Custom Range" at bounding box center [319, 95] width 69 height 16
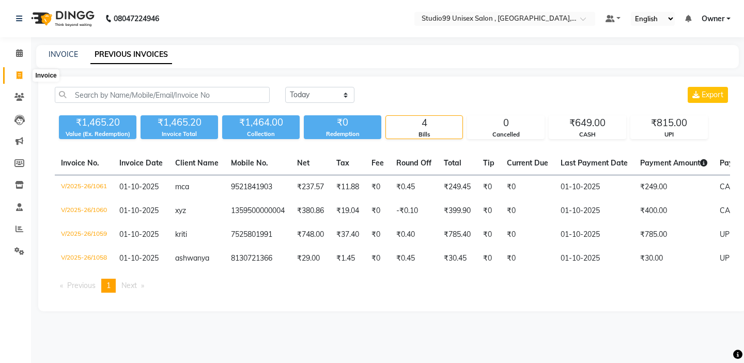
click at [15, 78] on span at bounding box center [19, 76] width 18 height 12
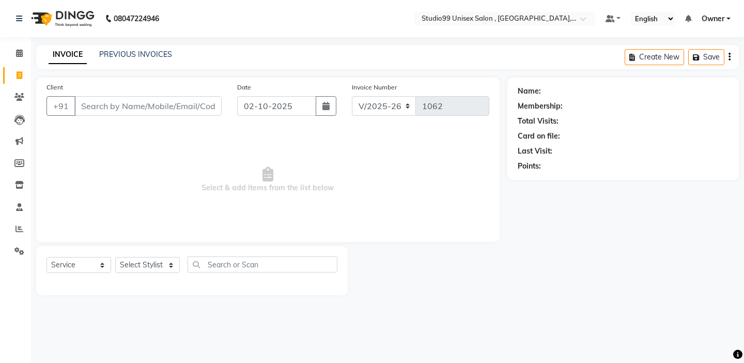
click at [172, 114] on input "Client" at bounding box center [147, 106] width 147 height 20
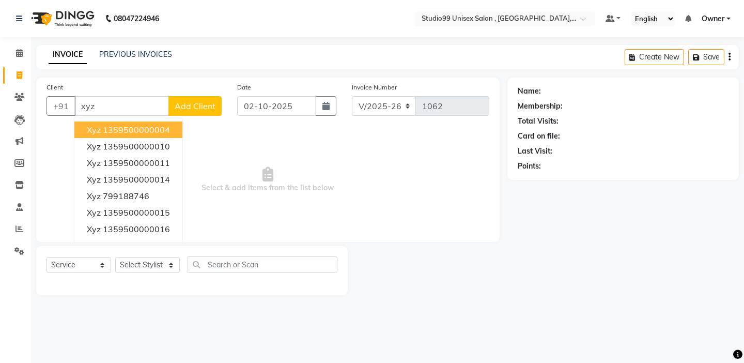
click at [167, 131] on ngb-highlight "1359500000004" at bounding box center [136, 129] width 67 height 10
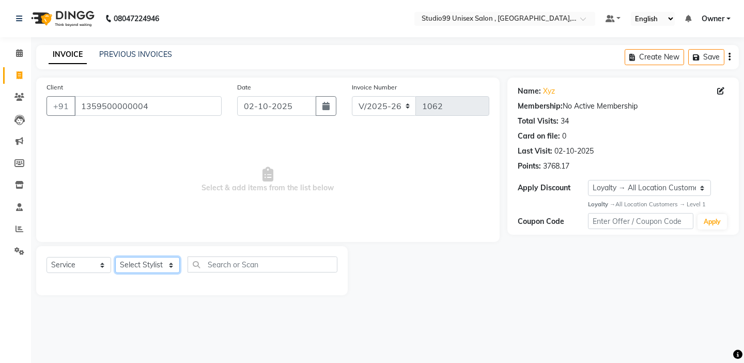
click at [130, 269] on select "Select Stylist [PERSON_NAME] Owner [PERSON_NAME] Prem [PERSON_NAME] [PERSON_NAM…" at bounding box center [147, 265] width 65 height 16
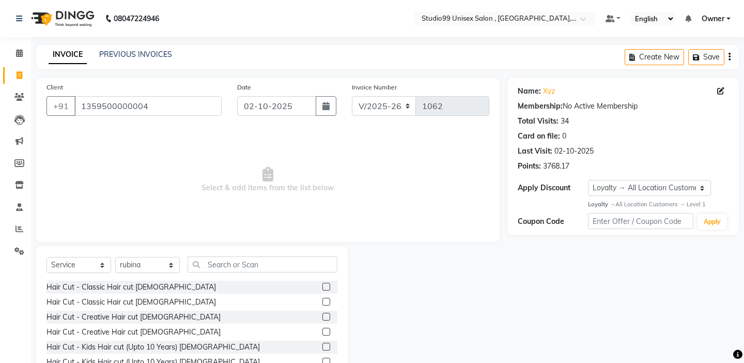
click at [231, 253] on div "Select Service Product Membership Package Voucher Prepaid Gift Card Select Styl…" at bounding box center [191, 322] width 311 height 152
click at [231, 257] on input "text" at bounding box center [262, 264] width 150 height 16
click at [325, 303] on label at bounding box center [326, 301] width 8 height 8
click at [325, 303] on input "checkbox" at bounding box center [325, 301] width 7 height 7
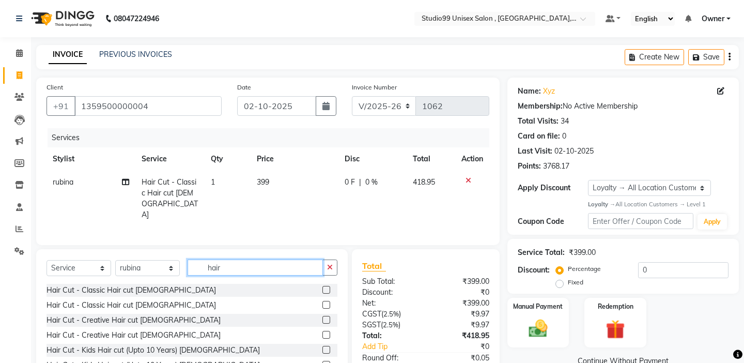
click at [292, 259] on input "hair" at bounding box center [254, 267] width 135 height 16
click at [292, 263] on input "hair" at bounding box center [254, 267] width 135 height 16
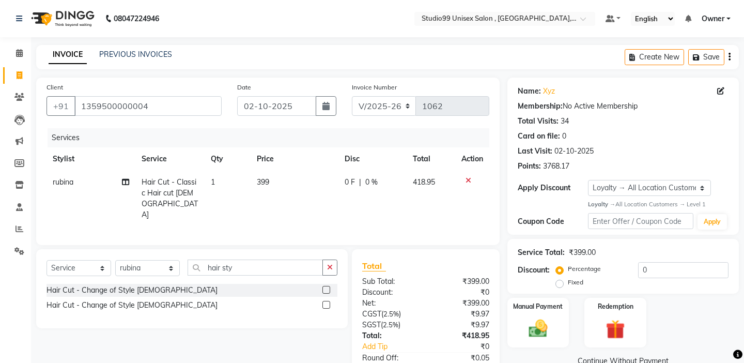
click at [325, 301] on label at bounding box center [326, 305] width 8 height 8
click at [325, 302] on input "checkbox" at bounding box center [325, 305] width 7 height 7
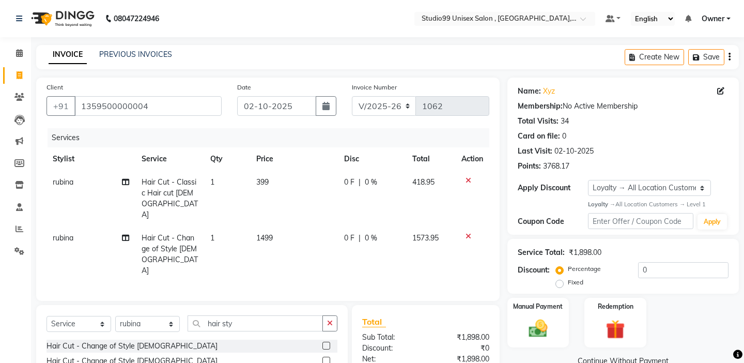
click at [466, 180] on icon at bounding box center [468, 180] width 6 height 7
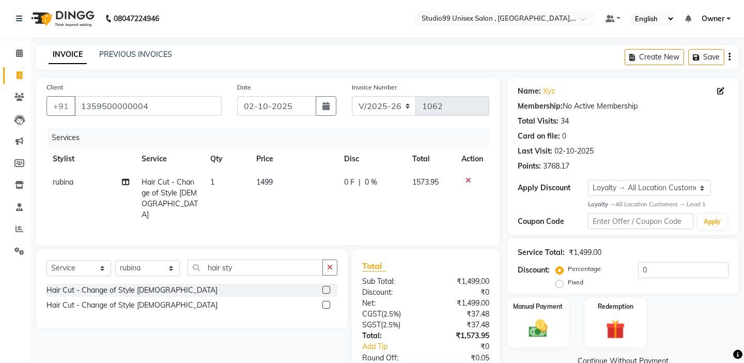
click at [311, 182] on td "1499" at bounding box center [294, 198] width 88 height 56
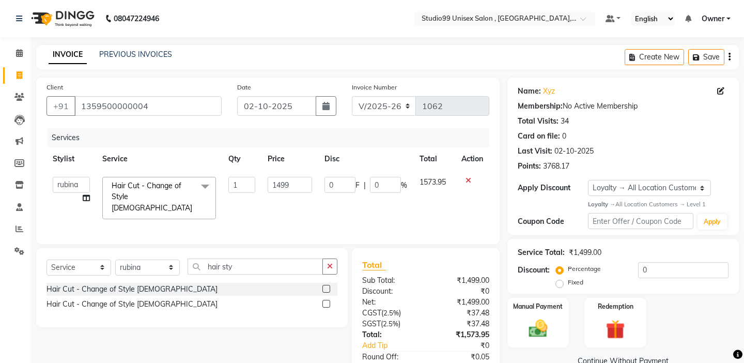
click at [312, 182] on td "1499" at bounding box center [289, 197] width 57 height 55
click at [300, 184] on input "1499" at bounding box center [290, 185] width 44 height 16
click at [303, 200] on td "800" at bounding box center [289, 197] width 57 height 55
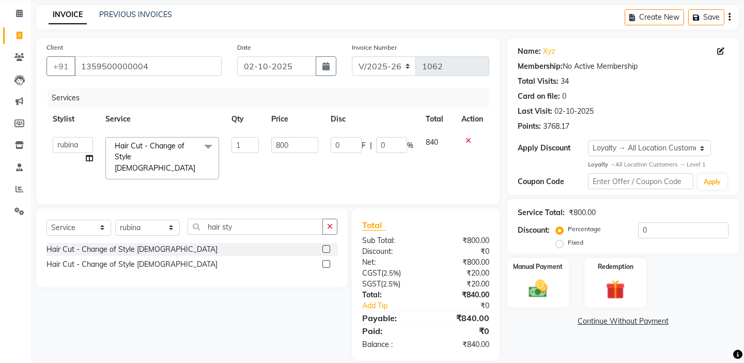
scroll to position [51, 0]
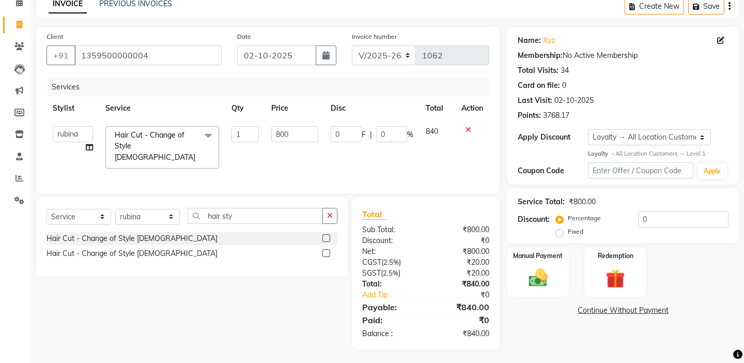
click at [583, 227] on label "Fixed" at bounding box center [575, 231] width 15 height 9
click at [565, 228] on input "Fixed" at bounding box center [561, 231] width 7 height 7
click at [676, 215] on input "0" at bounding box center [683, 219] width 90 height 16
click at [541, 266] on img at bounding box center [538, 277] width 32 height 23
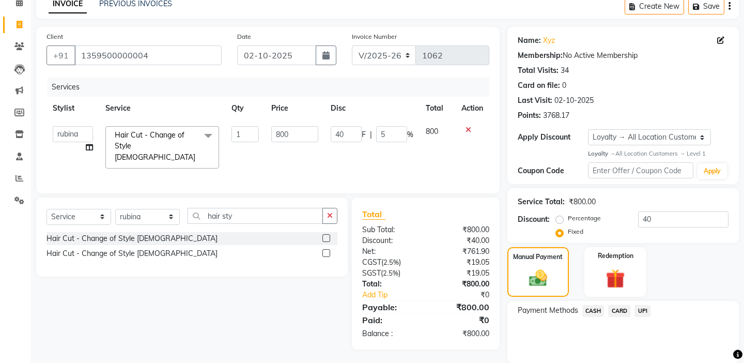
click at [644, 305] on span "UPI" at bounding box center [642, 311] width 16 height 12
click at [608, 357] on button "Add Payment" at bounding box center [660, 365] width 135 height 16
click at [570, 340] on div "Payment Methods CASH CARD UPI" at bounding box center [622, 332] width 231 height 62
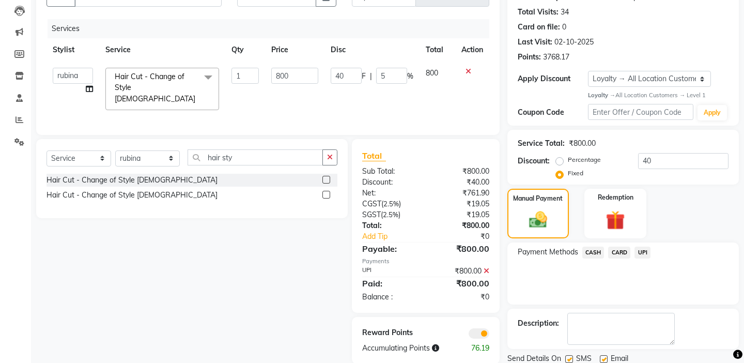
scroll to position [134, 0]
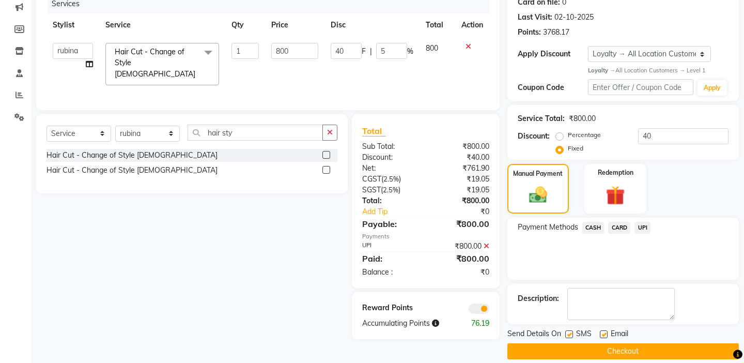
click at [574, 343] on button "Checkout" at bounding box center [622, 351] width 231 height 16
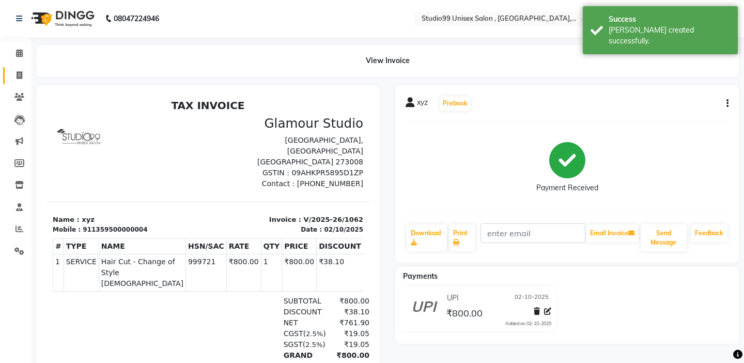
click at [21, 77] on icon at bounding box center [20, 75] width 6 height 8
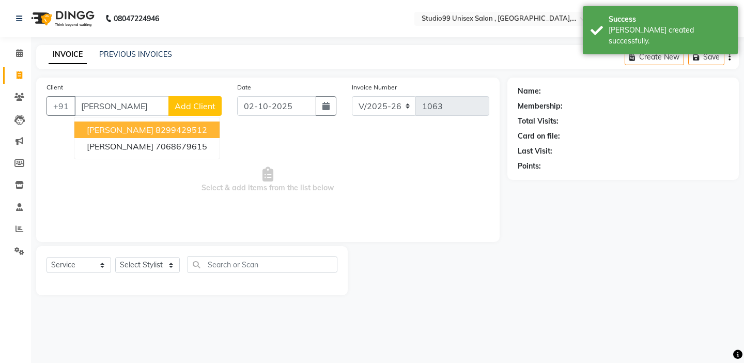
click at [97, 131] on span "[PERSON_NAME]" at bounding box center [120, 129] width 67 height 10
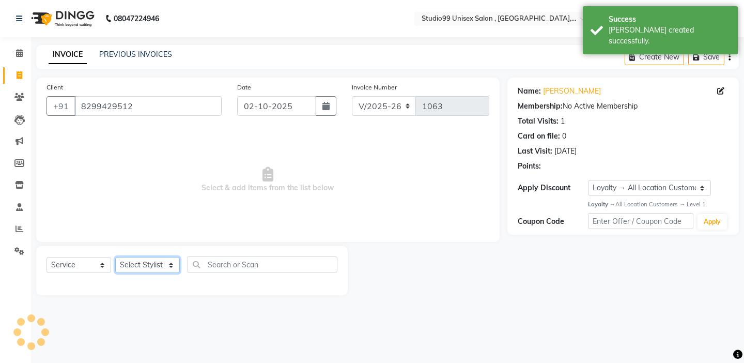
click at [151, 261] on select "Select Stylist [PERSON_NAME] Owner [PERSON_NAME] Prem [PERSON_NAME] [PERSON_NAM…" at bounding box center [147, 265] width 65 height 16
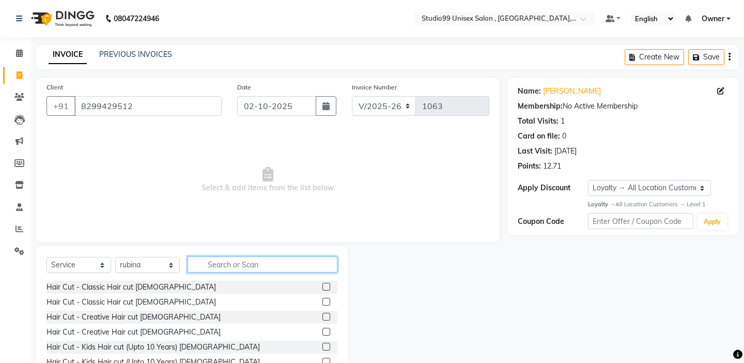
click at [226, 266] on input "text" at bounding box center [262, 264] width 150 height 16
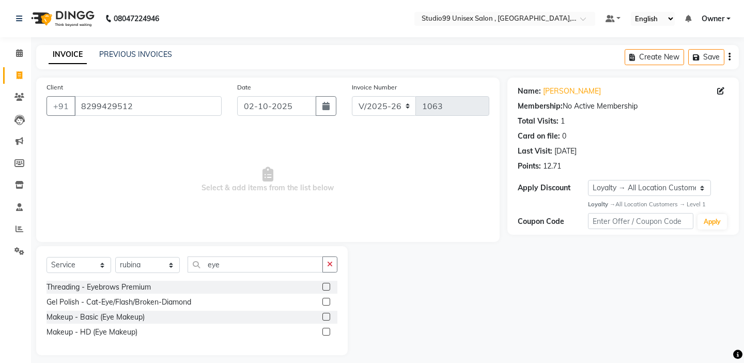
click at [327, 290] on label at bounding box center [326, 286] width 8 height 8
click at [327, 290] on input "checkbox" at bounding box center [325, 287] width 7 height 7
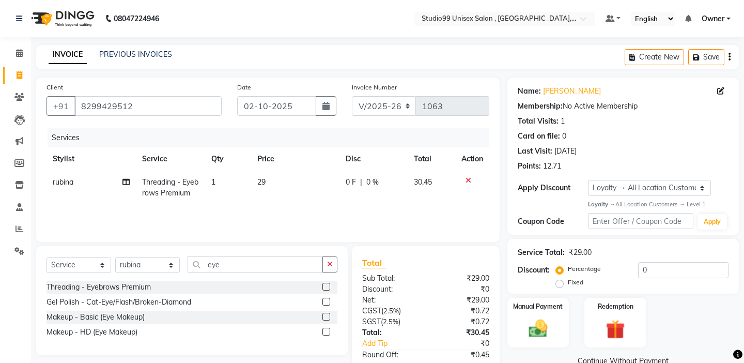
click at [327, 290] on label at bounding box center [326, 286] width 8 height 8
click at [327, 290] on input "checkbox" at bounding box center [325, 287] width 7 height 7
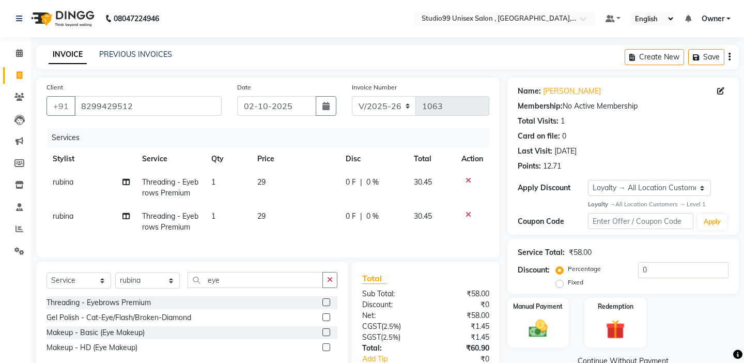
click at [327, 300] on label at bounding box center [326, 302] width 8 height 8
click at [327, 300] on input "checkbox" at bounding box center [325, 302] width 7 height 7
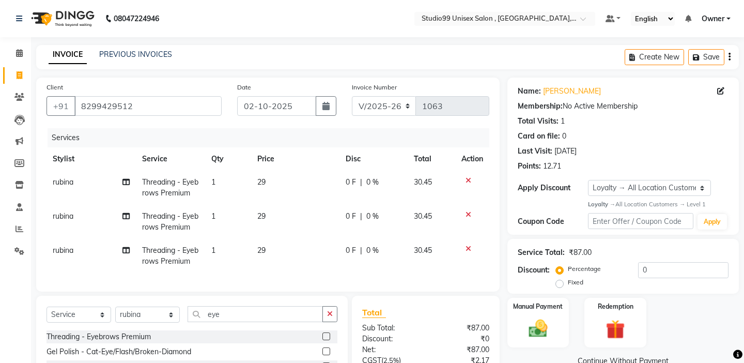
click at [327, 333] on label at bounding box center [326, 336] width 8 height 8
click at [327, 333] on input "checkbox" at bounding box center [325, 336] width 7 height 7
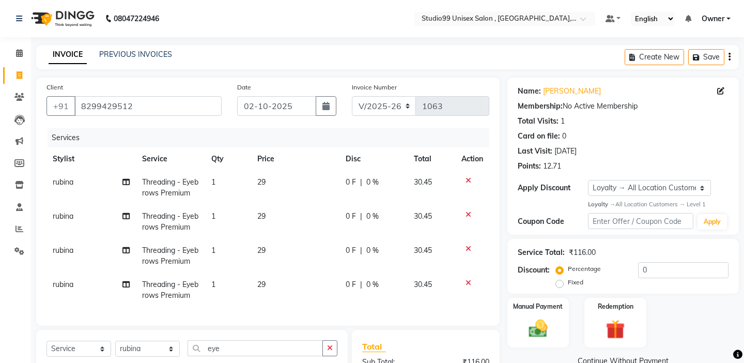
click at [261, 323] on div "Client [PHONE_NUMBER] Date [DATE] Invoice Number V/2025 V/[PHONE_NUMBER] Servic…" at bounding box center [267, 201] width 463 height 248
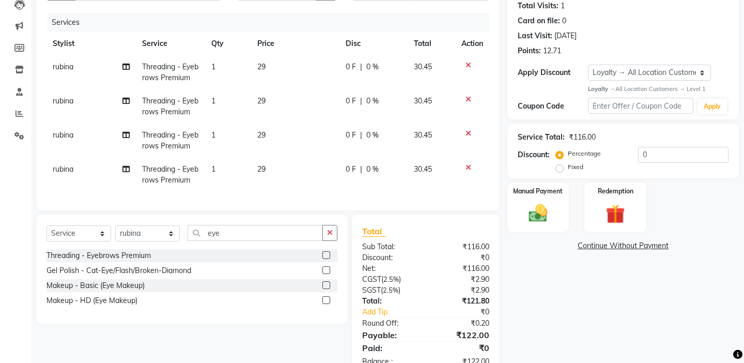
scroll to position [124, 0]
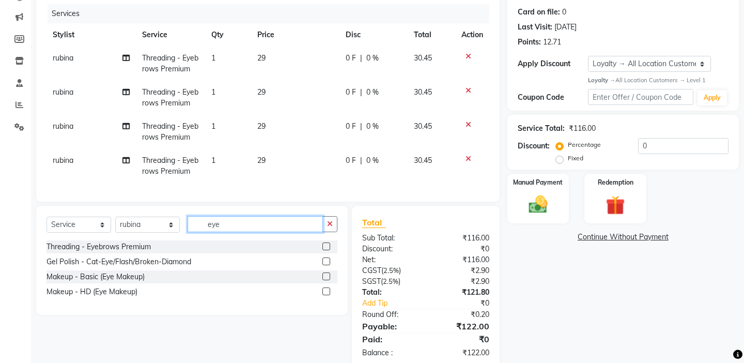
click at [242, 218] on input "eye" at bounding box center [254, 224] width 135 height 16
click at [243, 228] on input "eye" at bounding box center [254, 224] width 135 height 16
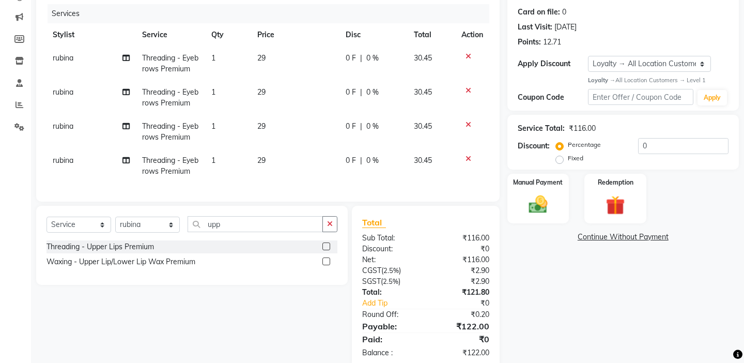
click at [329, 258] on label at bounding box center [326, 261] width 8 height 8
click at [329, 258] on input "checkbox" at bounding box center [325, 261] width 7 height 7
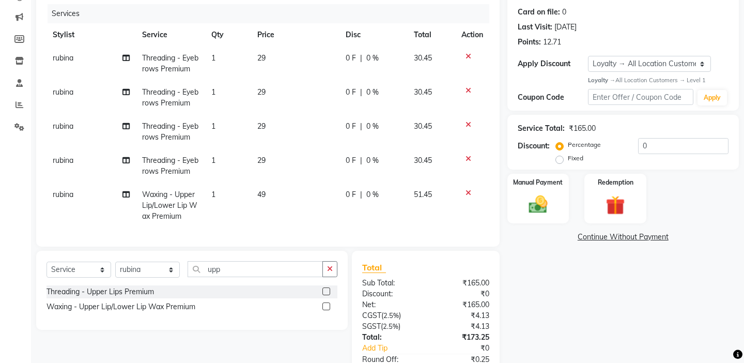
click at [324, 304] on label at bounding box center [326, 306] width 8 height 8
click at [324, 304] on input "checkbox" at bounding box center [325, 306] width 7 height 7
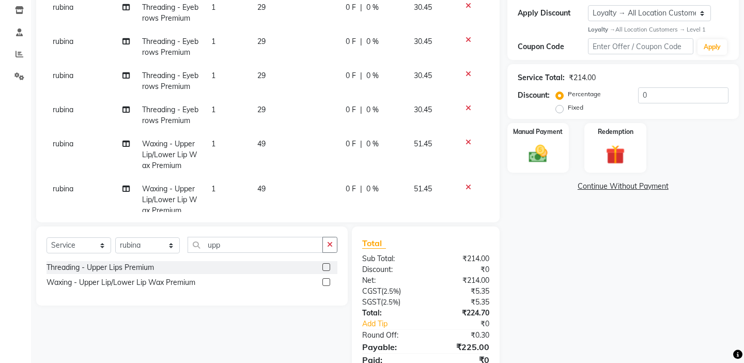
scroll to position [216, 0]
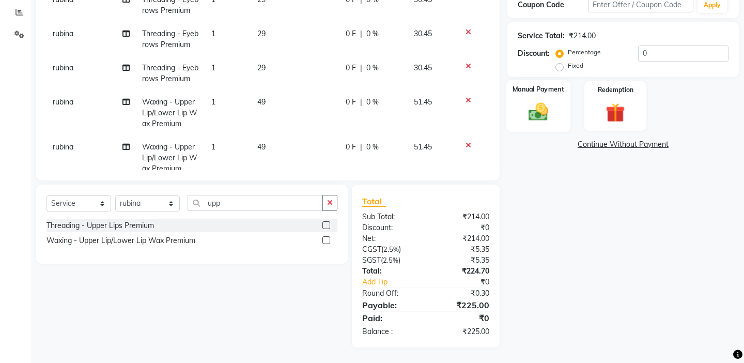
click at [543, 109] on img at bounding box center [538, 112] width 32 height 23
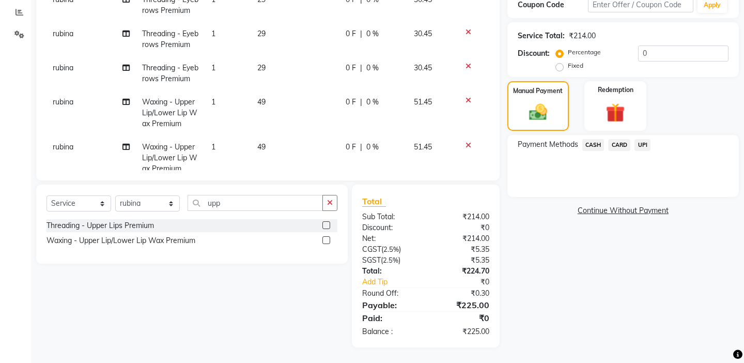
click at [604, 139] on div "CARD" at bounding box center [617, 146] width 26 height 14
click at [598, 139] on span "CASH" at bounding box center [593, 145] width 22 height 12
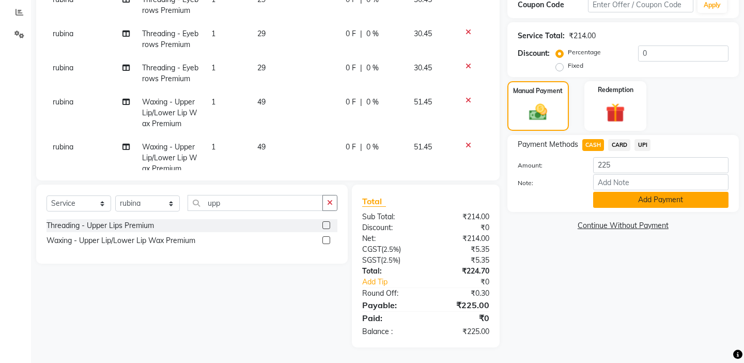
click at [620, 192] on button "Add Payment" at bounding box center [660, 200] width 135 height 16
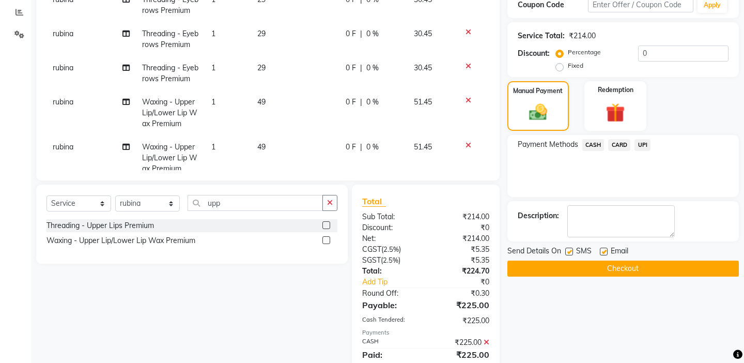
click at [557, 183] on div "Payment Methods CASH CARD UPI" at bounding box center [622, 166] width 231 height 62
click at [557, 260] on button "Checkout" at bounding box center [622, 268] width 231 height 16
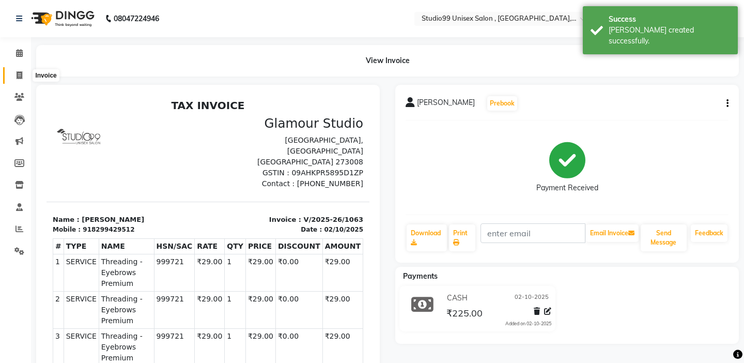
click at [21, 81] on span at bounding box center [19, 76] width 18 height 12
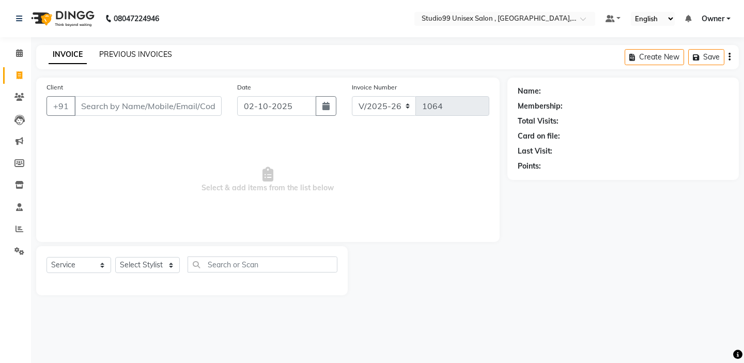
click at [129, 54] on link "PREVIOUS INVOICES" at bounding box center [135, 54] width 73 height 9
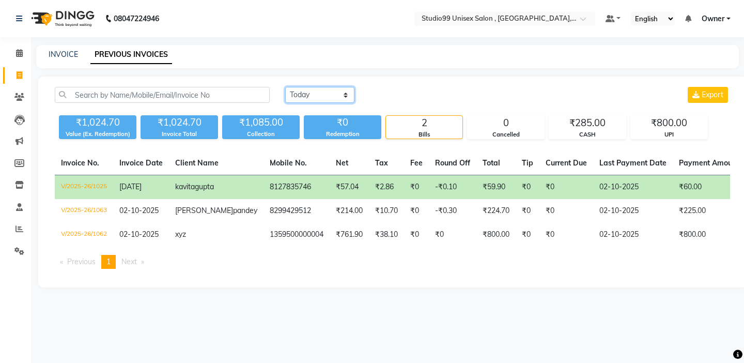
click at [307, 94] on select "[DATE] [DATE] Custom Range" at bounding box center [319, 95] width 69 height 16
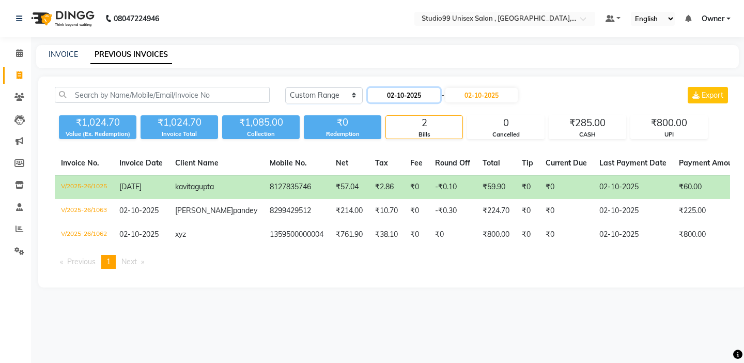
click at [382, 96] on input "02-10-2025" at bounding box center [404, 95] width 72 height 14
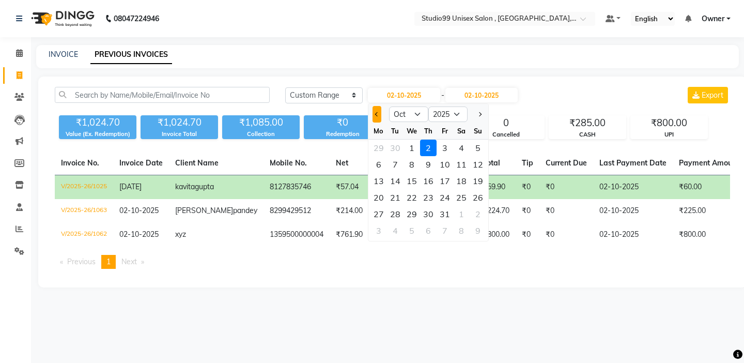
click at [375, 119] on button "Previous month" at bounding box center [376, 114] width 9 height 17
click at [380, 148] on div "1" at bounding box center [378, 147] width 17 height 17
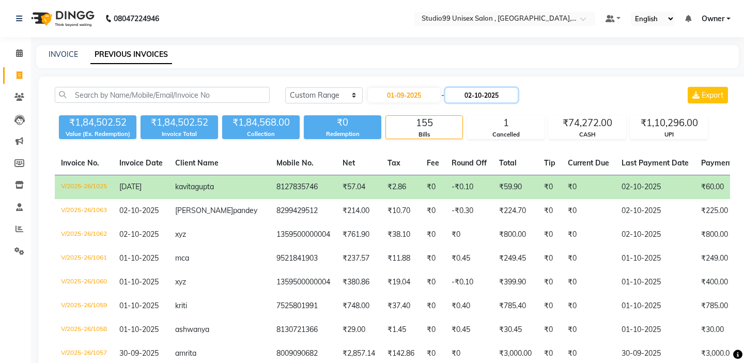
click at [482, 97] on input "02-10-2025" at bounding box center [481, 95] width 72 height 14
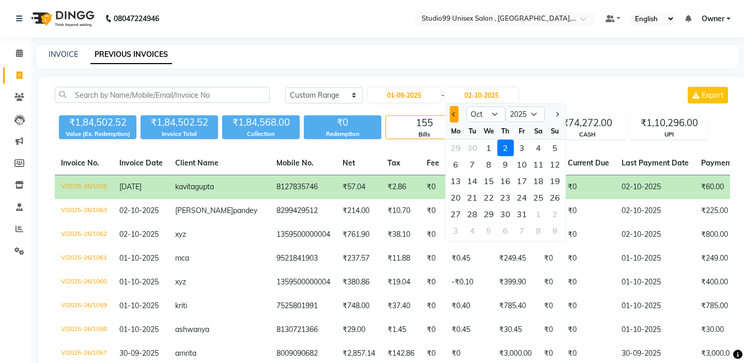
click at [452, 118] on button "Previous month" at bounding box center [453, 114] width 9 height 17
click at [475, 212] on div "30" at bounding box center [472, 214] width 17 height 17
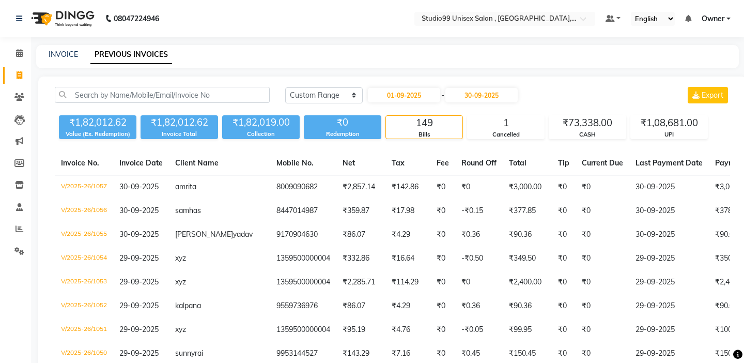
click at [295, 66] on div "INVOICE PREVIOUS INVOICES" at bounding box center [387, 56] width 702 height 23
click at [20, 69] on link "Invoice" at bounding box center [15, 75] width 25 height 17
